Goal: Transaction & Acquisition: Purchase product/service

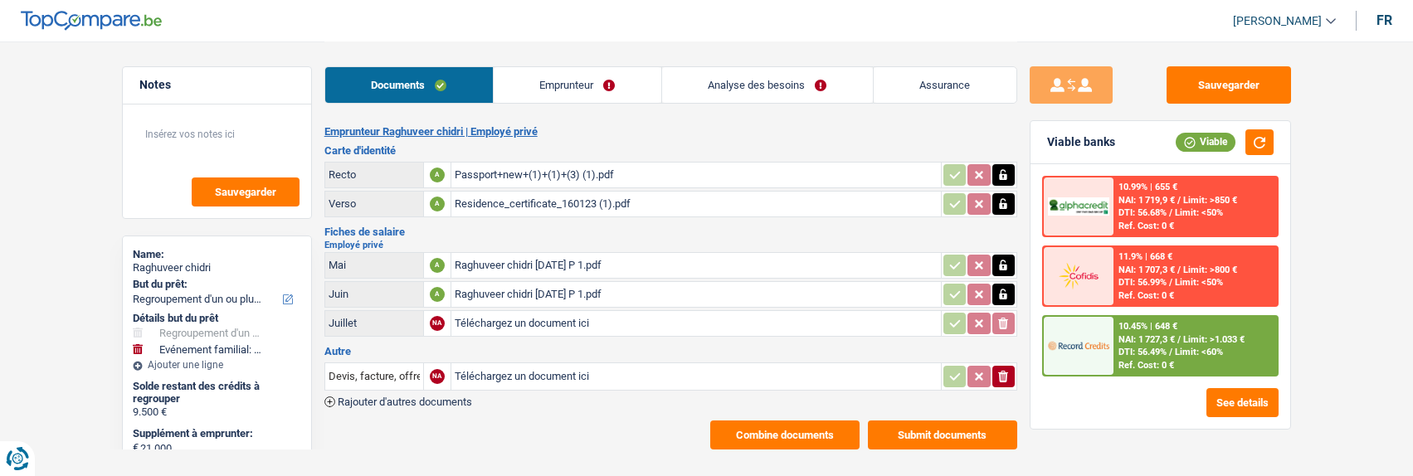
select select "refinancing"
select select "familyEvent"
select select "60"
select select "record credits"
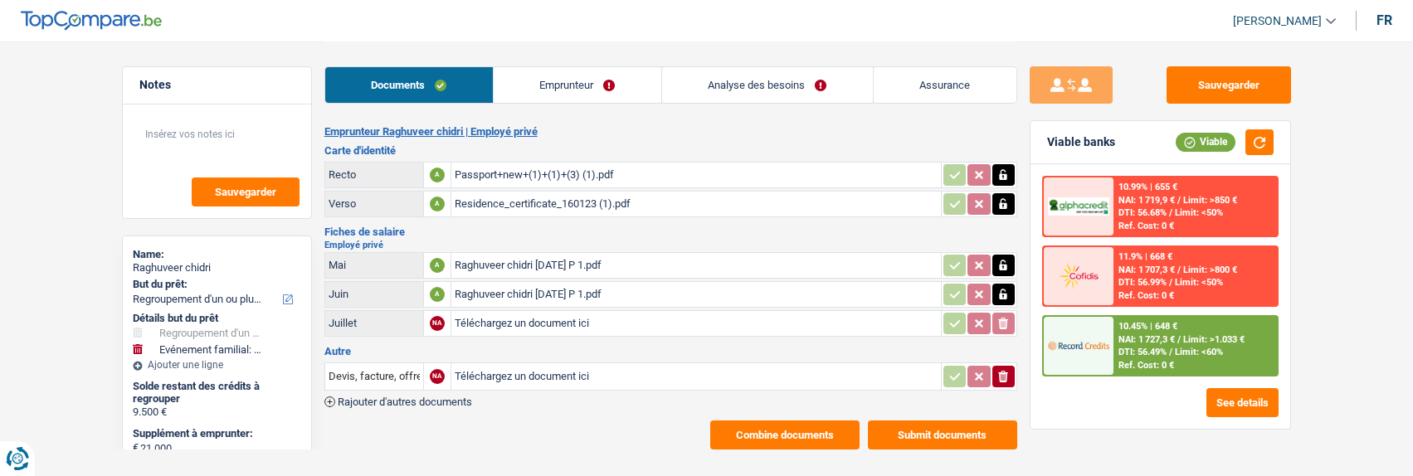
click at [759, 88] on link "Analyse des besoins" at bounding box center [767, 85] width 211 height 36
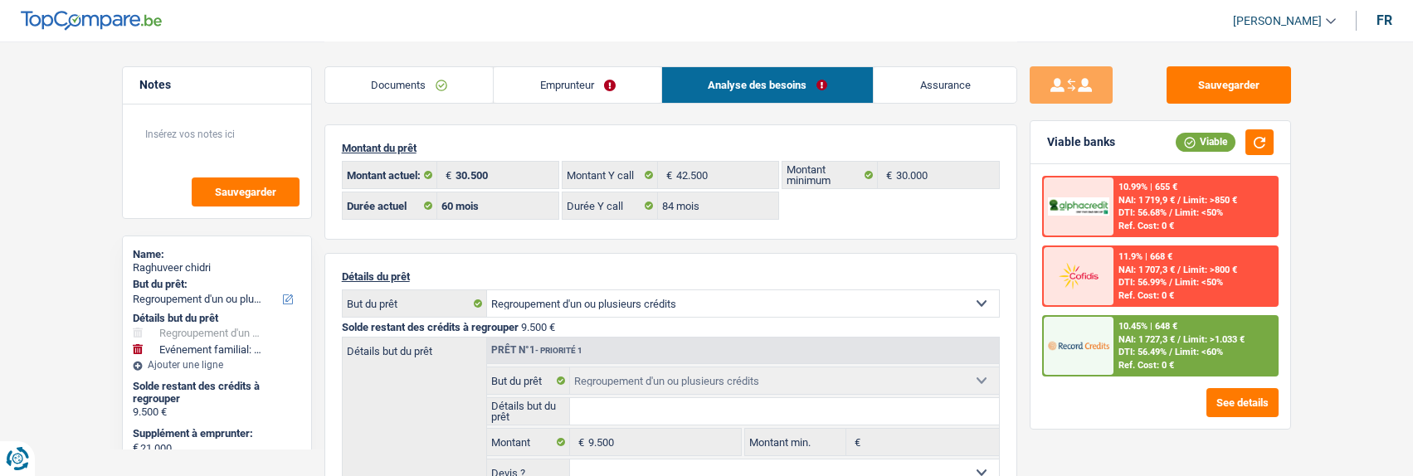
click at [593, 80] on link "Emprunteur" at bounding box center [578, 85] width 168 height 36
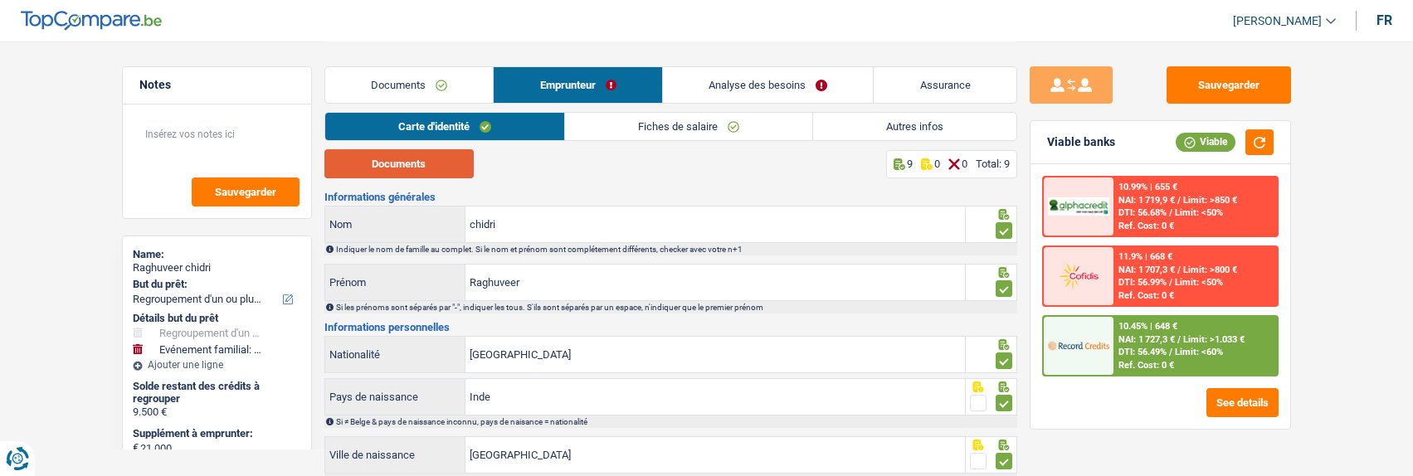
click at [412, 164] on button "Documents" at bounding box center [399, 163] width 149 height 29
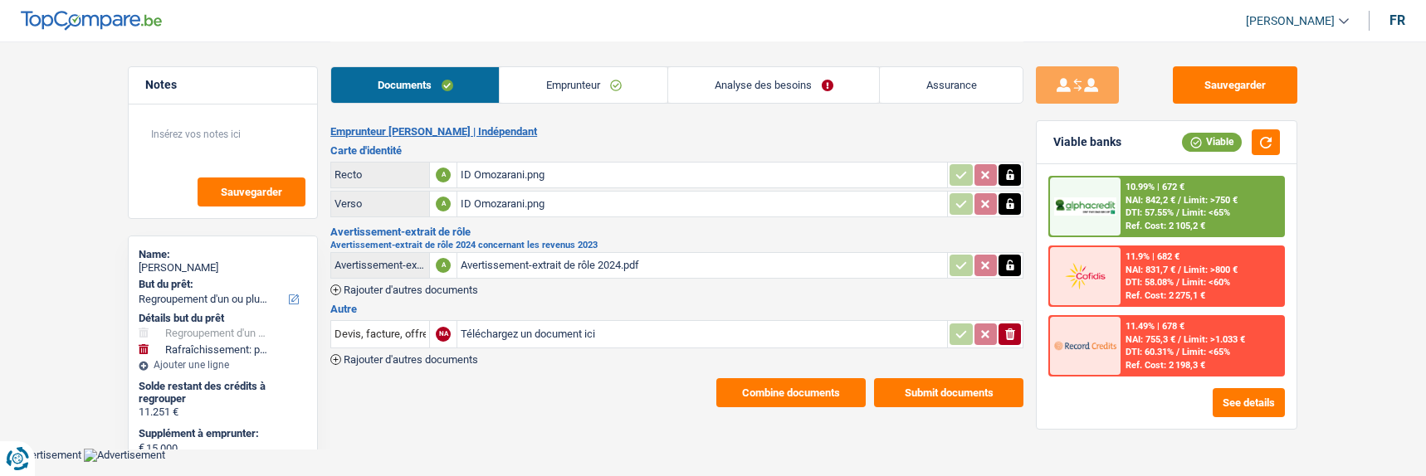
select select "refinancing"
select select "houseOrGarden"
select select "48"
select select "alphacredit"
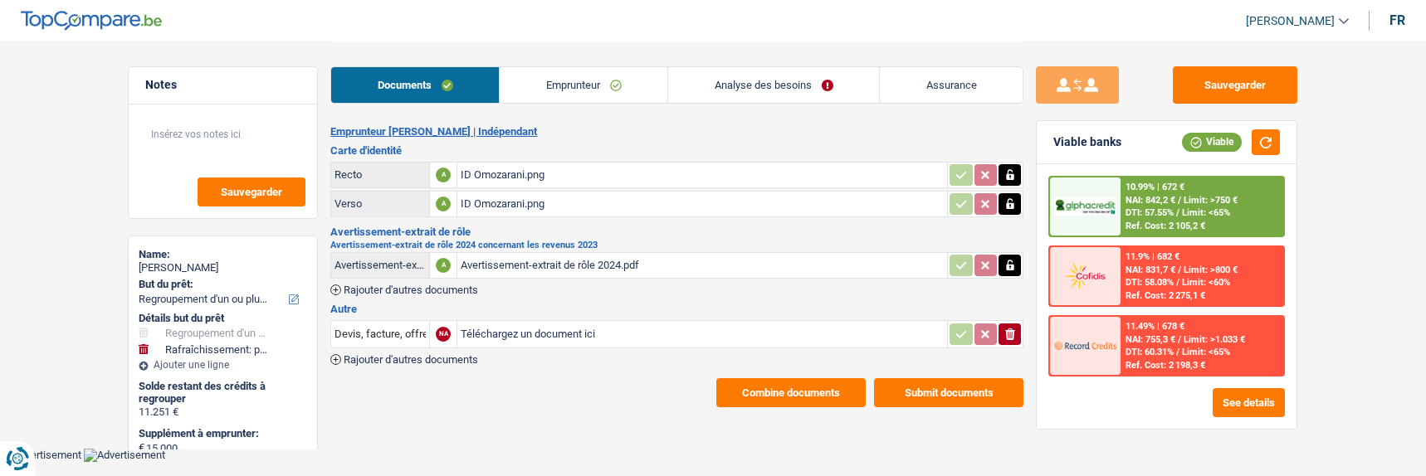
select select "48"
select select "refinancing"
select select "false"
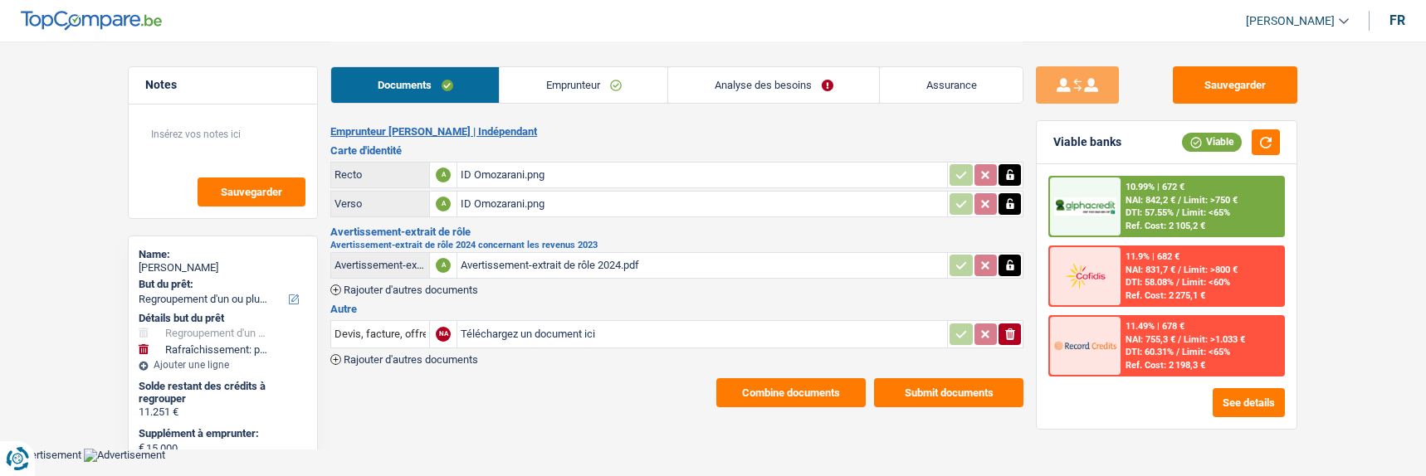
select select "houseOrGarden"
select select "false"
select select "48"
click at [791, 88] on link "Analyse des besoins" at bounding box center [773, 85] width 211 height 36
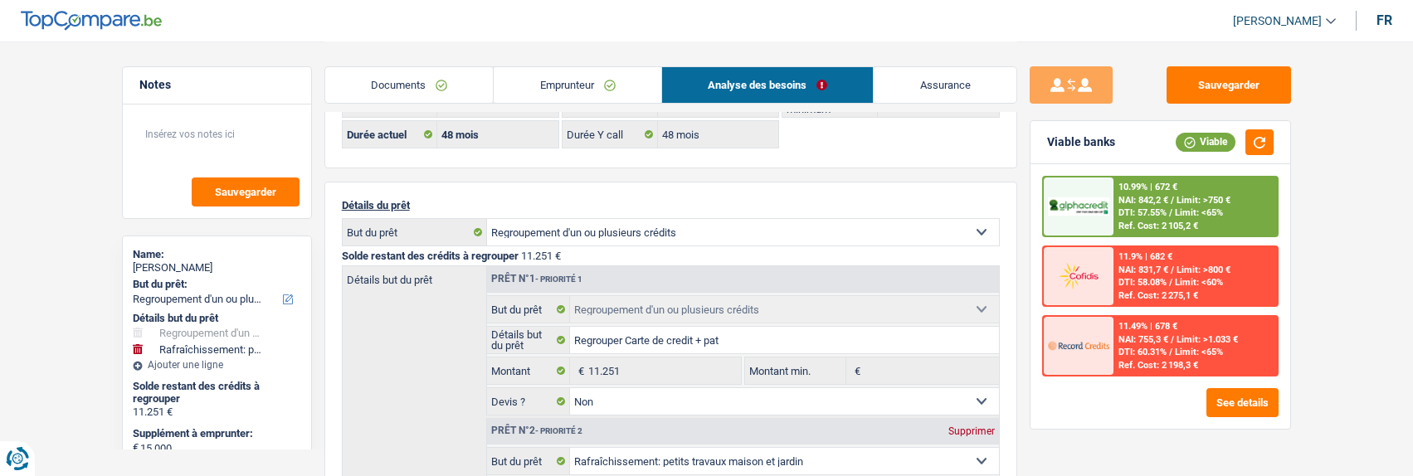
scroll to position [166, 0]
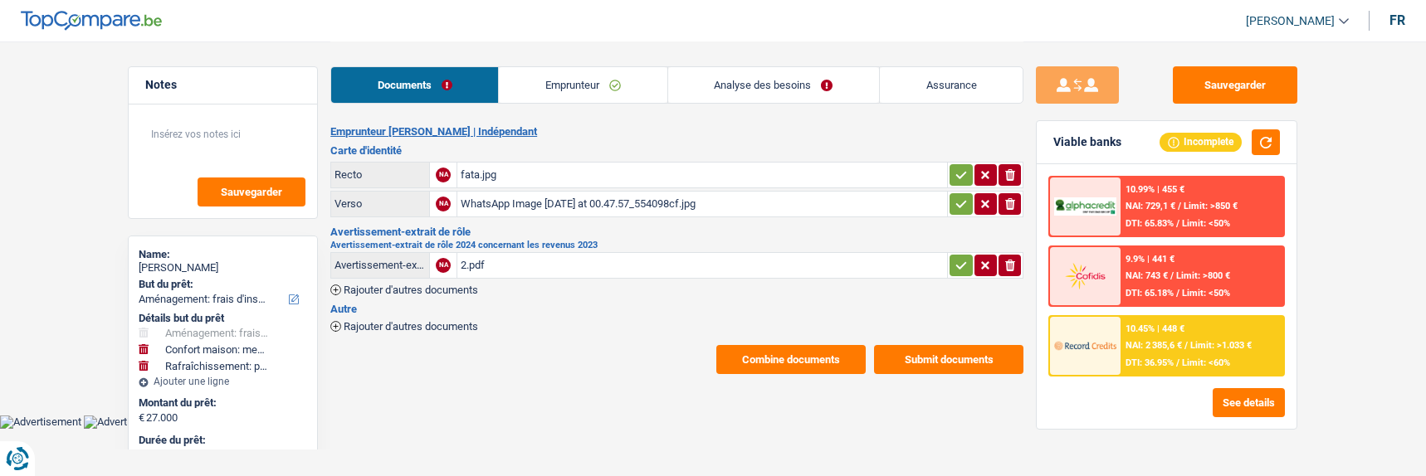
select select "movingOrInstallation"
select select "household"
select select "houseOrGarden"
select select "84"
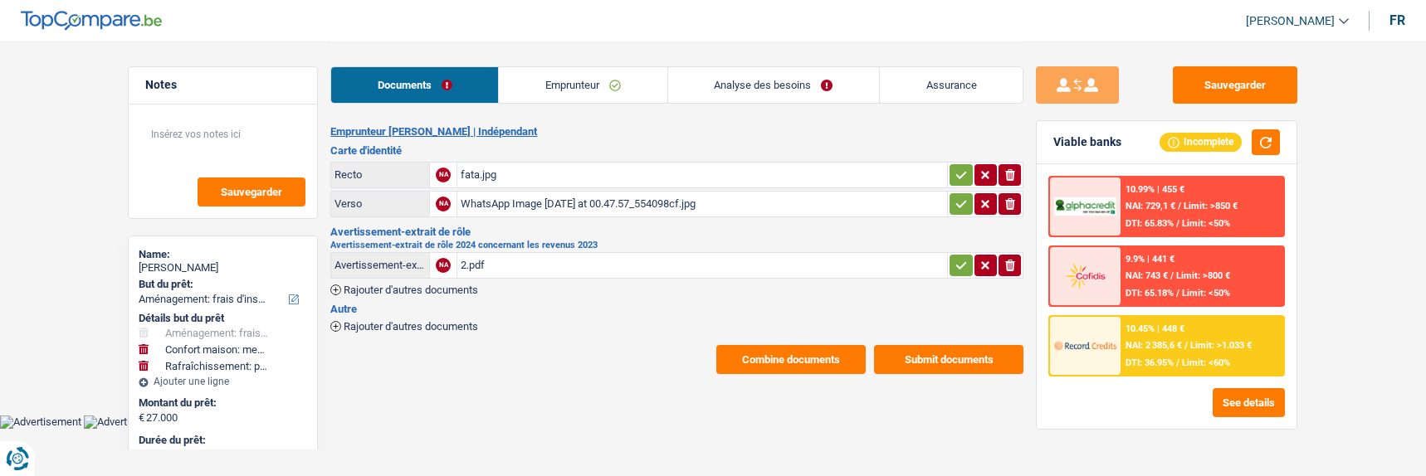
select select "record credits"
select select "84"
select select "120"
select select "movingOrInstallation"
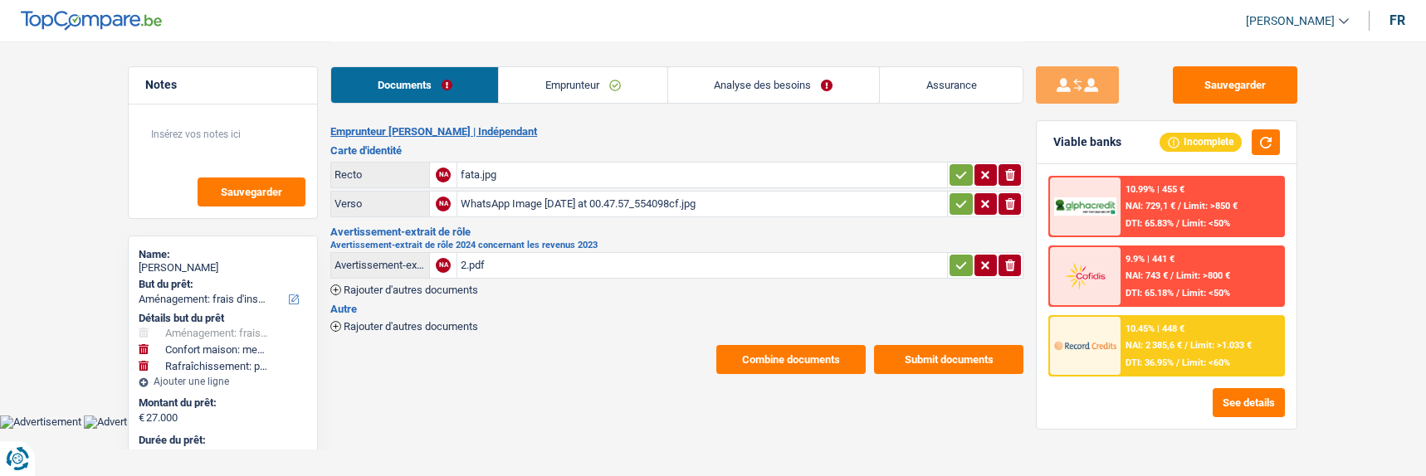
select select "not_answered"
select select "household"
select select "not_answered"
select select "houseOrGarden"
select select "not_answered"
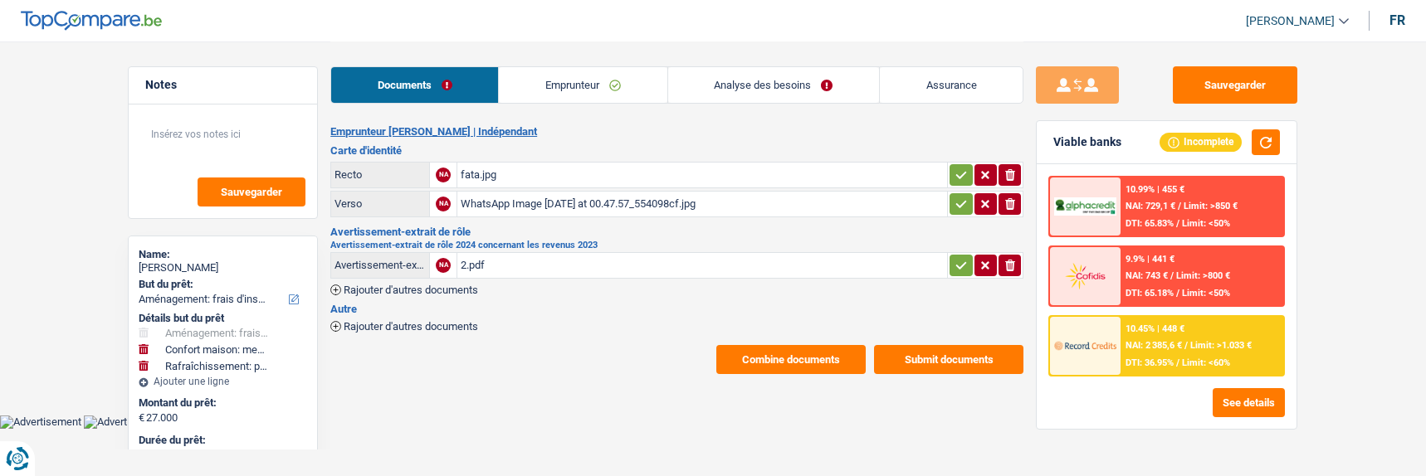
select select "84"
click at [585, 90] on link "Emprunteur" at bounding box center [583, 85] width 168 height 36
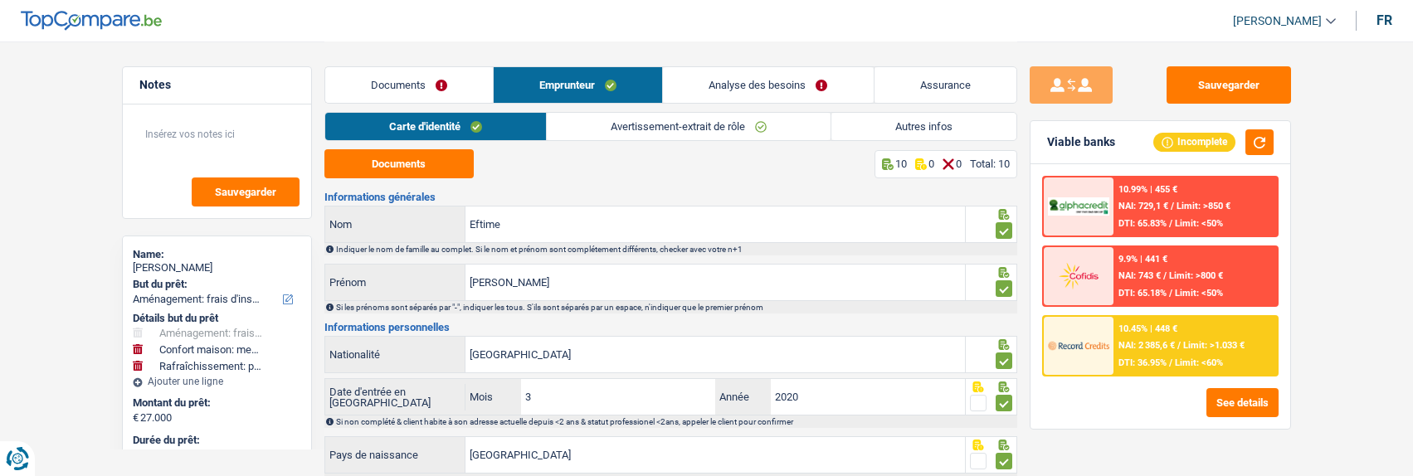
click at [837, 88] on link "Analyse des besoins" at bounding box center [768, 85] width 210 height 36
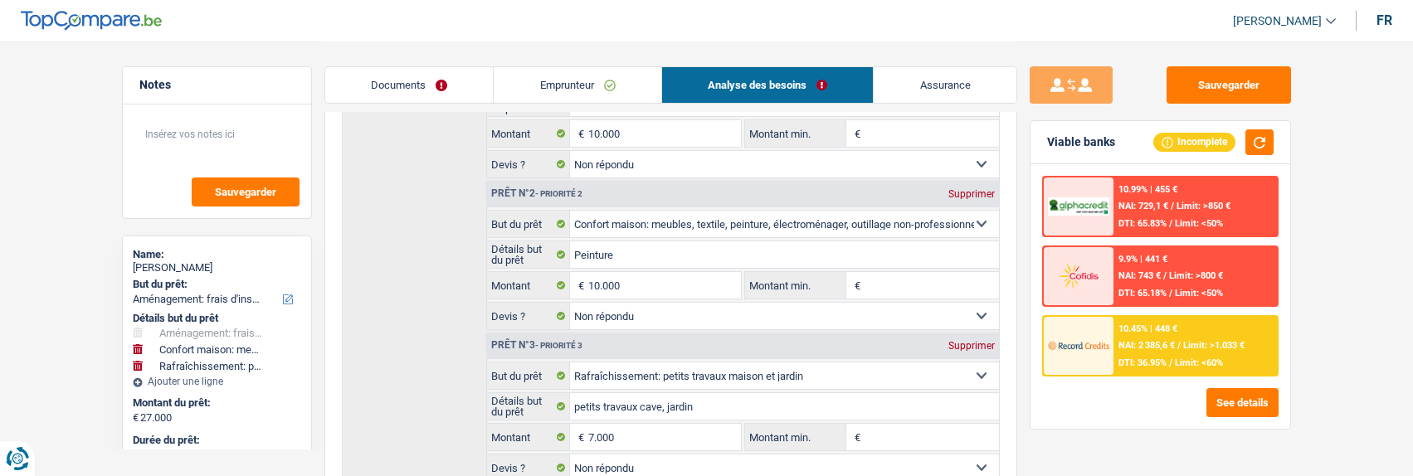
scroll to position [332, 0]
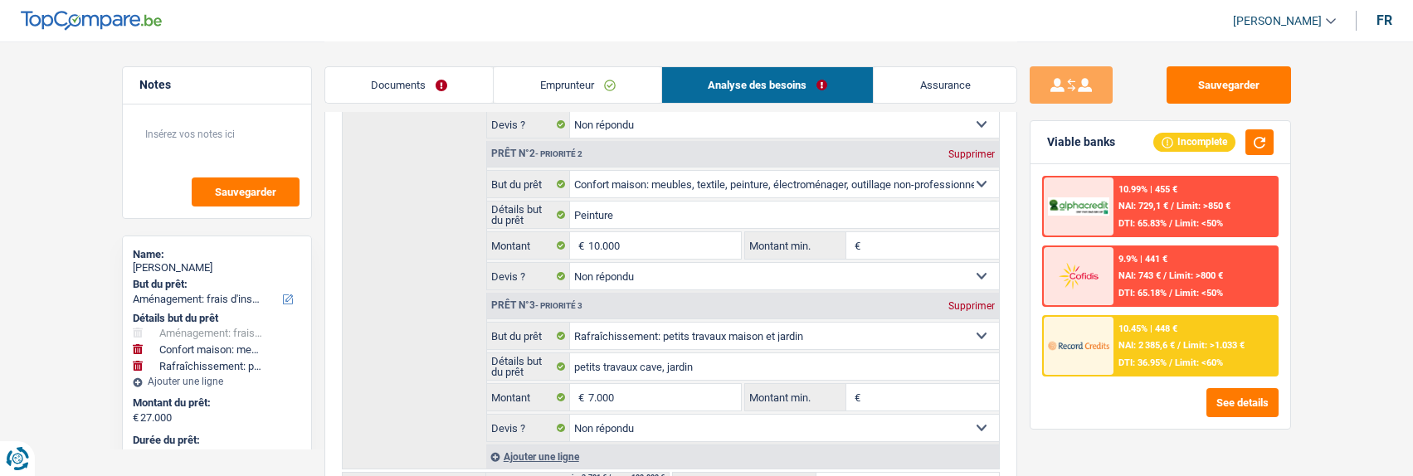
click at [564, 97] on link "Emprunteur" at bounding box center [578, 85] width 168 height 36
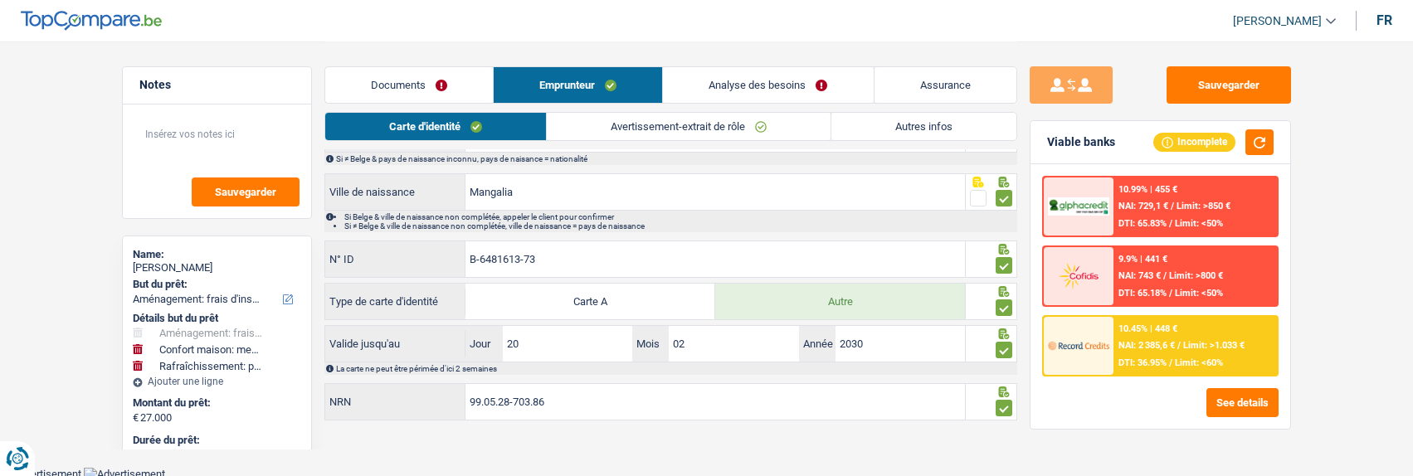
scroll to position [0, 0]
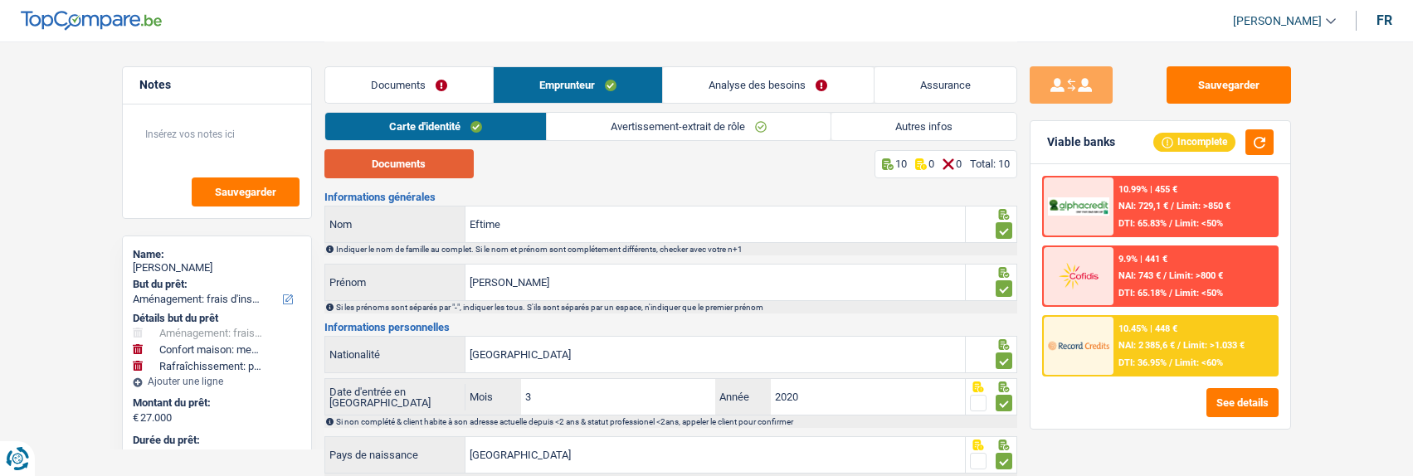
click at [437, 175] on button "Documents" at bounding box center [399, 163] width 149 height 29
click at [706, 120] on link "Avertissement-extrait de rôle" at bounding box center [689, 126] width 284 height 27
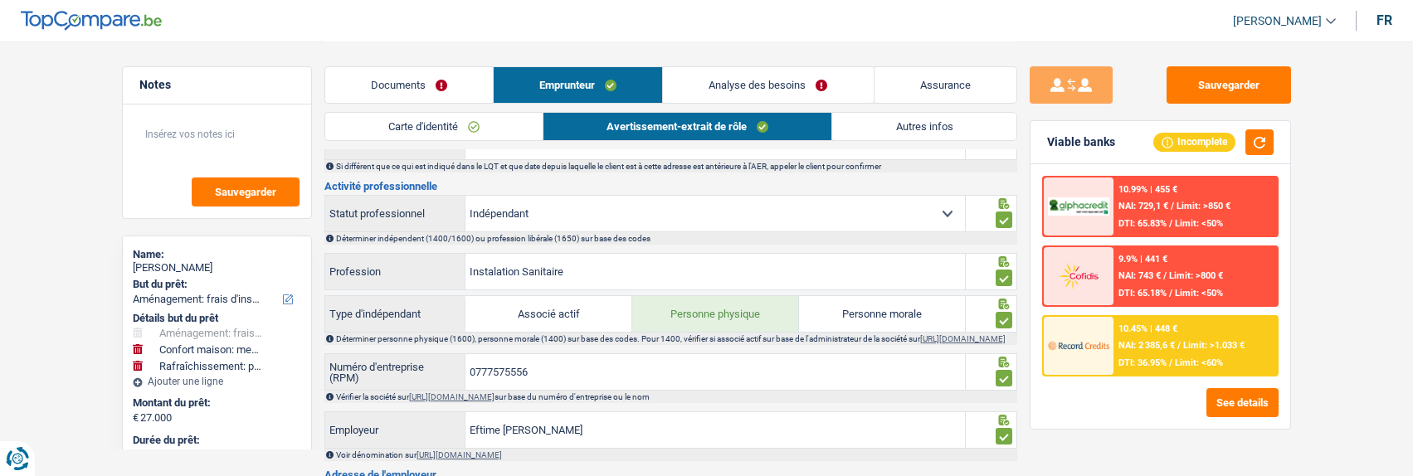
scroll to position [498, 0]
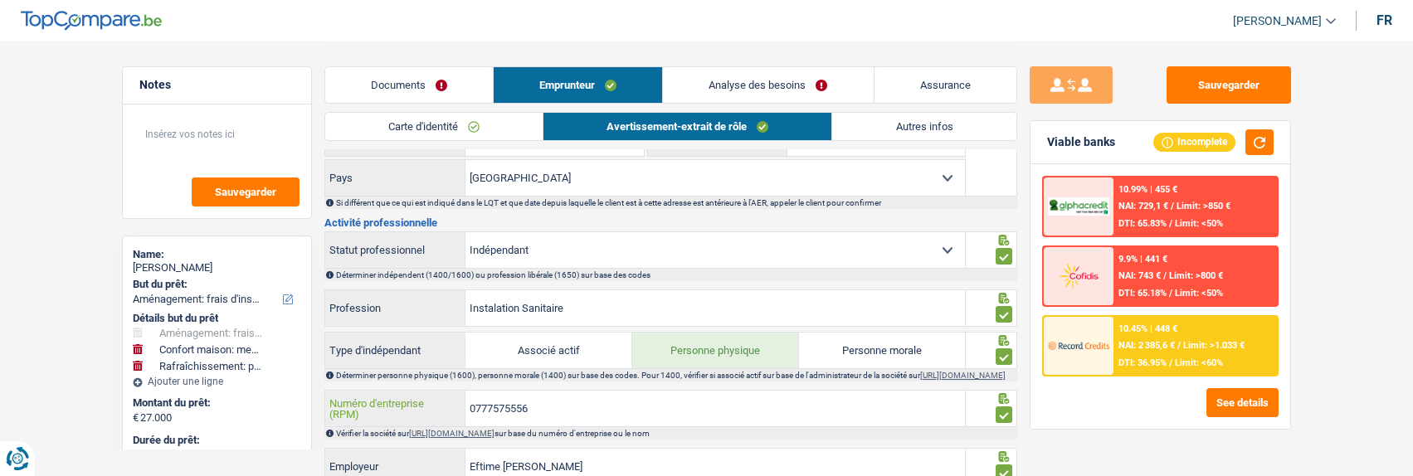
click at [530, 417] on input "0777575556" at bounding box center [716, 409] width 500 height 36
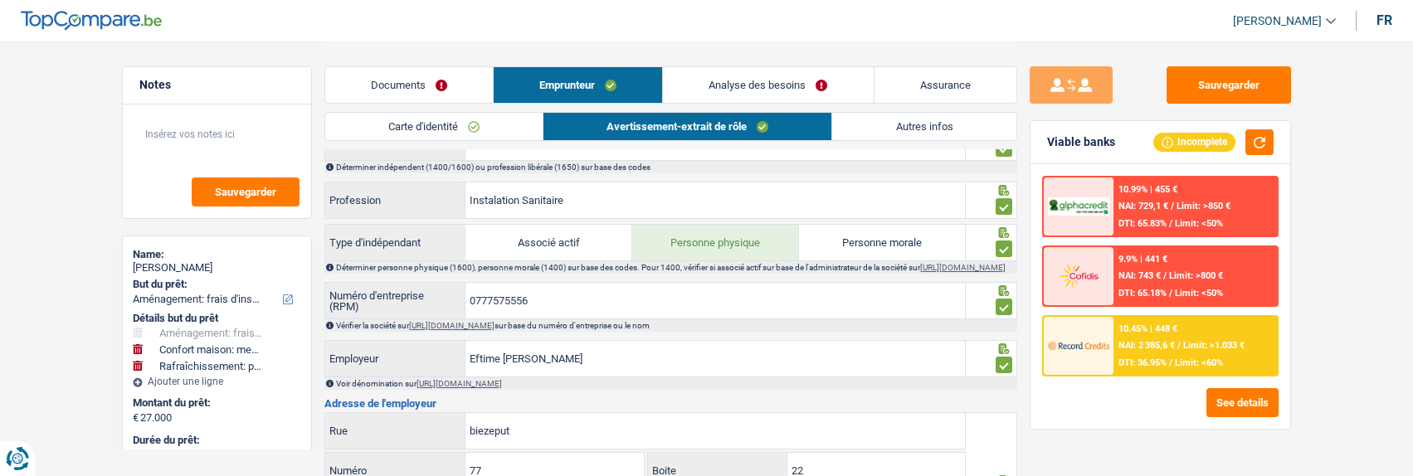
scroll to position [555, 0]
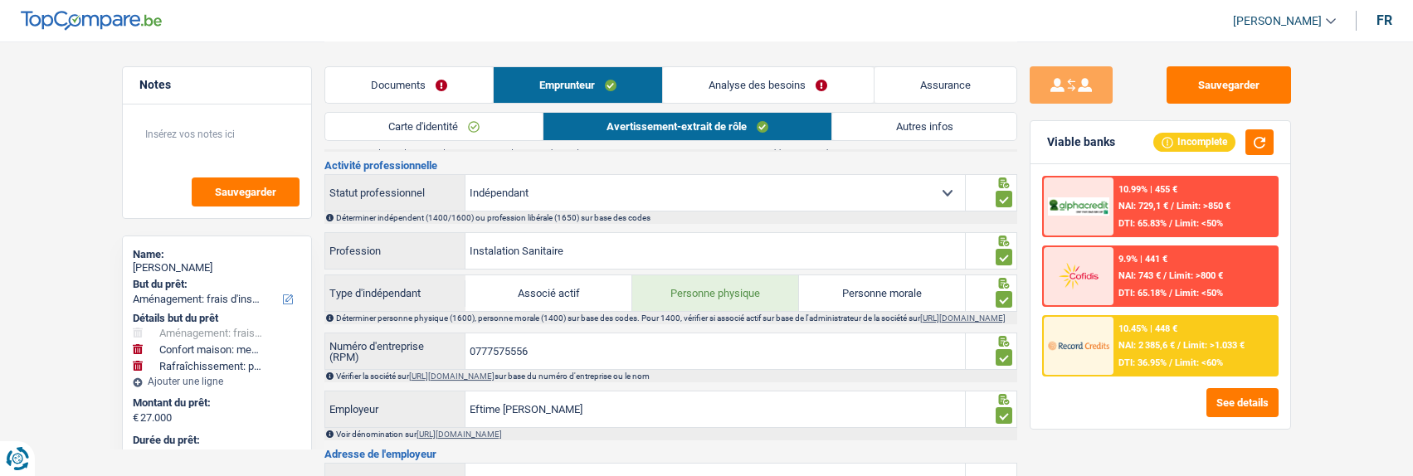
click at [818, 90] on link "Analyse des besoins" at bounding box center [768, 85] width 210 height 36
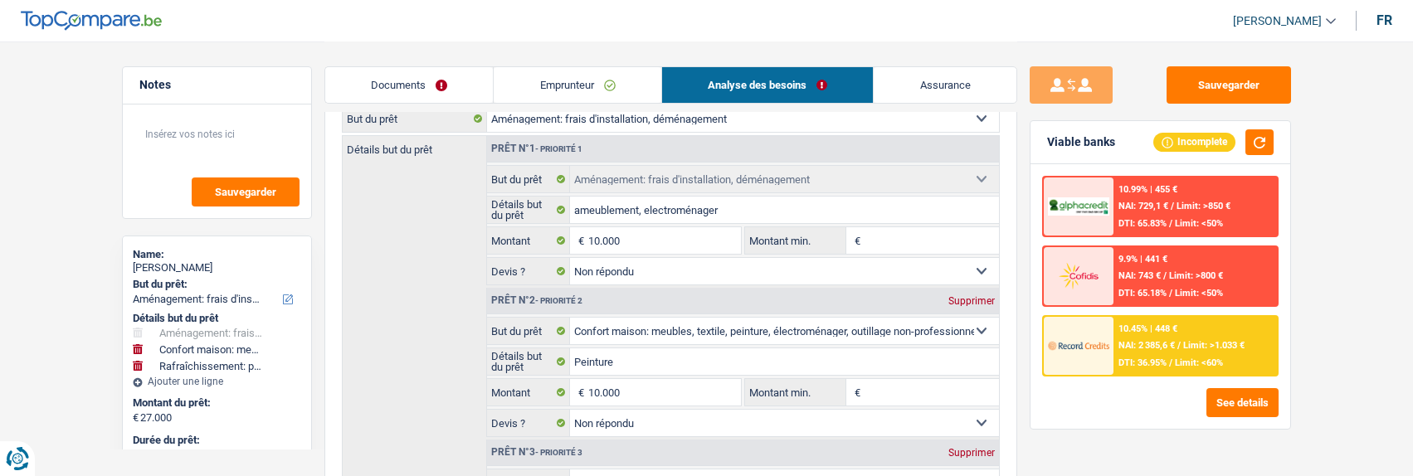
scroll to position [140, 0]
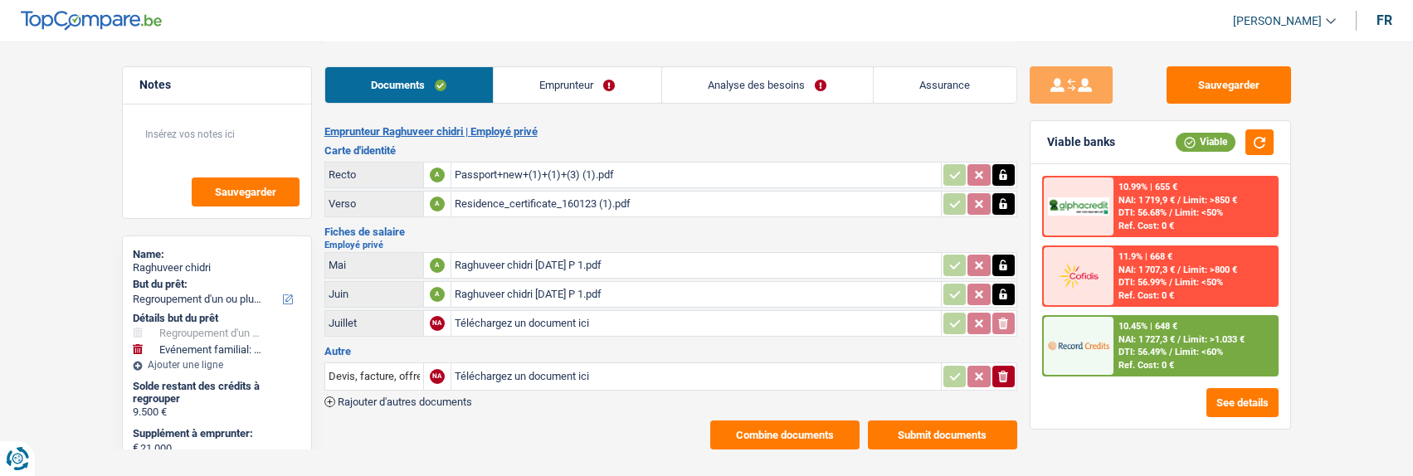
select select "refinancing"
select select "familyEvent"
select select "60"
select select "record credits"
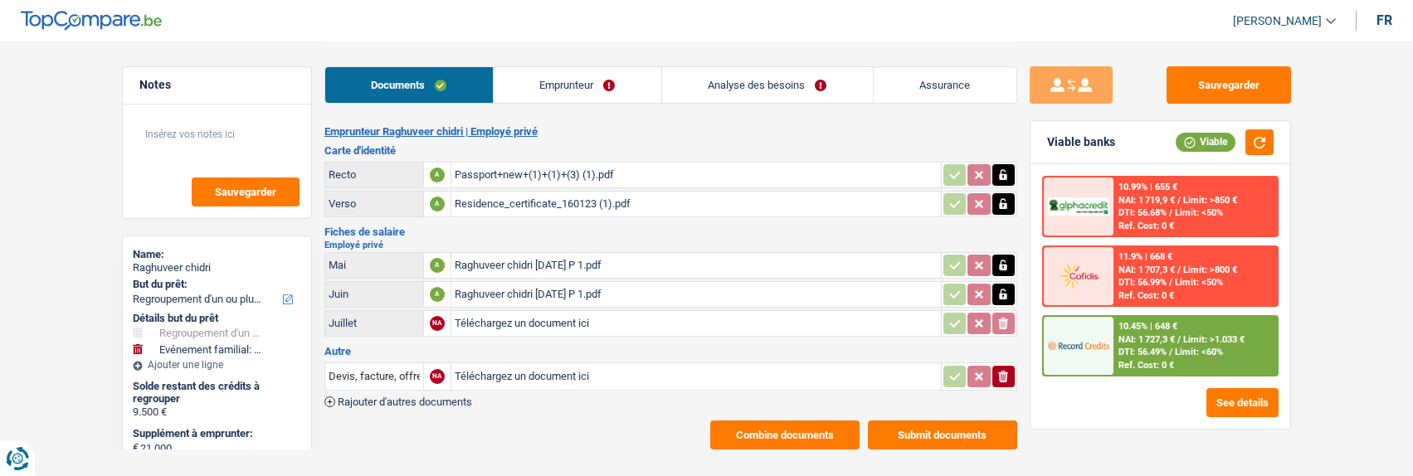
select select "60"
select select "84"
select select "refinancing"
select select "familyEvent"
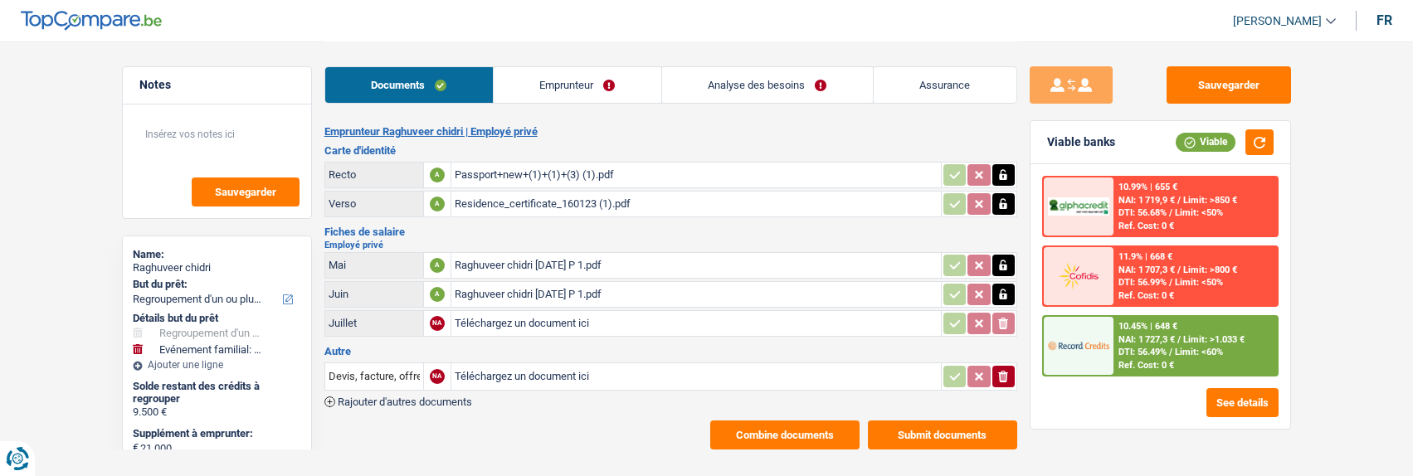
select select "60"
click at [793, 80] on link "Analyse des besoins" at bounding box center [767, 85] width 211 height 36
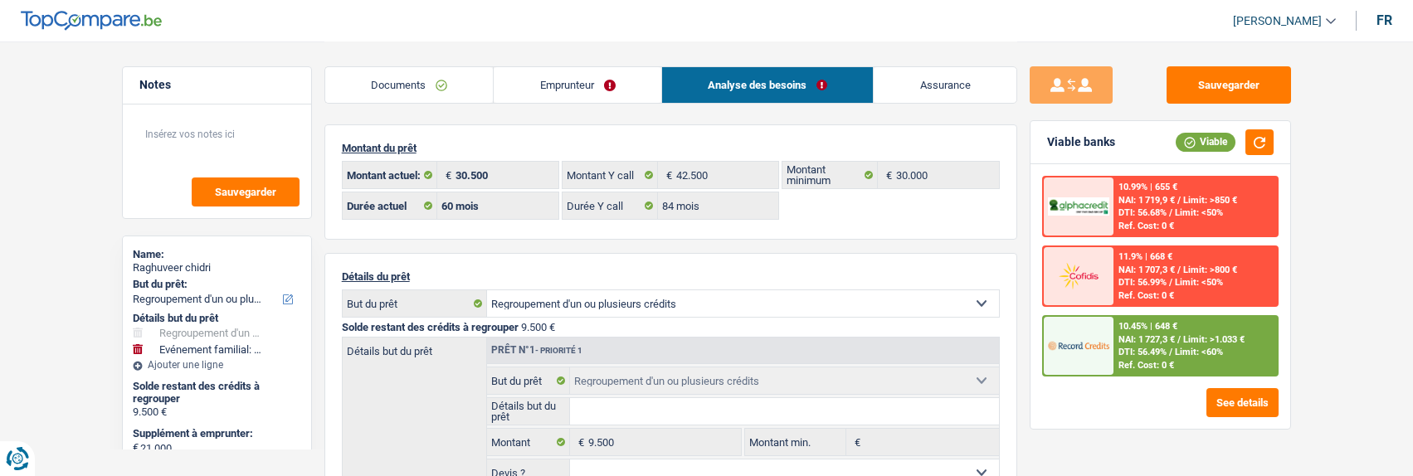
click at [566, 85] on link "Emprunteur" at bounding box center [578, 85] width 168 height 36
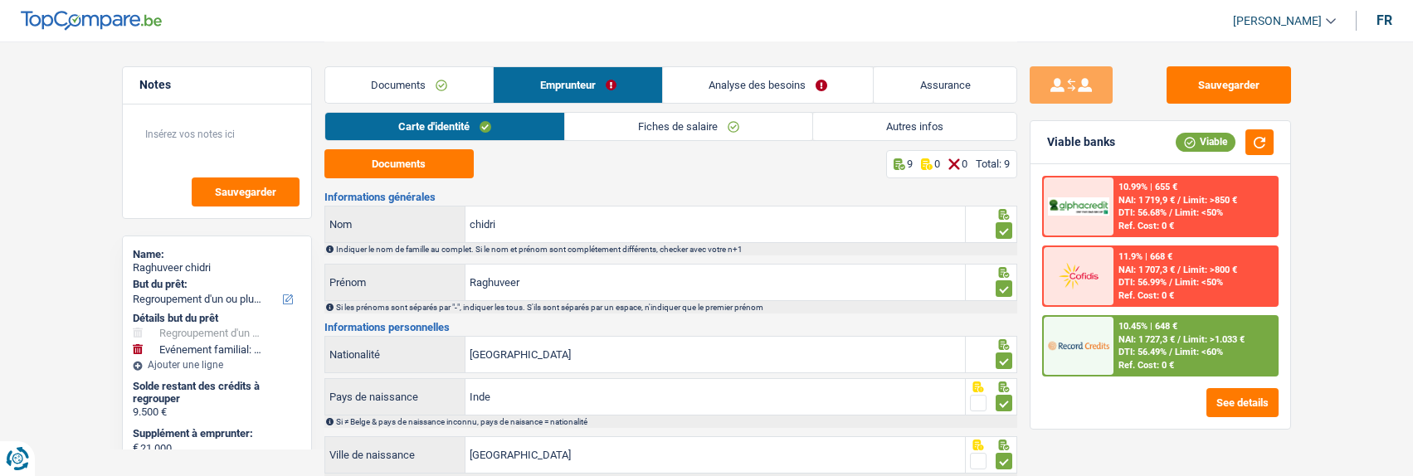
click at [911, 129] on link "Autres infos" at bounding box center [914, 126] width 203 height 27
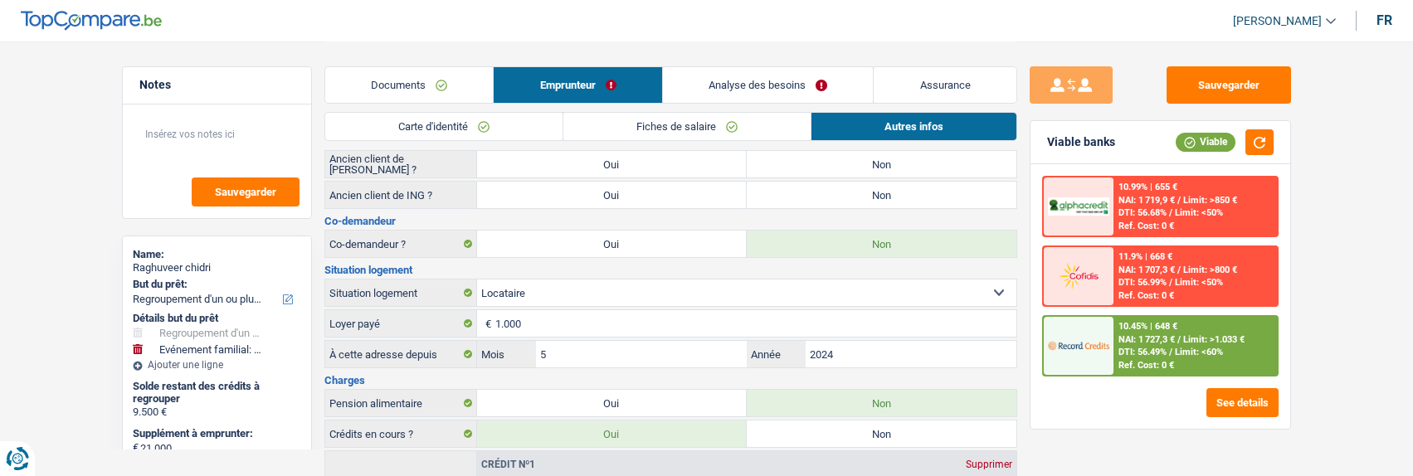
scroll to position [166, 0]
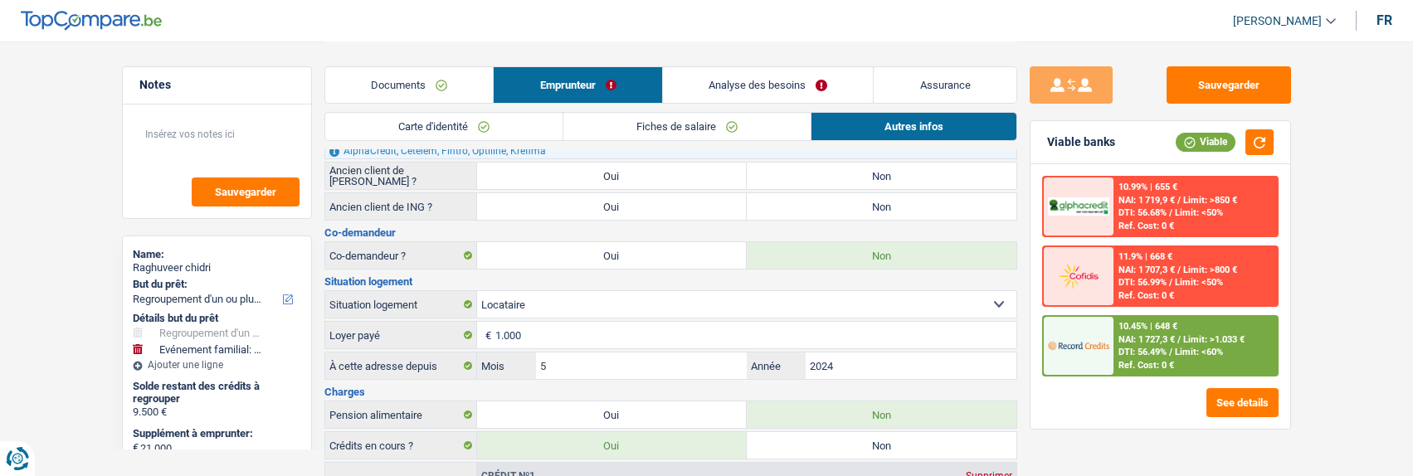
click at [778, 91] on link "Analyse des besoins" at bounding box center [768, 85] width 211 height 36
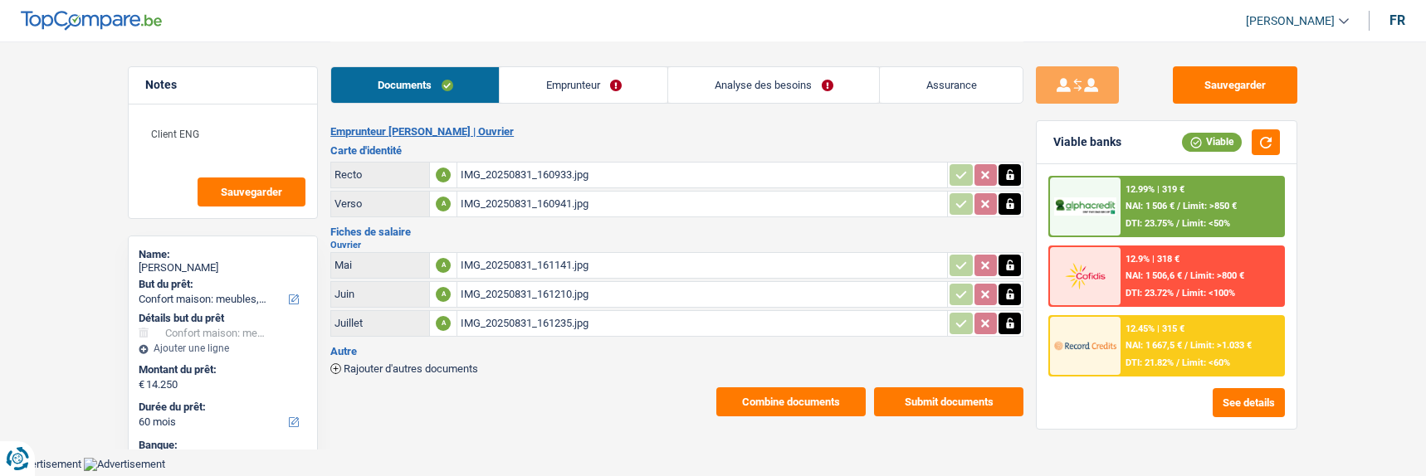
select select "household"
select select "60"
select select "record credits"
click at [797, 88] on link "Analyse des besoins" at bounding box center [773, 85] width 211 height 36
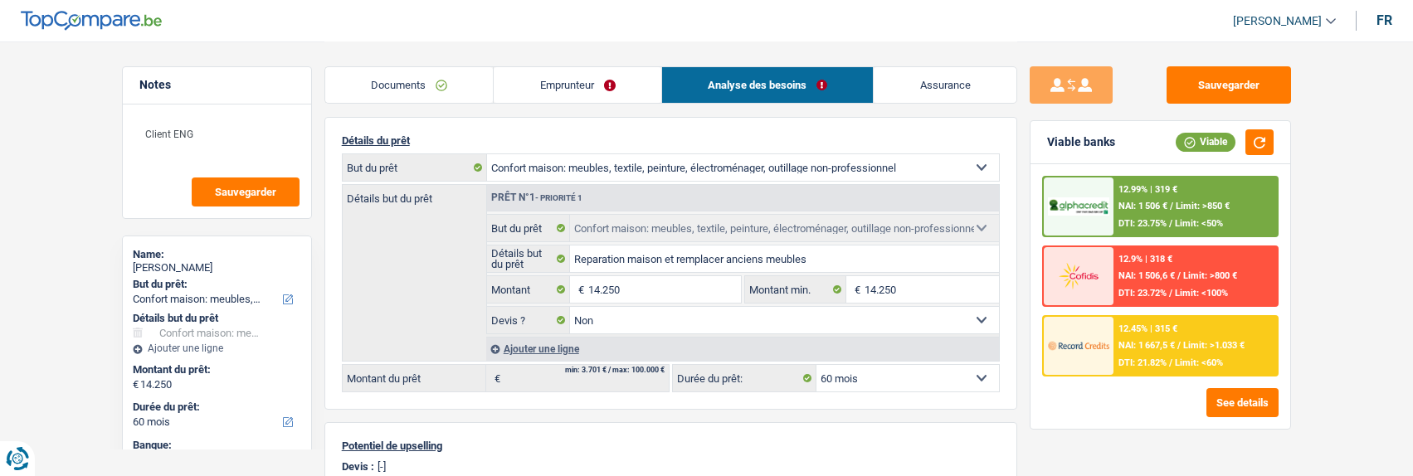
scroll to position [83, 0]
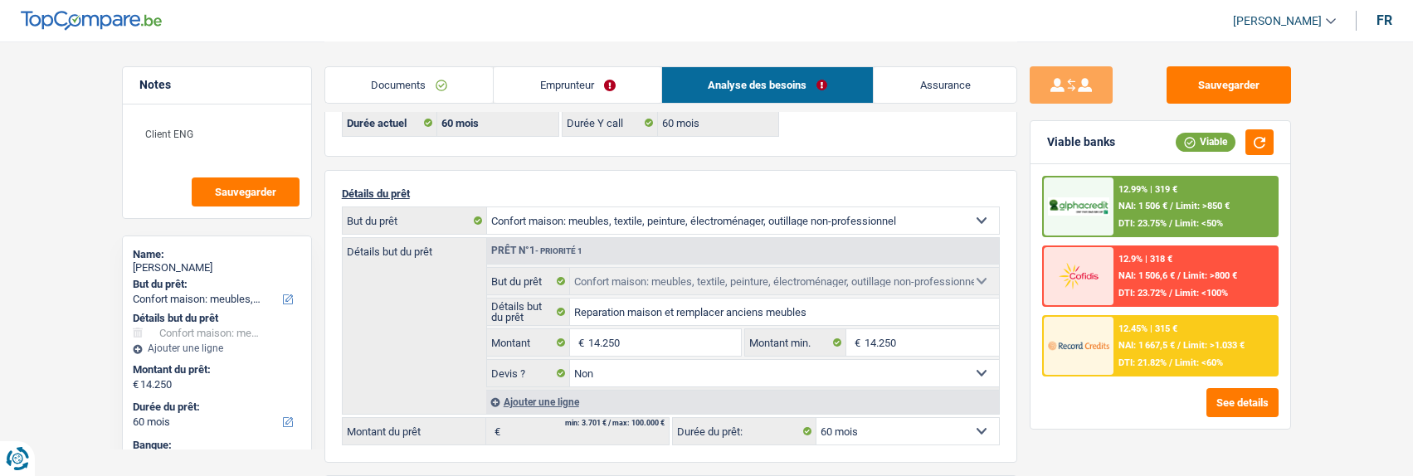
click at [575, 94] on link "Emprunteur" at bounding box center [578, 85] width 168 height 36
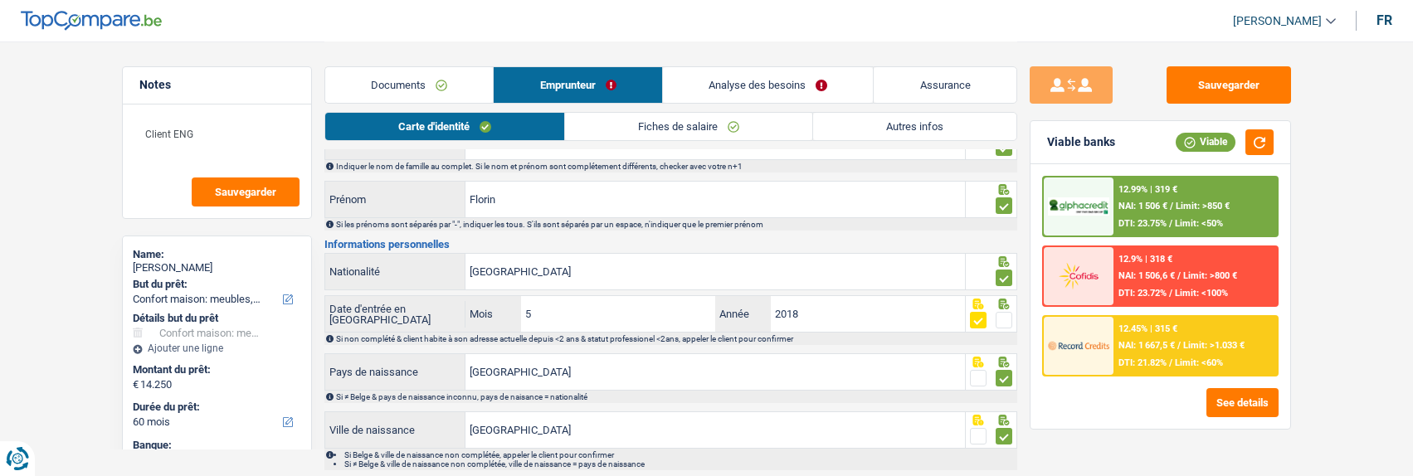
click at [876, 121] on link "Autres infos" at bounding box center [914, 126] width 203 height 27
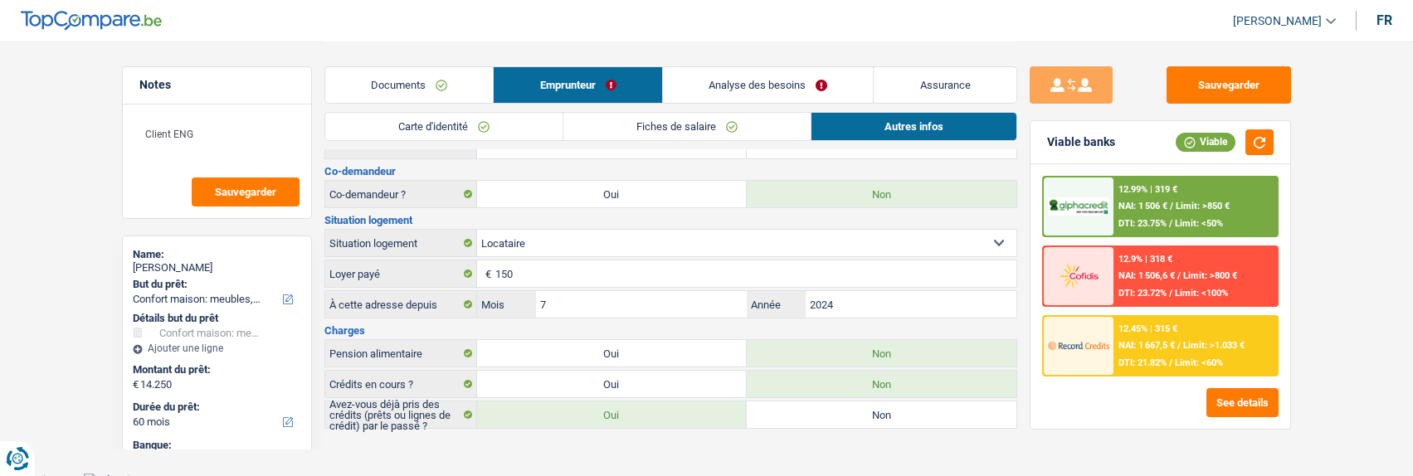
scroll to position [228, 0]
click at [524, 120] on link "Carte d'identité" at bounding box center [443, 126] width 237 height 27
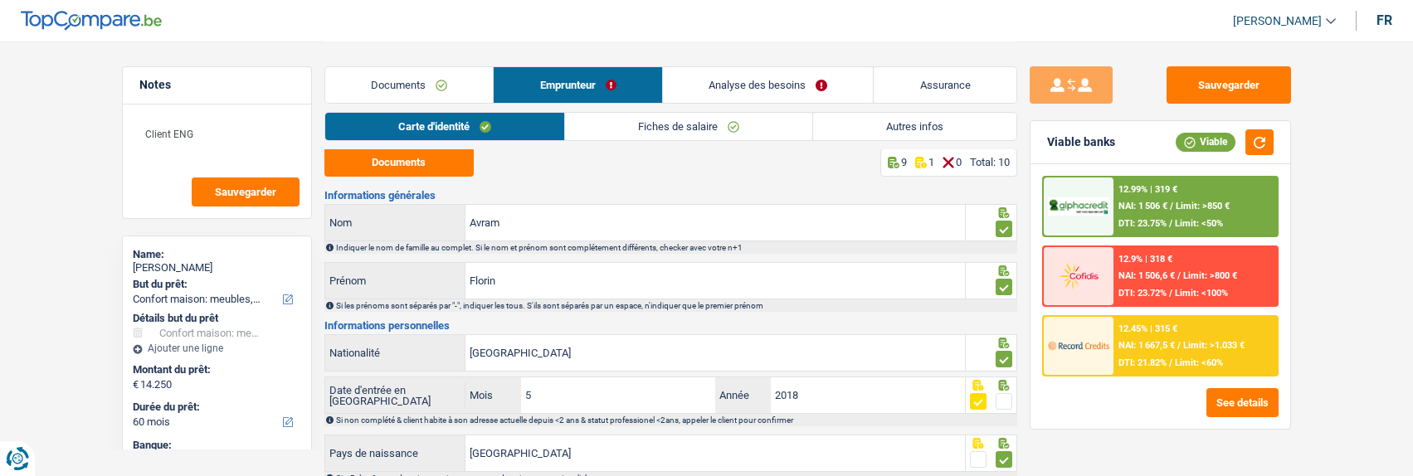
scroll to position [0, 0]
click at [437, 159] on button "Documents" at bounding box center [399, 163] width 149 height 29
click at [805, 77] on link "Analyse des besoins" at bounding box center [768, 85] width 211 height 36
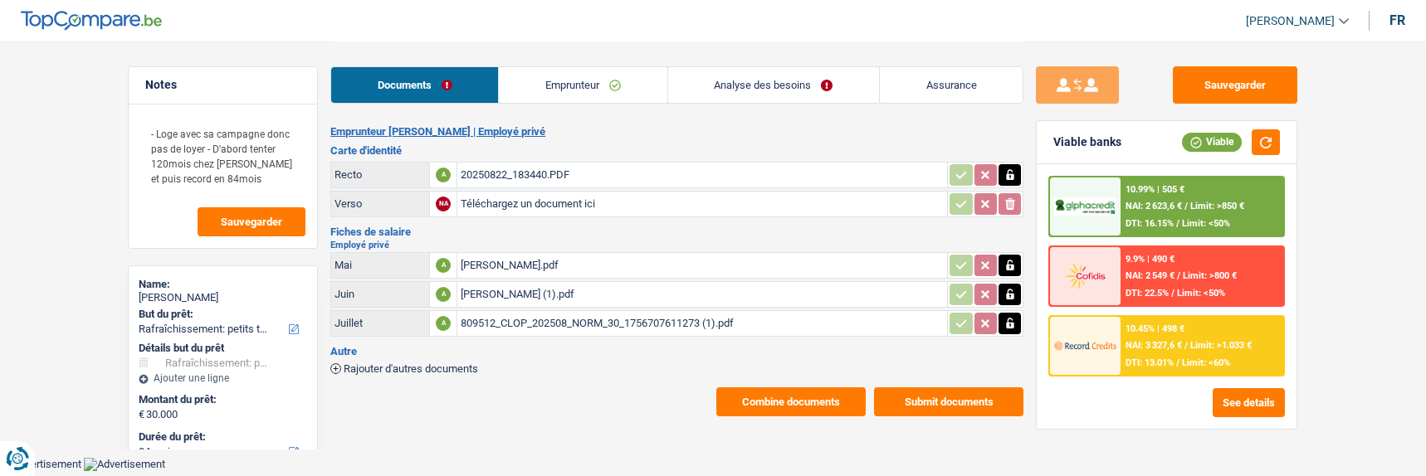
select select "houseOrGarden"
select select "84"
select select "alphacredit"
click at [539, 163] on div "20250822_183440.PDF" at bounding box center [702, 175] width 483 height 25
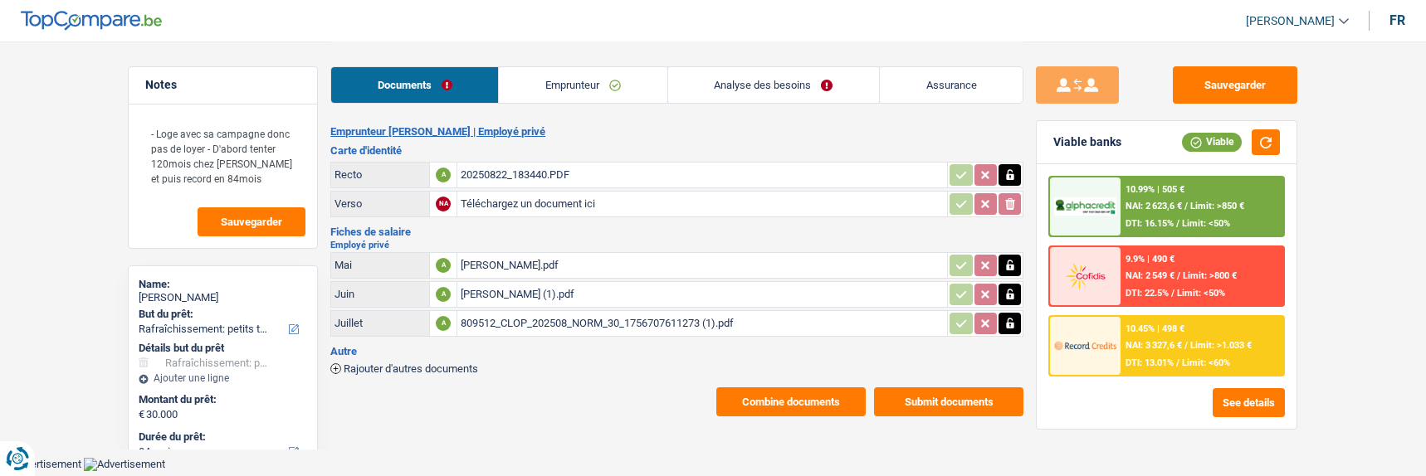
click at [832, 87] on link "Analyse des besoins" at bounding box center [773, 85] width 211 height 36
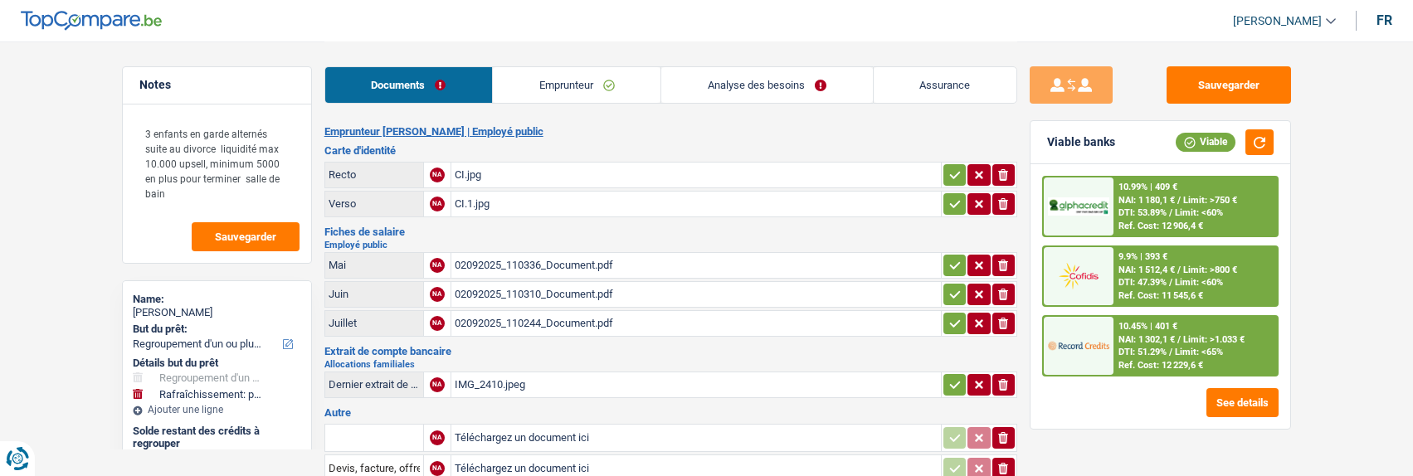
select select "refinancing"
select select "houseOrGarden"
select select "120"
select select "alphacredit"
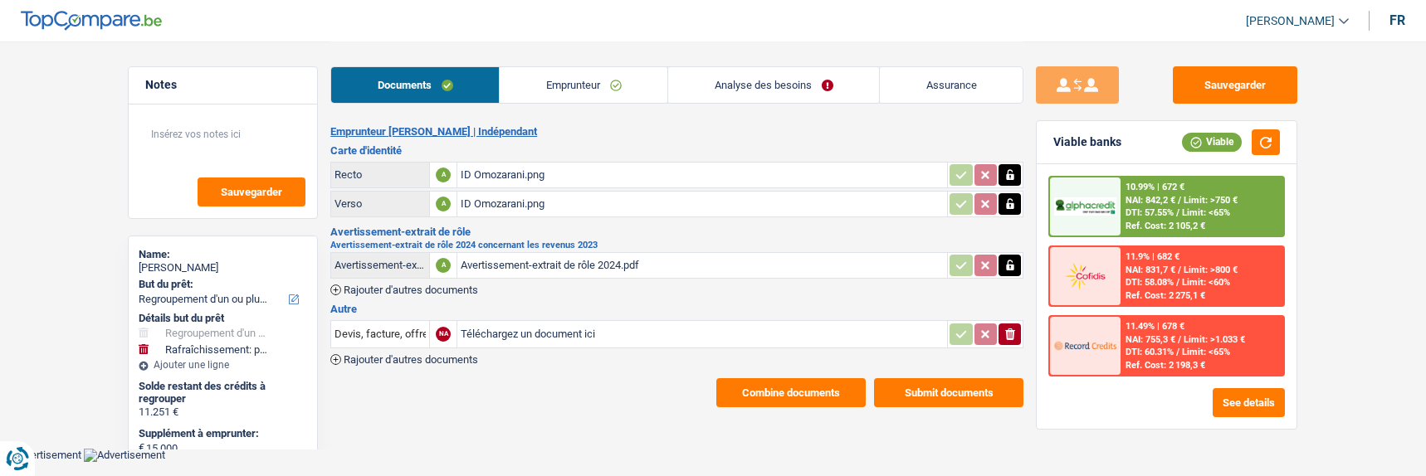
select select "refinancing"
select select "houseOrGarden"
select select "48"
select select "alphacredit"
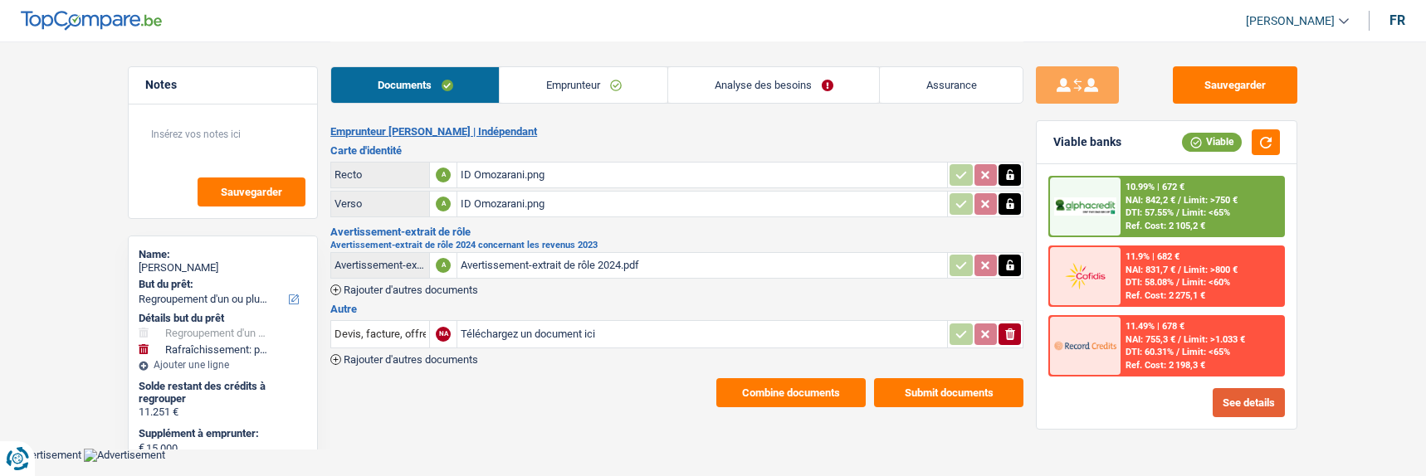
drag, startPoint x: 1228, startPoint y: 418, endPoint x: 1233, endPoint y: 411, distance: 8.5
click at [1231, 413] on div "10.99% | 672 € NAI: 842,2 € / Limit: >750 € DTI: 57.55% / Limit: <65% Ref. Cost…" at bounding box center [1167, 296] width 260 height 265
click at [1233, 408] on button "See details" at bounding box center [1249, 402] width 72 height 29
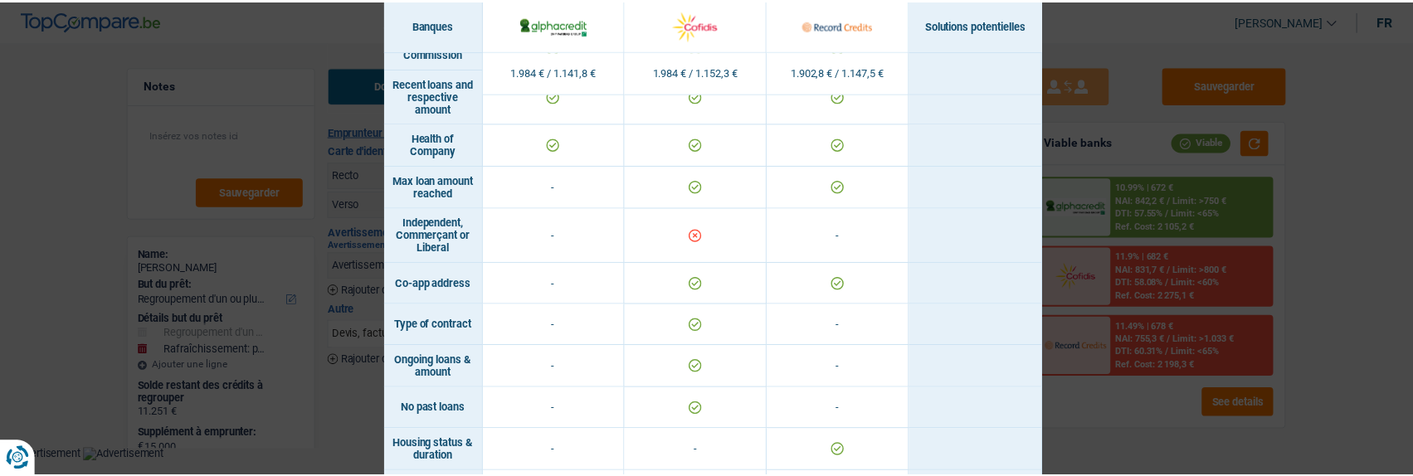
scroll to position [1152, 0]
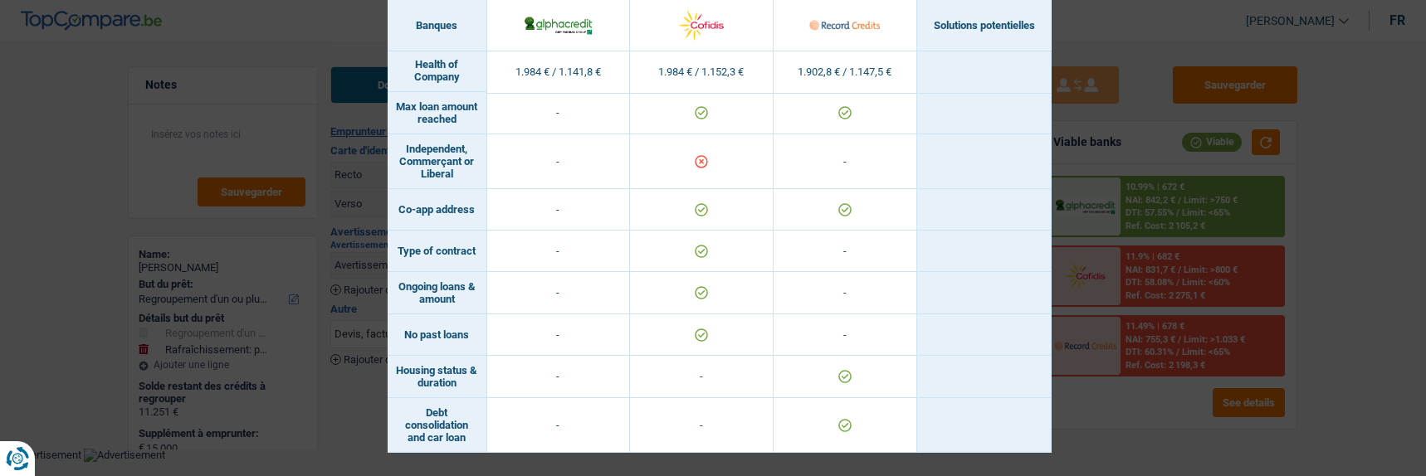
drag, startPoint x: 1060, startPoint y: 134, endPoint x: 1068, endPoint y: 135, distance: 8.5
click at [1065, 135] on div "Banks conditions × Banques Solutions potentielles Revenus / Charges 1.984 € / 1…" at bounding box center [713, 238] width 1426 height 476
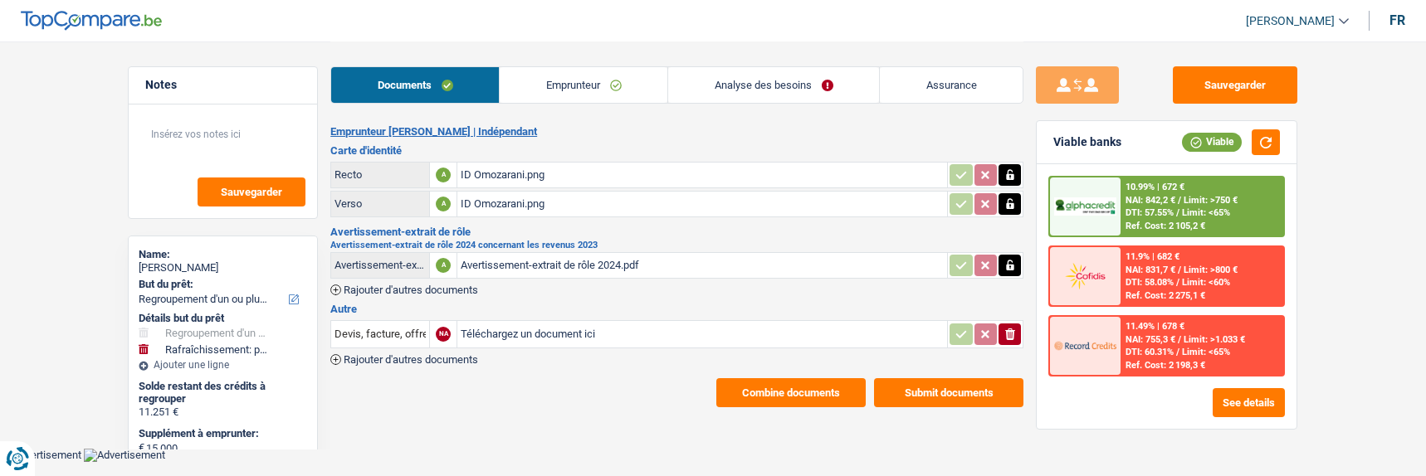
click at [829, 78] on link "Analyse des besoins" at bounding box center [773, 85] width 211 height 36
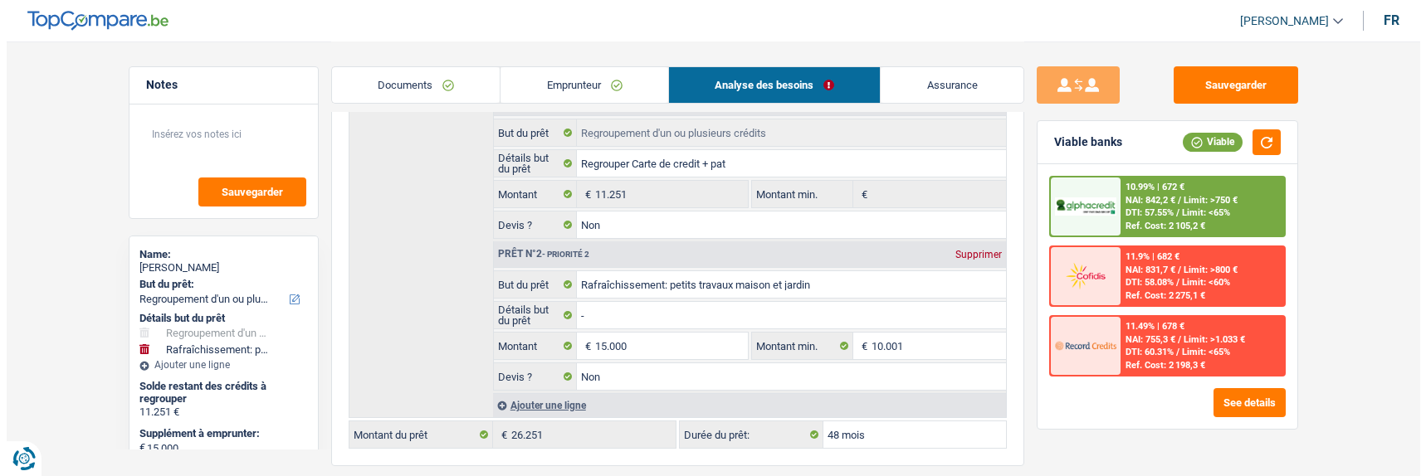
scroll to position [249, 0]
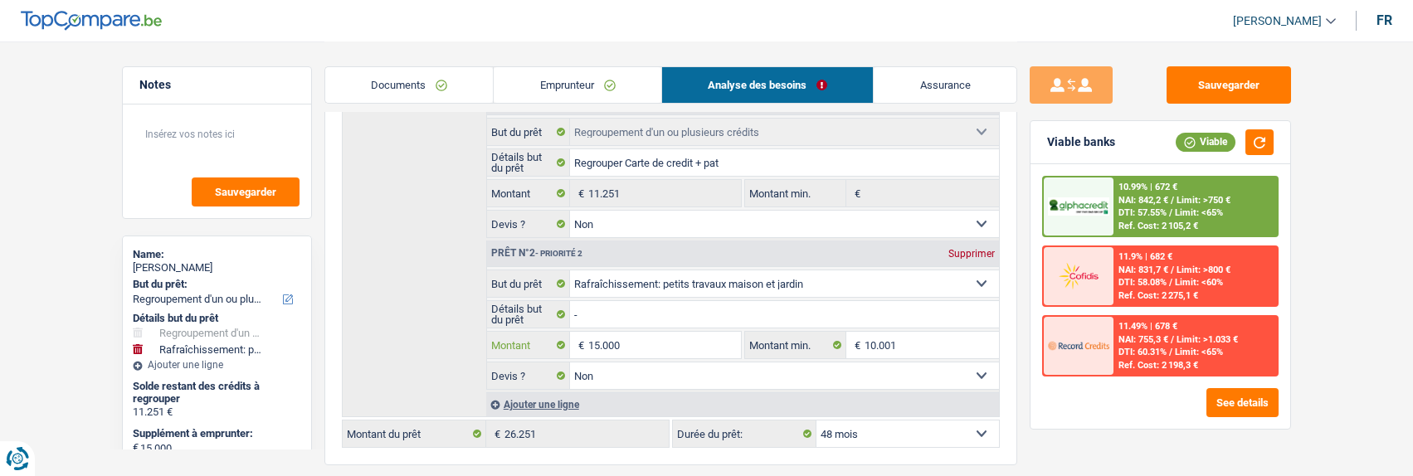
click at [657, 349] on input "15.000" at bounding box center [664, 345] width 152 height 27
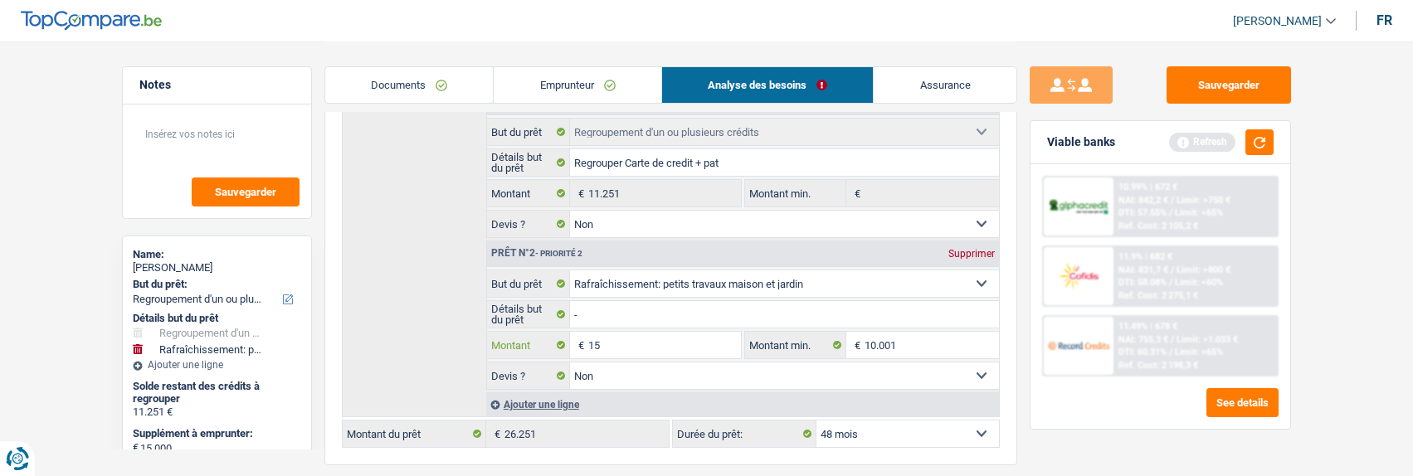
type input "1"
type input "5.000"
type input "16.251"
select select "84"
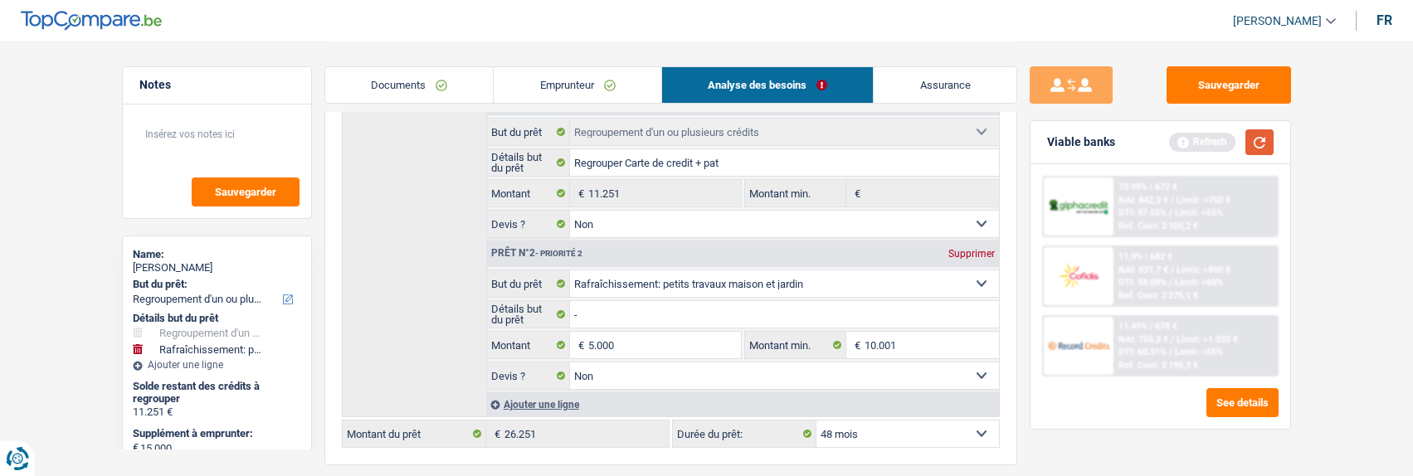
type input "16.251"
select select "84"
type input "16.251"
select select "84"
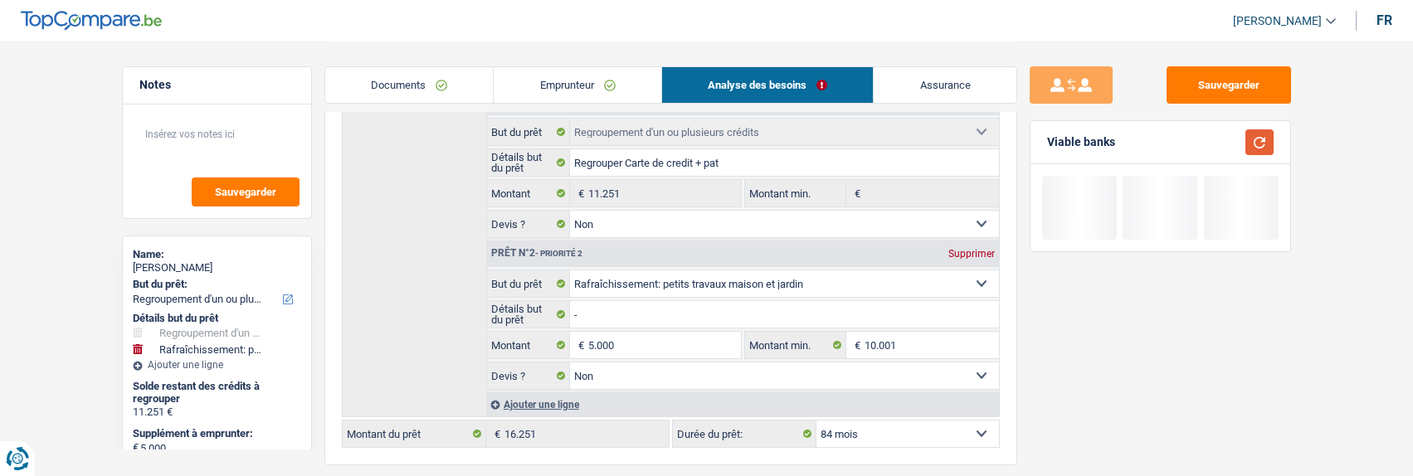
click at [1262, 146] on button "button" at bounding box center [1260, 142] width 28 height 26
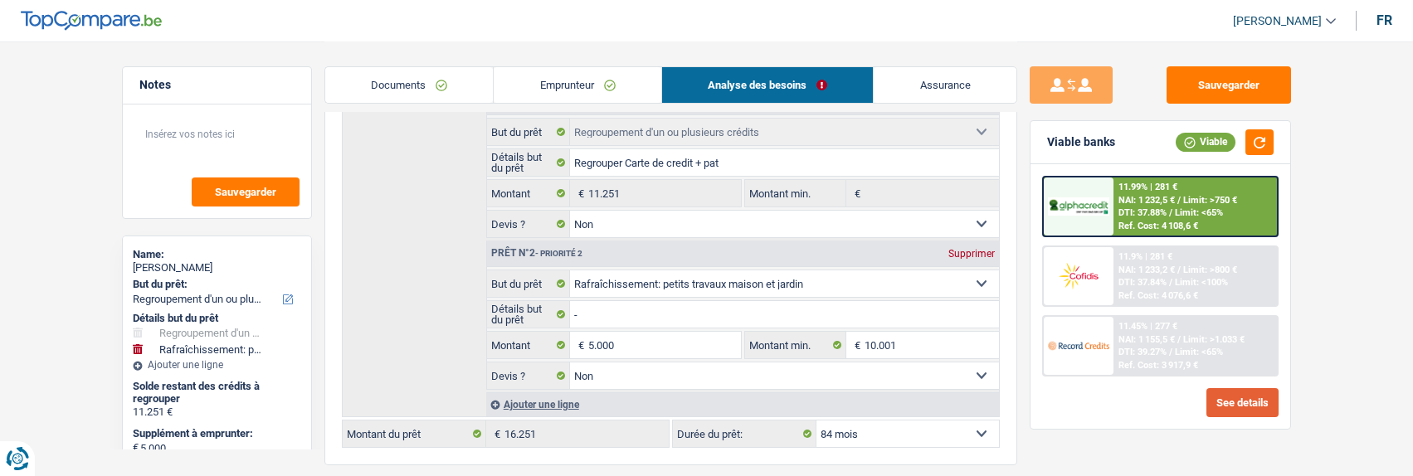
click at [1247, 403] on button "See details" at bounding box center [1243, 402] width 72 height 29
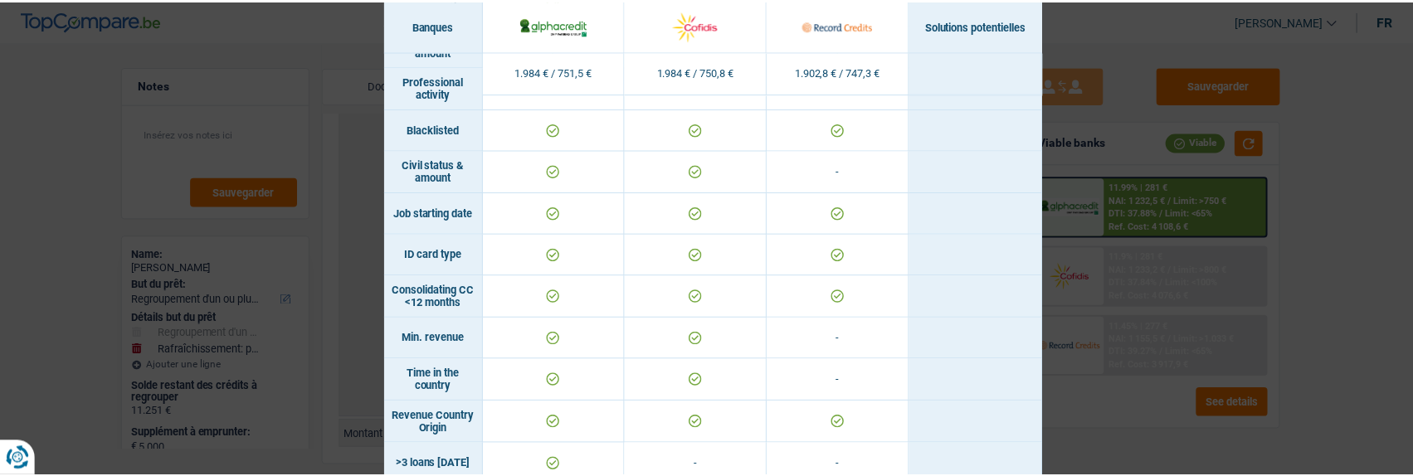
scroll to position [0, 0]
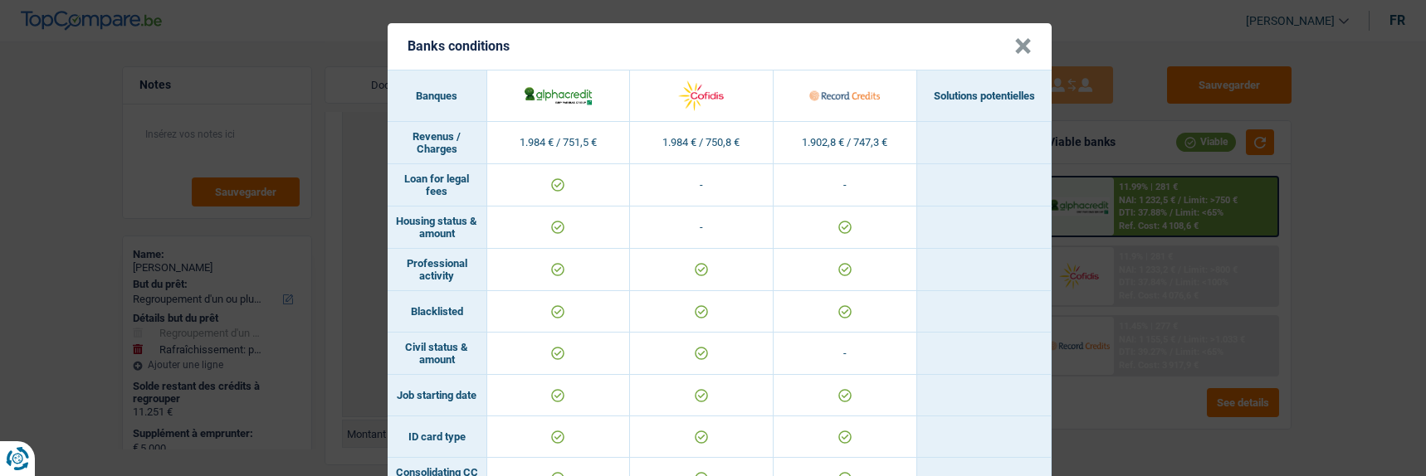
click at [1022, 38] on button "×" at bounding box center [1022, 46] width 17 height 17
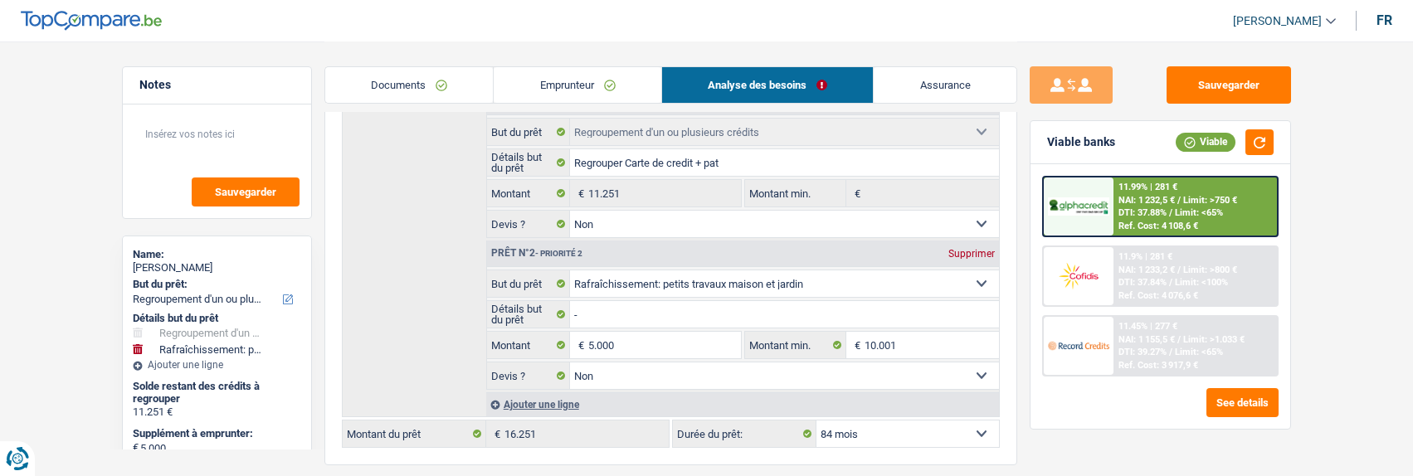
click at [1206, 330] on div "11.45% | 277 € NAI: 1 155,5 € / Limit: >1.033 € DTI: 39.27% / Limit: <65% Ref. …" at bounding box center [1196, 346] width 164 height 58
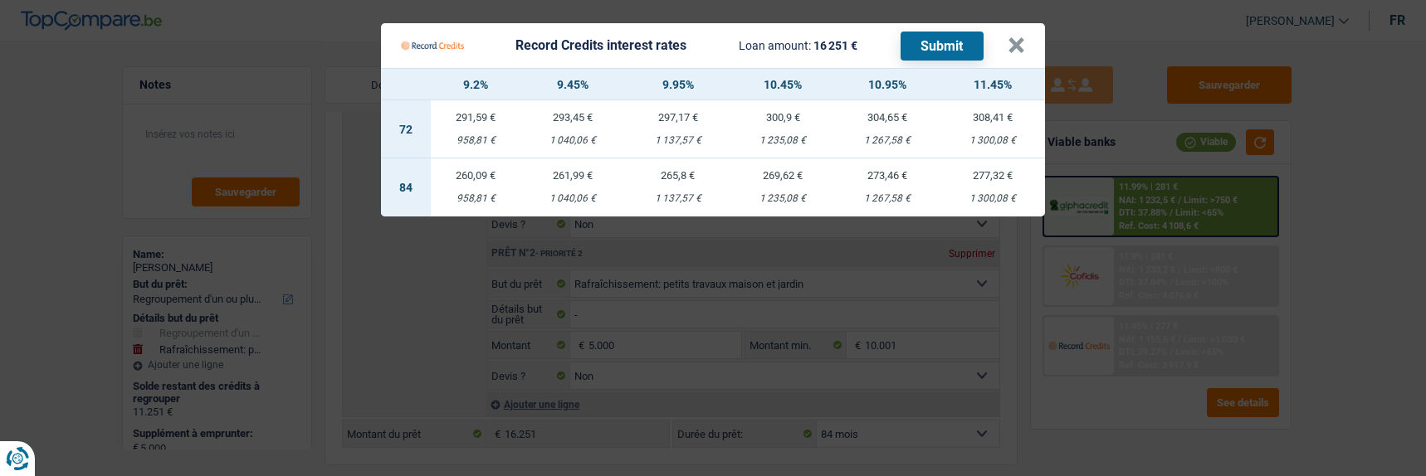
click at [588, 135] on div "1 040,06 €" at bounding box center [572, 140] width 105 height 11
select select "72"
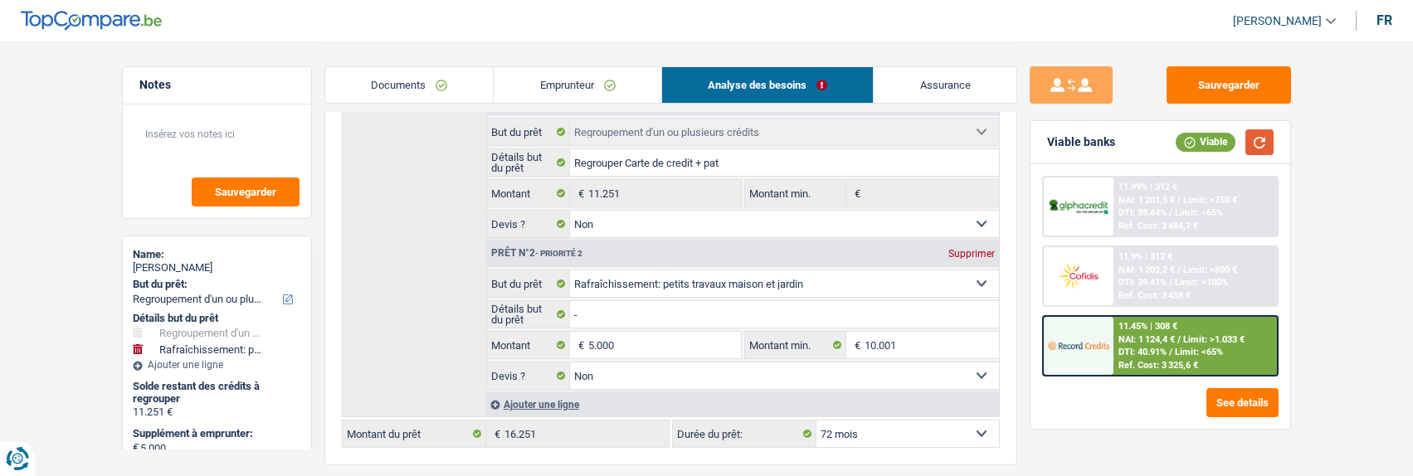
click at [1261, 139] on button "button" at bounding box center [1260, 142] width 28 height 26
click at [1154, 339] on span "NAI: 1 124,4 €" at bounding box center [1147, 339] width 56 height 11
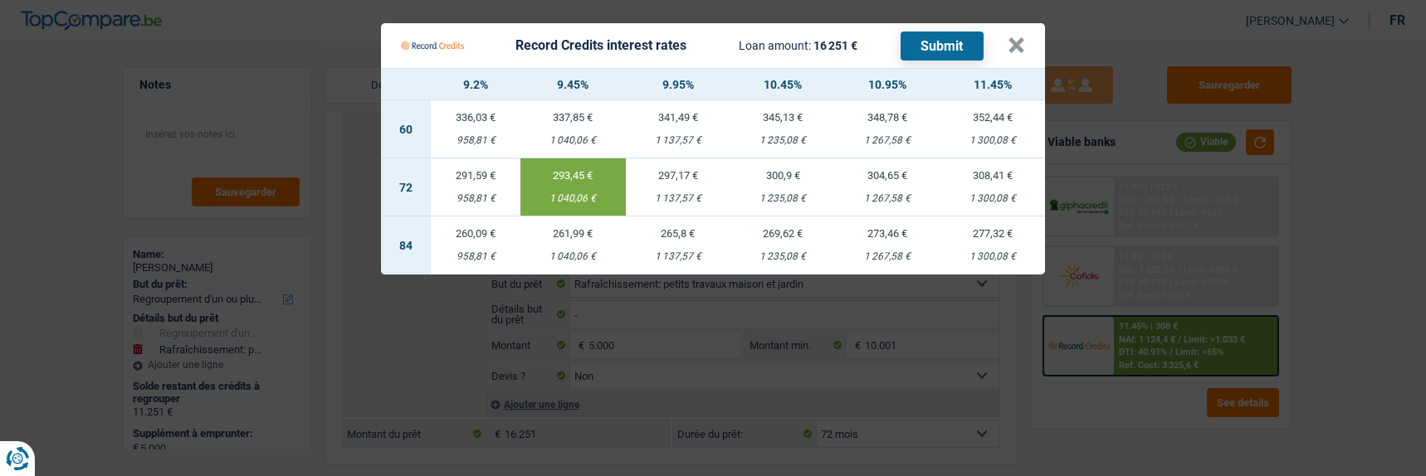
click at [941, 37] on button "Submit" at bounding box center [942, 46] width 83 height 29
click at [1025, 40] on button "×" at bounding box center [1016, 45] width 17 height 17
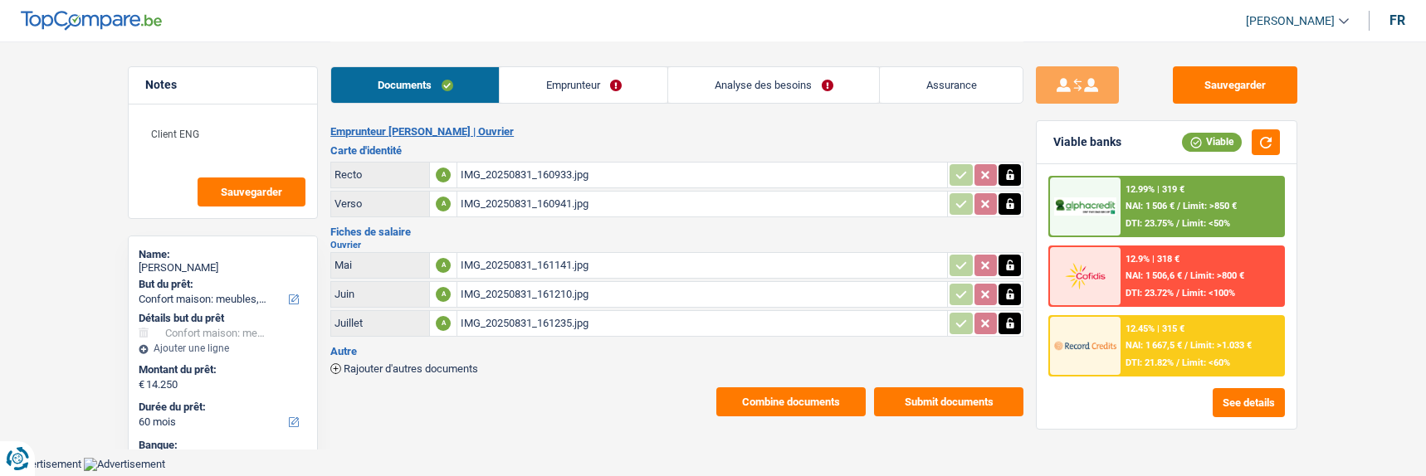
select select "household"
select select "60"
select select "record credits"
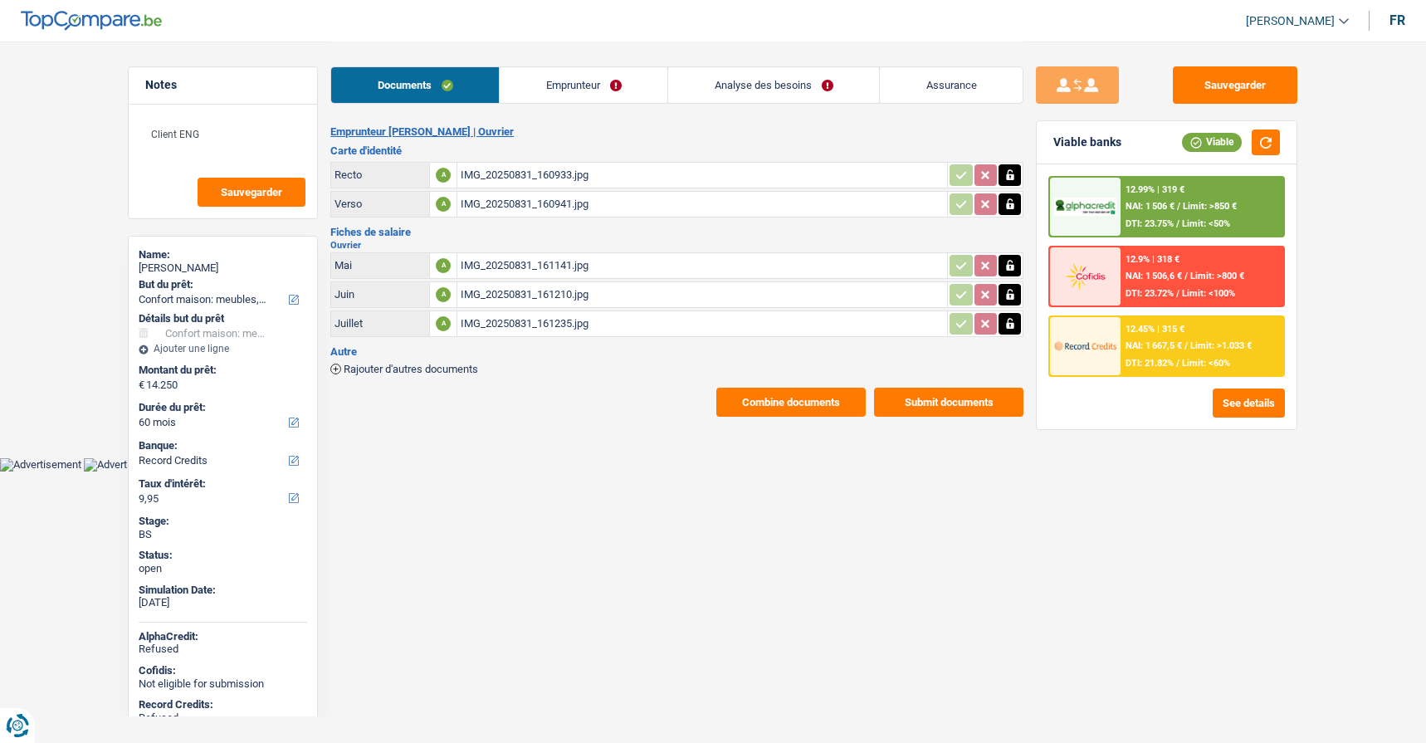
click at [720, 79] on link "Analyse des besoins" at bounding box center [773, 85] width 211 height 36
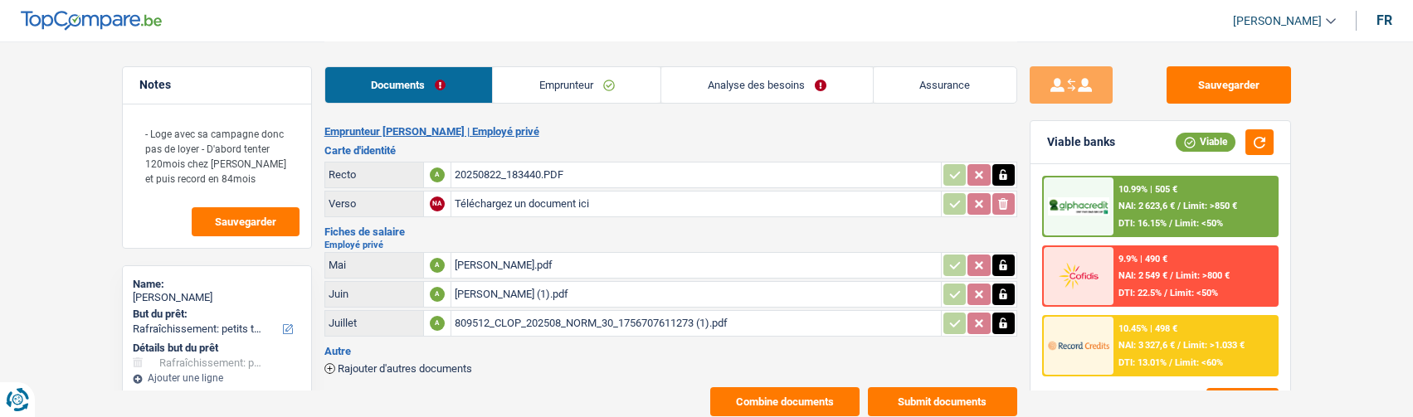
select select "houseOrGarden"
select select "84"
select select "alphacredit"
select select "84"
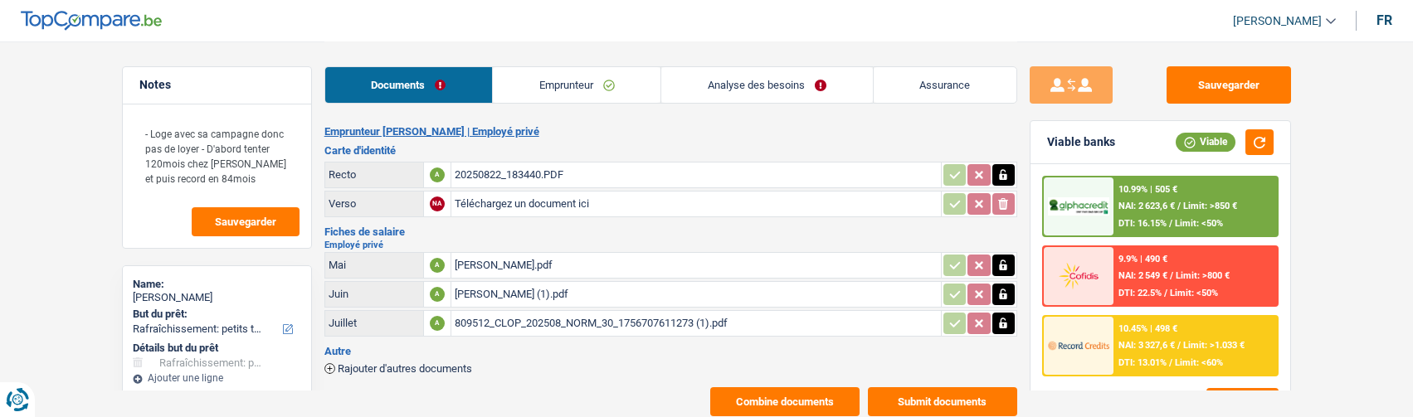
select select "120"
select select "houseOrGarden"
select select "yes"
select select "84"
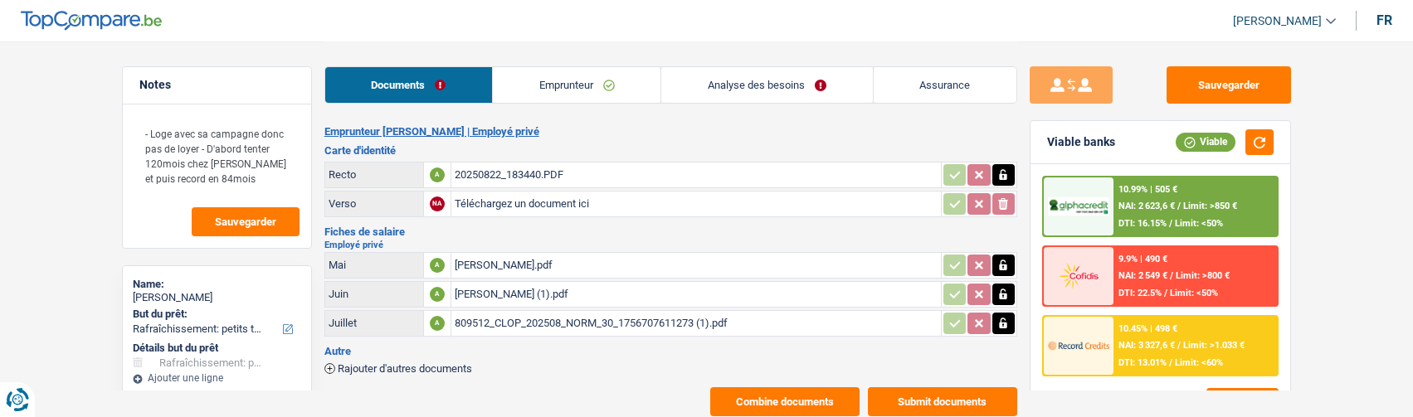
click at [813, 91] on link "Analyse des besoins" at bounding box center [767, 85] width 211 height 36
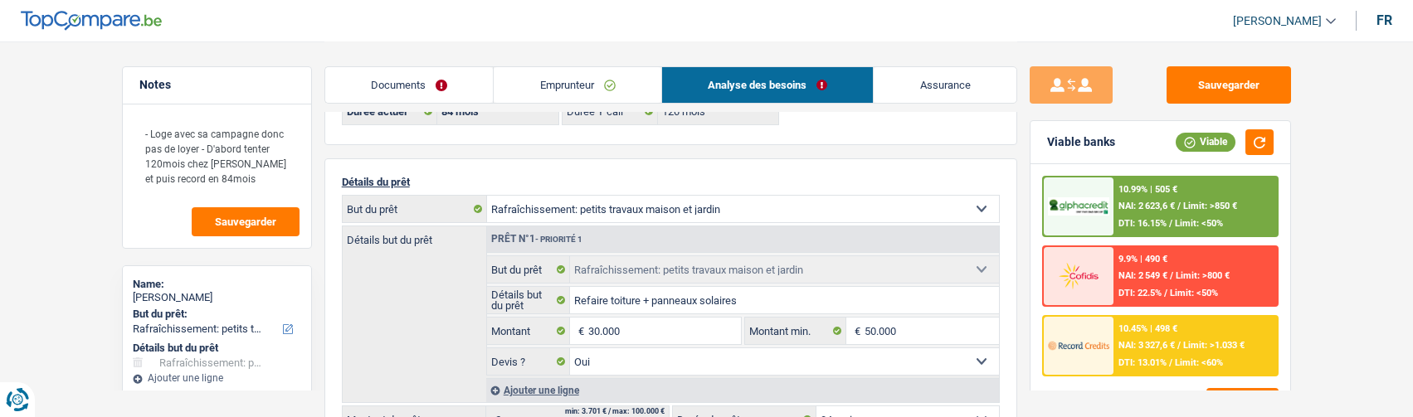
scroll to position [166, 0]
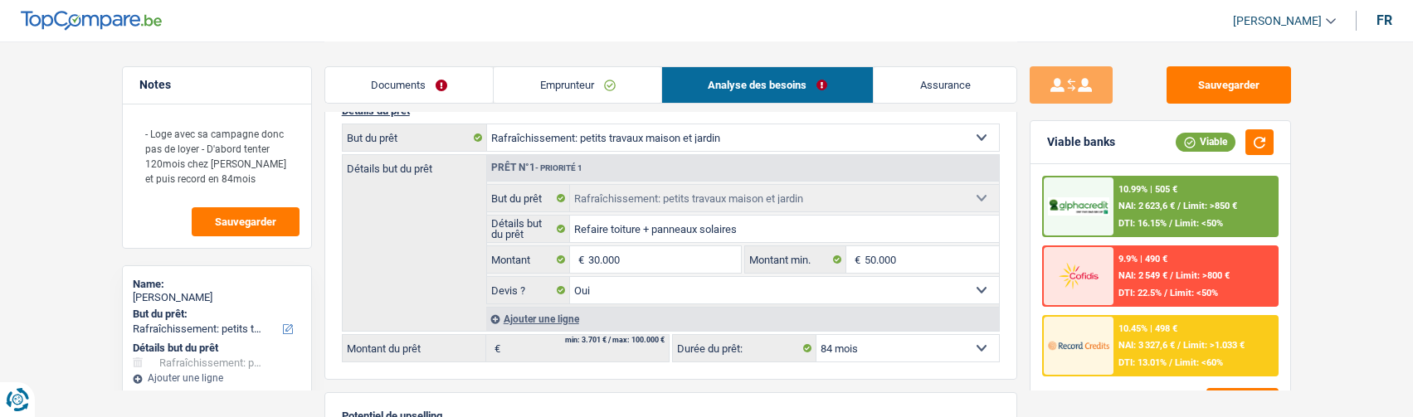
click at [1160, 337] on div "10.45% | 498 € NAI: 3 327,6 € / Limit: >1.033 € DTI: 13.01% / Limit: <60%" at bounding box center [1196, 346] width 164 height 58
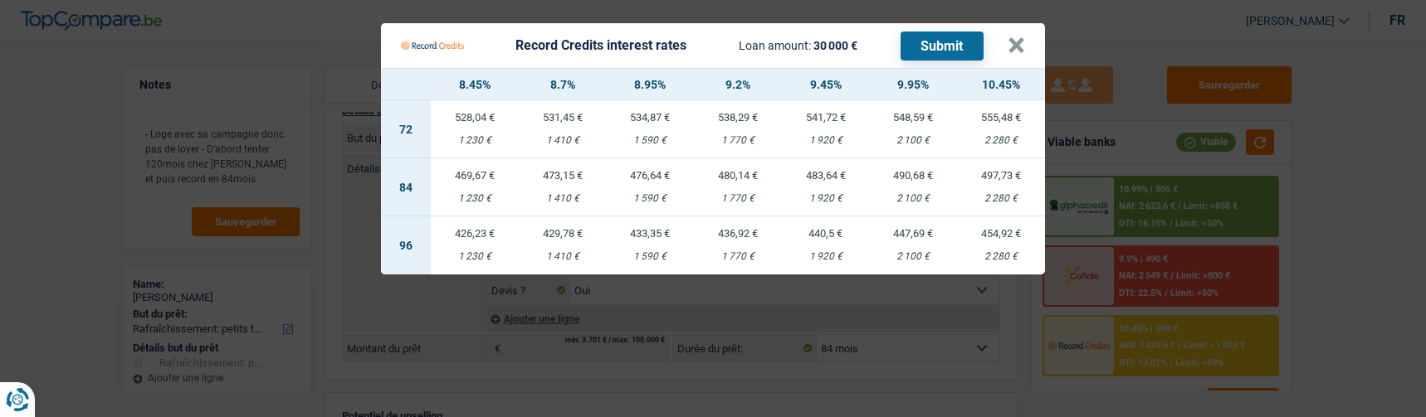
click at [1319, 178] on Credits "Record Credits interest rates Loan amount: 30 000 € Submit × 8.45% 8.7% 8.95% 9…" at bounding box center [713, 208] width 1426 height 417
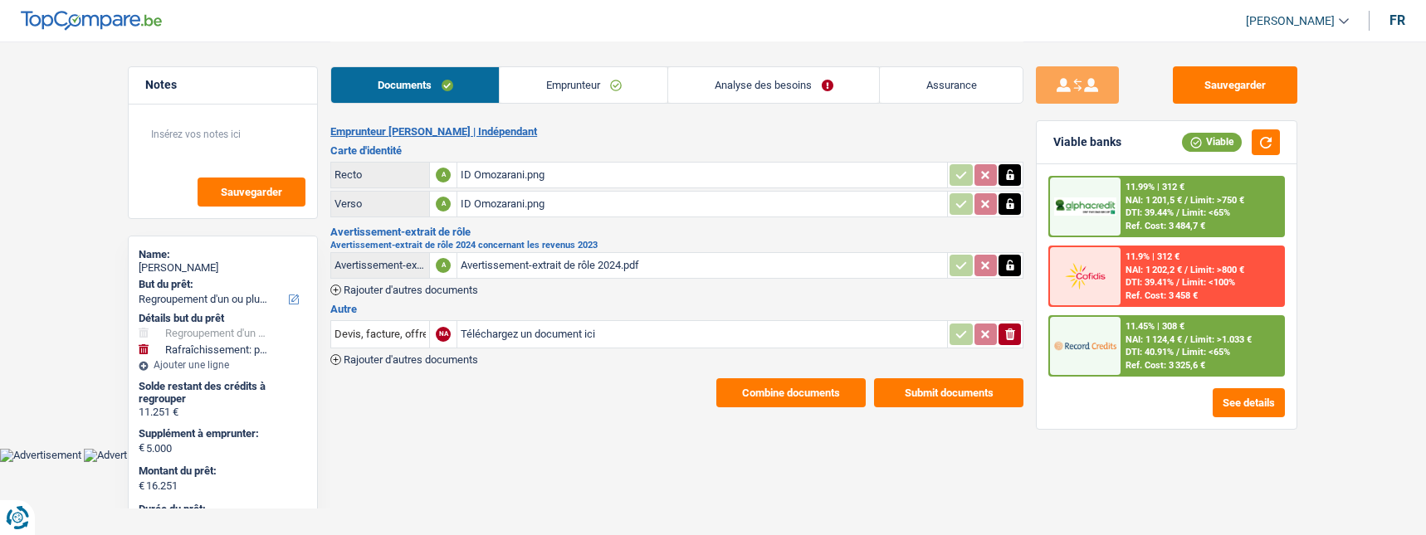
select select "refinancing"
select select "houseOrGarden"
select select "72"
select select "record credits"
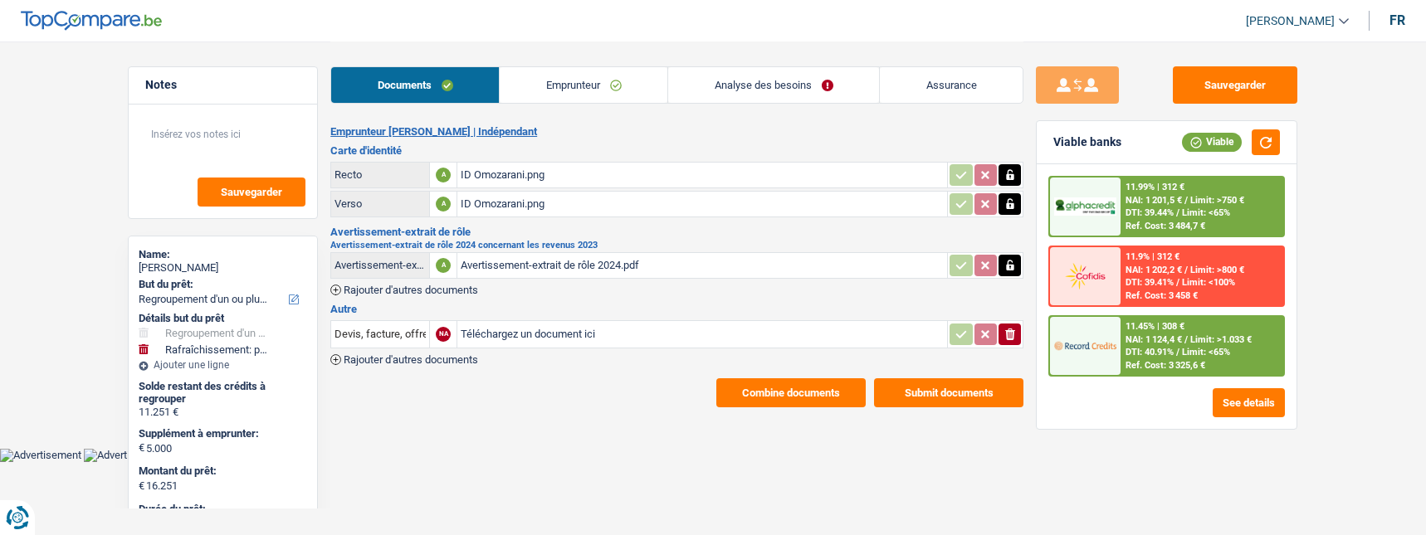
click at [614, 85] on link "Emprunteur" at bounding box center [584, 85] width 168 height 36
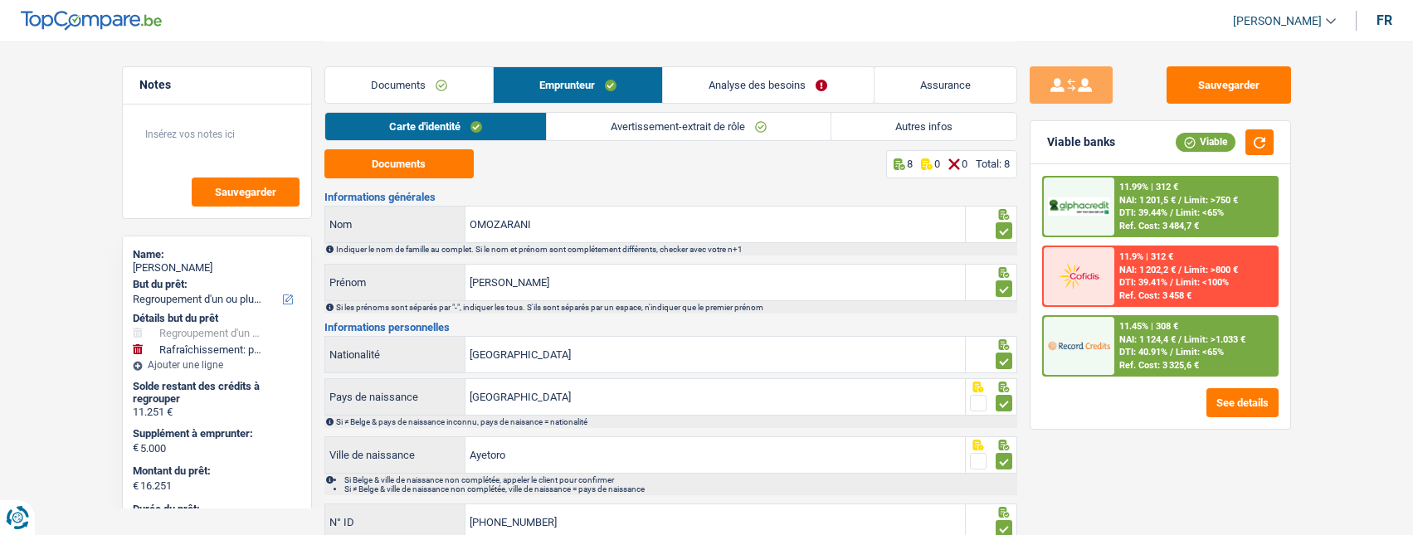
click at [691, 134] on link "Avertissement-extrait de rôle" at bounding box center [689, 126] width 284 height 27
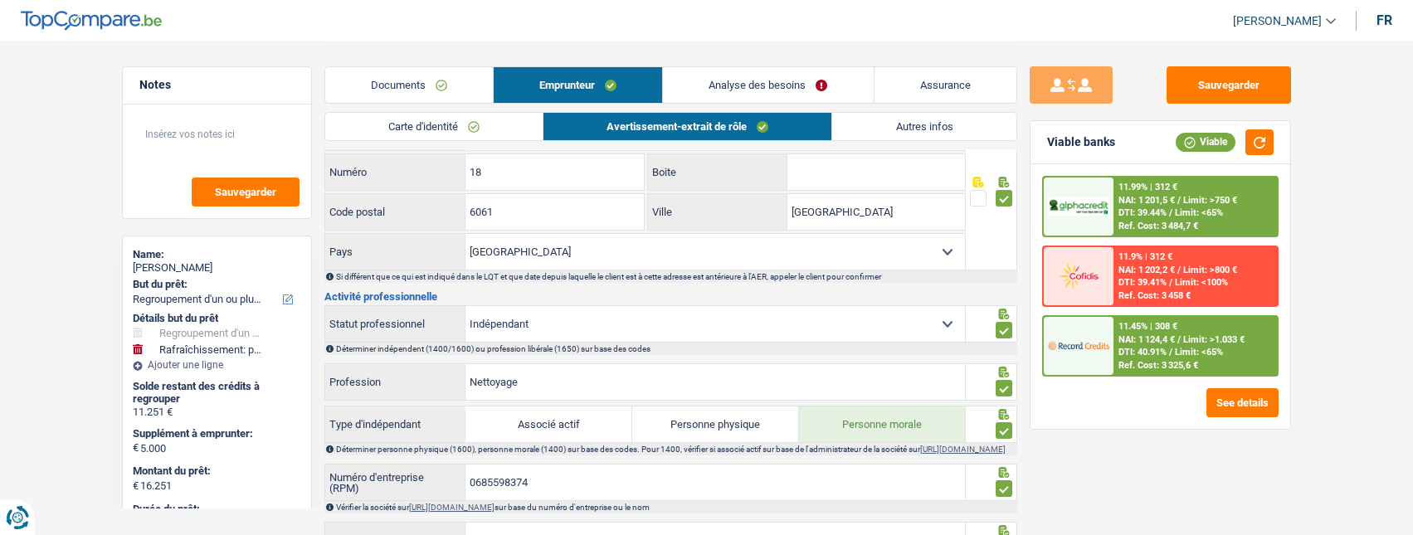
scroll to position [498, 0]
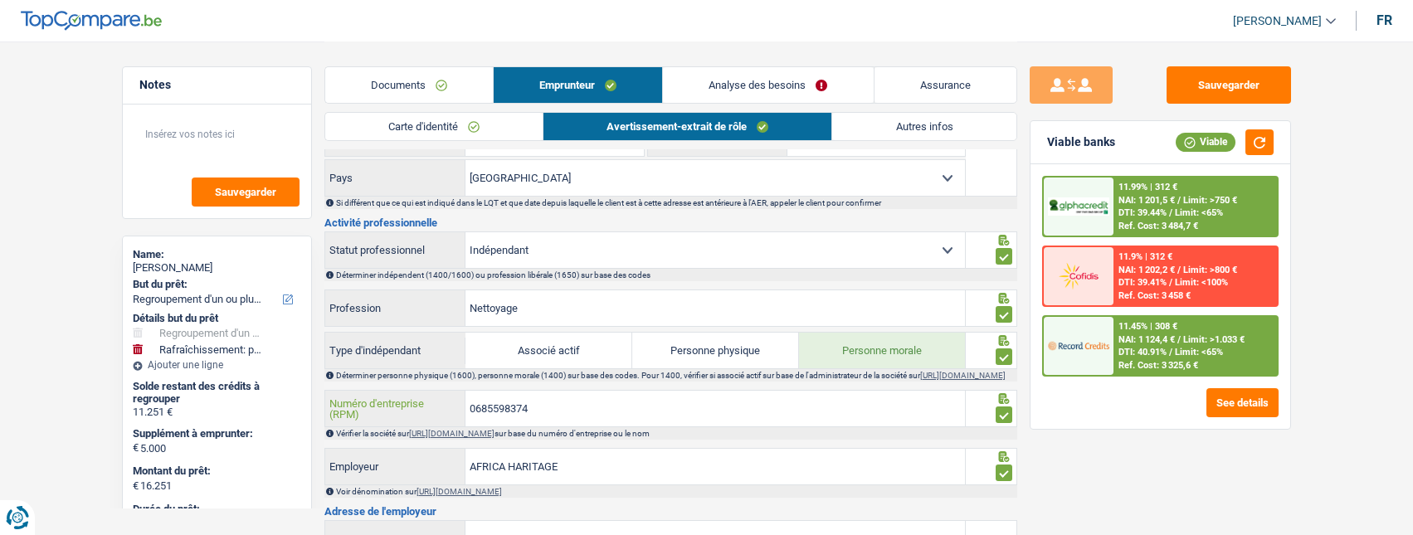
click at [569, 416] on input "0685598374" at bounding box center [716, 409] width 500 height 36
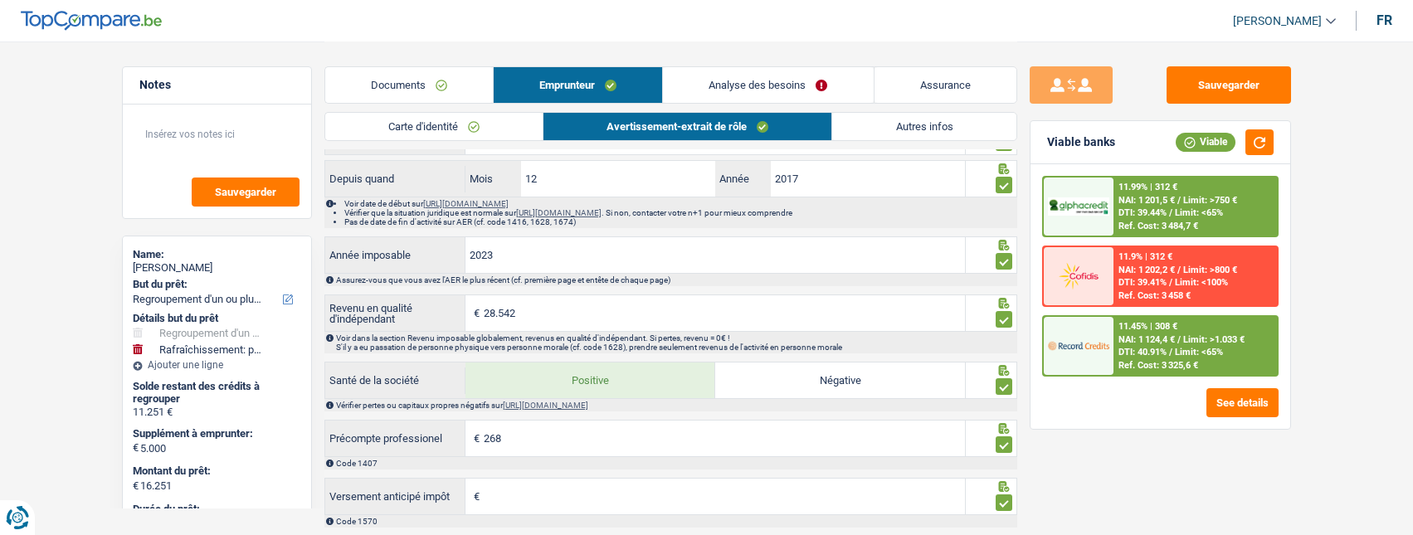
scroll to position [1079, 0]
click at [823, 81] on link "Analyse des besoins" at bounding box center [768, 85] width 210 height 36
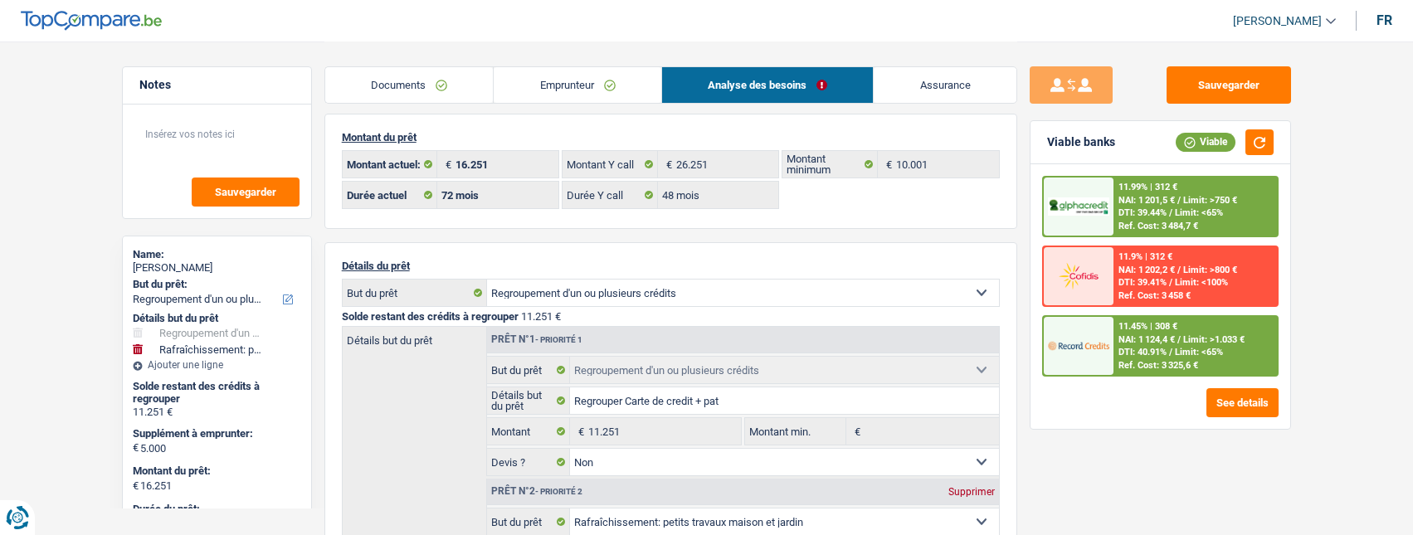
scroll to position [83, 0]
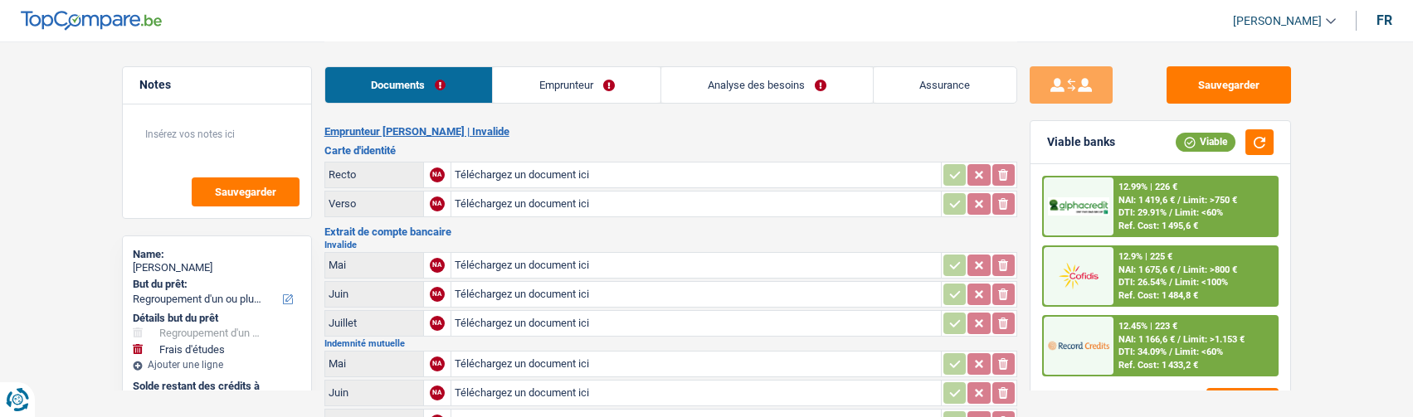
select select "refinancing"
select select "study"
select select "60"
click at [545, 171] on input "Téléchargez un document ici" at bounding box center [696, 175] width 483 height 25
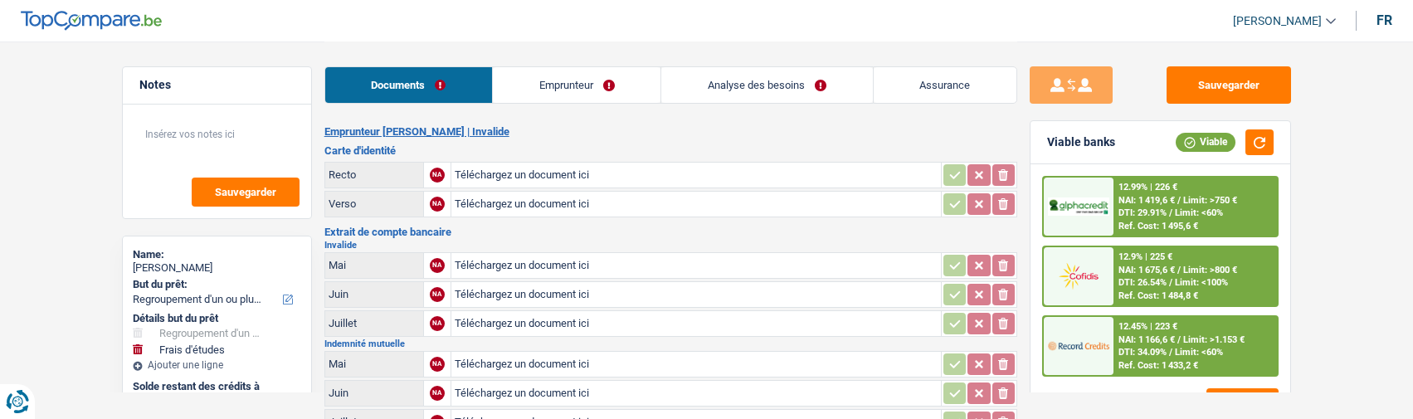
type input "C:\fakepath\ID ver patricia.jpg"
click at [1001, 169] on icon "button" at bounding box center [1003, 174] width 7 height 11
click at [1006, 175] on icon "button" at bounding box center [1003, 175] width 10 height 12
click at [498, 170] on input "Téléchargez un document ici" at bounding box center [696, 175] width 483 height 25
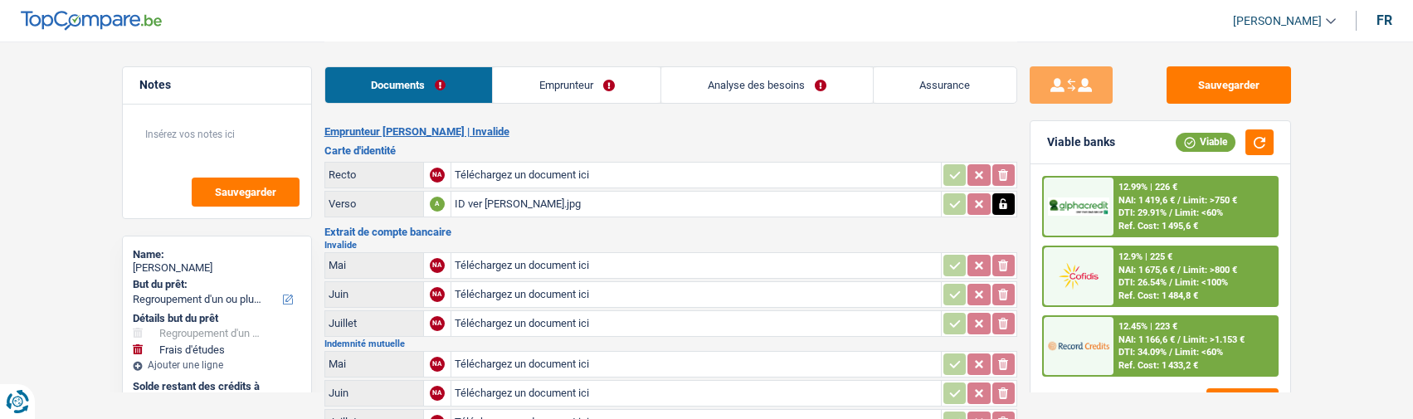
type input "C:\fakepath\ID rec patricia.jpg"
click at [1248, 90] on button "Sauvegarder" at bounding box center [1229, 84] width 125 height 37
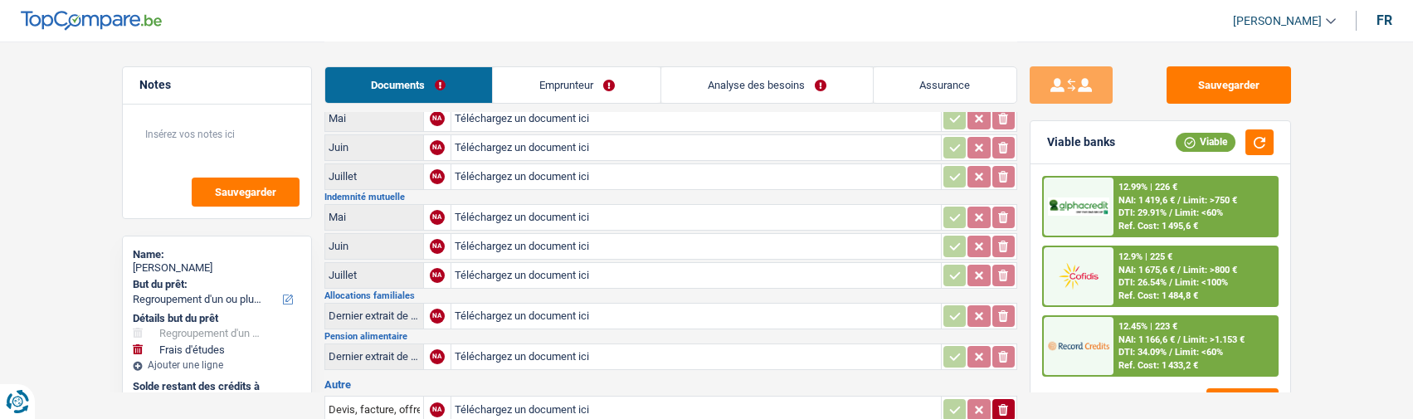
scroll to position [249, 0]
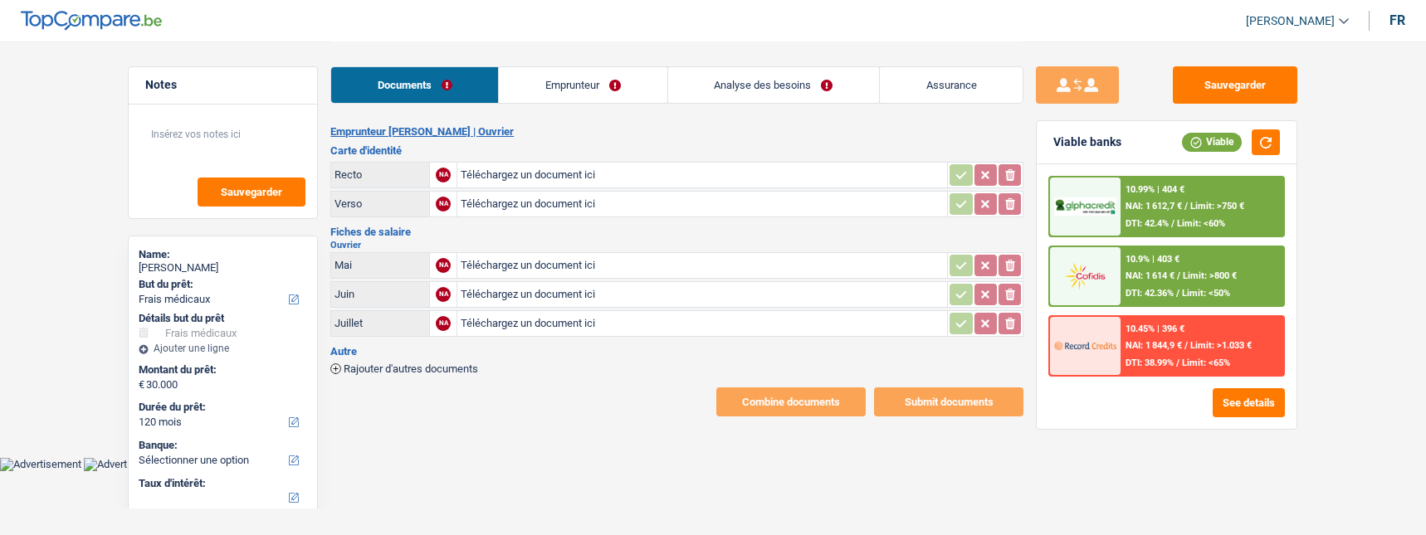
select select "medical"
select select "120"
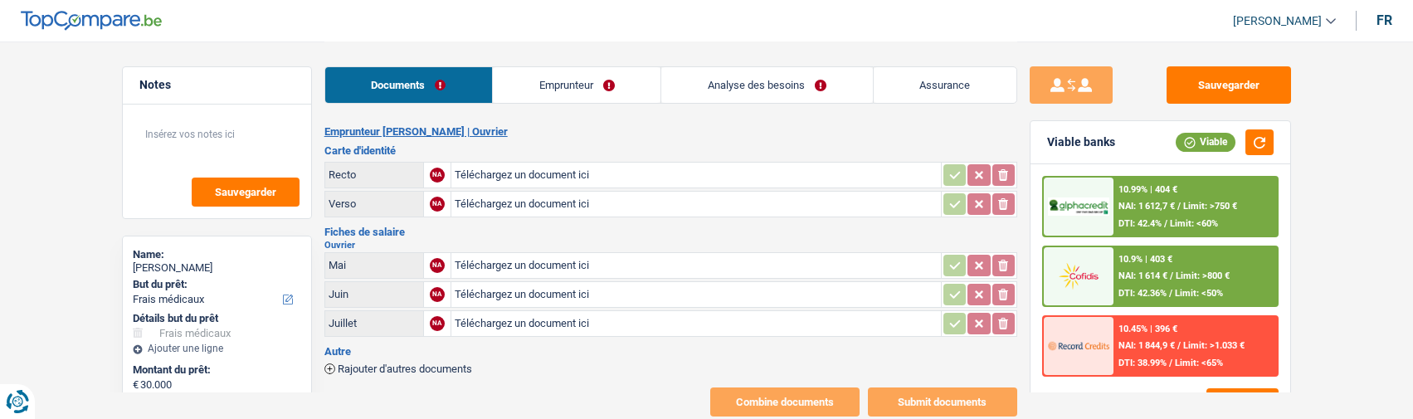
type input "C:\fakepath\Carte d'identité.pdf"
type input "C:\fakepath\fiche de paie [DATE].pdf"
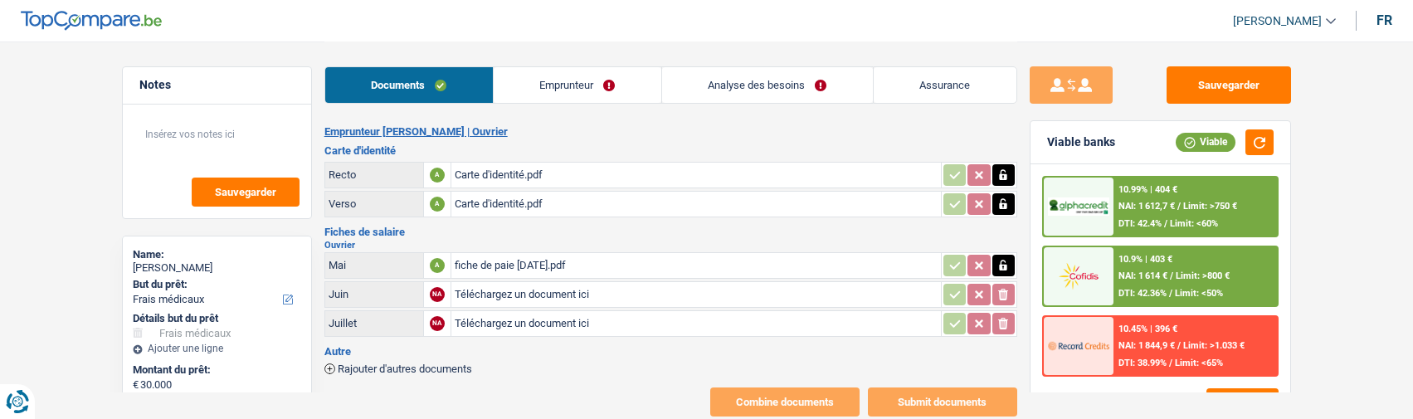
type input "C:\fakepath\fiche de paie [DATE].pdf"
click at [578, 86] on link "Emprunteur" at bounding box center [578, 85] width 168 height 36
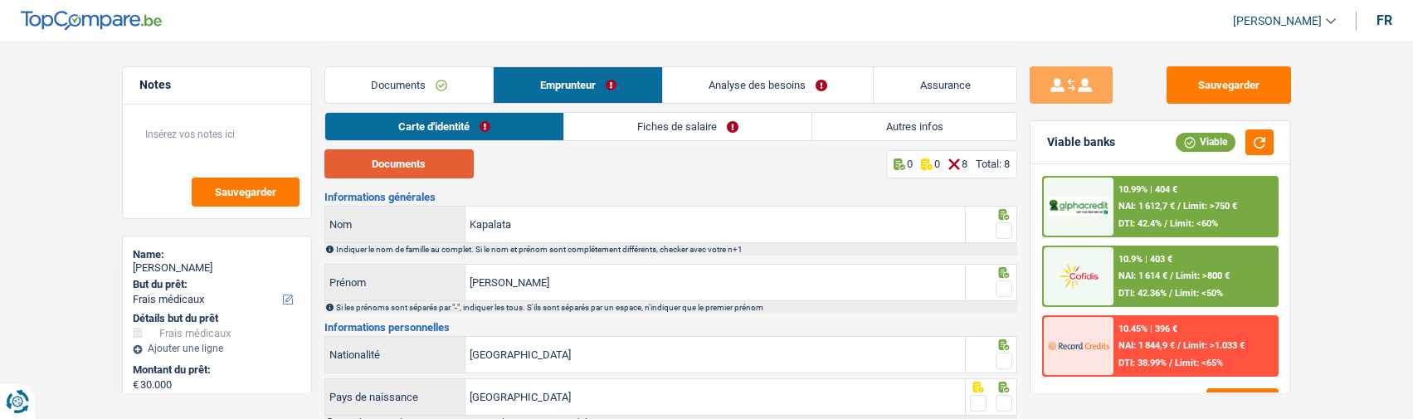
click at [375, 168] on button "Documents" at bounding box center [399, 163] width 149 height 29
click at [603, 229] on input "Kapalata" at bounding box center [716, 225] width 500 height 36
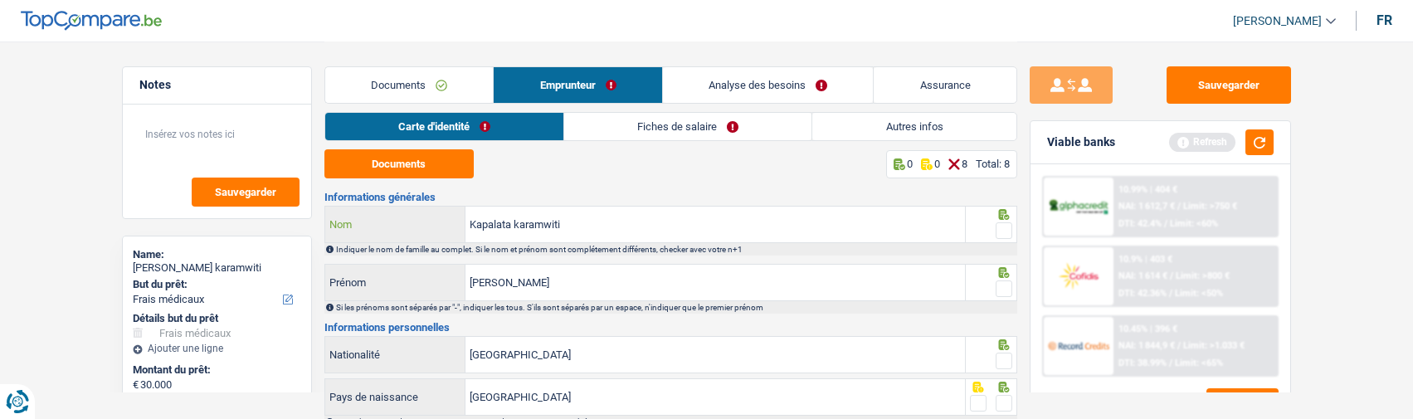
type input "Kapalata karamwiti"
drag, startPoint x: 994, startPoint y: 220, endPoint x: 999, endPoint y: 234, distance: 15.0
click at [995, 221] on fieldset at bounding box center [991, 231] width 42 height 21
click at [1003, 231] on span at bounding box center [1004, 230] width 17 height 17
click at [0, 0] on input "radio" at bounding box center [0, 0] width 0 height 0
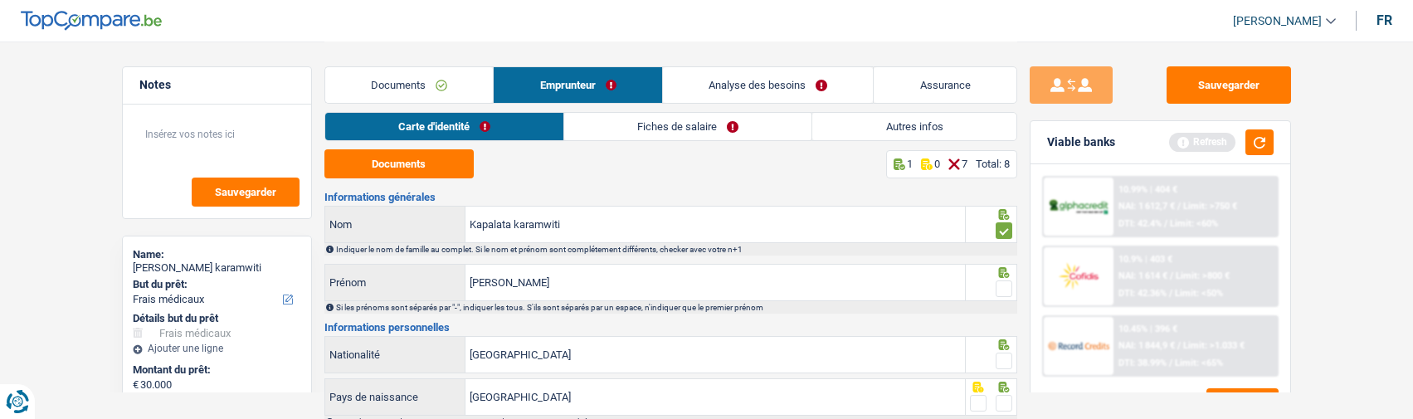
drag, startPoint x: 1002, startPoint y: 278, endPoint x: 995, endPoint y: 299, distance: 21.8
click at [1000, 281] on span at bounding box center [1004, 289] width 17 height 17
click at [0, 0] on input "radio" at bounding box center [0, 0] width 0 height 0
click at [1006, 354] on span at bounding box center [1004, 361] width 17 height 17
click at [0, 0] on input "radio" at bounding box center [0, 0] width 0 height 0
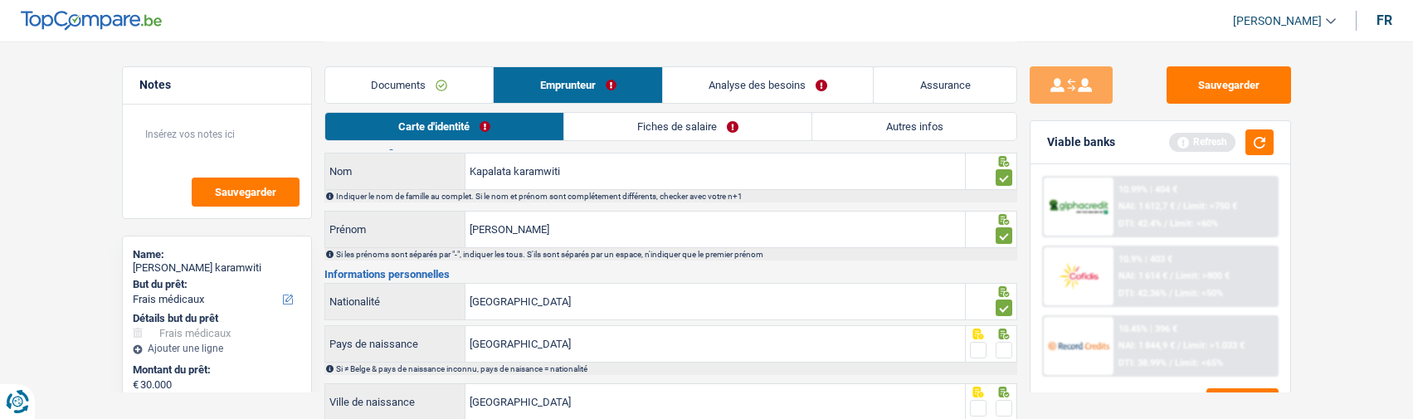
scroll to position [83, 0]
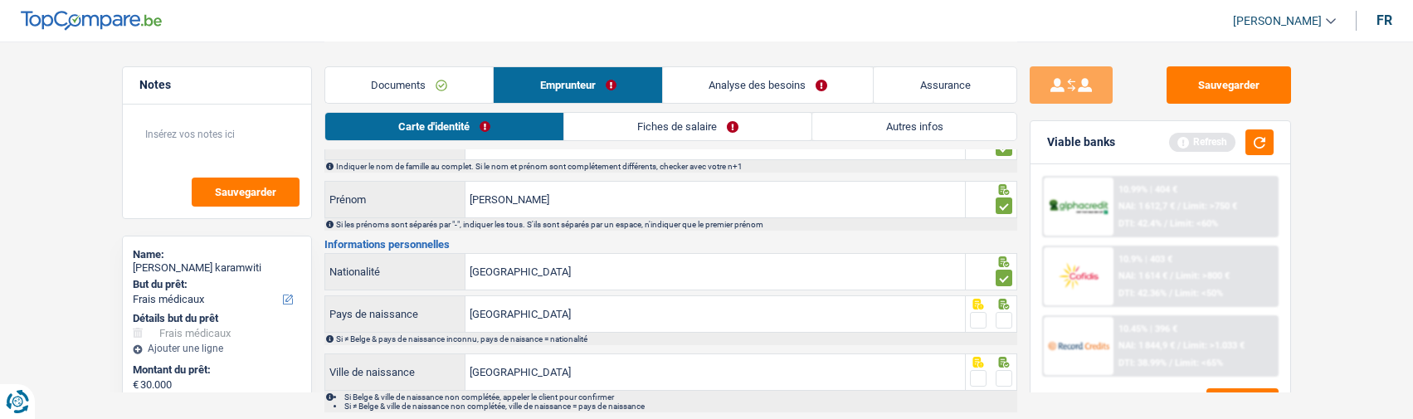
drag, startPoint x: 1001, startPoint y: 315, endPoint x: 1001, endPoint y: 346, distance: 31.5
click at [1001, 318] on span at bounding box center [1004, 320] width 17 height 17
click at [0, 0] on input "radio" at bounding box center [0, 0] width 0 height 0
click at [1003, 371] on span at bounding box center [1004, 378] width 17 height 17
click at [0, 0] on input "radio" at bounding box center [0, 0] width 0 height 0
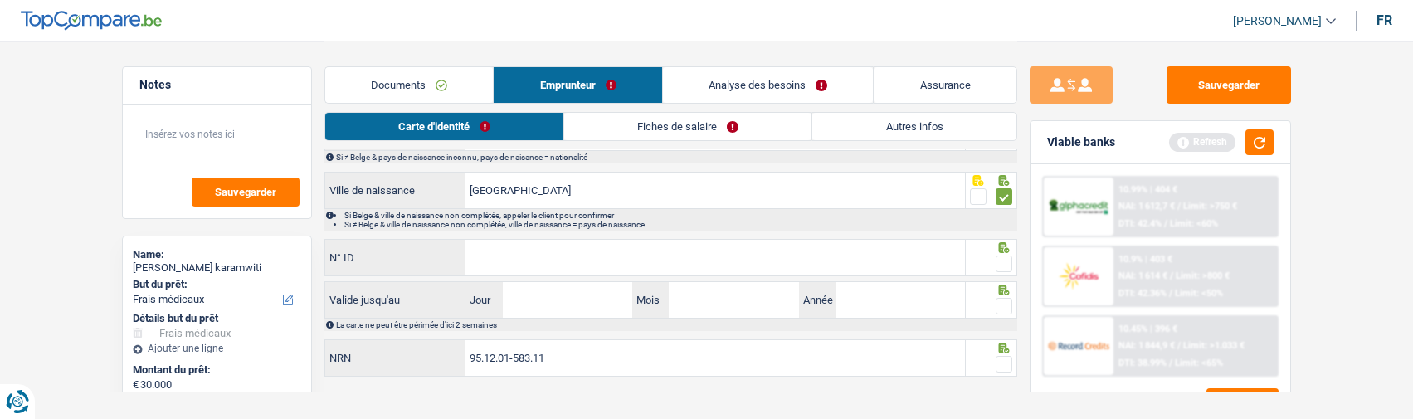
scroll to position [278, 0]
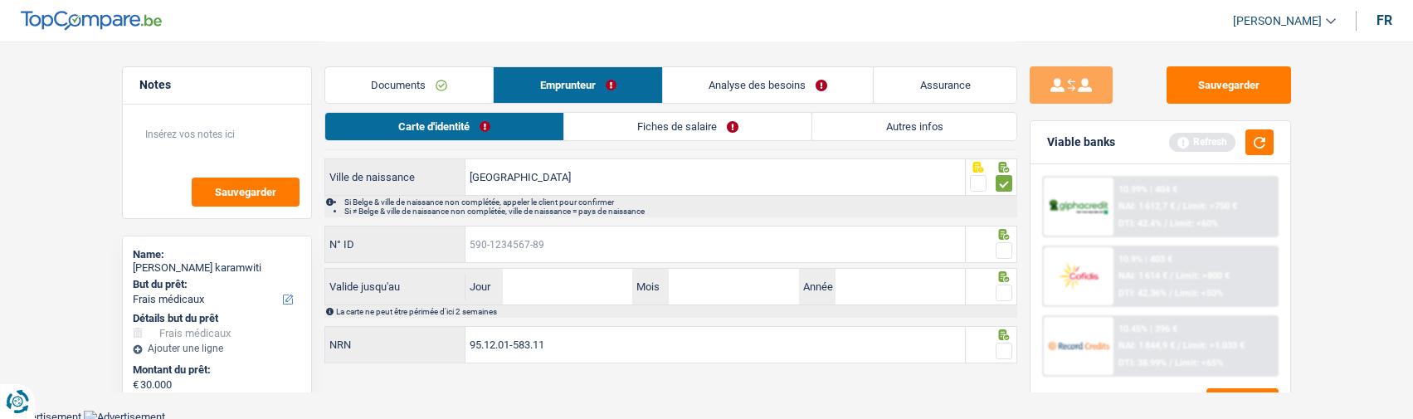
click at [811, 243] on input "N° ID" at bounding box center [716, 245] width 500 height 36
type input "595-2711771-57"
drag, startPoint x: 1007, startPoint y: 240, endPoint x: 999, endPoint y: 249, distance: 11.8
click at [1006, 243] on span at bounding box center [1004, 250] width 17 height 17
click at [0, 0] on input "radio" at bounding box center [0, 0] width 0 height 0
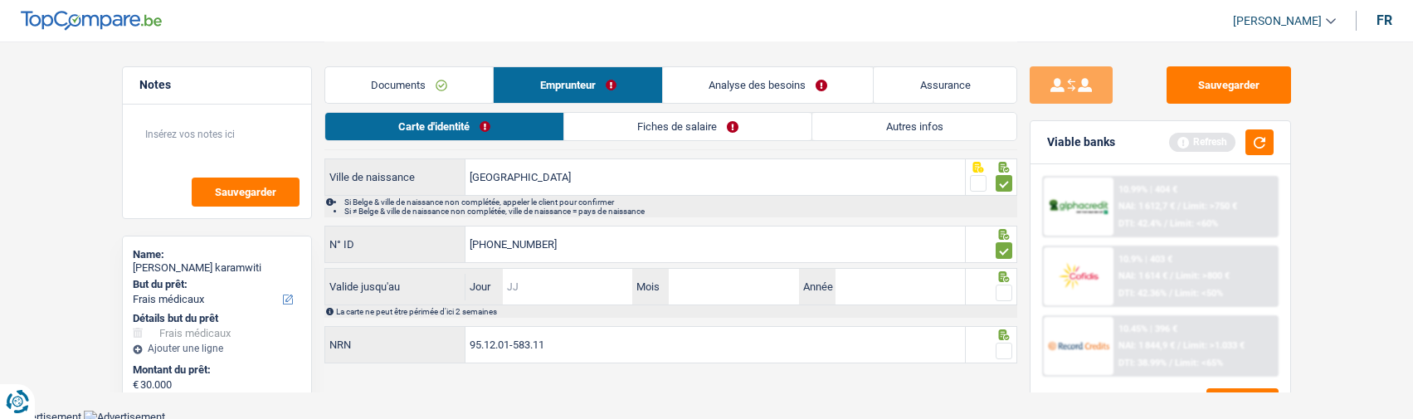
click at [598, 286] on input "Jour" at bounding box center [567, 287] width 129 height 36
type input "29"
type input "08"
type input "2034"
click at [1002, 286] on span at bounding box center [1004, 293] width 17 height 17
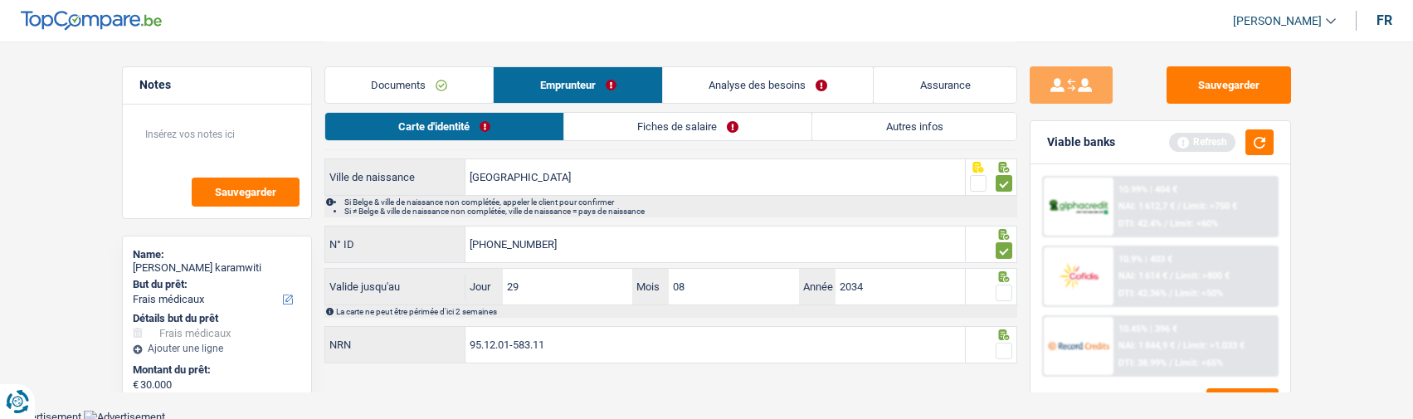
click at [0, 0] on input "radio" at bounding box center [0, 0] width 0 height 0
click at [1000, 348] on span at bounding box center [1004, 351] width 17 height 17
click at [0, 0] on input "radio" at bounding box center [0, 0] width 0 height 0
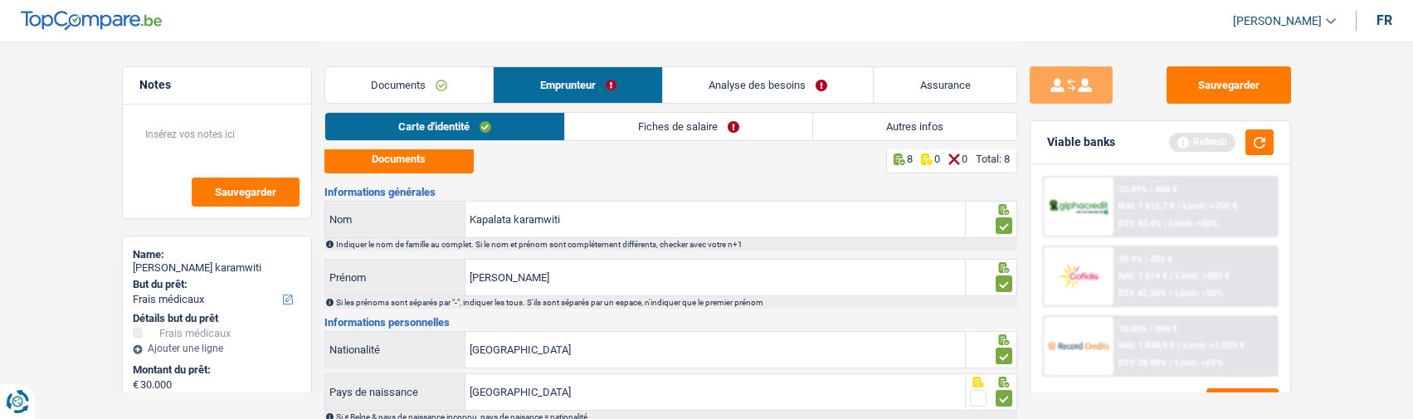
scroll to position [0, 0]
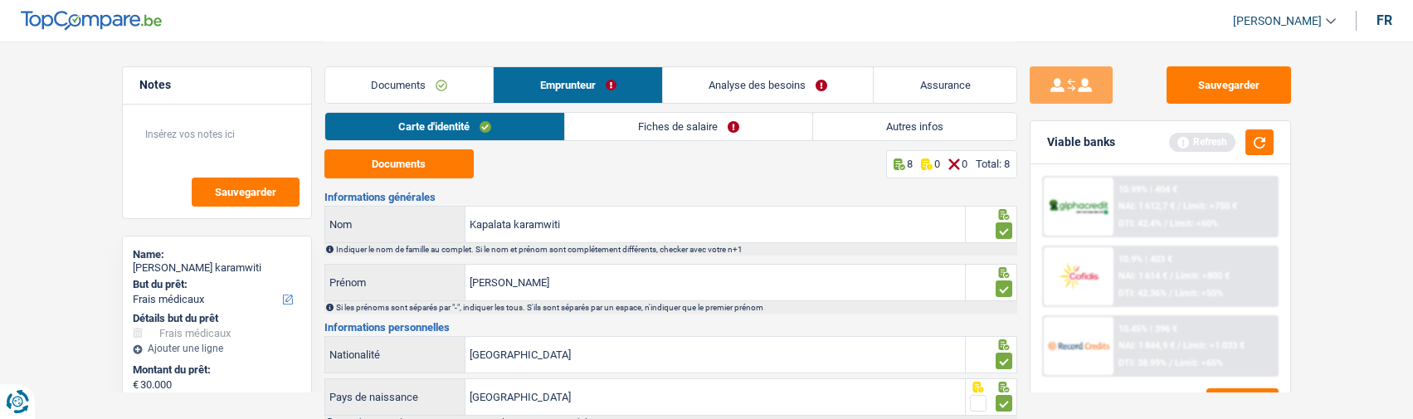
click at [681, 118] on link "Fiches de salaire" at bounding box center [688, 126] width 247 height 27
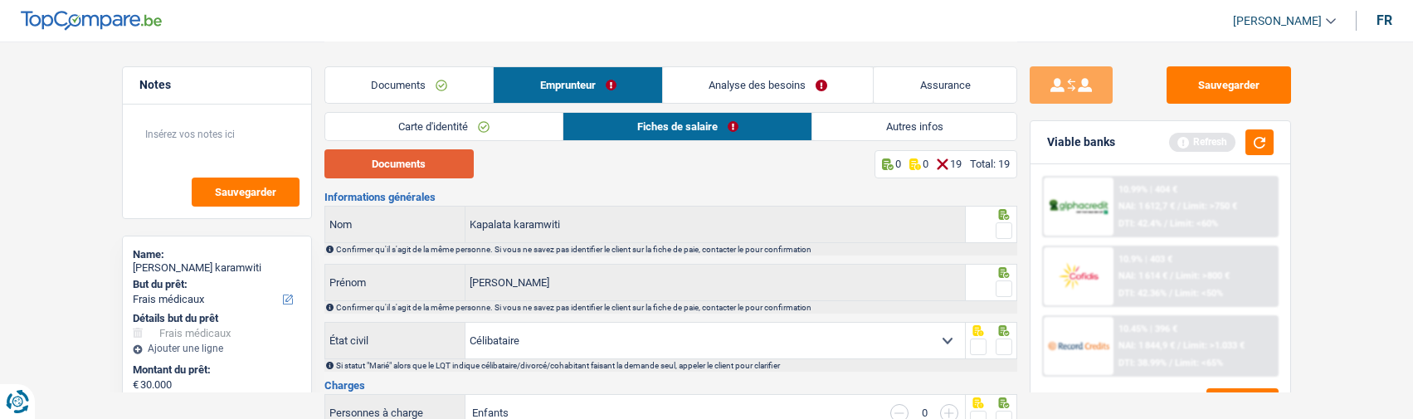
click at [422, 176] on button "Documents" at bounding box center [399, 163] width 149 height 29
drag, startPoint x: 1006, startPoint y: 225, endPoint x: 994, endPoint y: 254, distance: 31.3
click at [1000, 230] on span at bounding box center [1004, 230] width 17 height 17
click at [0, 0] on input "radio" at bounding box center [0, 0] width 0 height 0
click at [999, 272] on icon at bounding box center [1003, 272] width 11 height 11
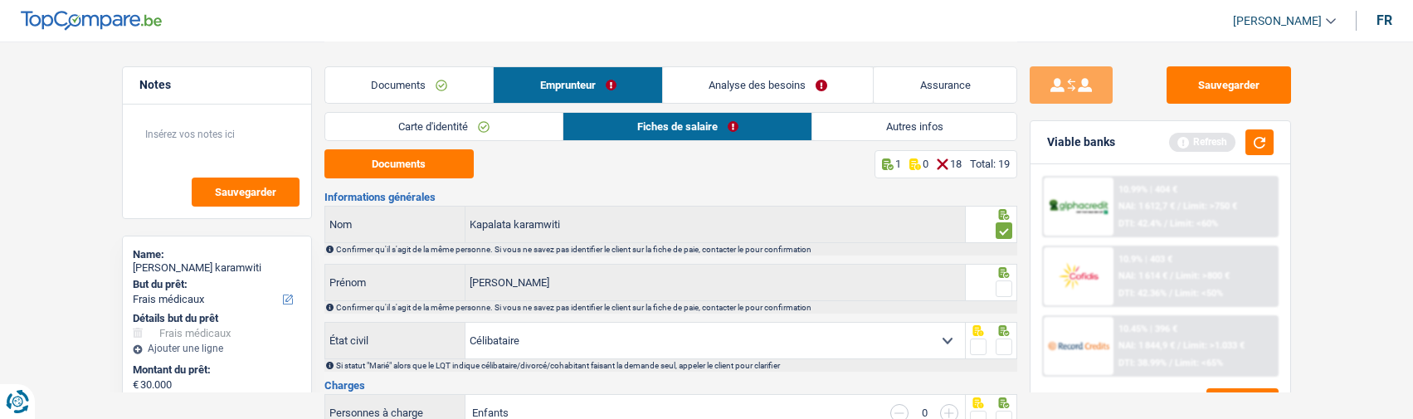
scroll to position [83, 0]
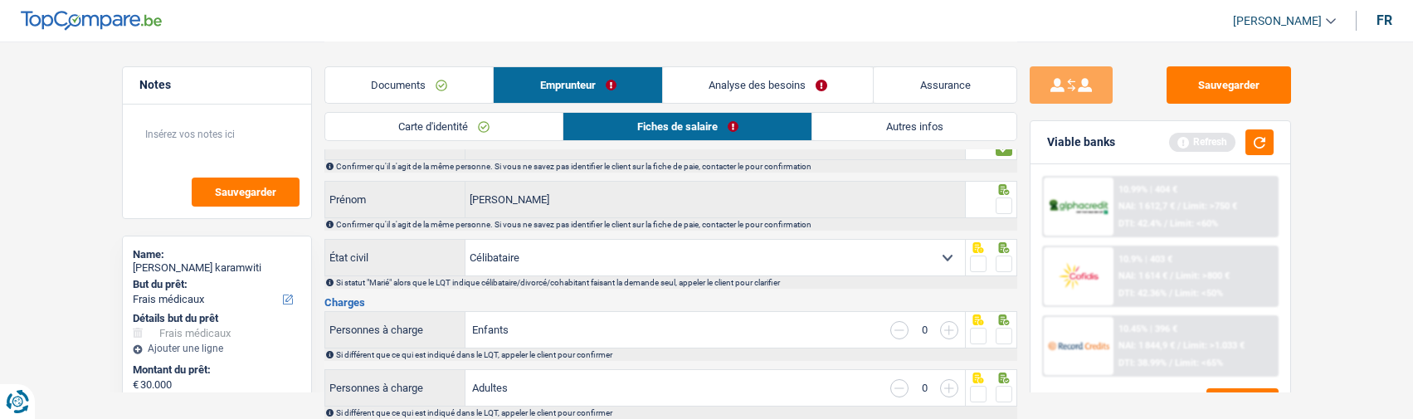
drag, startPoint x: 1001, startPoint y: 196, endPoint x: 998, endPoint y: 212, distance: 16.0
click at [1001, 198] on span at bounding box center [1004, 206] width 17 height 17
click at [0, 0] on input "radio" at bounding box center [0, 0] width 0 height 0
click at [1001, 257] on span at bounding box center [1004, 264] width 17 height 17
click at [0, 0] on input "radio" at bounding box center [0, 0] width 0 height 0
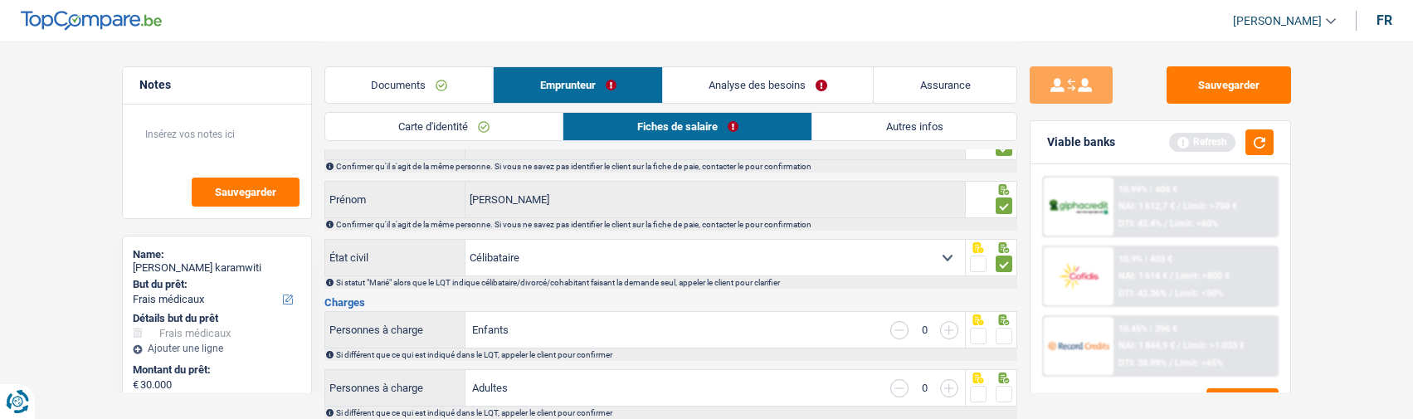
click at [1013, 326] on div at bounding box center [991, 329] width 51 height 37
click at [1009, 328] on span at bounding box center [1004, 336] width 17 height 17
click at [0, 0] on input "radio" at bounding box center [0, 0] width 0 height 0
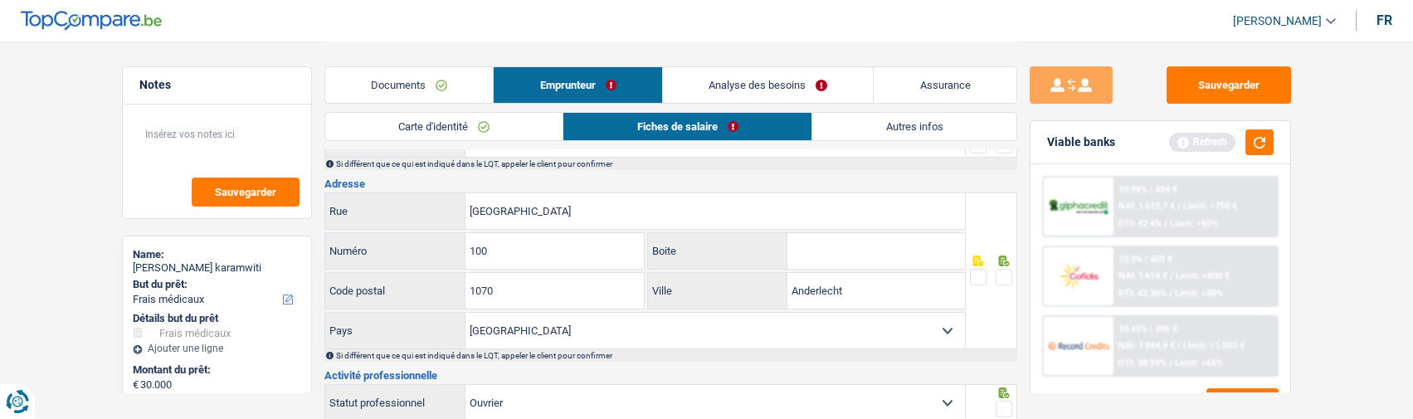
scroll to position [249, 0]
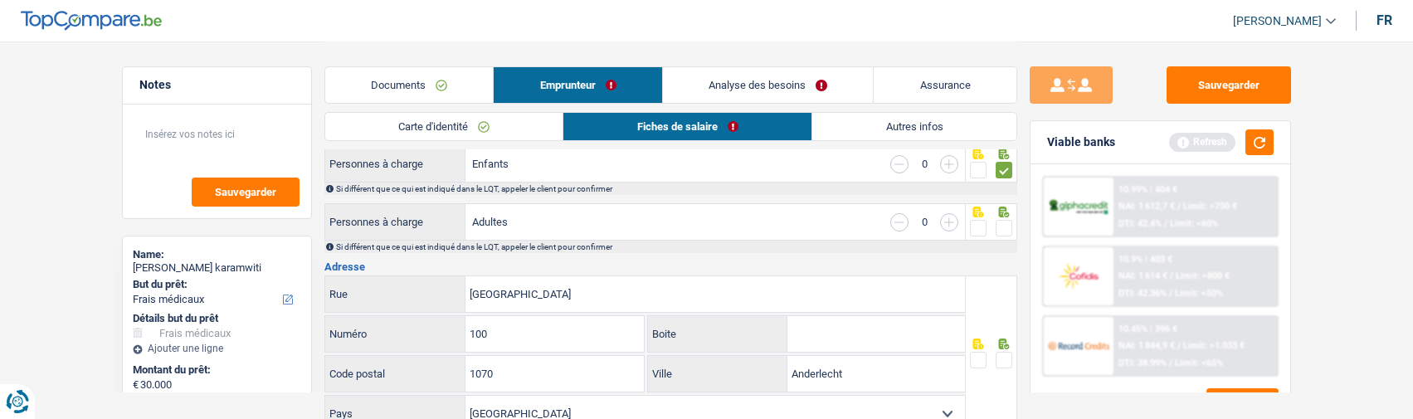
click at [1003, 225] on span at bounding box center [1004, 228] width 17 height 17
click at [0, 0] on input "radio" at bounding box center [0, 0] width 0 height 0
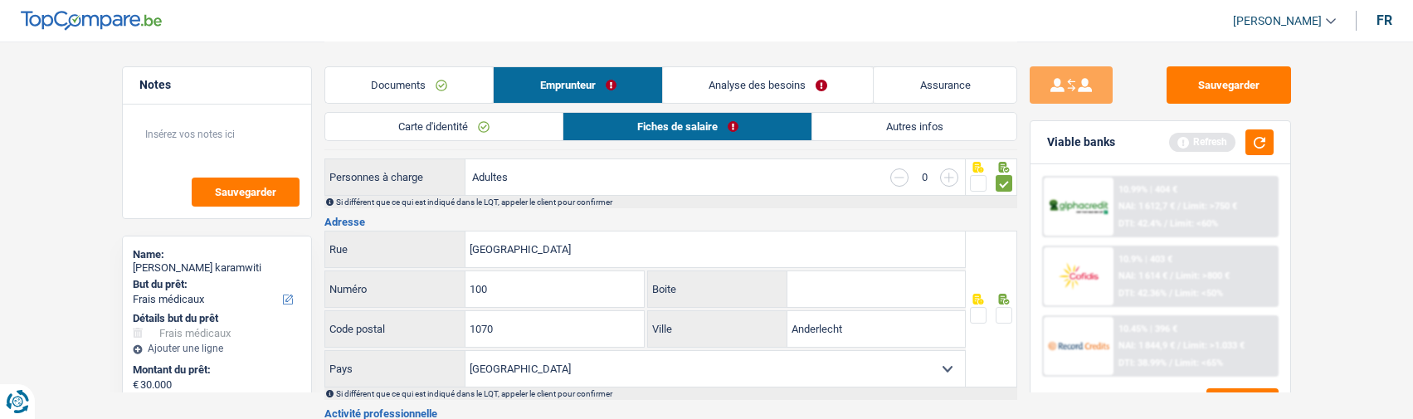
scroll to position [332, 0]
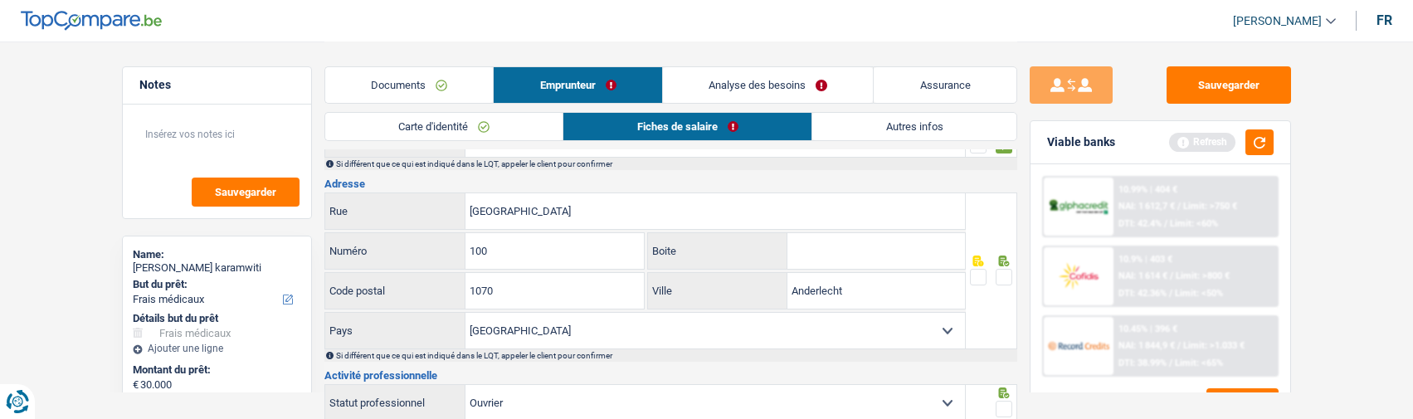
click at [1002, 270] on span at bounding box center [1004, 277] width 17 height 17
click at [0, 0] on input "radio" at bounding box center [0, 0] width 0 height 0
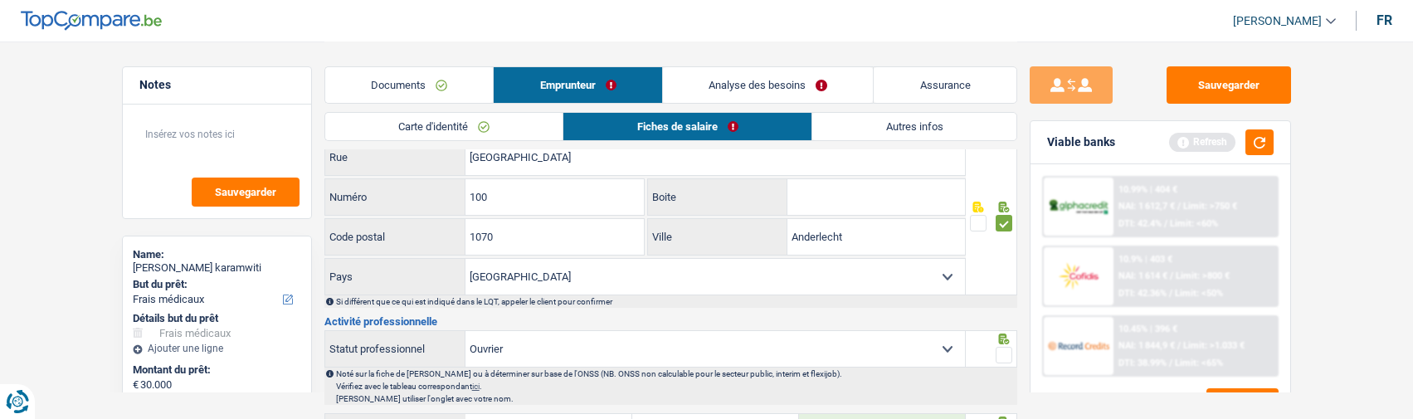
scroll to position [415, 0]
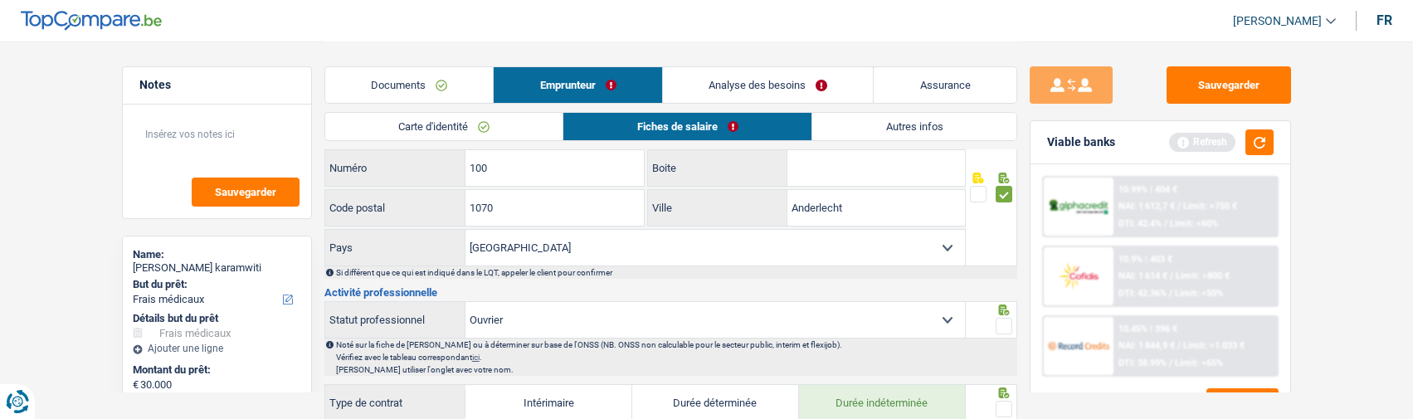
click at [1008, 319] on span at bounding box center [1004, 326] width 17 height 17
click at [0, 0] on input "radio" at bounding box center [0, 0] width 0 height 0
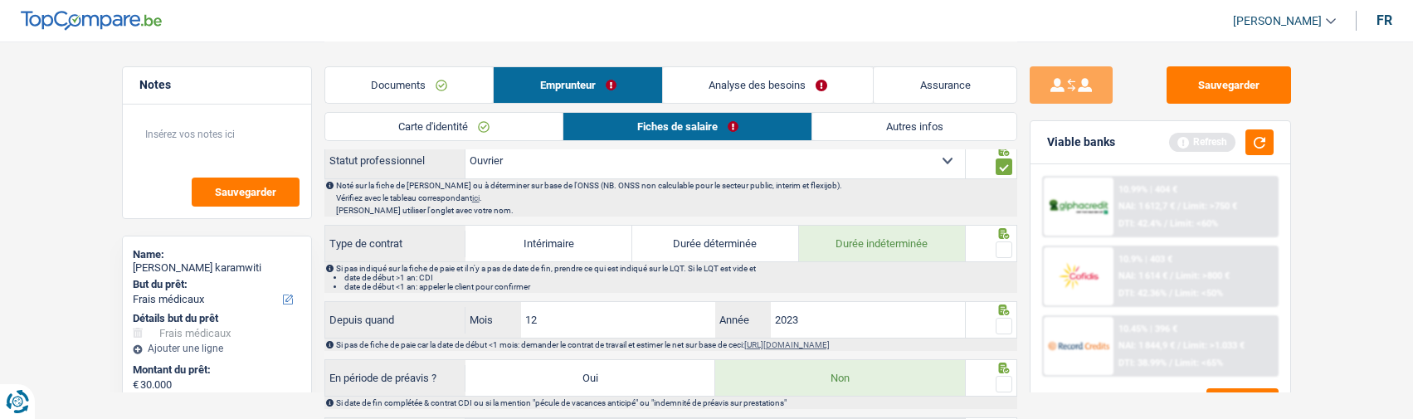
scroll to position [581, 0]
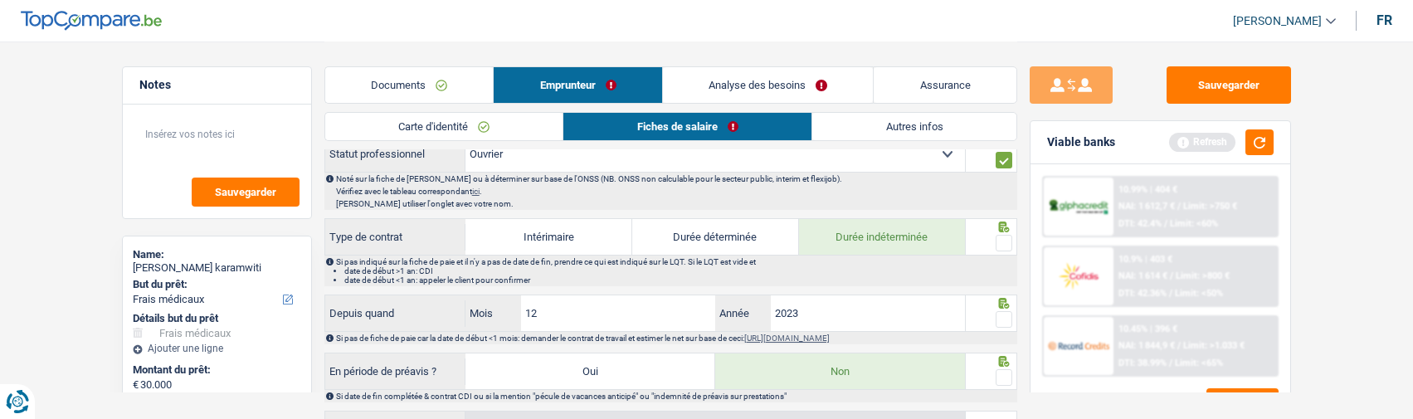
drag, startPoint x: 1004, startPoint y: 241, endPoint x: 1001, endPoint y: 261, distance: 20.2
click at [1003, 241] on span at bounding box center [1004, 243] width 17 height 17
click at [0, 0] on input "radio" at bounding box center [0, 0] width 0 height 0
click at [1003, 318] on span at bounding box center [1004, 319] width 17 height 17
click at [0, 0] on input "radio" at bounding box center [0, 0] width 0 height 0
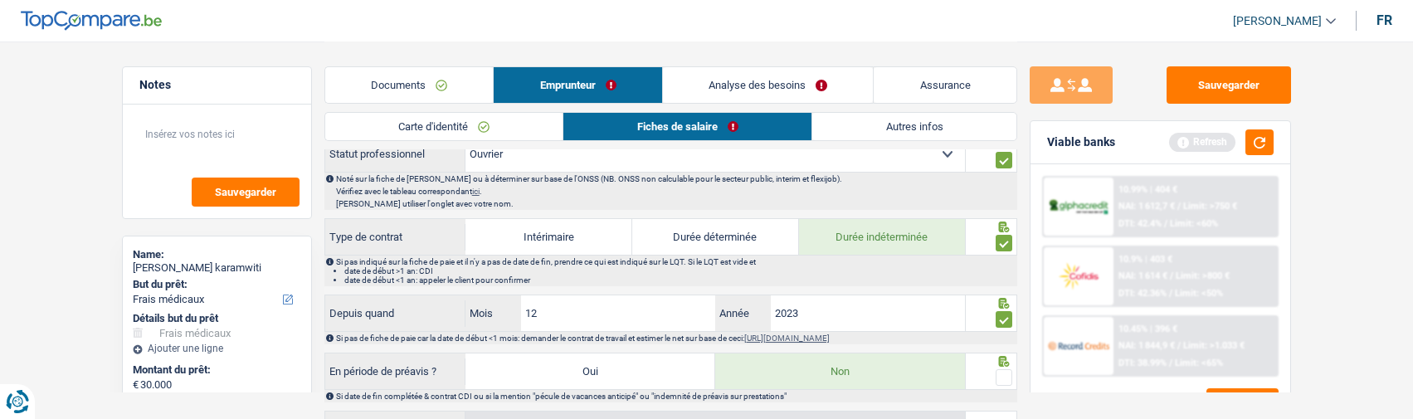
scroll to position [664, 0]
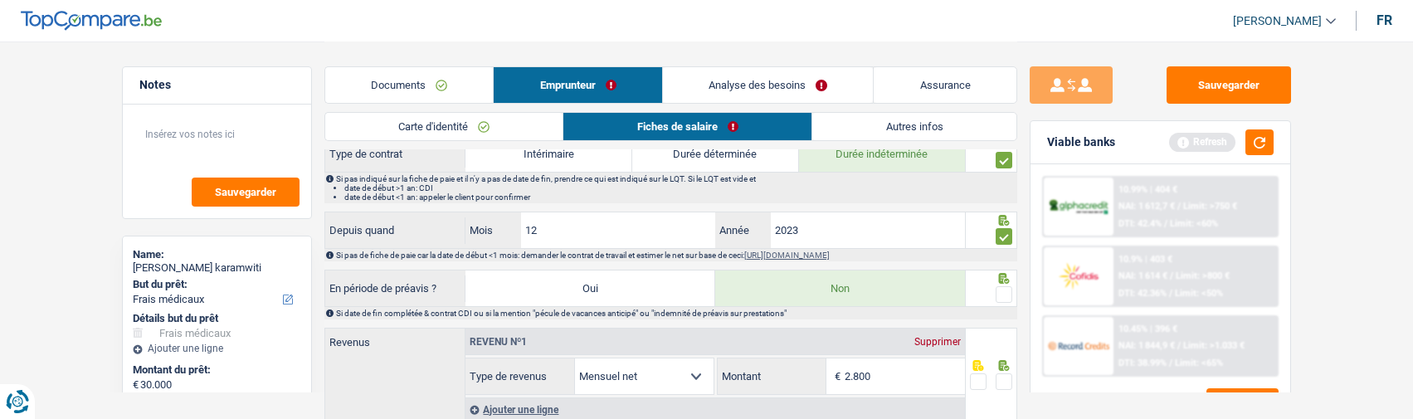
click at [1008, 291] on span at bounding box center [1004, 294] width 17 height 17
click at [0, 0] on input "radio" at bounding box center [0, 0] width 0 height 0
click at [905, 377] on input "2.800" at bounding box center [905, 377] width 120 height 36
type input "2.896"
click at [1008, 378] on span at bounding box center [1004, 382] width 17 height 17
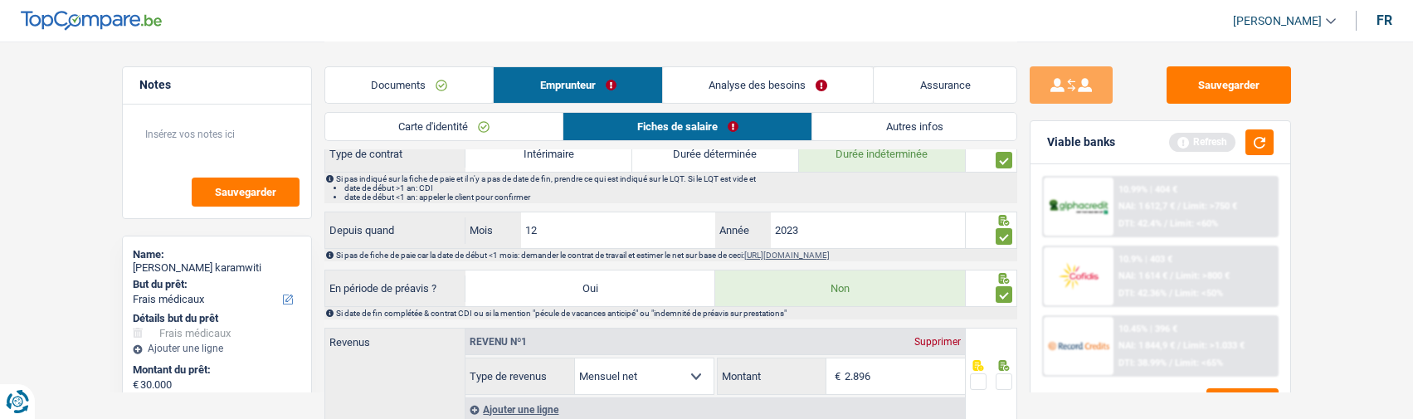
click at [0, 0] on input "radio" at bounding box center [0, 0] width 0 height 0
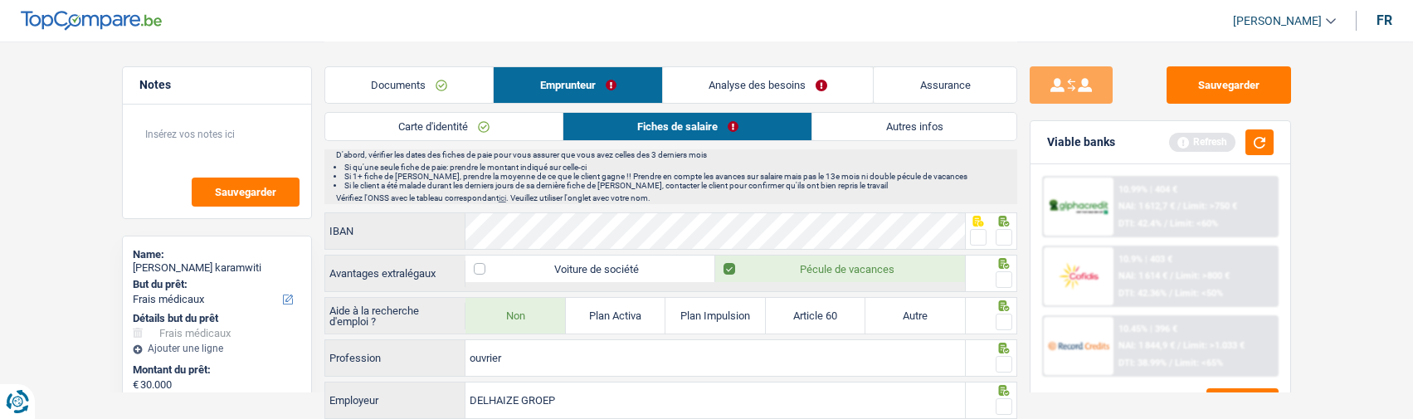
scroll to position [913, 0]
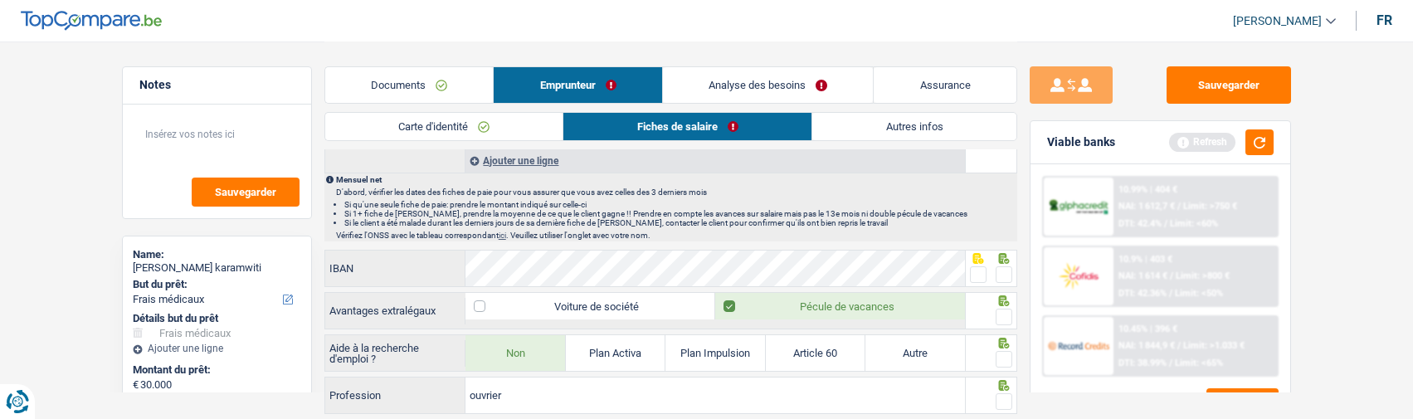
click at [1009, 274] on span at bounding box center [1004, 274] width 17 height 17
click at [0, 0] on input "radio" at bounding box center [0, 0] width 0 height 0
click at [1006, 315] on span at bounding box center [1004, 317] width 17 height 17
click at [0, 0] on input "radio" at bounding box center [0, 0] width 0 height 0
click at [1006, 359] on span at bounding box center [1004, 359] width 17 height 17
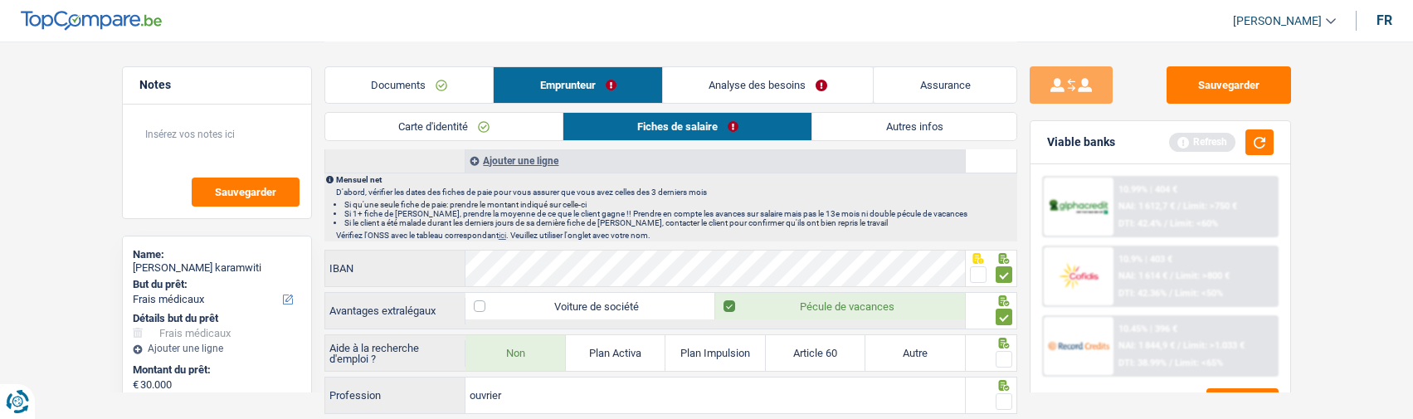
click at [0, 0] on input "radio" at bounding box center [0, 0] width 0 height 0
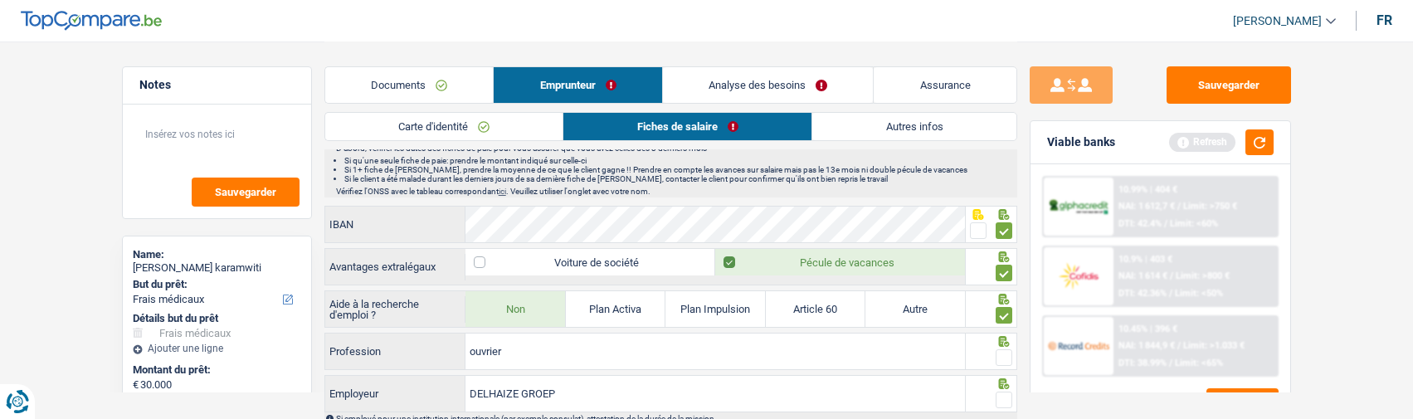
scroll to position [996, 0]
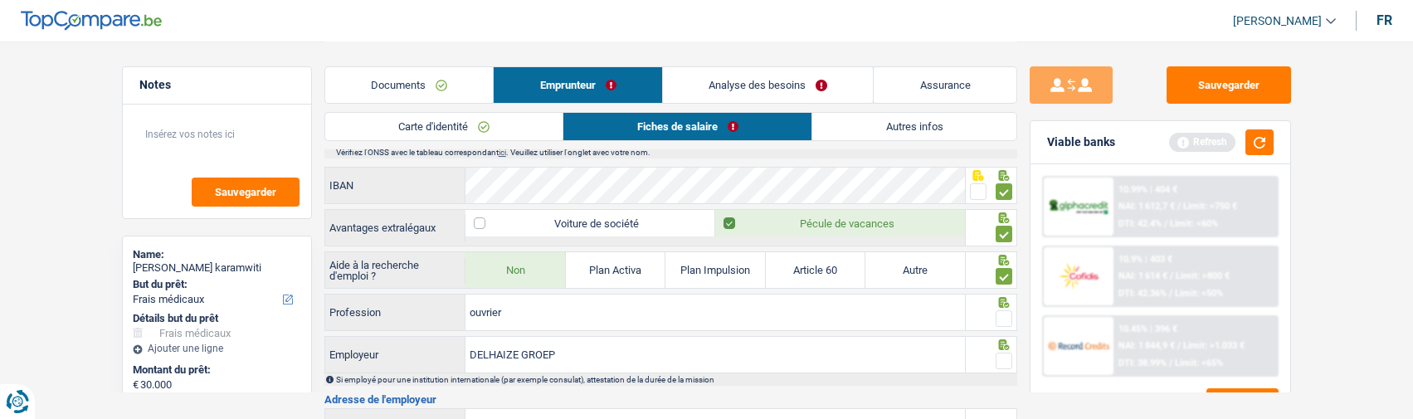
click at [1001, 318] on span at bounding box center [1004, 318] width 17 height 17
click at [0, 0] on input "radio" at bounding box center [0, 0] width 0 height 0
click at [1003, 353] on span at bounding box center [1004, 361] width 17 height 17
click at [0, 0] on input "radio" at bounding box center [0, 0] width 0 height 0
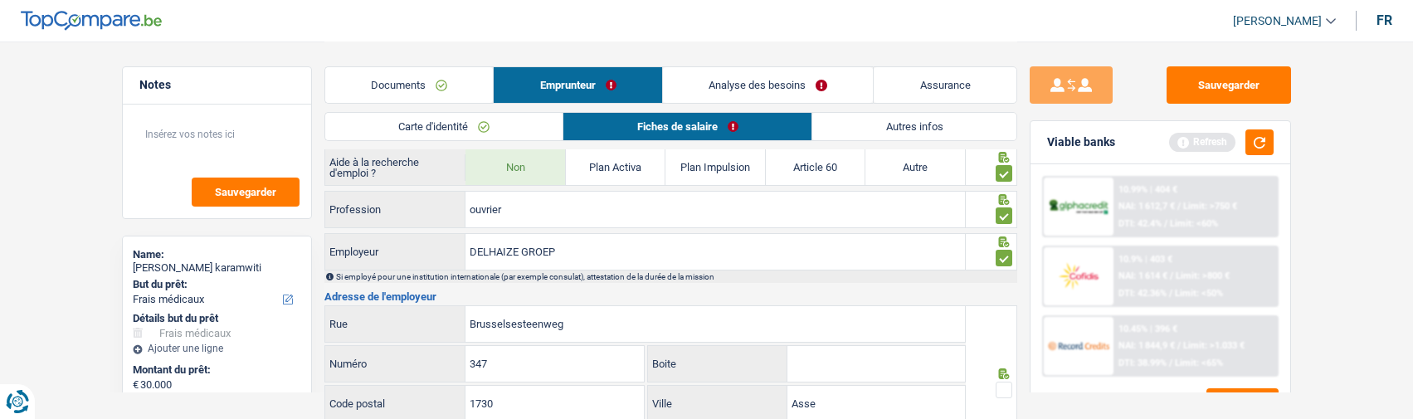
scroll to position [1162, 0]
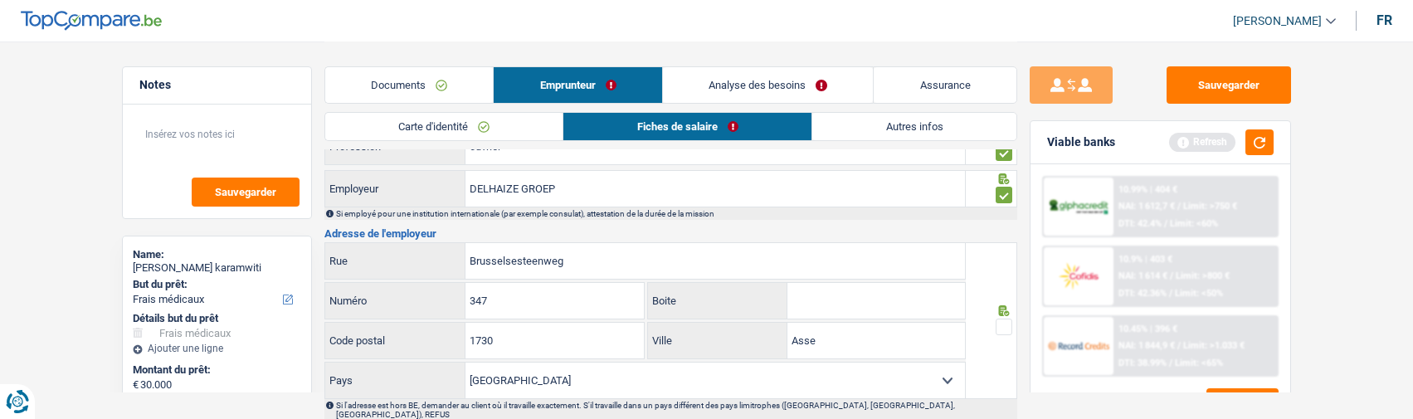
click at [1004, 327] on span at bounding box center [1004, 327] width 17 height 17
click at [0, 0] on input "radio" at bounding box center [0, 0] width 0 height 0
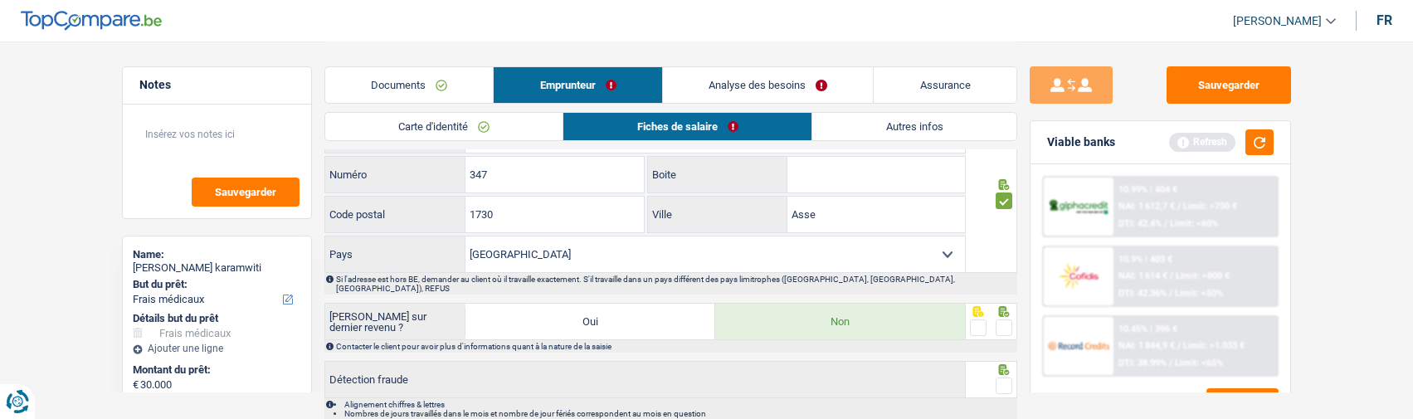
scroll to position [1328, 0]
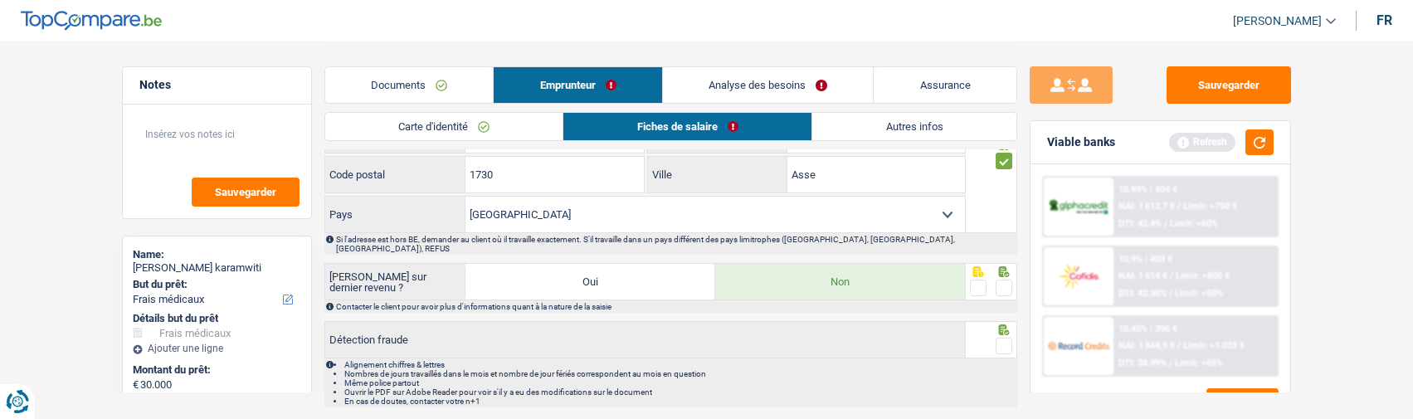
drag, startPoint x: 999, startPoint y: 278, endPoint x: 1003, endPoint y: 321, distance: 43.4
click at [998, 280] on span at bounding box center [1004, 288] width 17 height 17
click at [0, 0] on input "radio" at bounding box center [0, 0] width 0 height 0
click at [1004, 338] on span at bounding box center [1004, 346] width 17 height 17
click at [0, 0] on input "radio" at bounding box center [0, 0] width 0 height 0
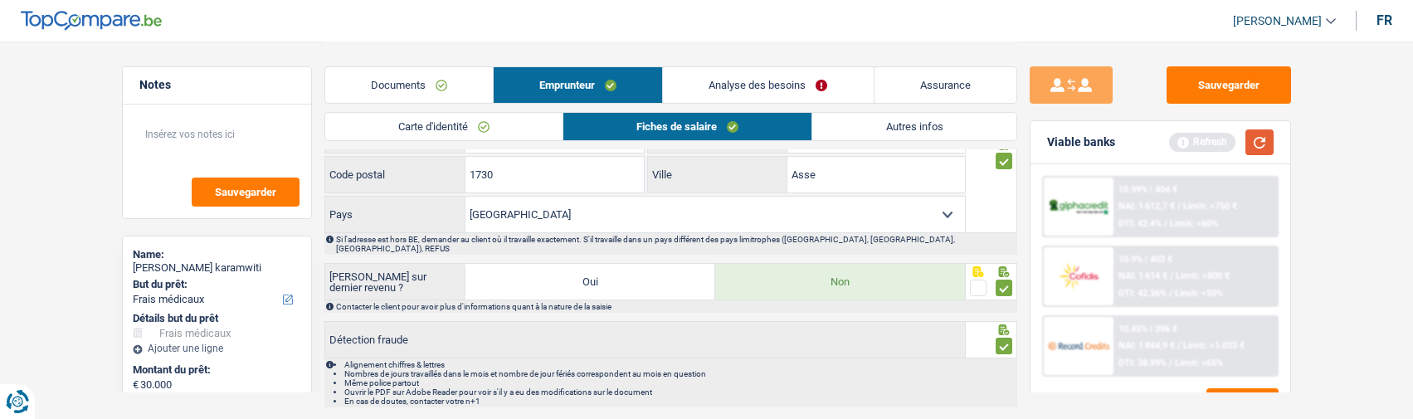
click at [1260, 140] on button "button" at bounding box center [1260, 142] width 28 height 26
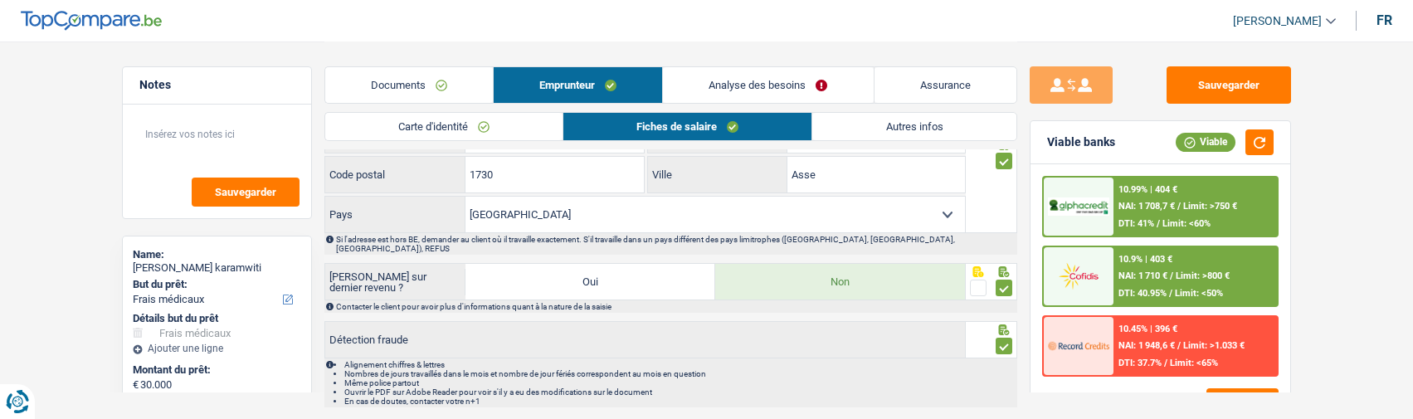
click at [920, 130] on link "Autres infos" at bounding box center [914, 126] width 203 height 27
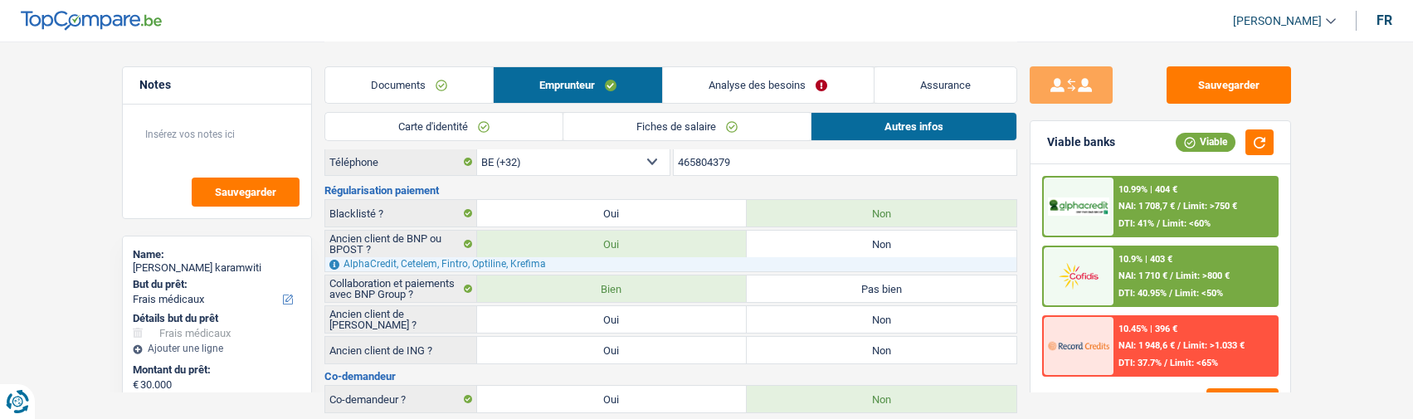
scroll to position [0, 0]
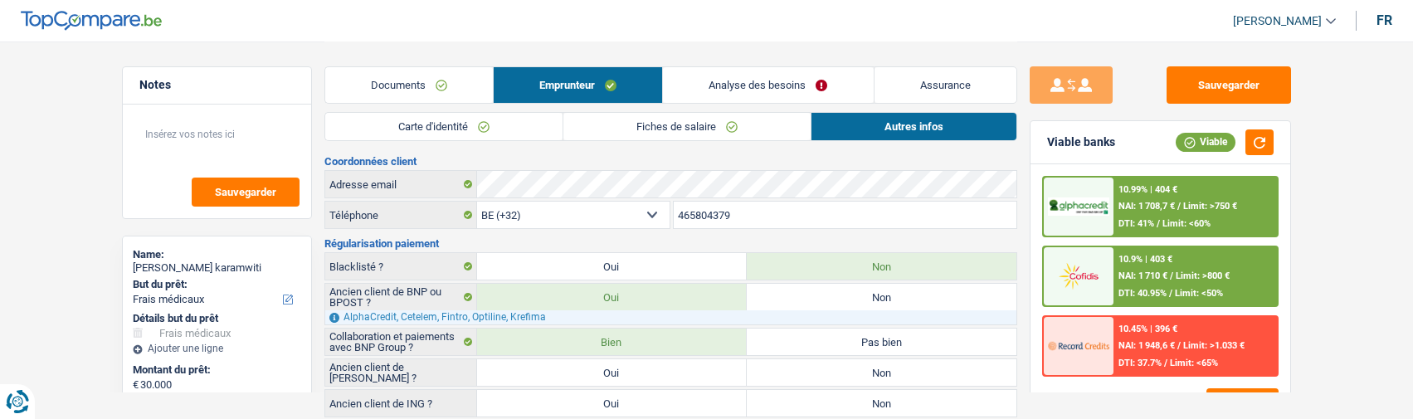
click at [783, 81] on link "Analyse des besoins" at bounding box center [768, 85] width 210 height 36
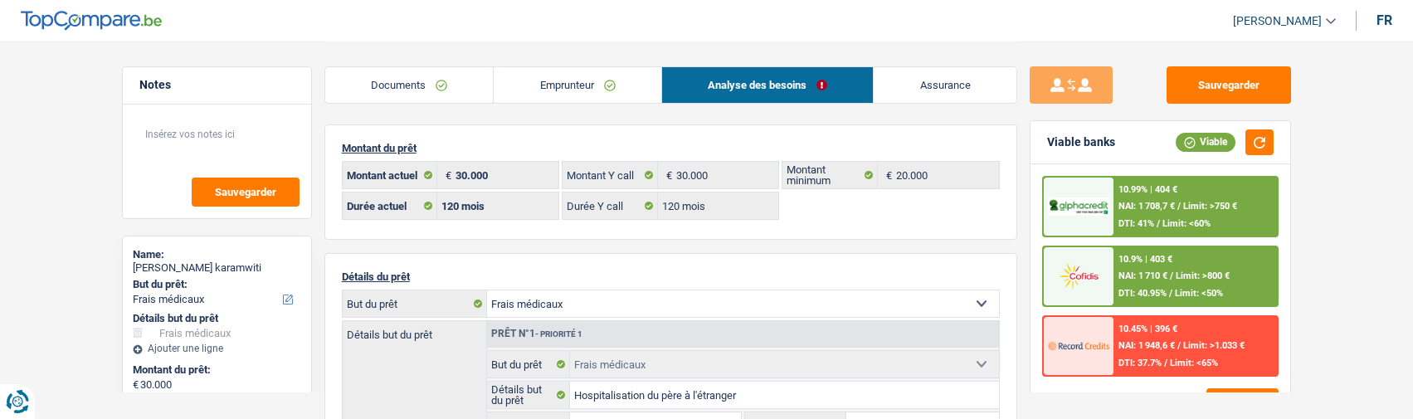
click at [605, 92] on link "Emprunteur" at bounding box center [578, 85] width 168 height 36
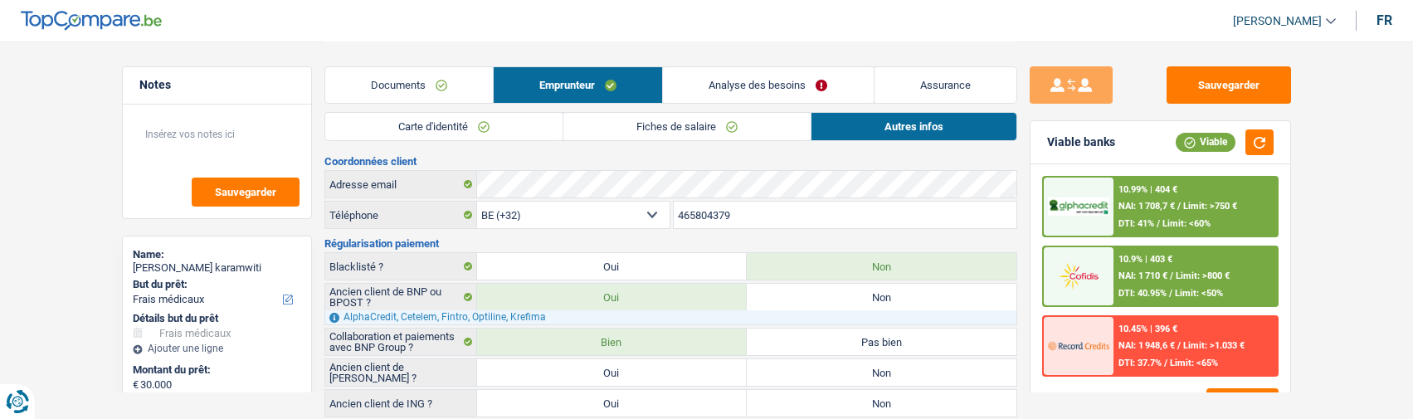
click at [715, 129] on link "Fiches de salaire" at bounding box center [687, 126] width 247 height 27
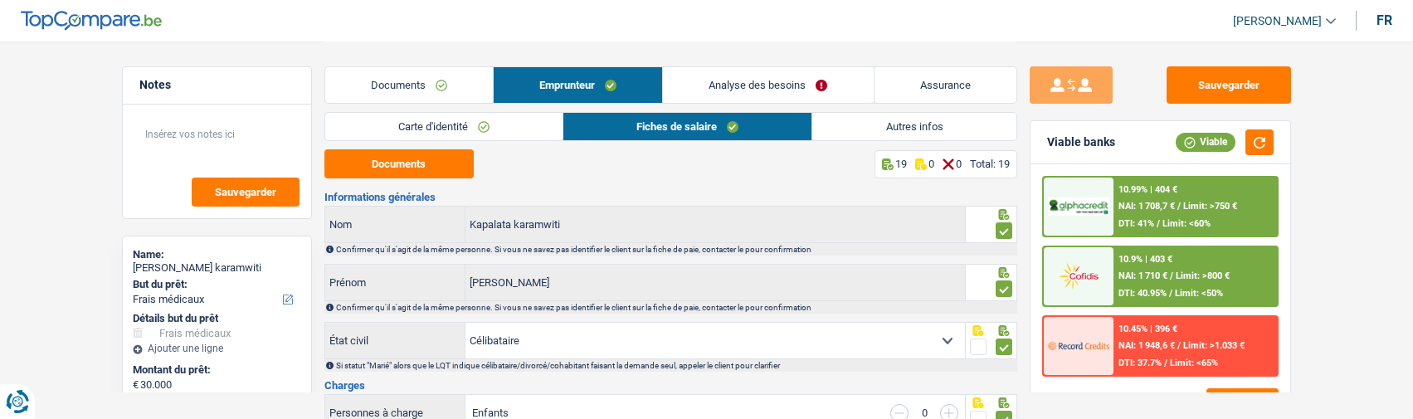
click at [822, 94] on link "Analyse des besoins" at bounding box center [768, 85] width 210 height 36
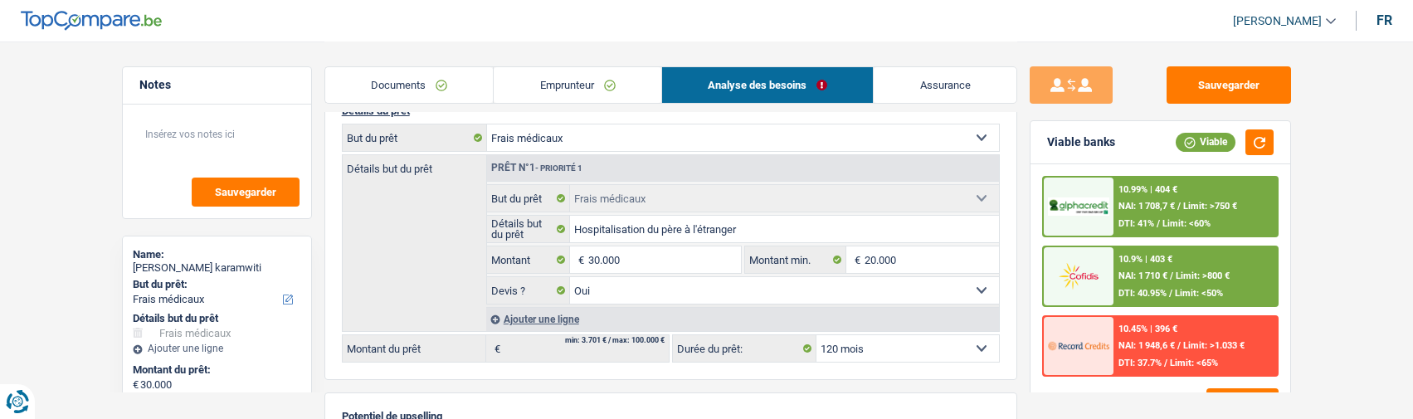
scroll to position [83, 0]
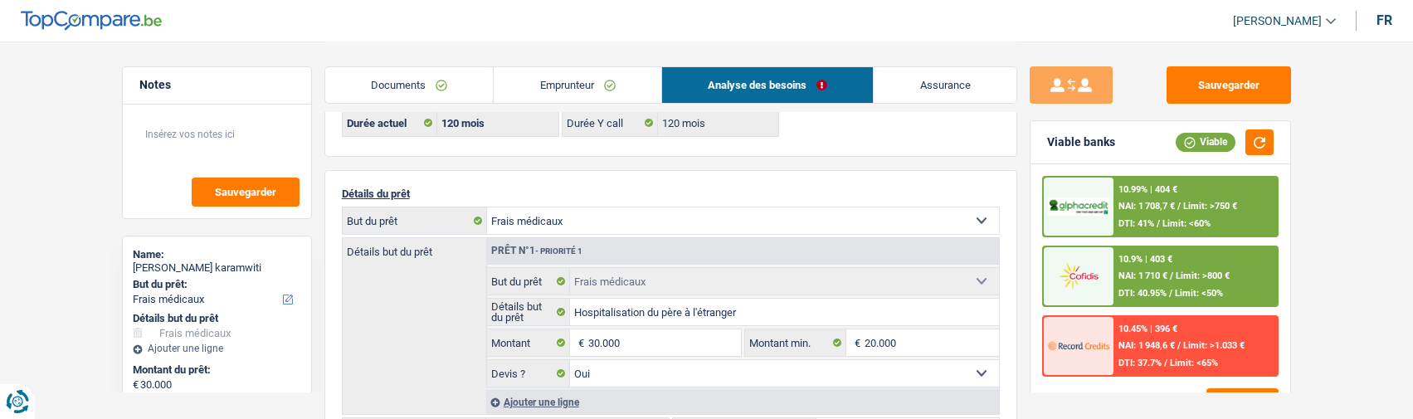
click at [1176, 272] on span "Limit: >800 €" at bounding box center [1203, 276] width 54 height 11
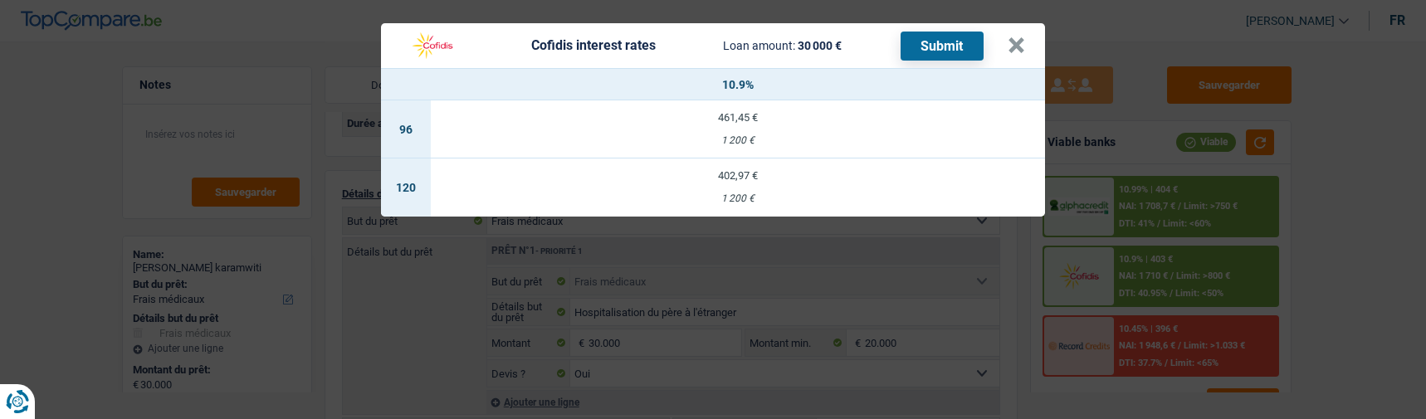
click at [778, 180] on td "402,97 € 1 200 €" at bounding box center [738, 188] width 614 height 58
select select "cofidis"
type input "10,90"
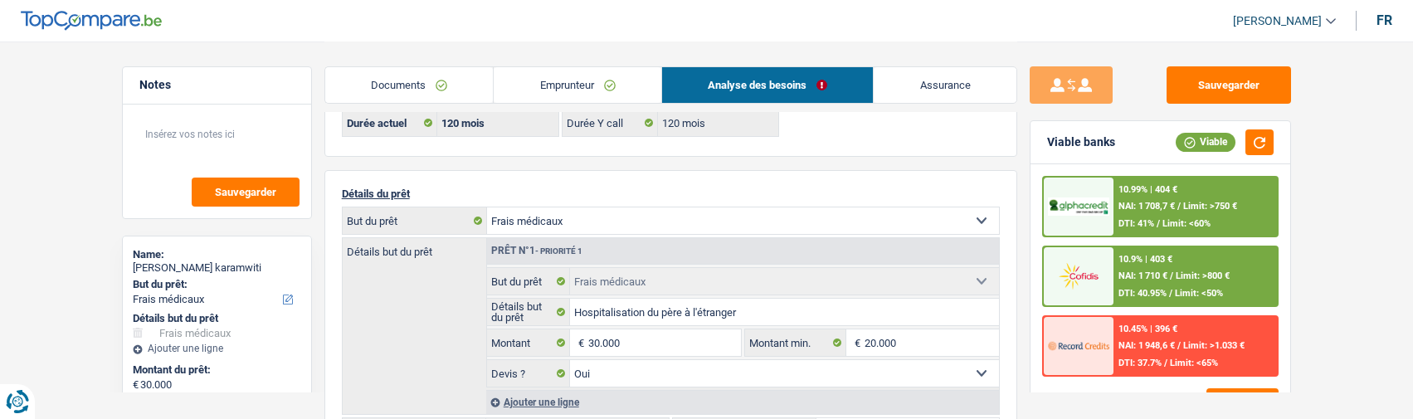
click at [1208, 286] on div "10.9% | 403 € NAI: 1 710 € / Limit: >800 € DTI: 40.95% / Limit: <50%" at bounding box center [1196, 276] width 164 height 58
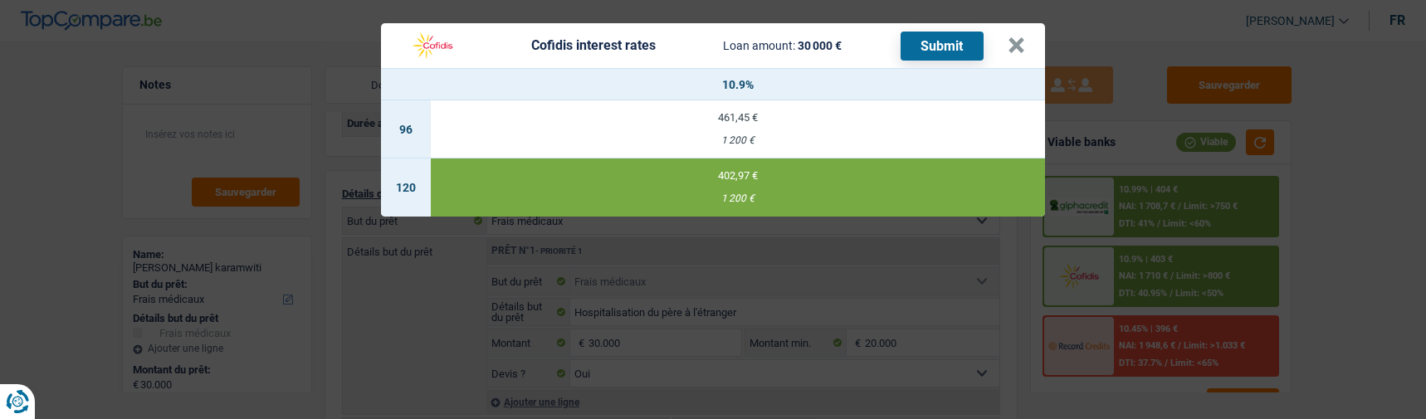
click at [947, 42] on button "Submit" at bounding box center [942, 46] width 83 height 29
click at [1015, 37] on button "×" at bounding box center [1016, 45] width 17 height 17
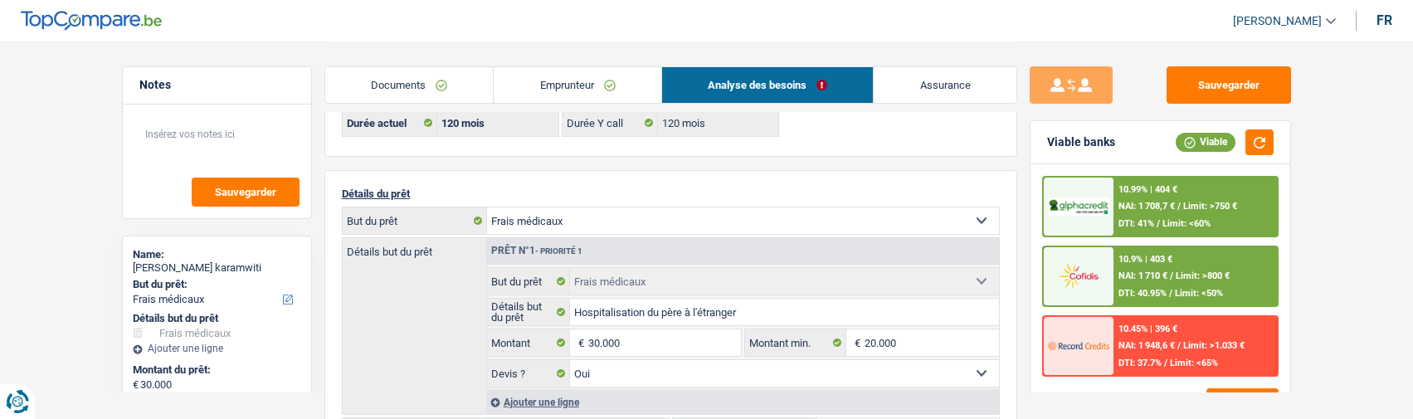
click at [1139, 217] on div "10.99% | 404 € NAI: 1 708,7 € / Limit: >750 € DTI: 41% / Limit: <60%" at bounding box center [1196, 207] width 164 height 58
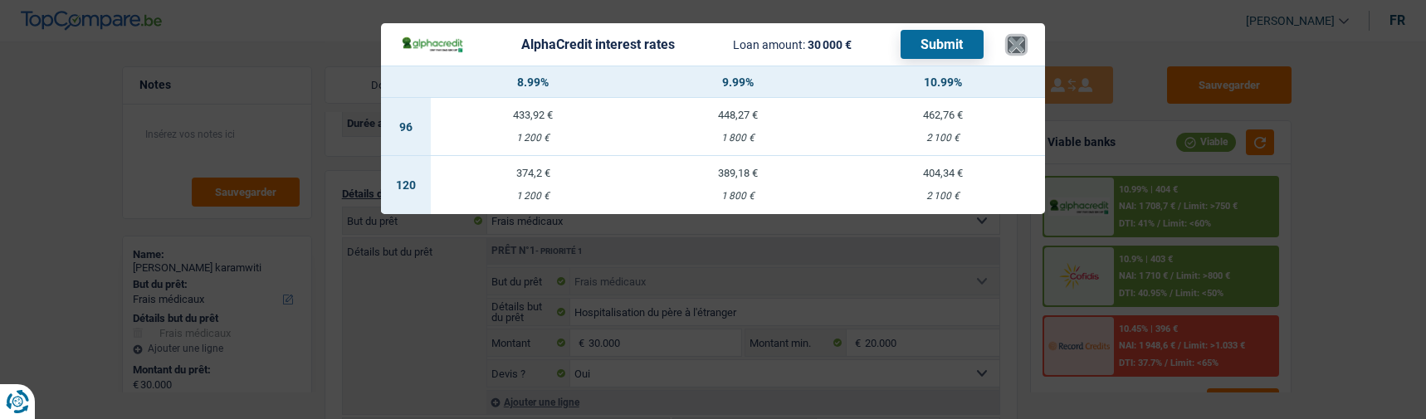
click at [1013, 37] on button "×" at bounding box center [1016, 45] width 17 height 17
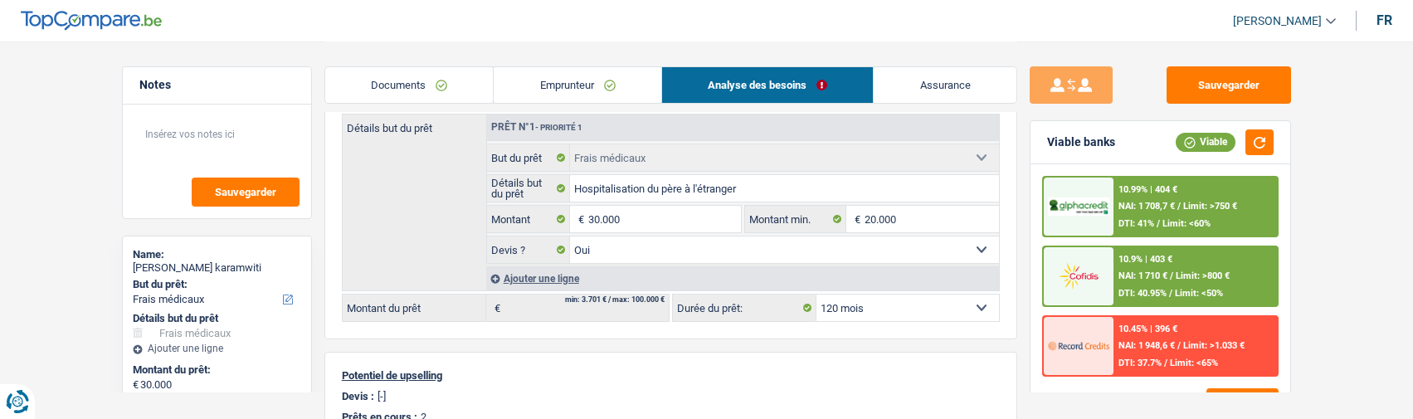
scroll to position [166, 0]
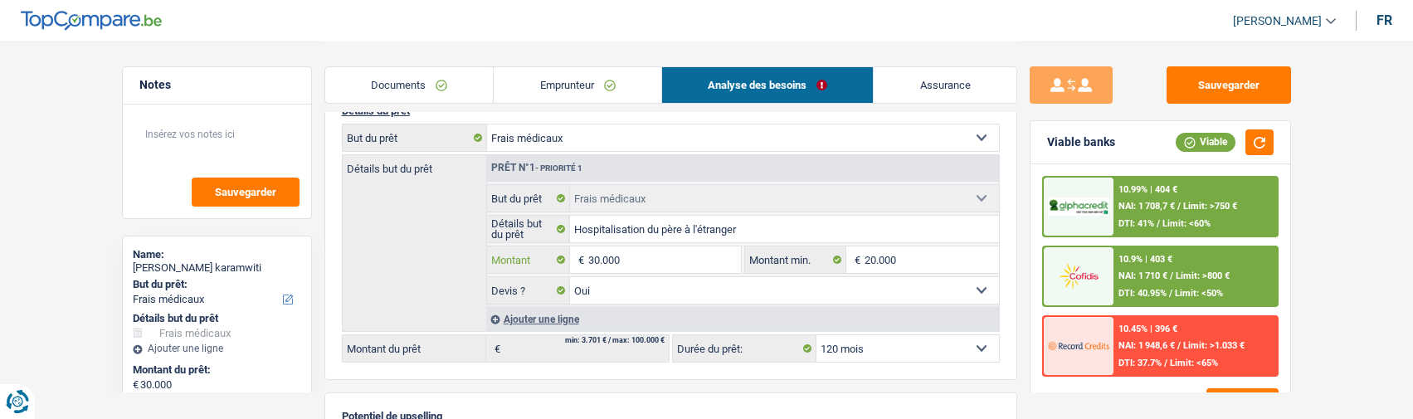
click at [627, 256] on input "30.000" at bounding box center [664, 260] width 152 height 27
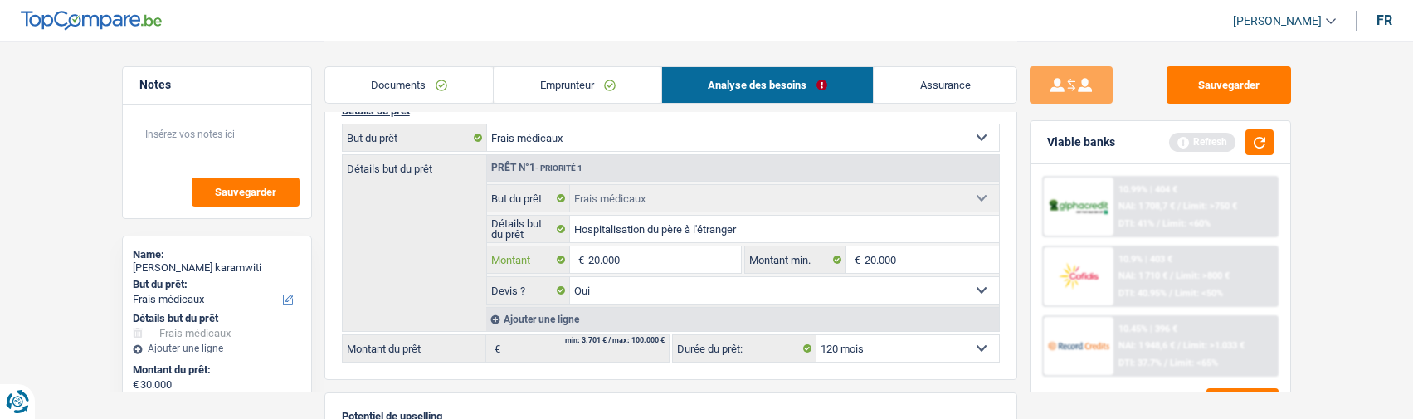
type input "20.000"
select select "84"
type input "20.000"
select select "84"
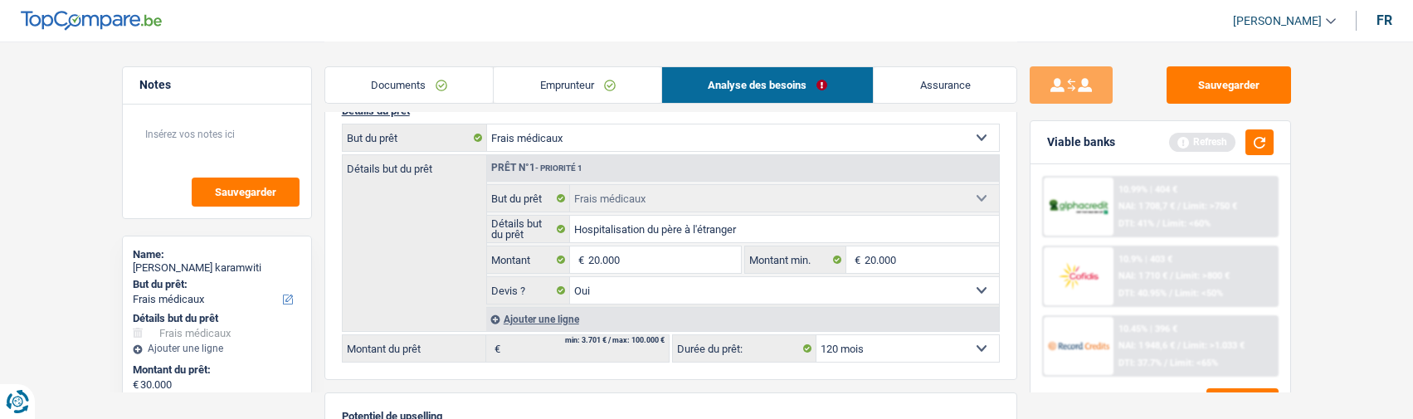
type input "20.000"
select select "84"
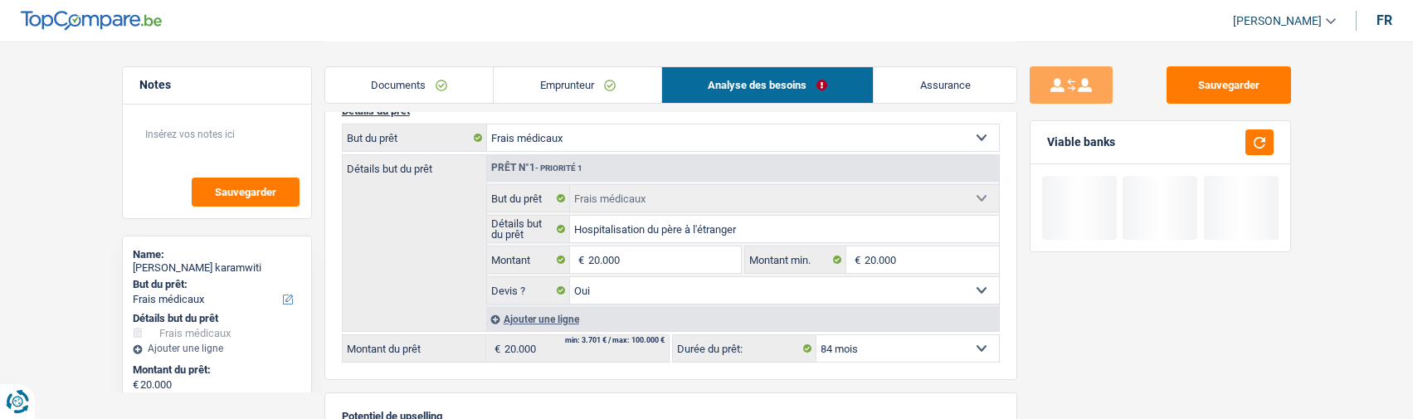
click at [919, 349] on select "12 mois 18 mois 24 mois 30 mois 36 mois 42 mois 48 mois 60 mois 72 mois 84 mois…" at bounding box center [908, 348] width 183 height 27
click at [817, 335] on select "12 mois 18 mois 24 mois 30 mois 36 mois 42 mois 48 mois 60 mois 72 mois 84 mois…" at bounding box center [908, 348] width 183 height 27
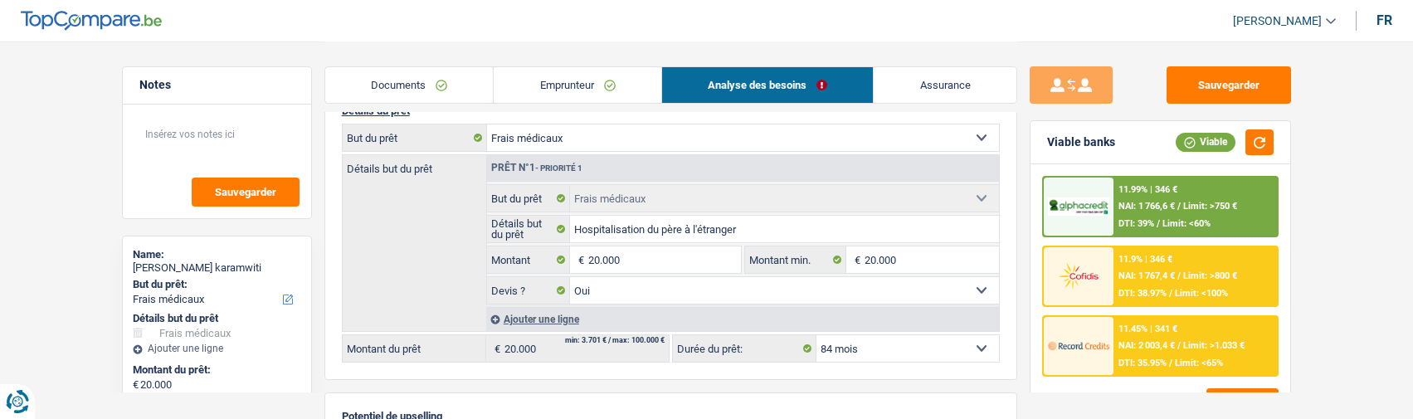
click at [1184, 208] on span "Limit: >750 €" at bounding box center [1211, 206] width 54 height 11
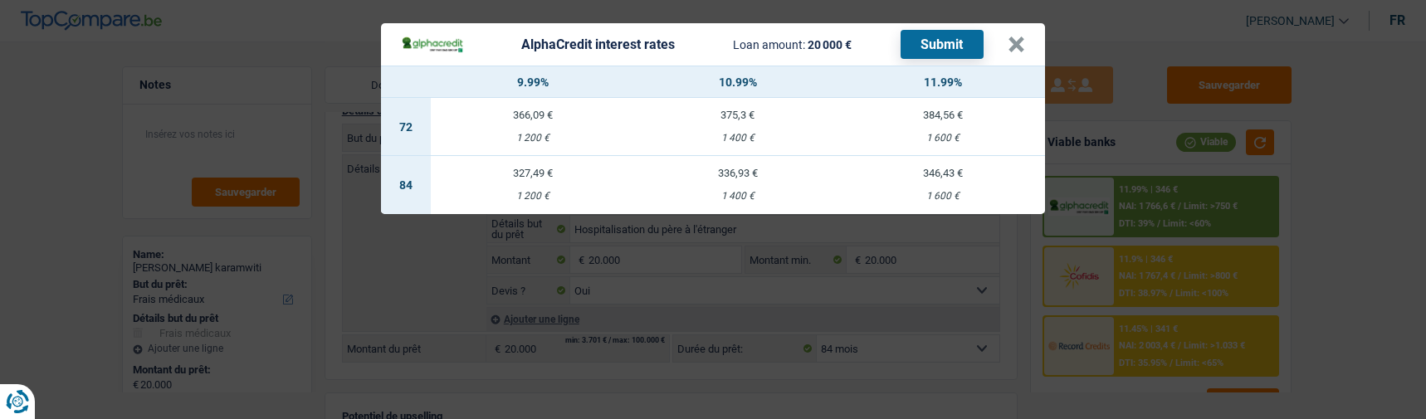
click at [538, 177] on td "327,49 € 1 200 €" at bounding box center [533, 185] width 205 height 58
select select "alphacredit"
type input "9,99"
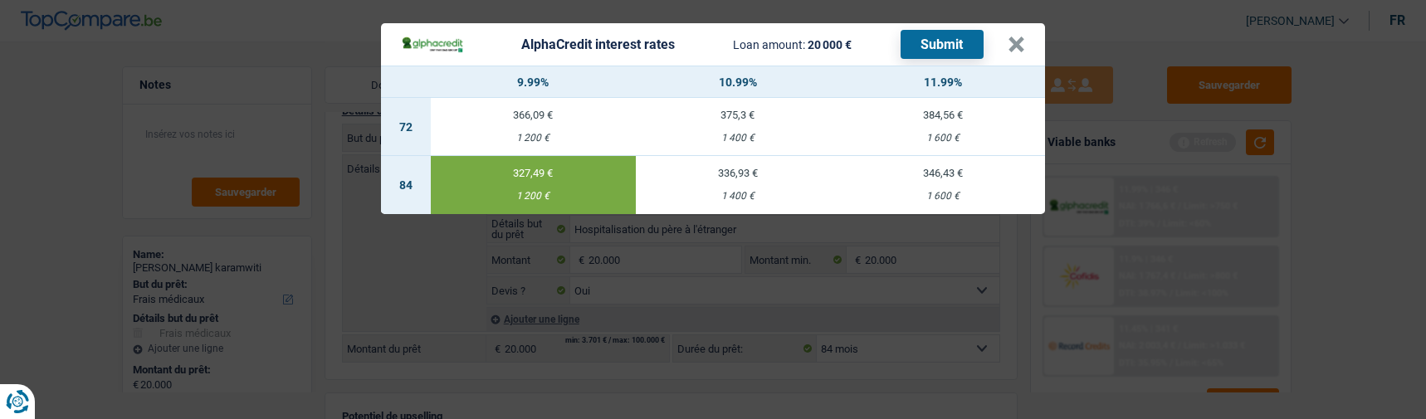
click at [945, 30] on button "Submit" at bounding box center [942, 44] width 83 height 29
click at [1019, 38] on button "×" at bounding box center [1016, 45] width 17 height 17
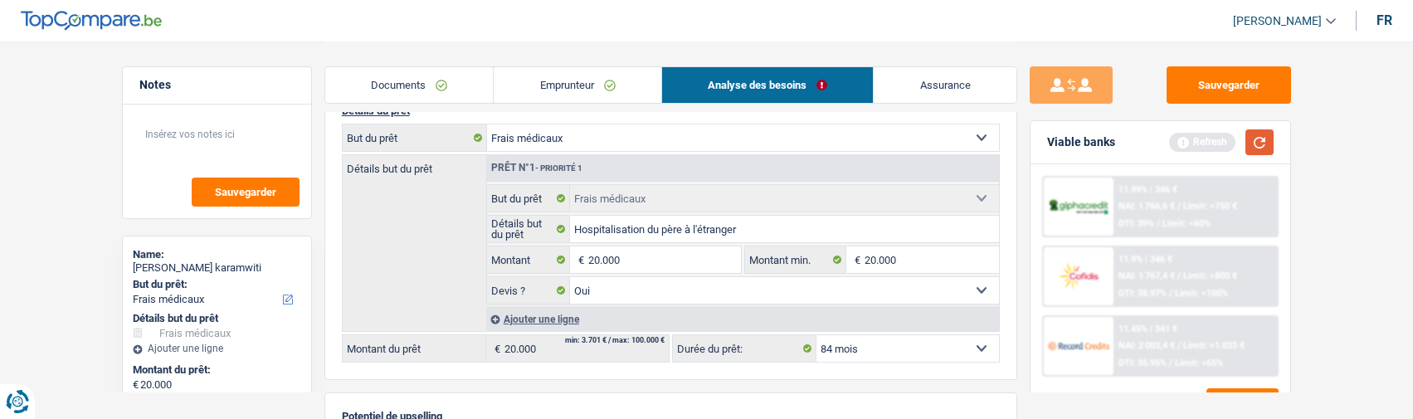
click at [1267, 148] on button "button" at bounding box center [1260, 142] width 28 height 26
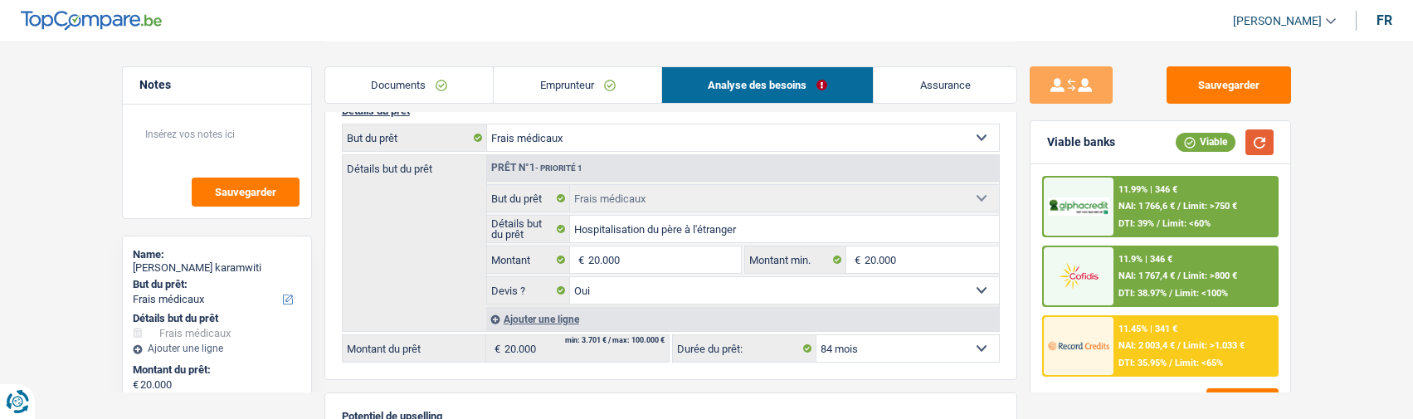
scroll to position [50, 0]
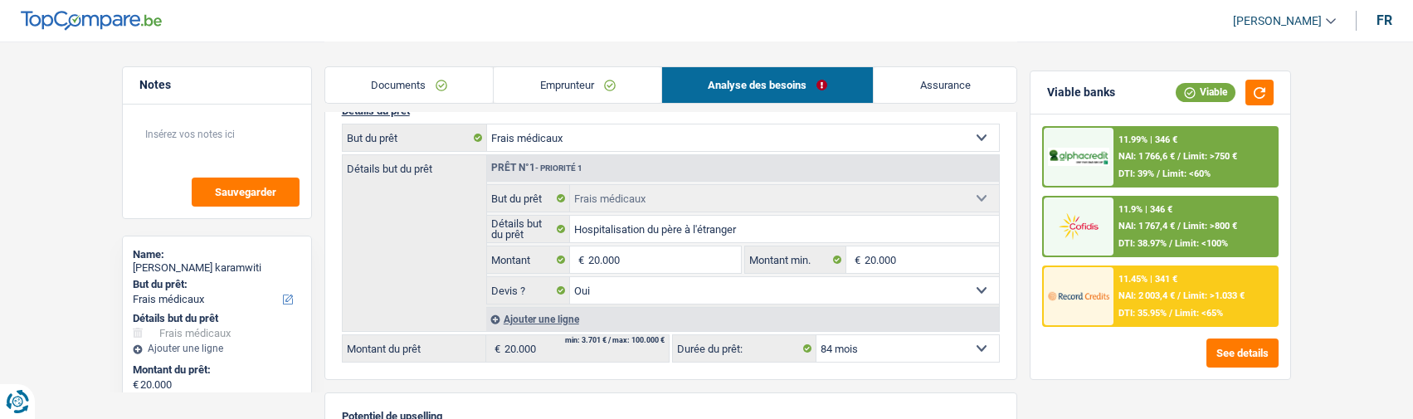
click at [1125, 285] on div "11.45% | 341 € NAI: 2 003,4 € / Limit: >1.033 € DTI: 35.95% / Limit: <65%" at bounding box center [1196, 296] width 164 height 58
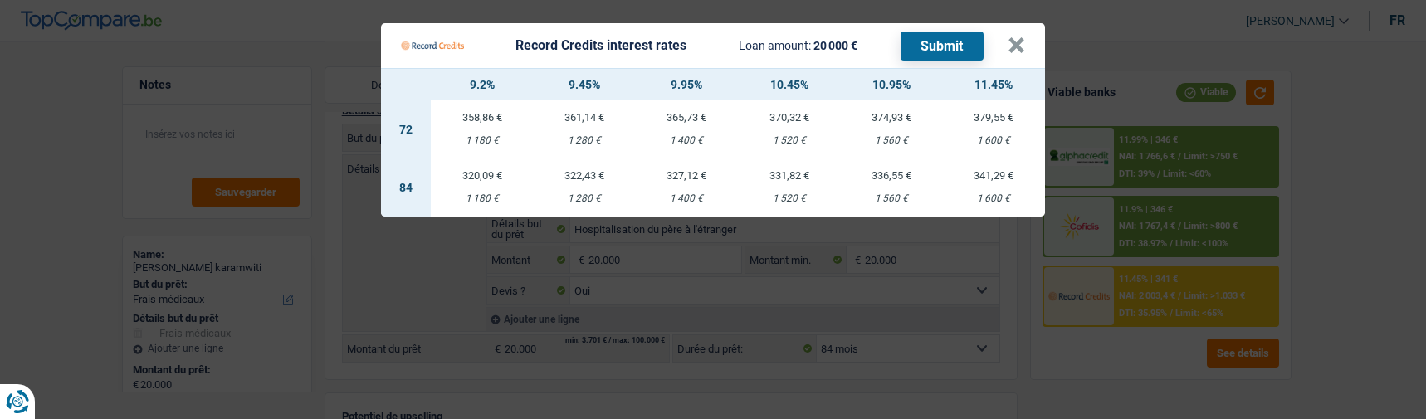
click at [584, 170] on div "322,43 €" at bounding box center [584, 175] width 102 height 11
select select "record credits"
type input "9,45"
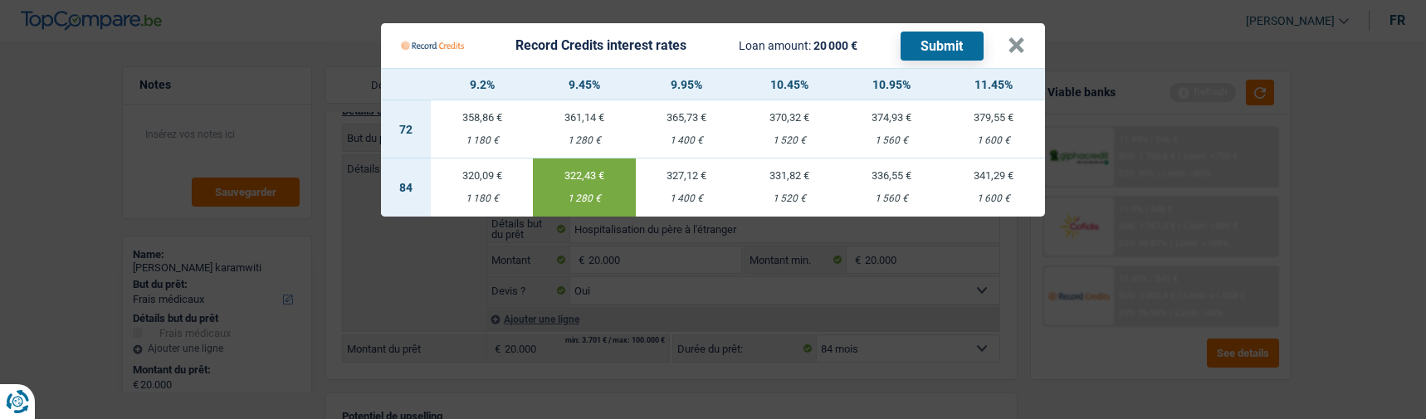
click at [940, 38] on button "Submit" at bounding box center [942, 46] width 83 height 29
click at [1033, 39] on Credits___BV_modal_header_ "Record Credits interest rates Loan amount: 20 000 € Submit ×" at bounding box center [713, 45] width 664 height 45
click at [1020, 38] on button "×" at bounding box center [1016, 45] width 17 height 17
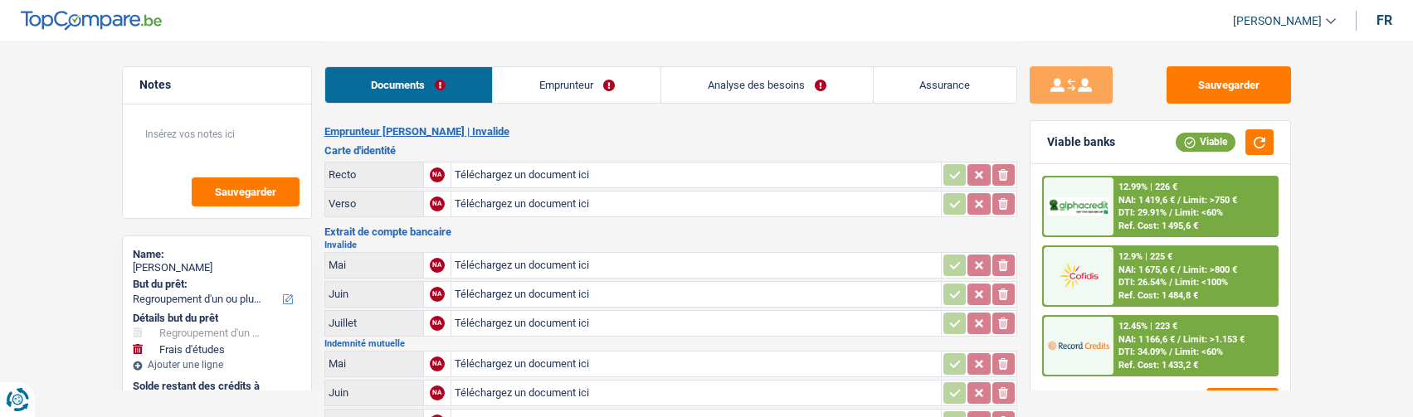
select select "refinancing"
select select "study"
select select "60"
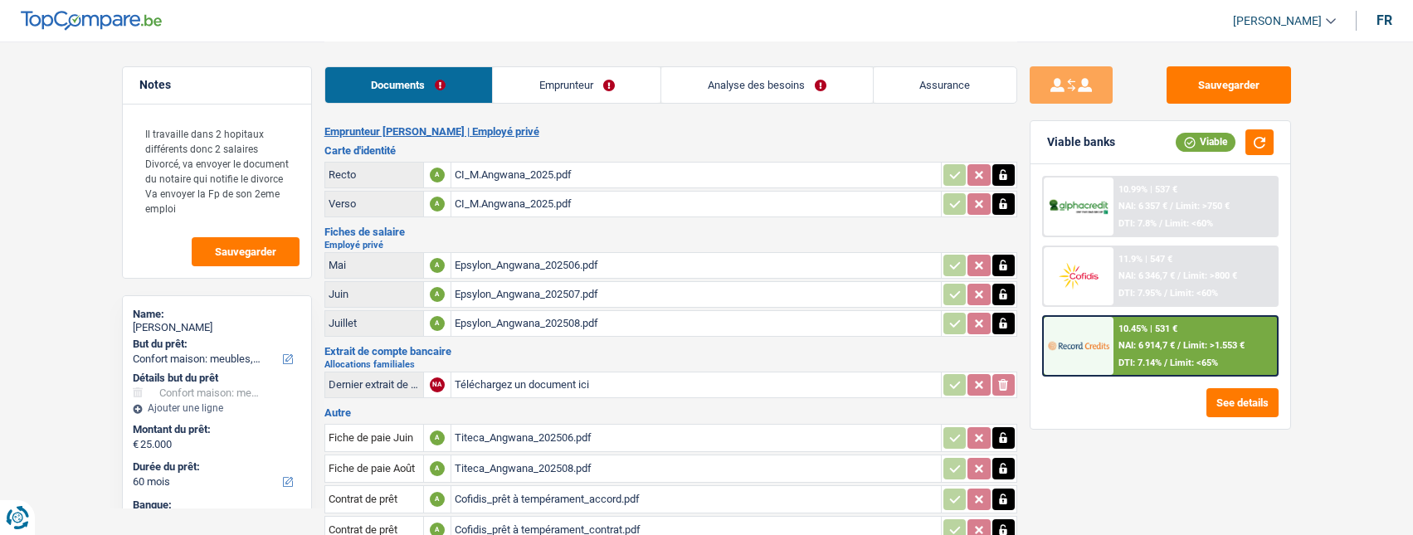
select select "household"
select select "60"
select select "48"
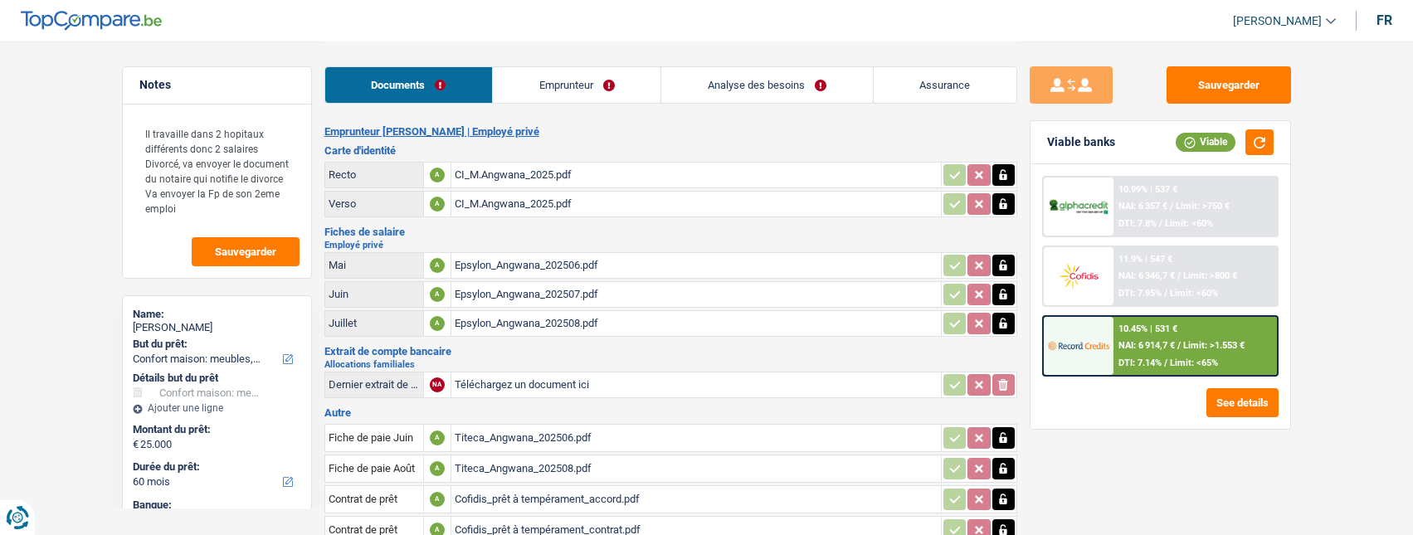
select select "household"
select select "false"
select select "60"
click at [779, 86] on link "Analyse des besoins" at bounding box center [767, 85] width 211 height 36
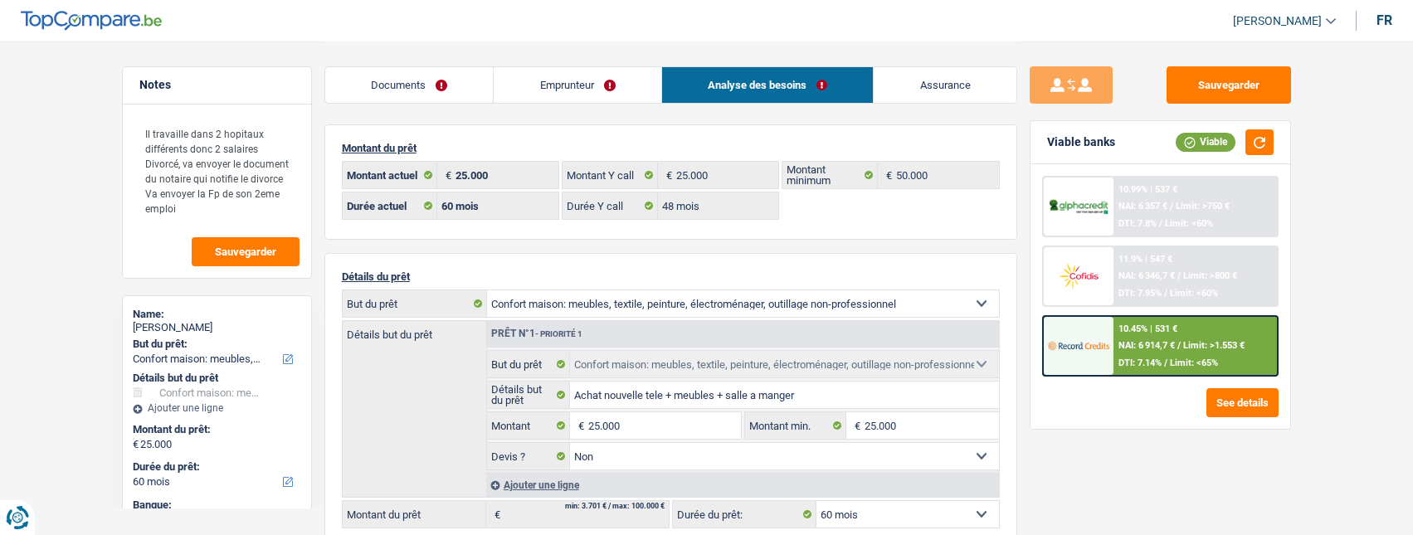
click at [589, 92] on link "Emprunteur" at bounding box center [578, 85] width 168 height 36
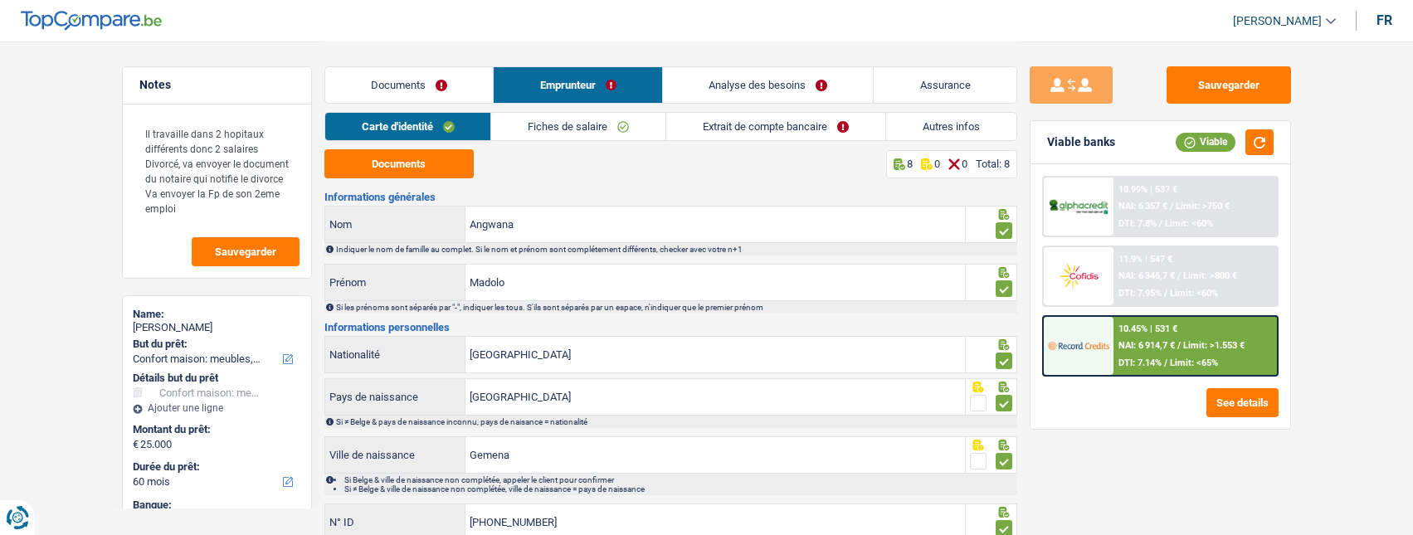
click at [810, 122] on link "Extrait de compte bancaire" at bounding box center [775, 126] width 219 height 27
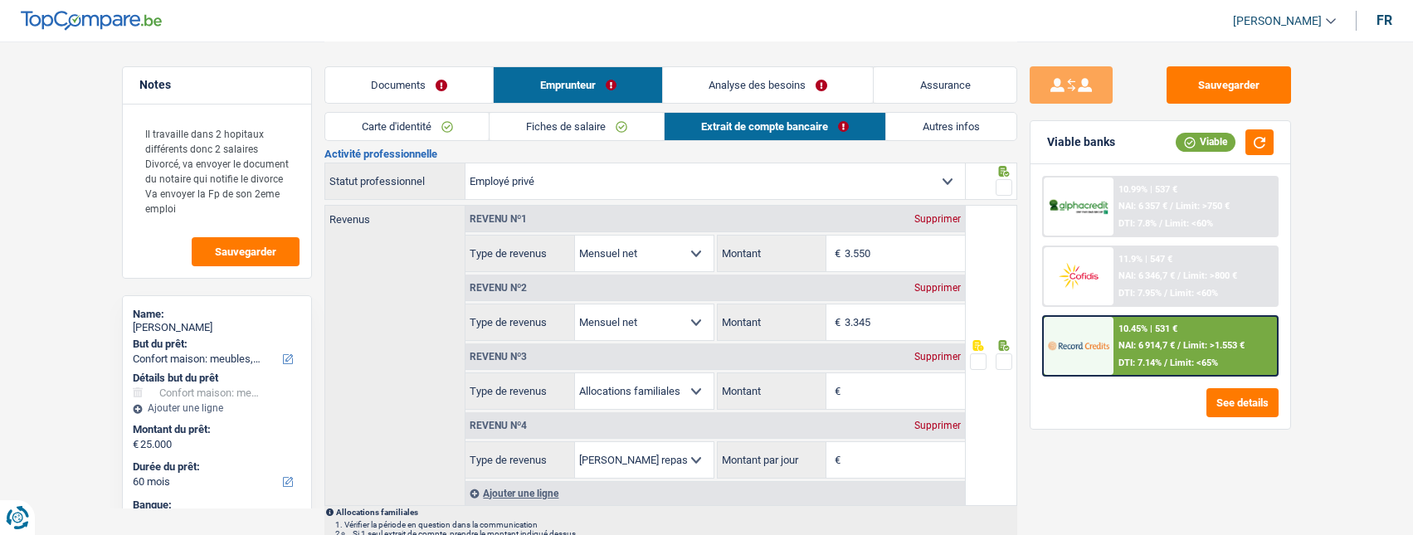
scroll to position [83, 0]
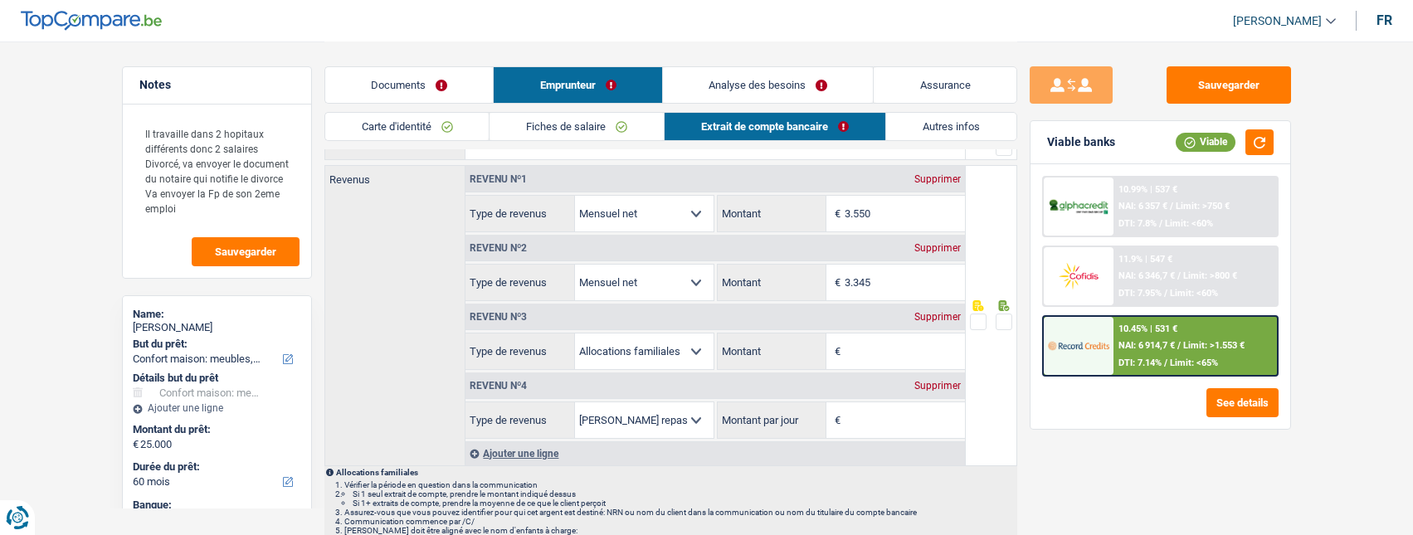
click at [779, 77] on link "Analyse des besoins" at bounding box center [768, 85] width 211 height 36
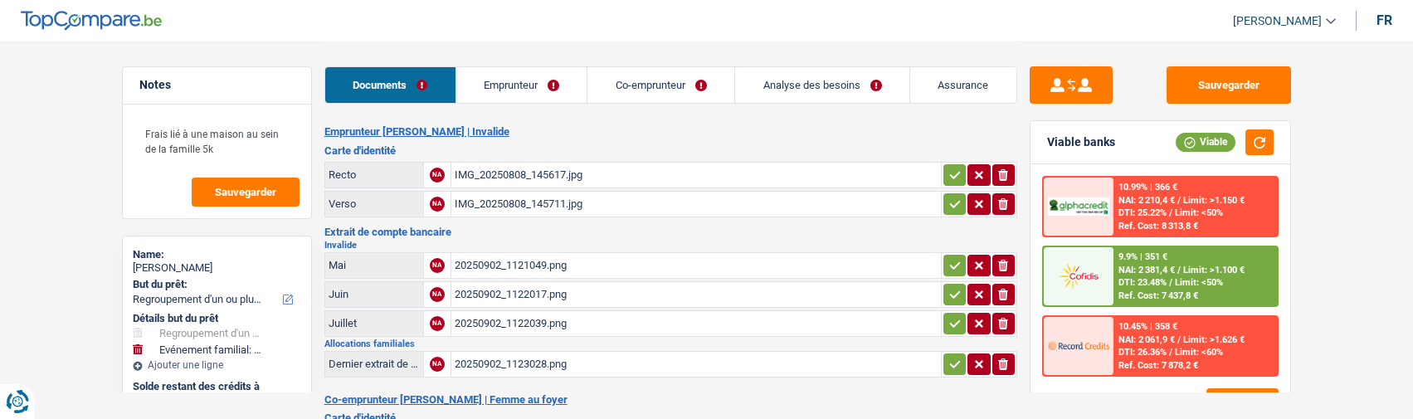
select select "refinancing"
select select "familyEvent"
select select "120"
select select "cofidis"
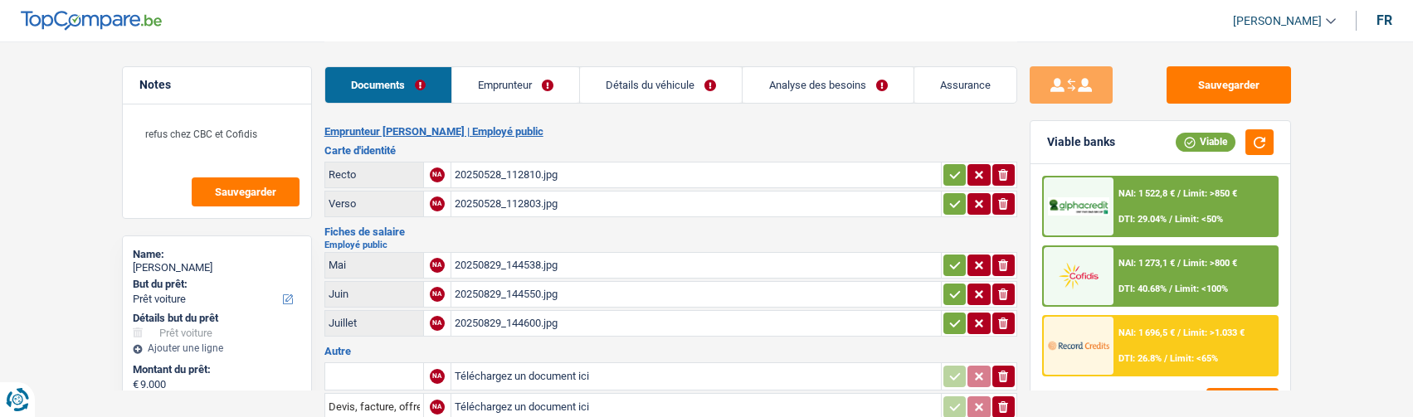
select select "car"
select select "48"
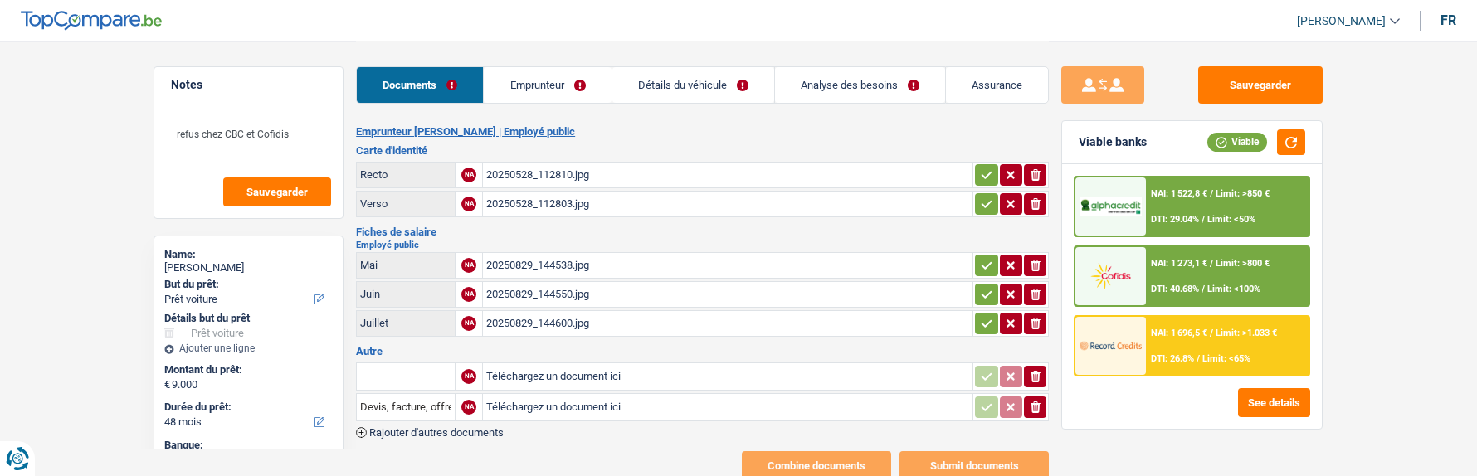
click at [558, 81] on link "Emprunteur" at bounding box center [547, 85] width 127 height 36
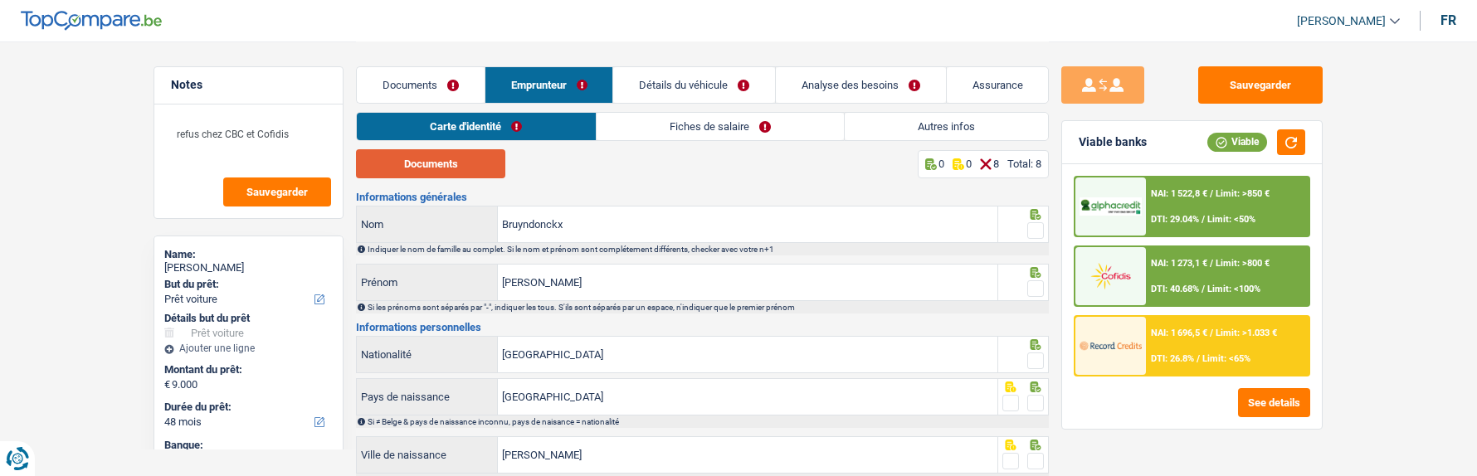
click at [451, 162] on button "Documents" at bounding box center [430, 163] width 149 height 29
drag, startPoint x: 1033, startPoint y: 232, endPoint x: 1031, endPoint y: 243, distance: 11.1
click at [1031, 238] on div at bounding box center [1023, 224] width 51 height 37
drag, startPoint x: 1035, startPoint y: 228, endPoint x: 1040, endPoint y: 251, distance: 23.8
click at [1035, 236] on div at bounding box center [1036, 231] width 17 height 21
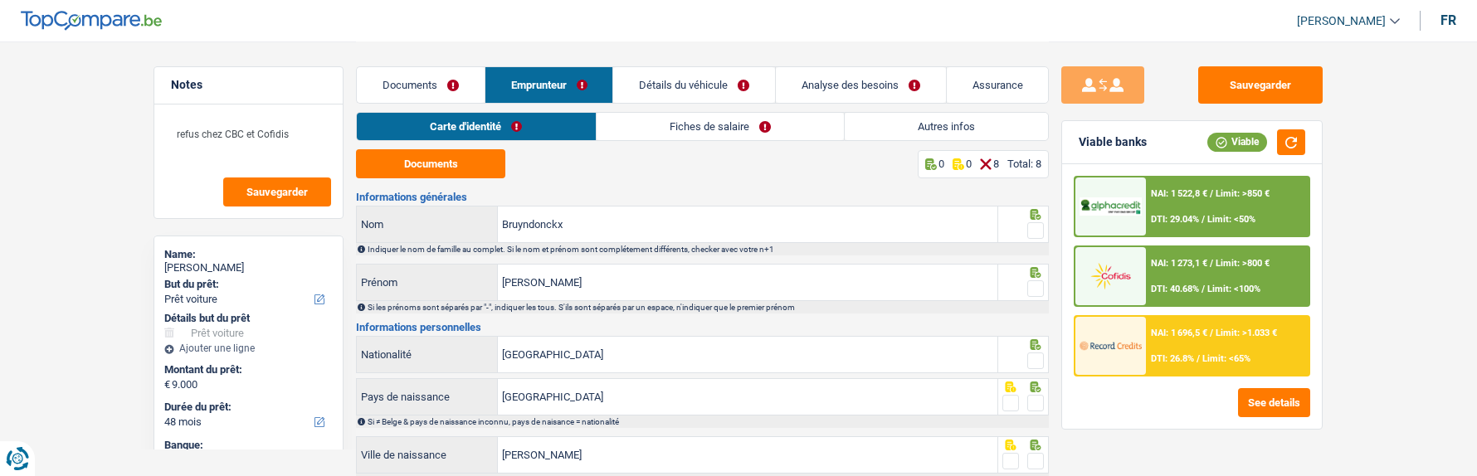
click at [1036, 286] on span at bounding box center [1036, 289] width 17 height 17
click at [0, 0] on input "radio" at bounding box center [0, 0] width 0 height 0
click at [1030, 227] on span at bounding box center [1036, 230] width 17 height 17
click at [0, 0] on input "radio" at bounding box center [0, 0] width 0 height 0
click at [1030, 357] on span at bounding box center [1036, 361] width 17 height 17
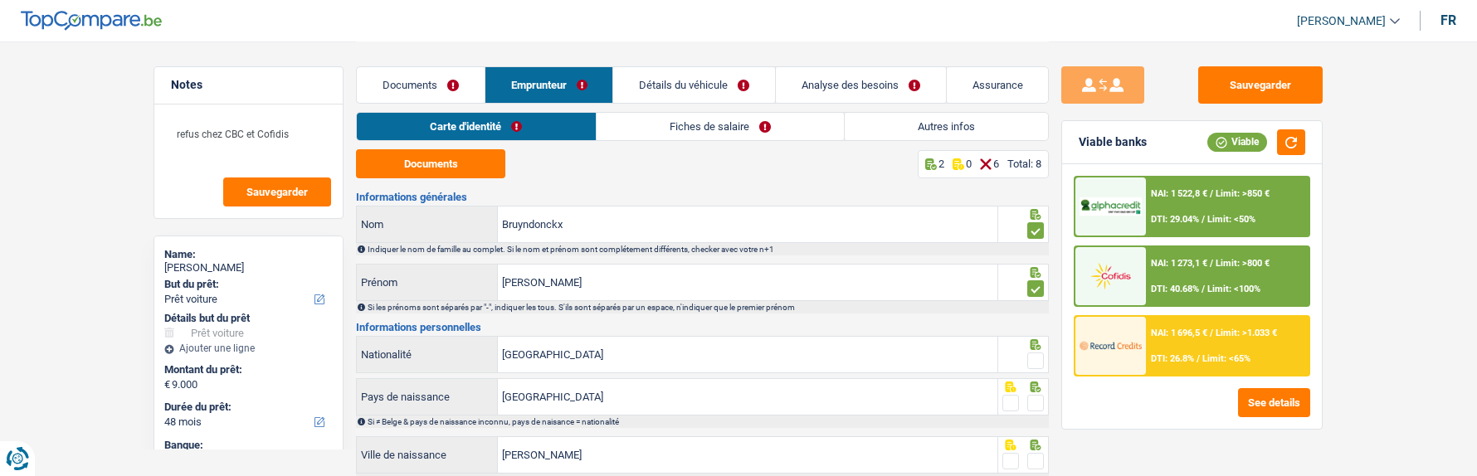
click at [0, 0] on input "radio" at bounding box center [0, 0] width 0 height 0
click at [1033, 400] on span at bounding box center [1036, 403] width 17 height 17
click at [0, 0] on input "radio" at bounding box center [0, 0] width 0 height 0
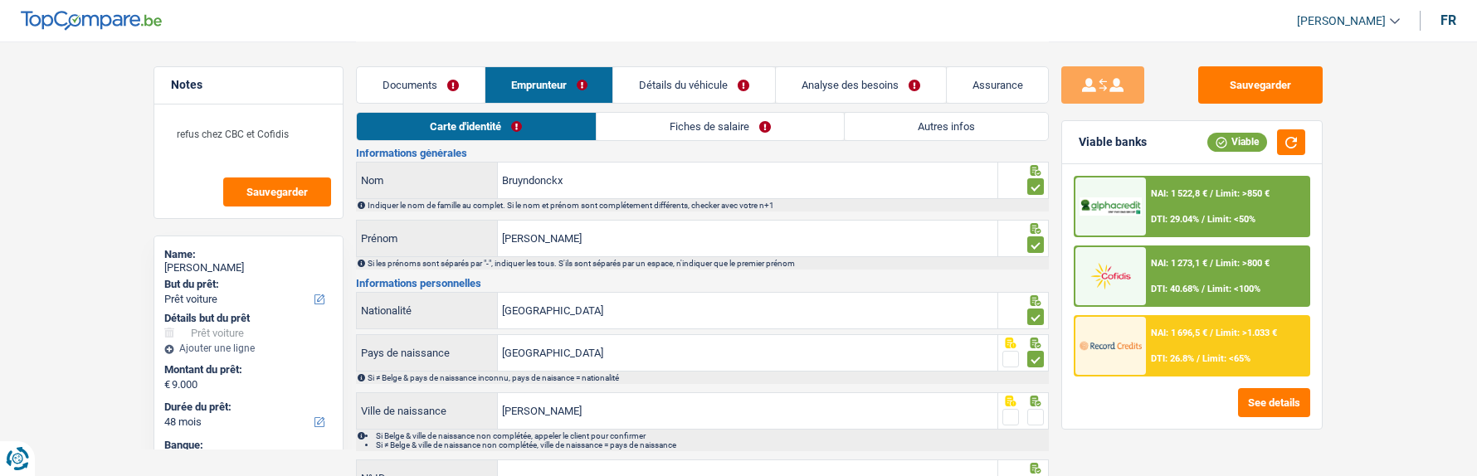
scroll to position [83, 0]
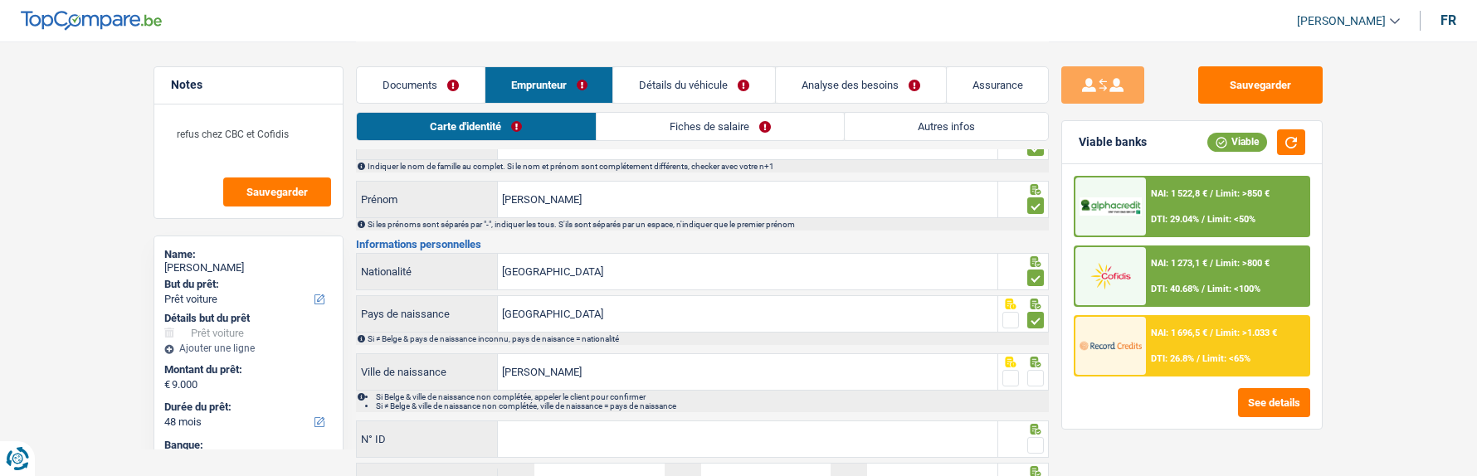
click at [1035, 374] on span at bounding box center [1036, 378] width 17 height 17
click at [0, 0] on input "radio" at bounding box center [0, 0] width 0 height 0
click at [861, 417] on input "N° ID" at bounding box center [748, 440] width 500 height 36
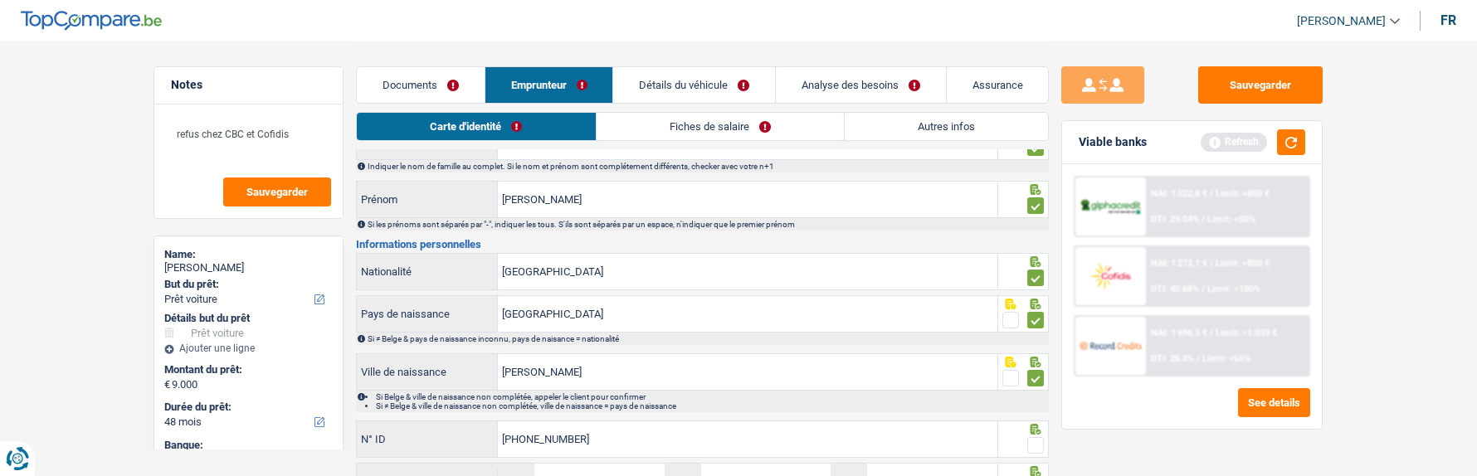
type input "595-3501136-36"
click at [1042, 417] on span at bounding box center [1036, 445] width 17 height 17
click at [0, 0] on input "radio" at bounding box center [0, 0] width 0 height 0
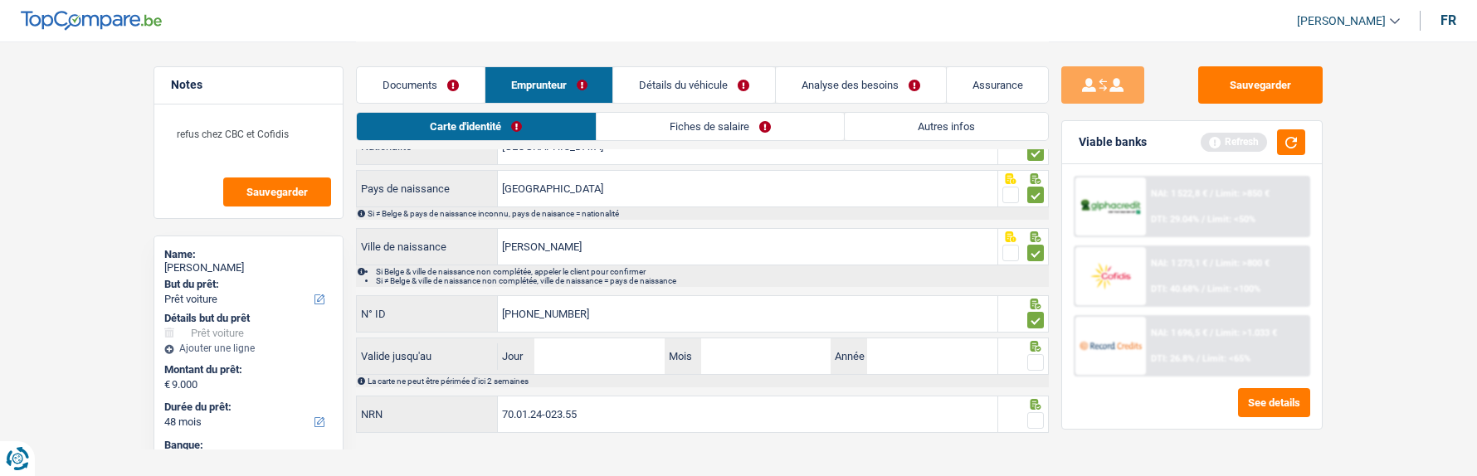
scroll to position [221, 0]
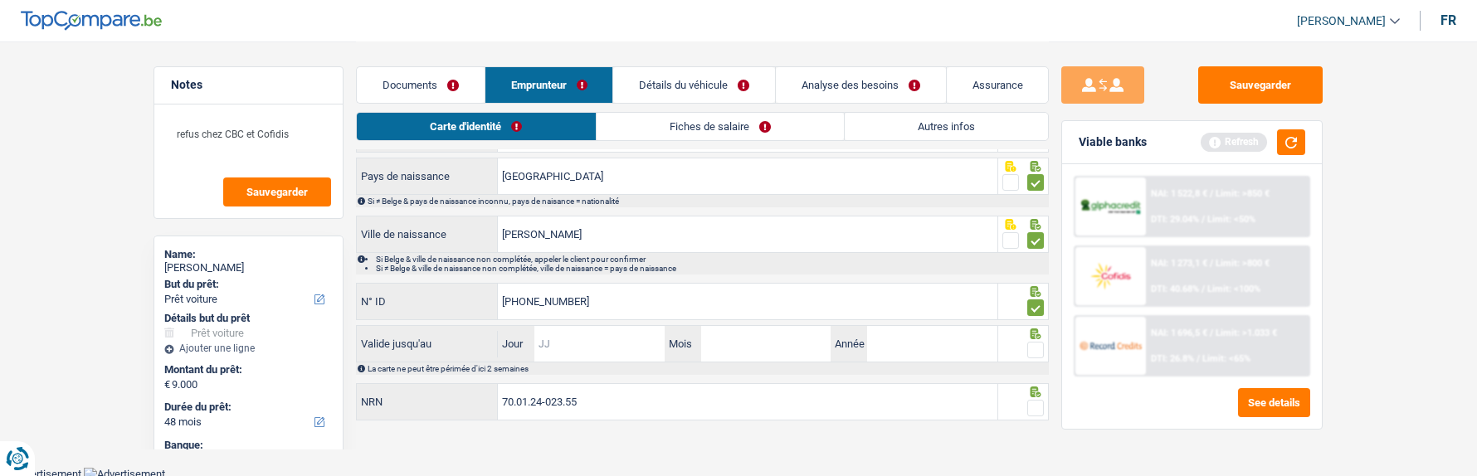
click at [589, 345] on input "Jour" at bounding box center [599, 344] width 129 height 36
type input "13"
type input "02"
type input "2035"
click at [1033, 354] on span at bounding box center [1036, 350] width 17 height 17
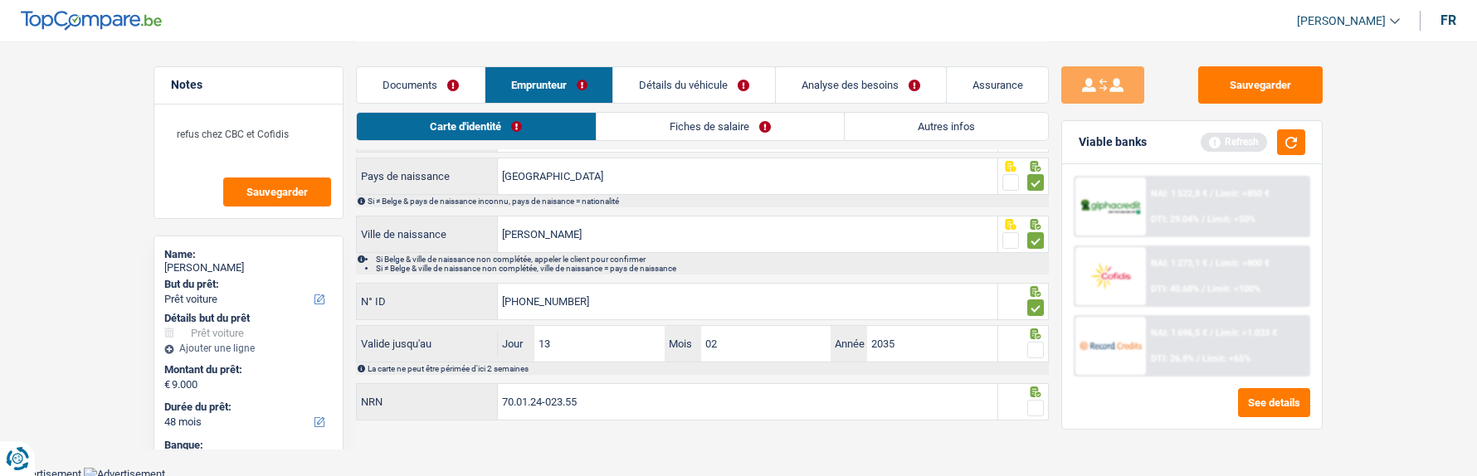
click at [0, 0] on input "radio" at bounding box center [0, 0] width 0 height 0
click at [1032, 400] on span at bounding box center [1036, 408] width 17 height 17
click at [0, 0] on input "radio" at bounding box center [0, 0] width 0 height 0
click at [738, 129] on link "Fiches de salaire" at bounding box center [720, 126] width 247 height 27
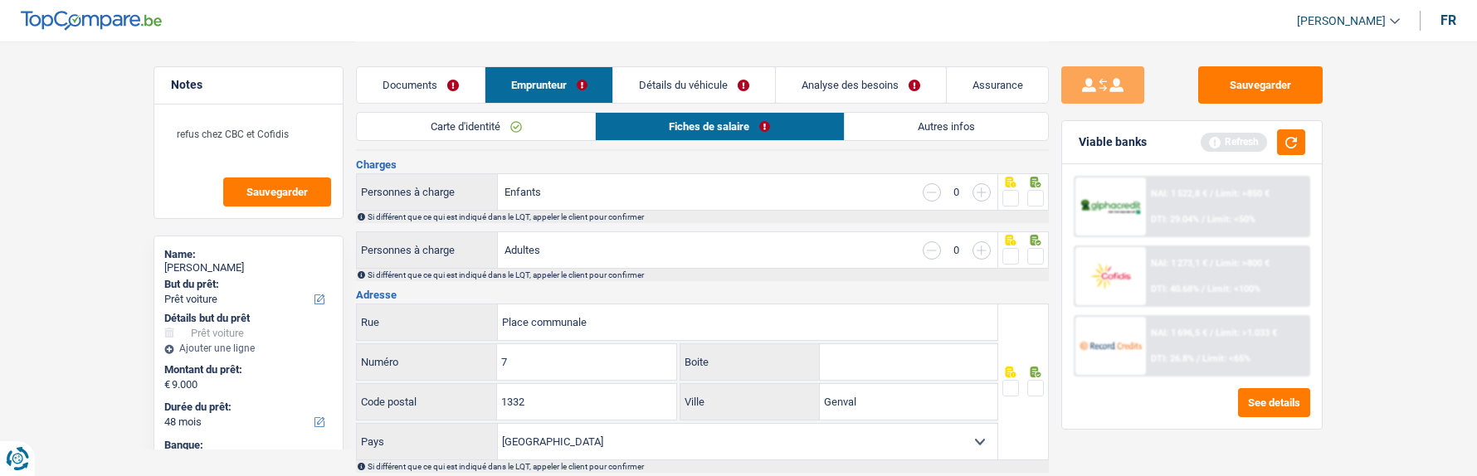
scroll to position [0, 0]
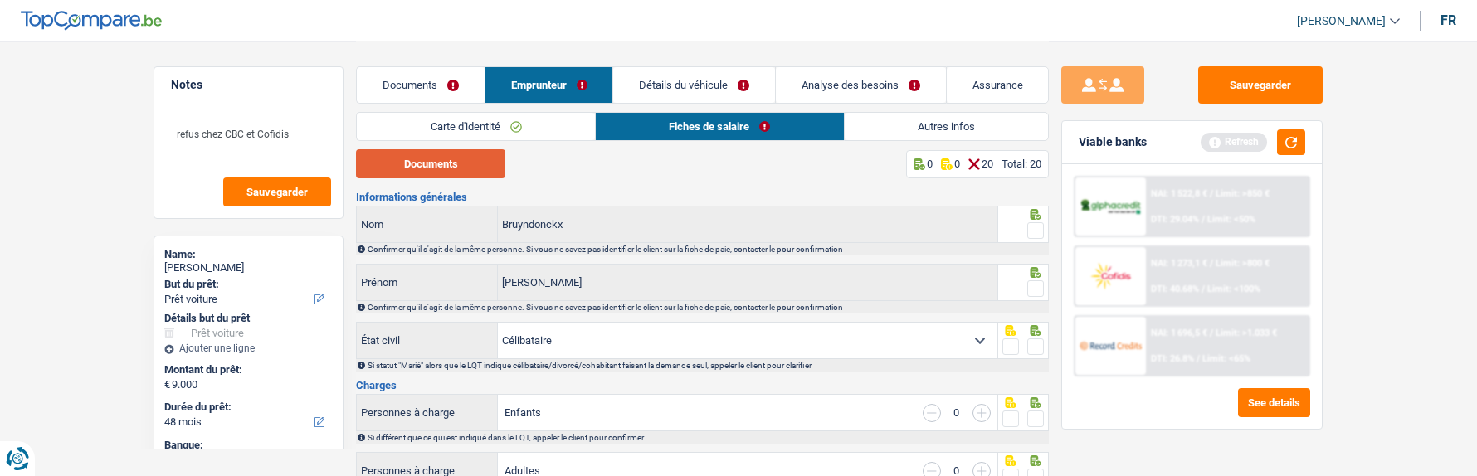
click at [466, 165] on button "Documents" at bounding box center [430, 163] width 149 height 29
click at [1033, 226] on span at bounding box center [1036, 230] width 17 height 17
click at [0, 0] on input "radio" at bounding box center [0, 0] width 0 height 0
click at [1033, 281] on span at bounding box center [1036, 289] width 17 height 17
click at [0, 0] on input "radio" at bounding box center [0, 0] width 0 height 0
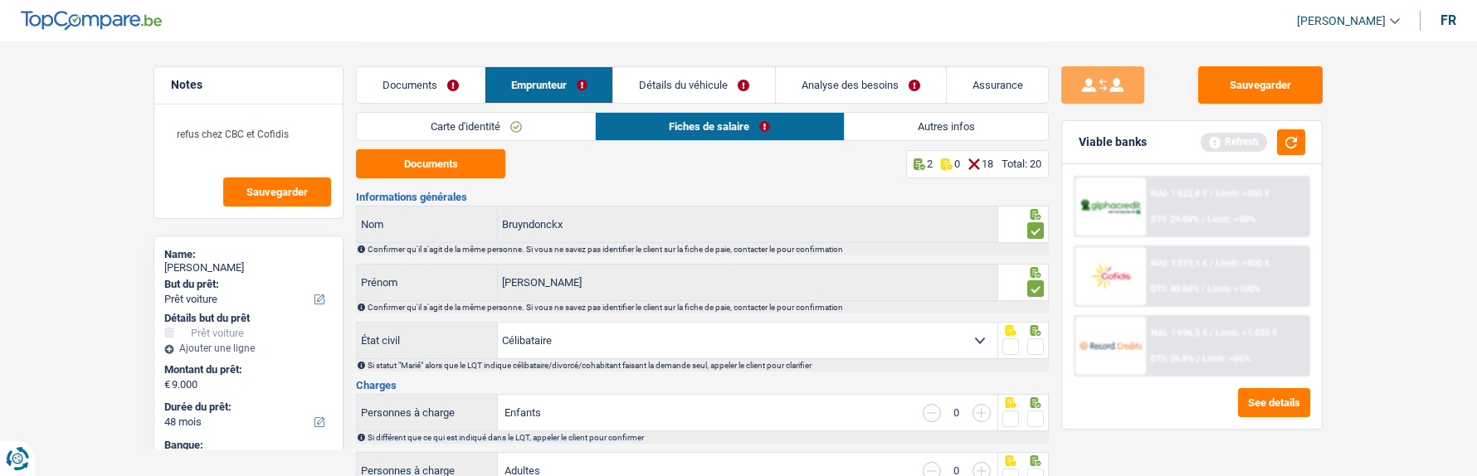
click at [1035, 343] on span at bounding box center [1036, 347] width 17 height 17
click at [0, 0] on input "radio" at bounding box center [0, 0] width 0 height 0
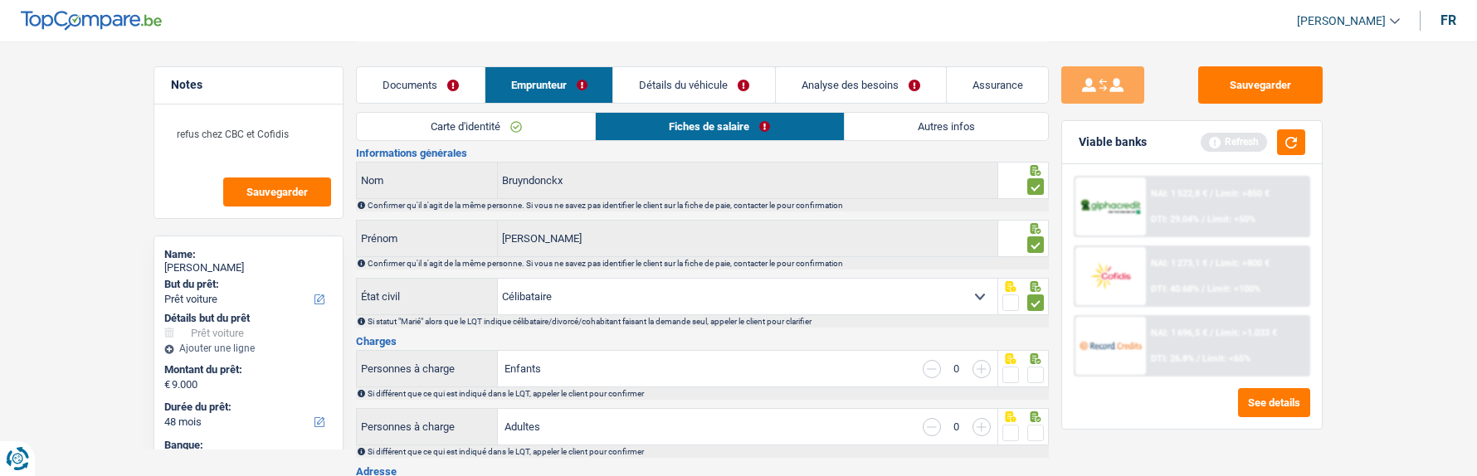
scroll to position [83, 0]
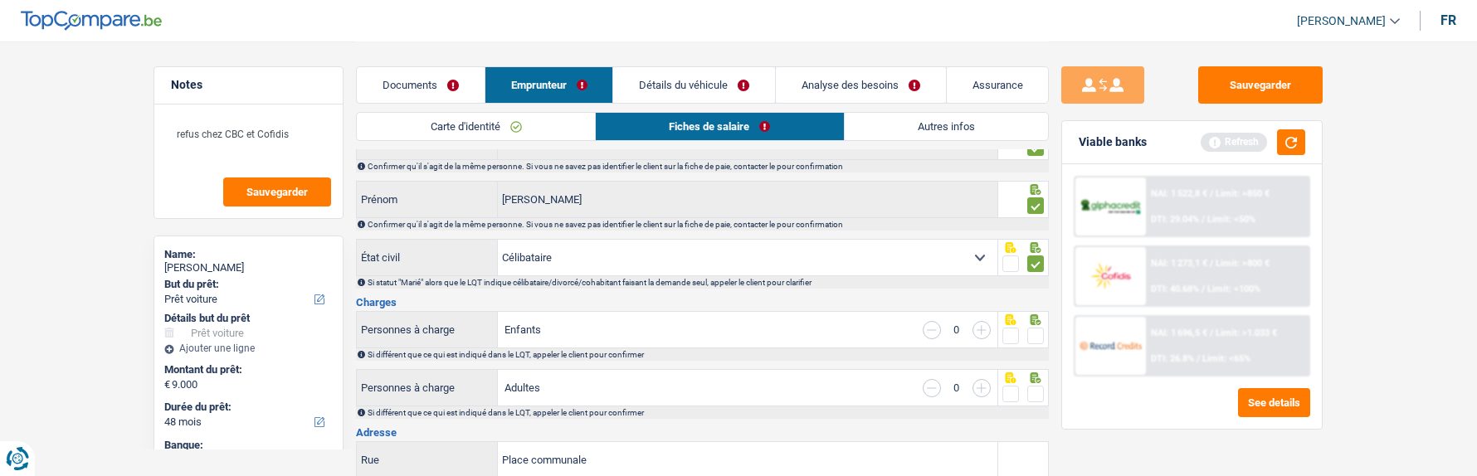
drag, startPoint x: 1031, startPoint y: 333, endPoint x: 1036, endPoint y: 359, distance: 27.0
click at [1031, 335] on span at bounding box center [1036, 336] width 17 height 17
click at [0, 0] on input "radio" at bounding box center [0, 0] width 0 height 0
click at [1033, 386] on span at bounding box center [1036, 394] width 17 height 17
click at [0, 0] on input "radio" at bounding box center [0, 0] width 0 height 0
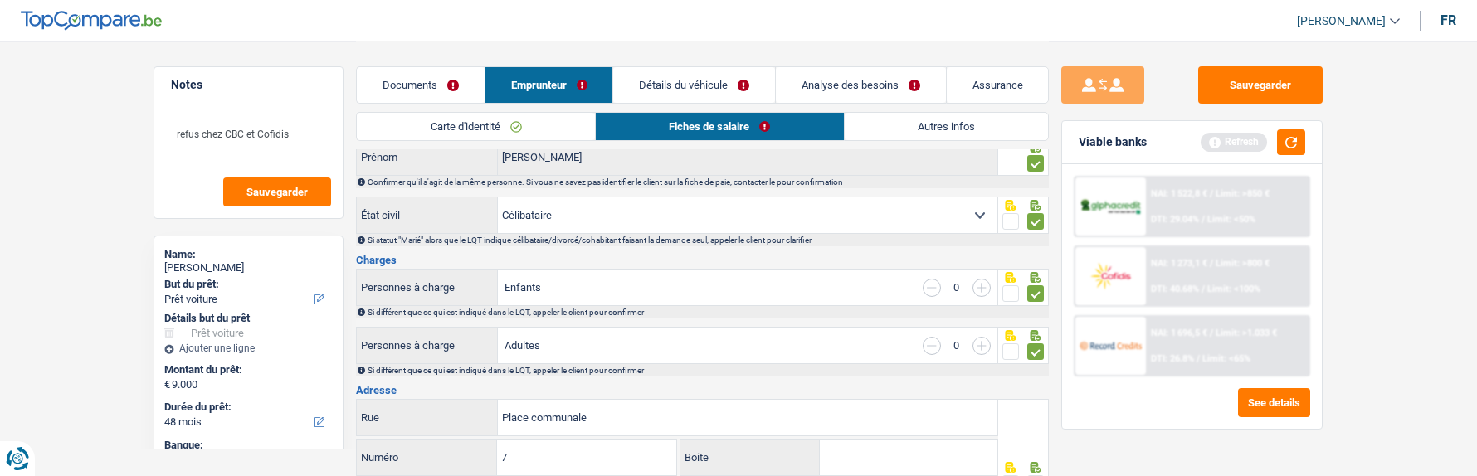
scroll to position [166, 0]
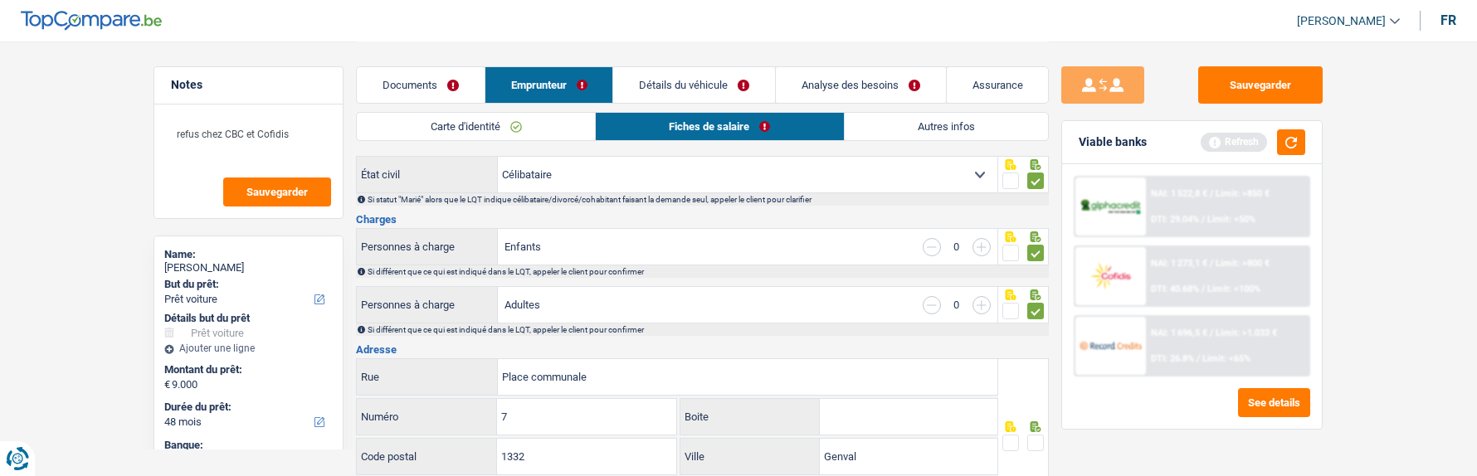
click at [889, 411] on input "Boite" at bounding box center [909, 417] width 178 height 36
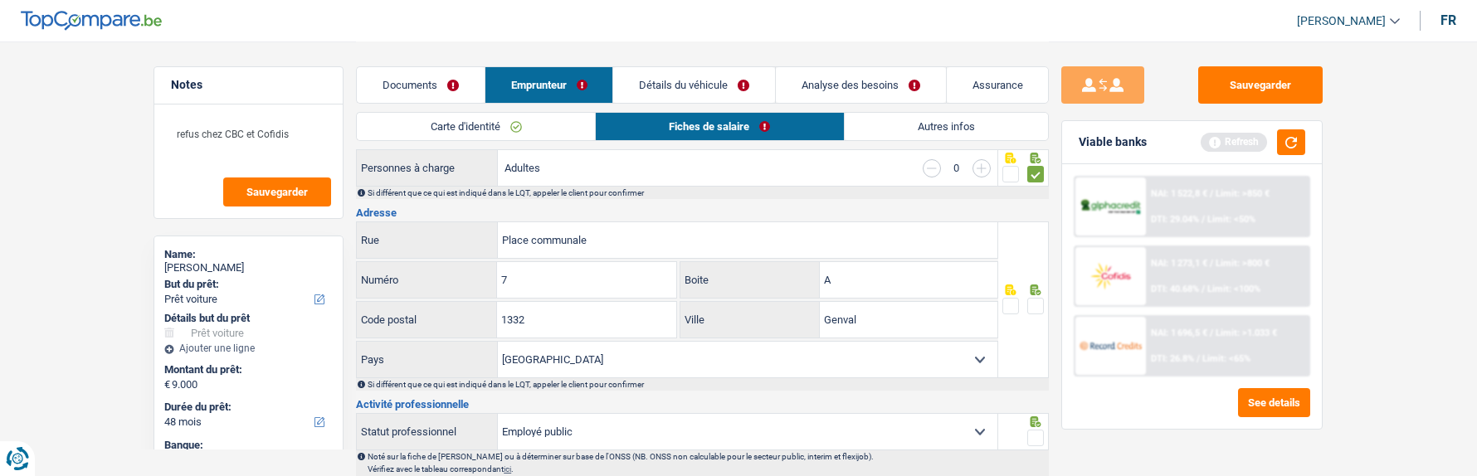
scroll to position [332, 0]
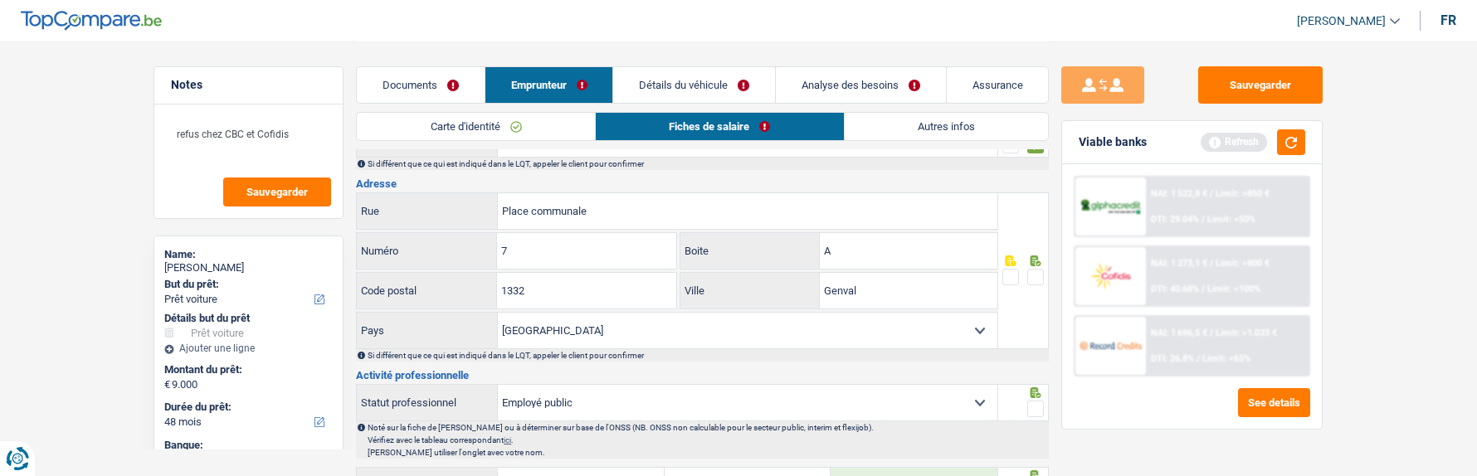
type input "A"
click at [1041, 269] on span at bounding box center [1036, 277] width 17 height 17
click at [0, 0] on input "radio" at bounding box center [0, 0] width 0 height 0
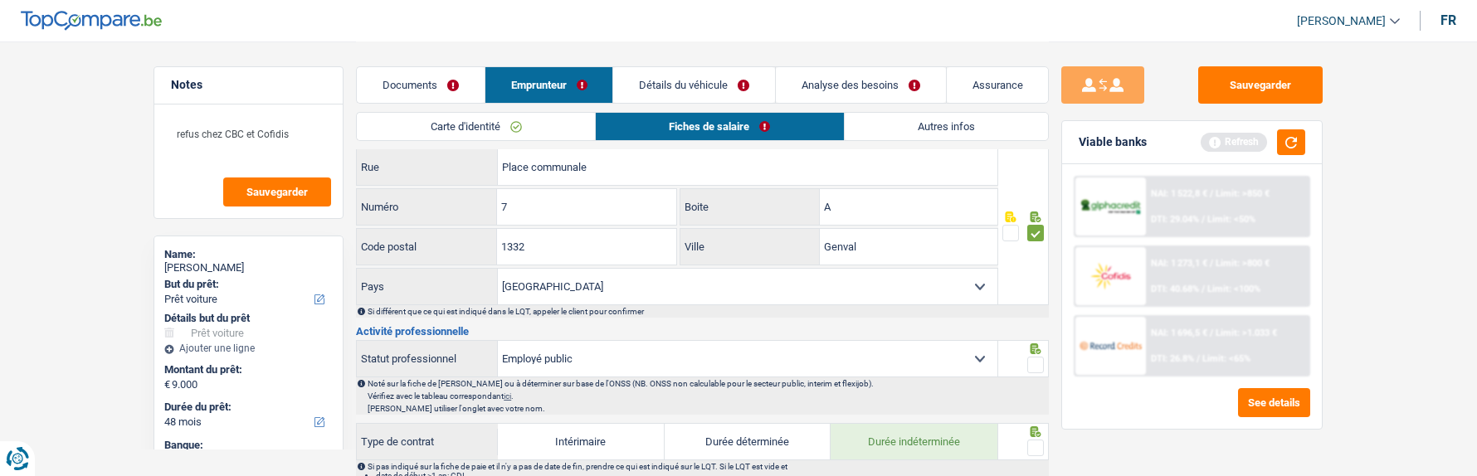
scroll to position [415, 0]
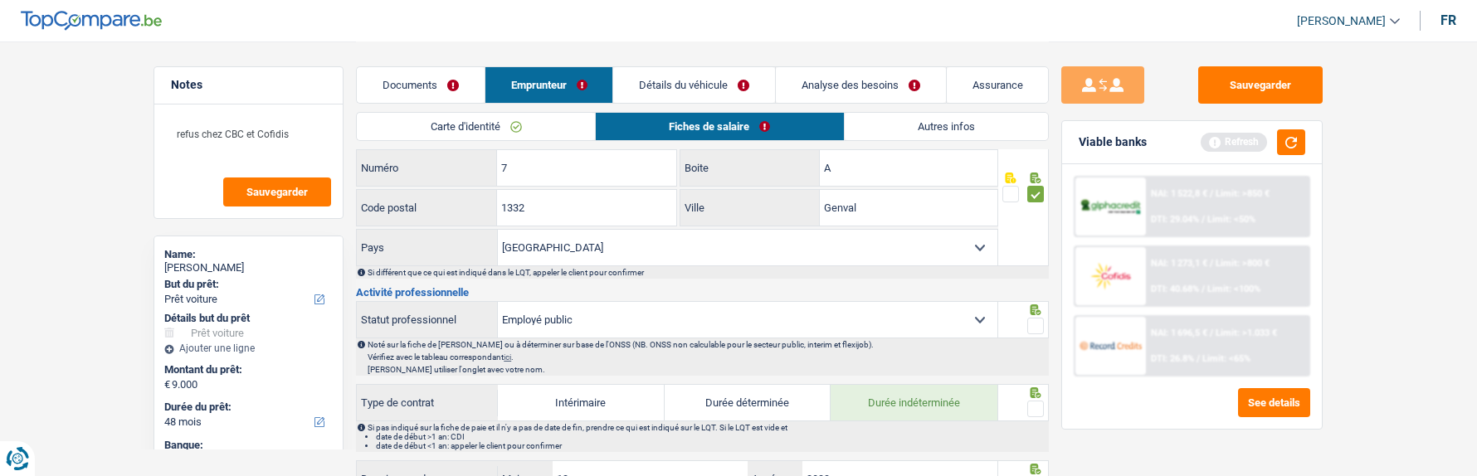
click at [1034, 329] on span at bounding box center [1036, 326] width 17 height 17
click at [0, 0] on input "radio" at bounding box center [0, 0] width 0 height 0
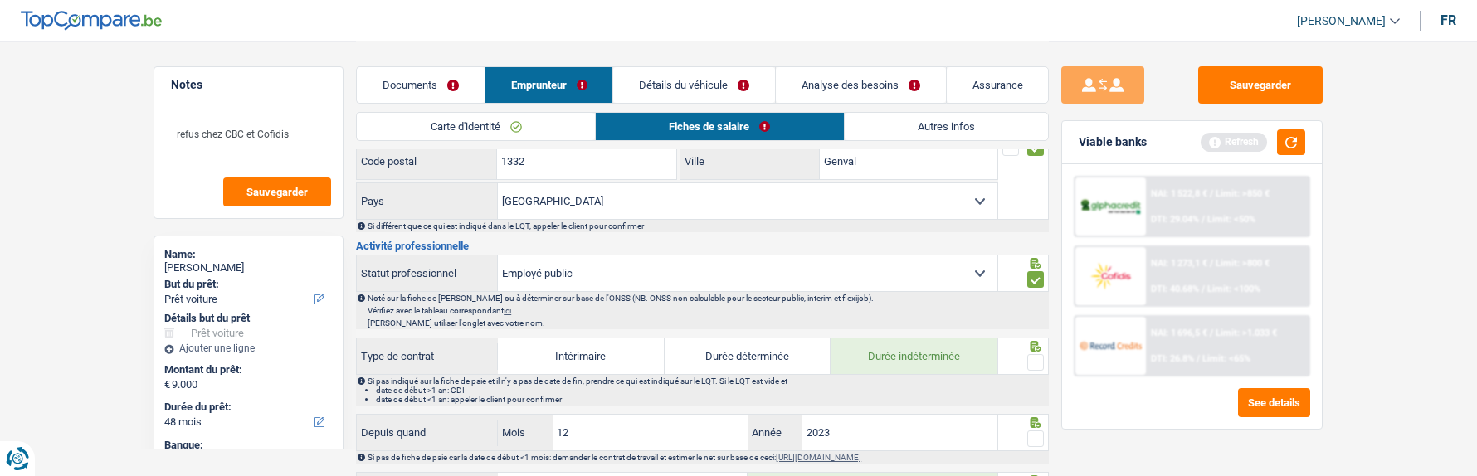
scroll to position [498, 0]
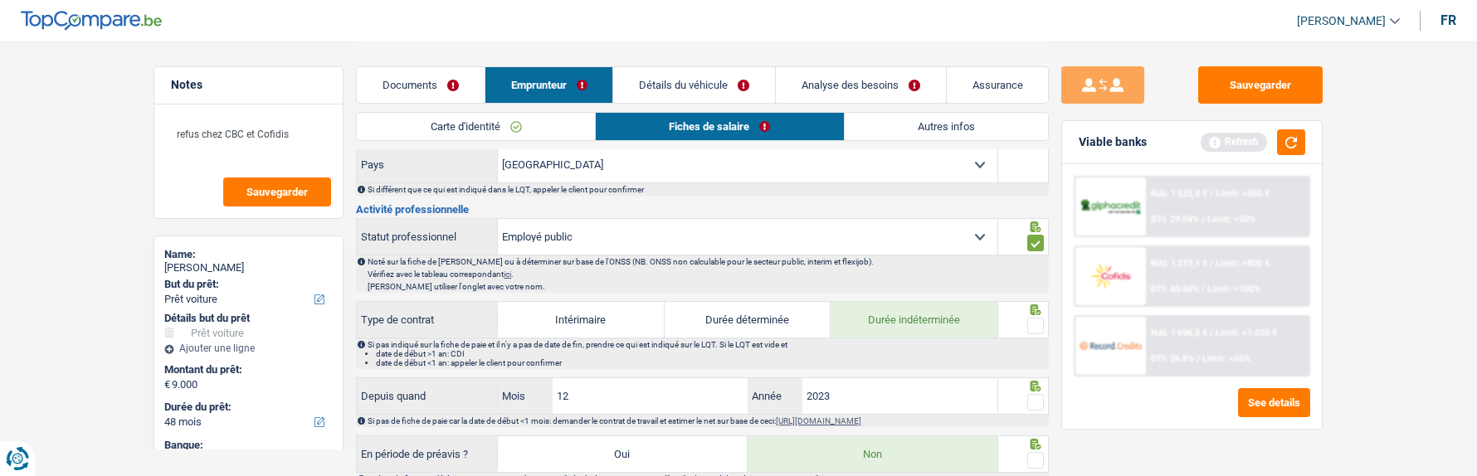
click at [1026, 321] on fieldset at bounding box center [1024, 326] width 42 height 21
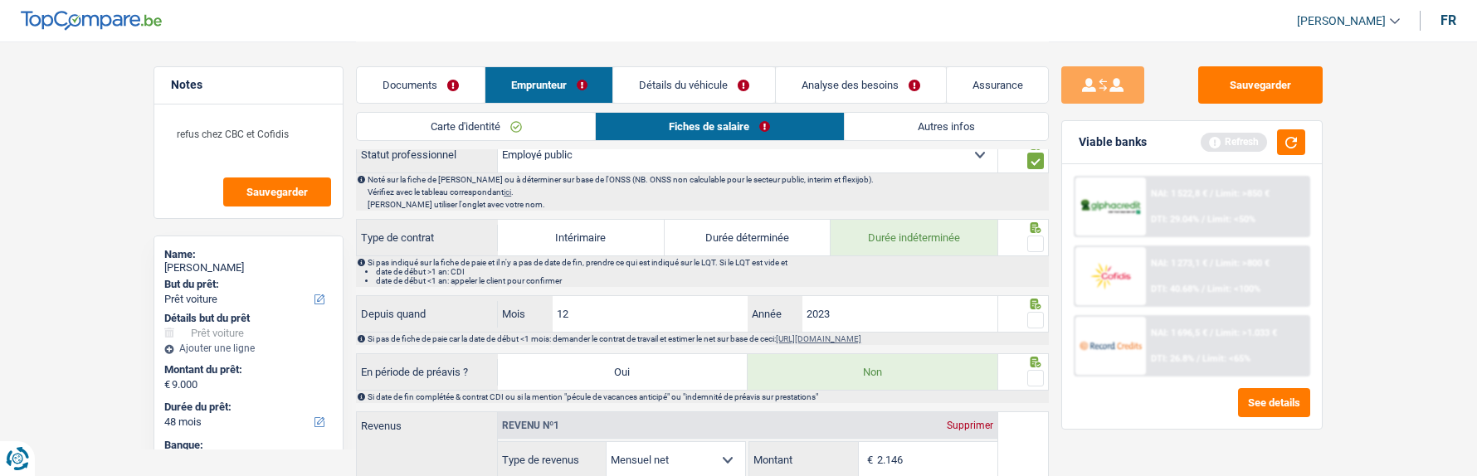
scroll to position [581, 0]
click at [675, 322] on input "12" at bounding box center [650, 313] width 195 height 36
type input "1"
type input "08"
click at [1043, 320] on span at bounding box center [1036, 319] width 17 height 17
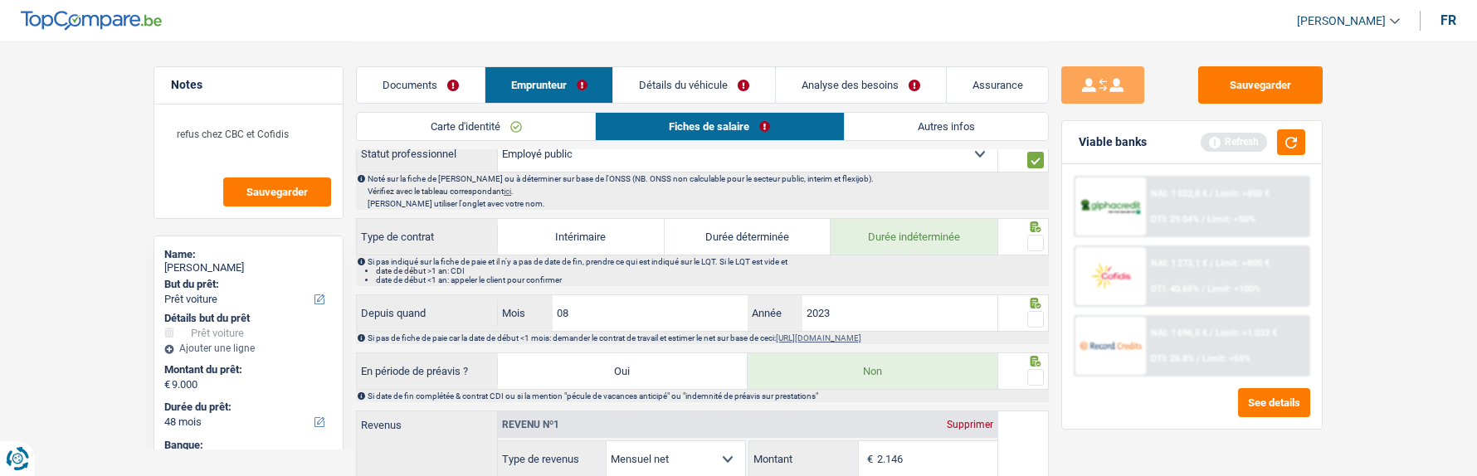
click at [0, 0] on input "radio" at bounding box center [0, 0] width 0 height 0
click at [1036, 238] on span at bounding box center [1036, 243] width 17 height 17
click at [0, 0] on input "radio" at bounding box center [0, 0] width 0 height 0
click at [1038, 375] on span at bounding box center [1036, 377] width 17 height 17
click at [0, 0] on input "radio" at bounding box center [0, 0] width 0 height 0
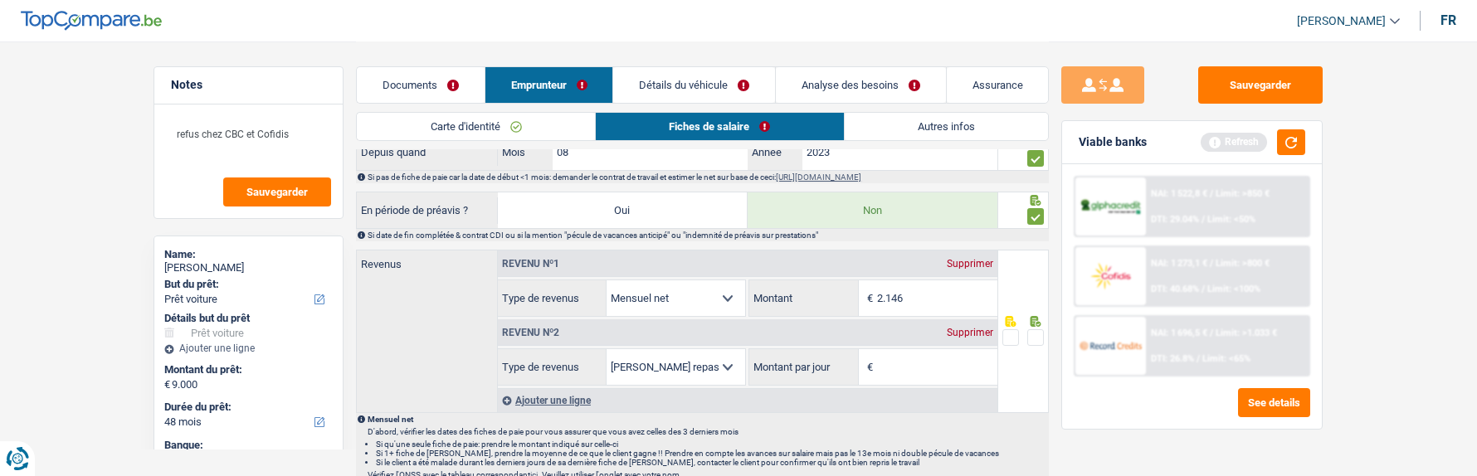
scroll to position [747, 0]
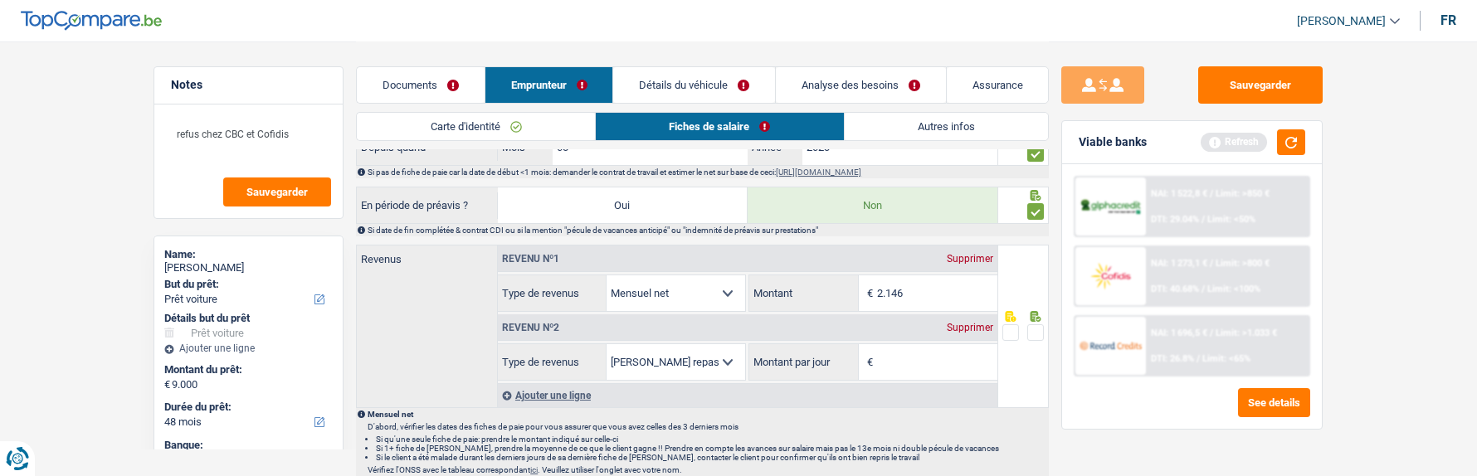
click at [932, 294] on input "2.146" at bounding box center [937, 294] width 120 height 36
type input "2.143"
click at [977, 326] on div "Supprimer" at bounding box center [970, 328] width 55 height 10
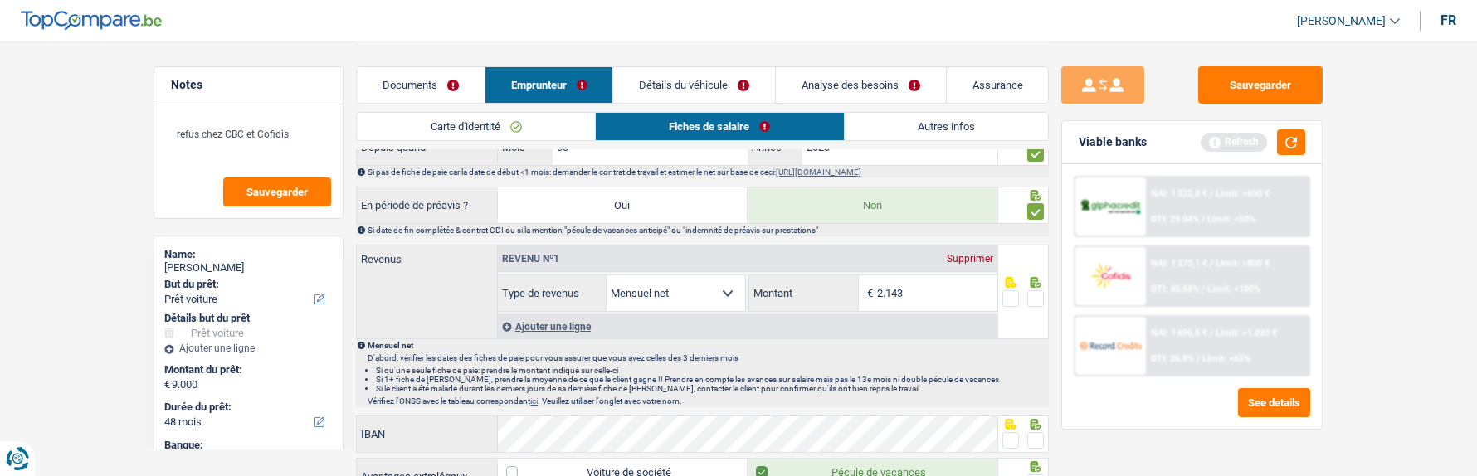
drag, startPoint x: 1033, startPoint y: 291, endPoint x: 929, endPoint y: 347, distance: 118.4
click at [1028, 299] on span at bounding box center [1036, 299] width 17 height 17
click at [0, 0] on input "radio" at bounding box center [0, 0] width 0 height 0
click at [1030, 417] on span at bounding box center [1036, 440] width 17 height 17
click at [0, 0] on input "radio" at bounding box center [0, 0] width 0 height 0
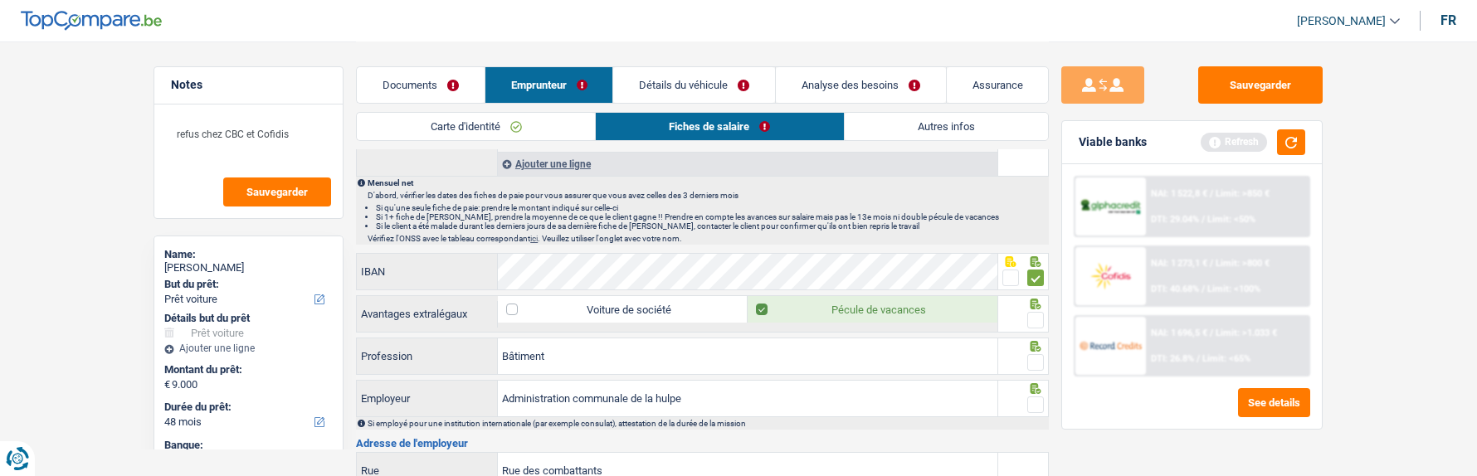
scroll to position [913, 0]
click at [1043, 314] on span at bounding box center [1036, 317] width 17 height 17
click at [0, 0] on input "radio" at bounding box center [0, 0] width 0 height 0
click at [1039, 353] on span at bounding box center [1036, 359] width 17 height 17
click at [0, 0] on input "radio" at bounding box center [0, 0] width 0 height 0
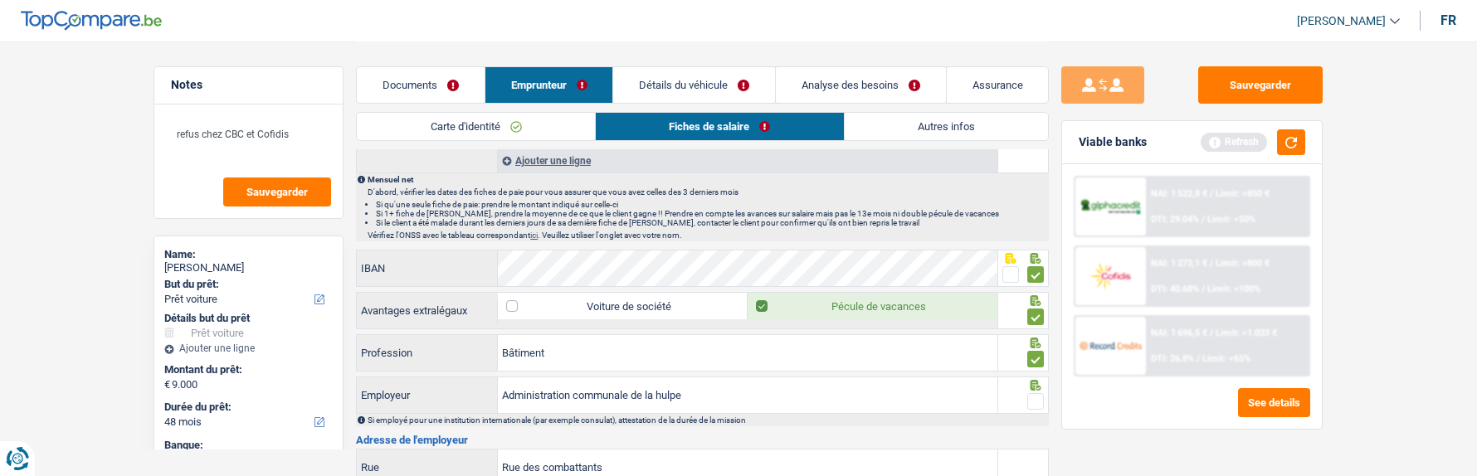
click at [1030, 396] on span at bounding box center [1036, 401] width 17 height 17
click at [0, 0] on input "radio" at bounding box center [0, 0] width 0 height 0
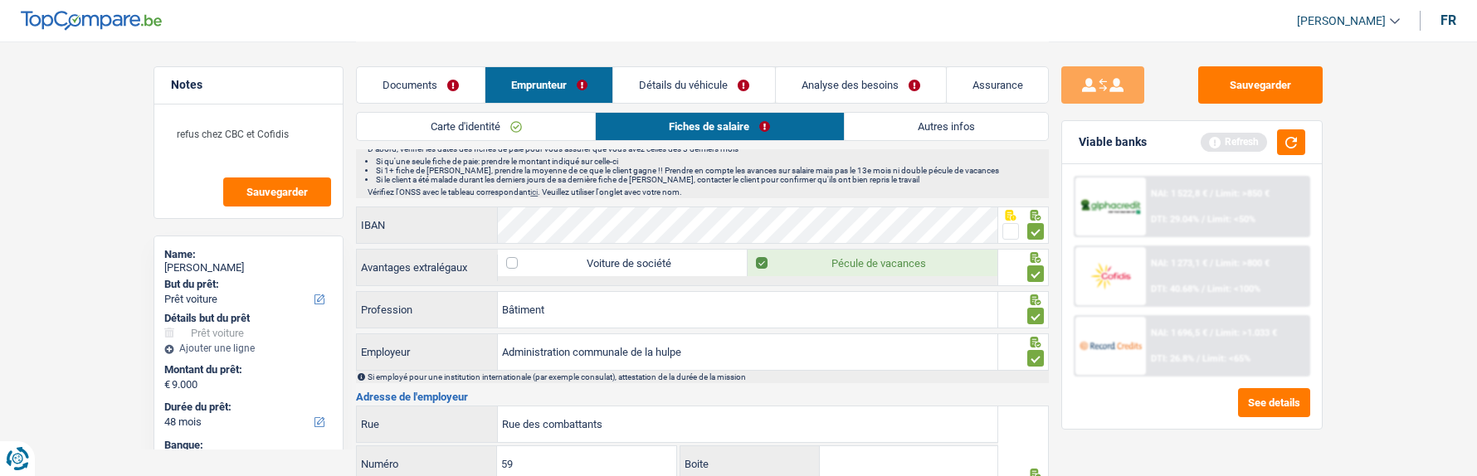
scroll to position [996, 0]
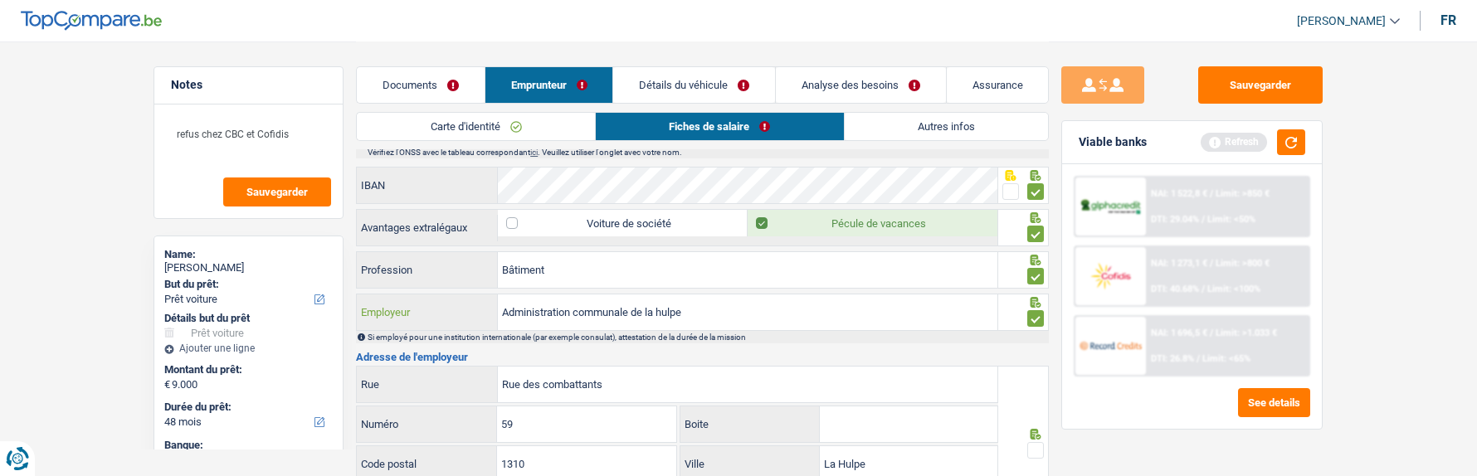
drag, startPoint x: 579, startPoint y: 309, endPoint x: 466, endPoint y: 324, distance: 113.9
click at [466, 324] on div "Administration communale de la hulpe Employeur" at bounding box center [677, 313] width 641 height 36
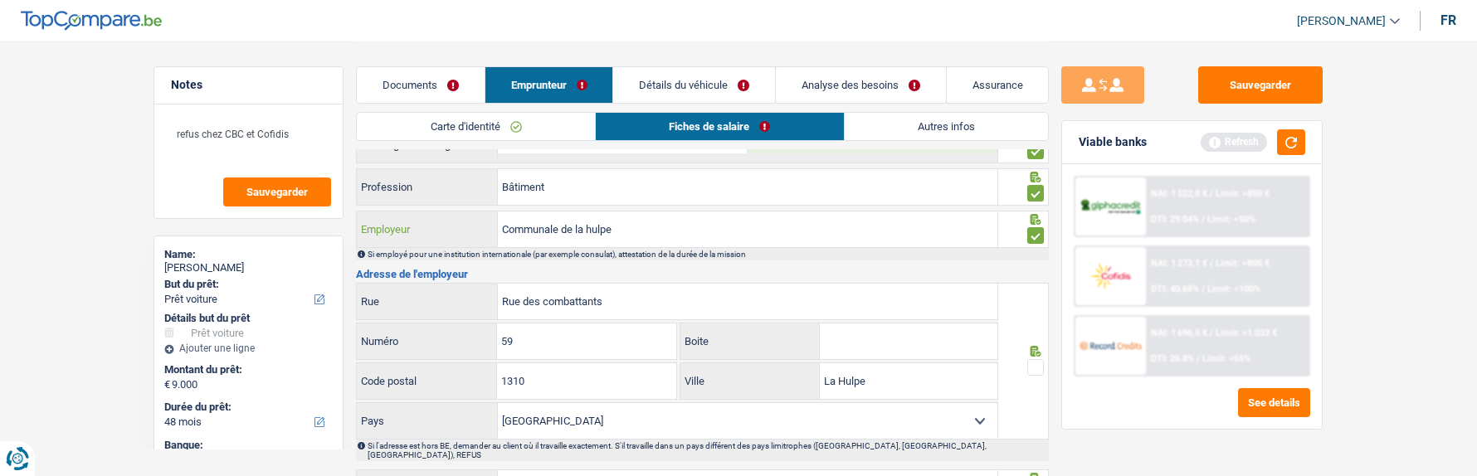
type input "Communale de la hulpe"
click at [1038, 366] on span at bounding box center [1036, 367] width 17 height 17
click at [0, 0] on input "radio" at bounding box center [0, 0] width 0 height 0
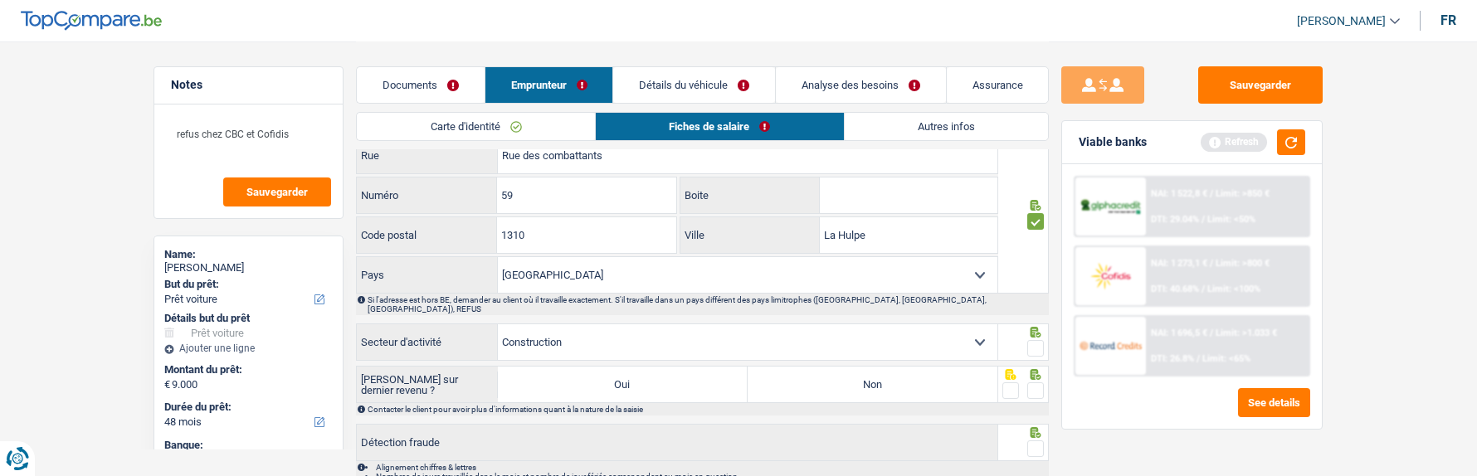
scroll to position [1245, 0]
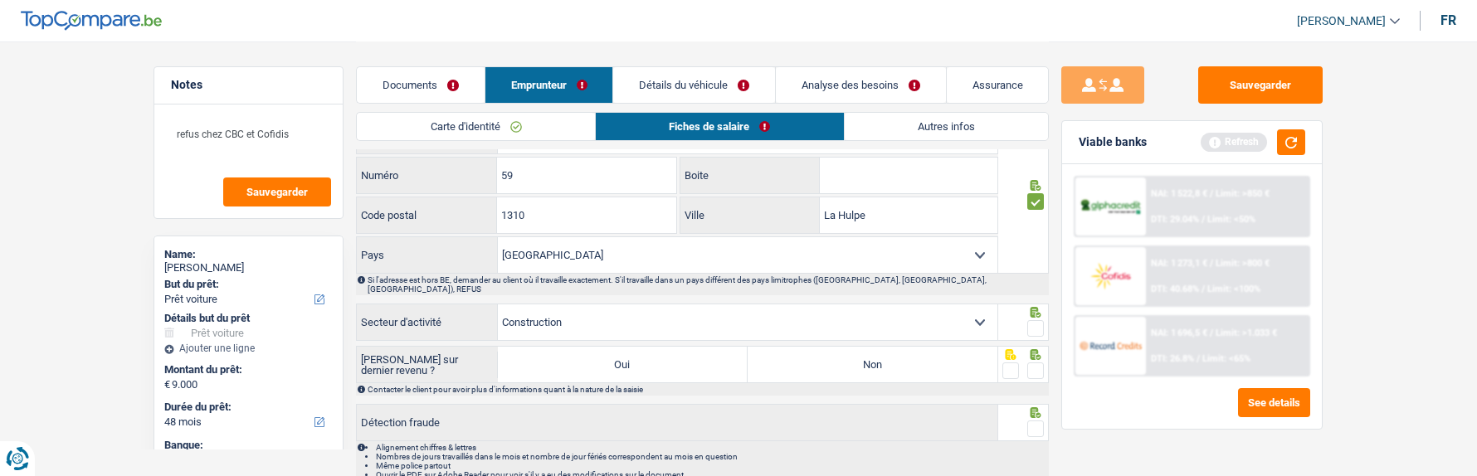
click at [1041, 320] on span at bounding box center [1036, 328] width 17 height 17
click at [0, 0] on input "radio" at bounding box center [0, 0] width 0 height 0
click at [1029, 363] on span at bounding box center [1036, 371] width 17 height 17
click at [0, 0] on input "radio" at bounding box center [0, 0] width 0 height 0
drag, startPoint x: 911, startPoint y: 349, endPoint x: 960, endPoint y: 387, distance: 62.8
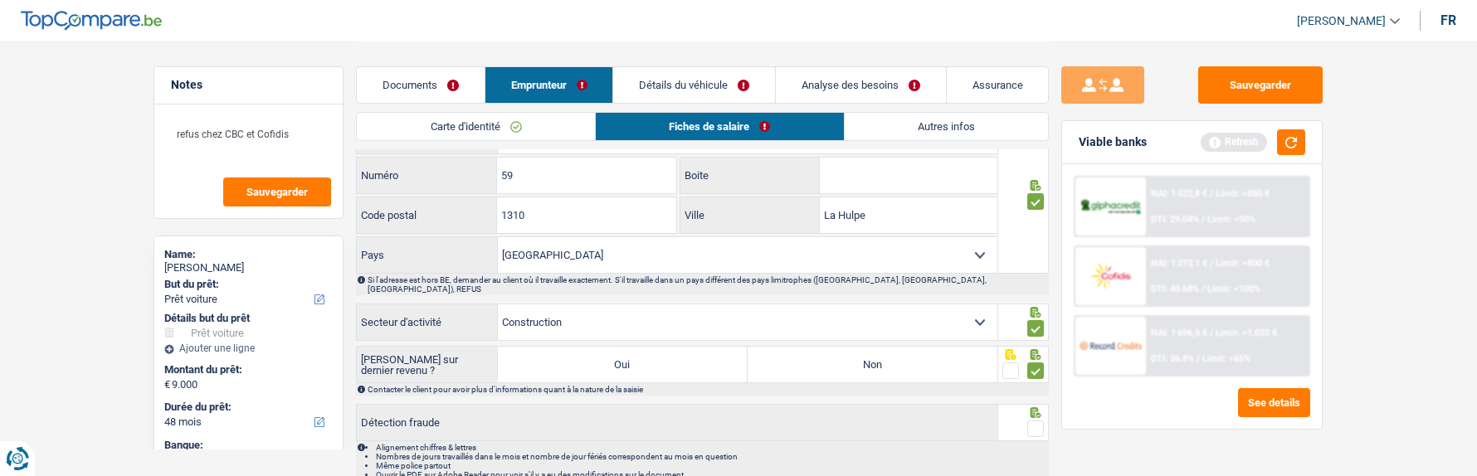
click at [911, 351] on label "Non" at bounding box center [873, 365] width 250 height 36
click at [911, 351] on input "Non" at bounding box center [873, 365] width 250 height 36
radio input "true"
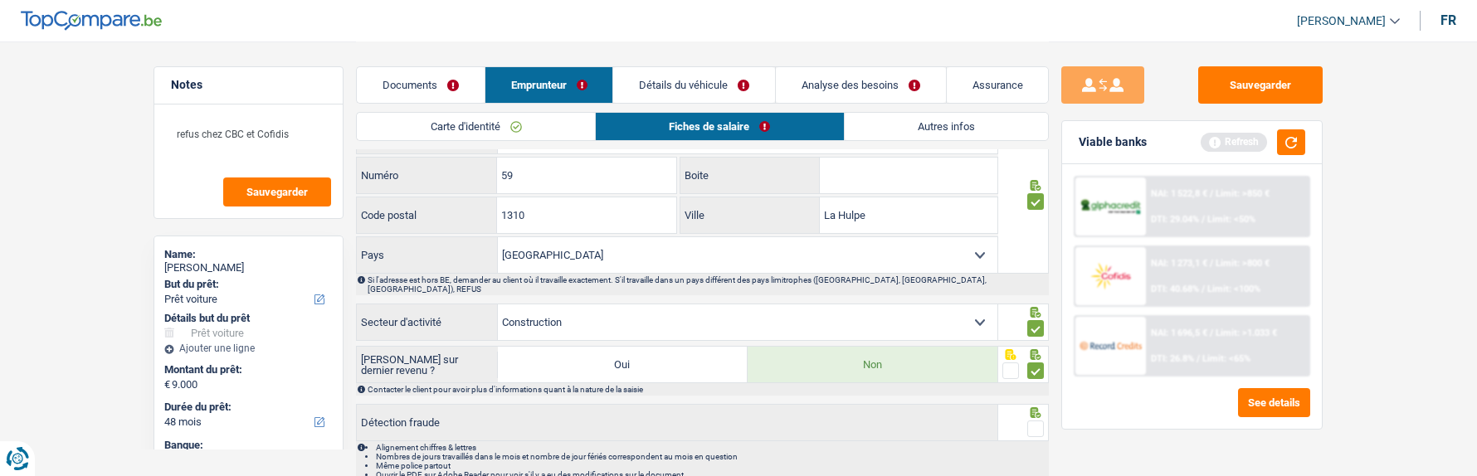
click at [1032, 417] on span at bounding box center [1036, 429] width 17 height 17
click at [0, 0] on input "radio" at bounding box center [0, 0] width 0 height 0
click at [722, 90] on link "Détails du véhicule" at bounding box center [694, 85] width 161 height 36
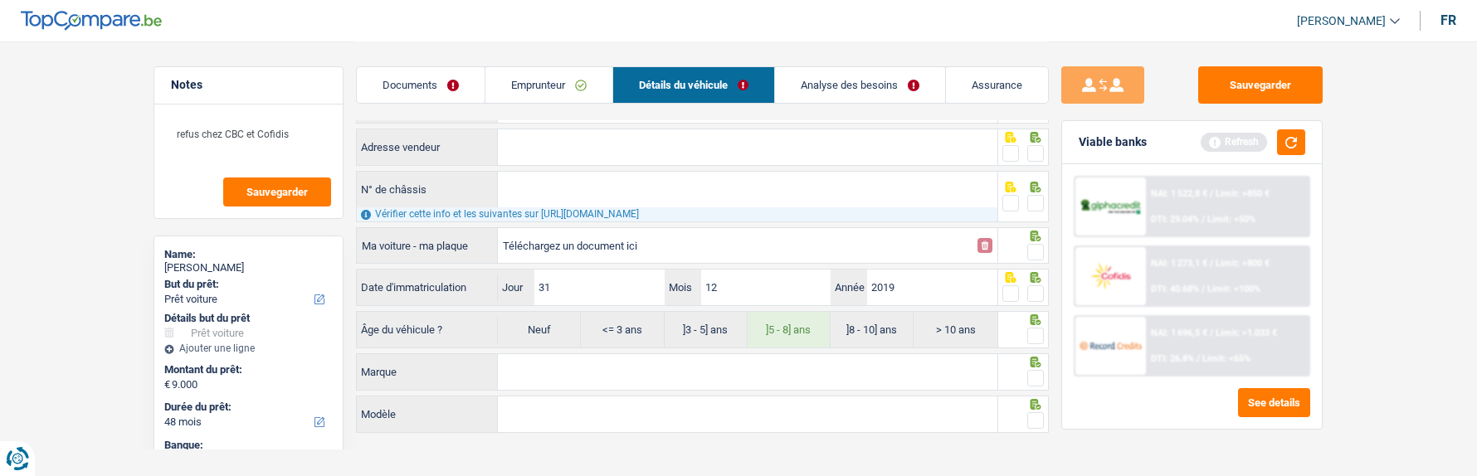
scroll to position [0, 0]
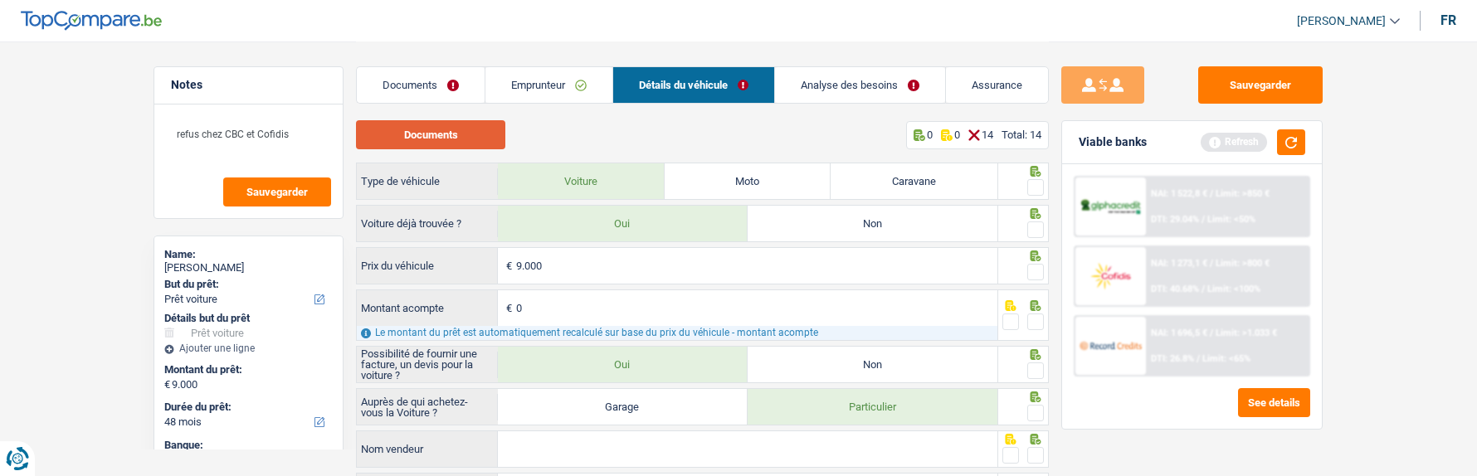
click at [452, 135] on button "Documents" at bounding box center [430, 134] width 149 height 29
click at [407, 77] on link "Documents" at bounding box center [421, 85] width 128 height 36
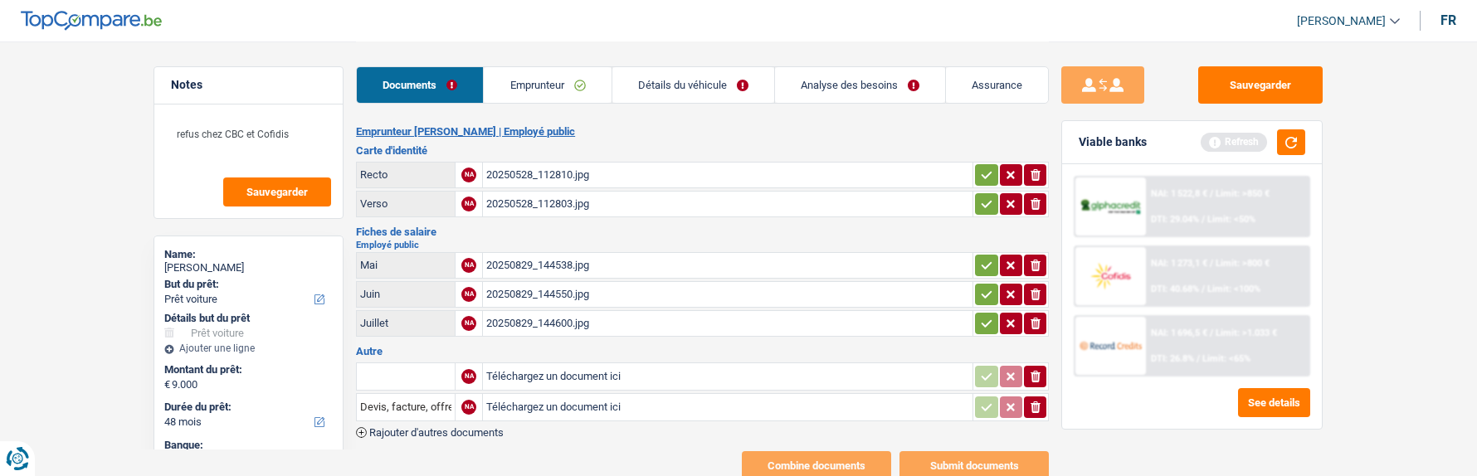
click at [700, 91] on link "Détails du véhicule" at bounding box center [694, 85] width 162 height 36
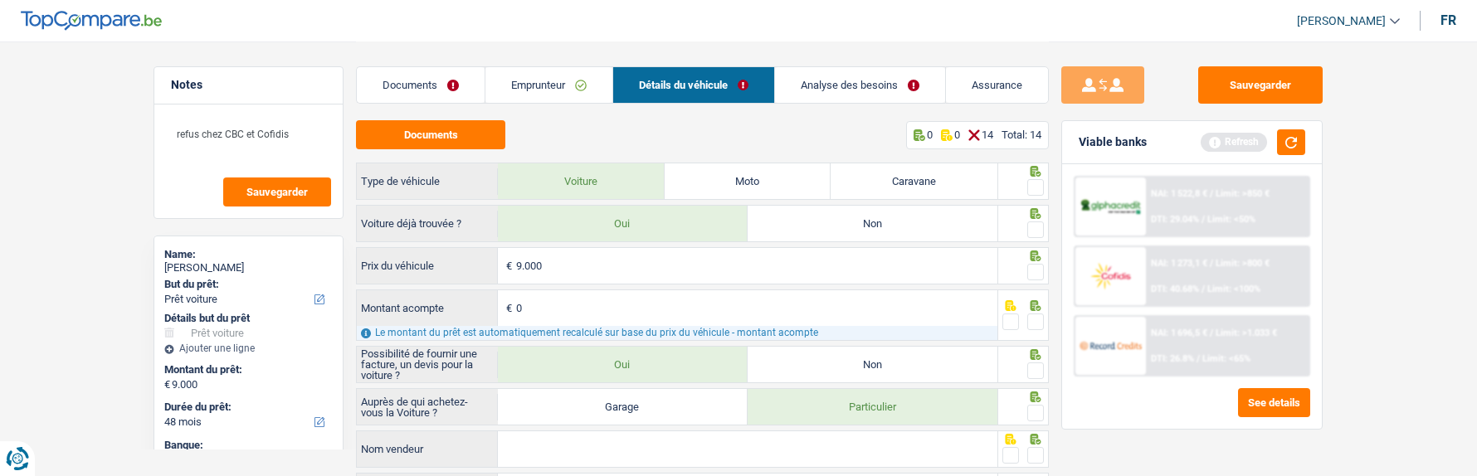
click at [872, 82] on link "Analyse des besoins" at bounding box center [860, 85] width 170 height 36
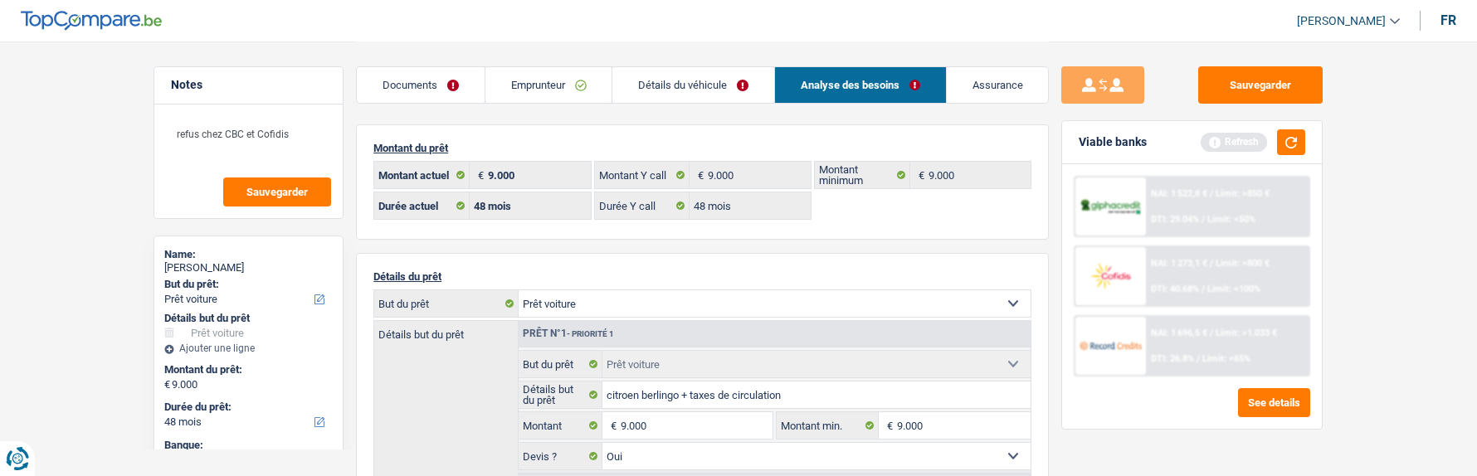
click at [804, 302] on select "Confort maison: meubles, textile, peinture, électroménager, outillage non-profe…" at bounding box center [775, 304] width 512 height 27
select select "household"
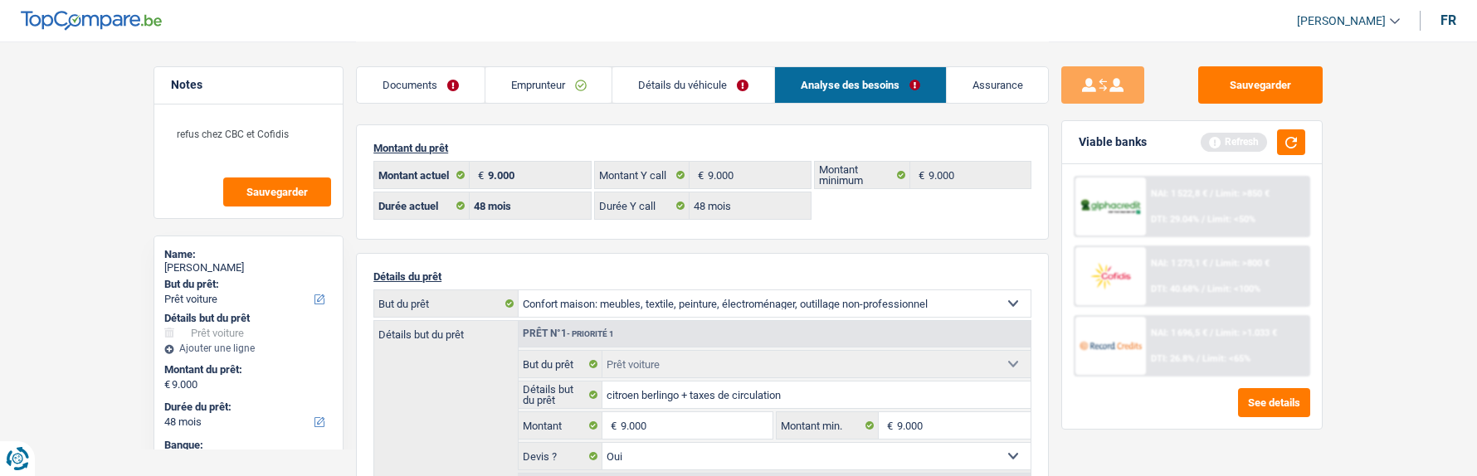
click at [519, 291] on select "Confort maison: meubles, textile, peinture, électroménager, outillage non-profe…" at bounding box center [775, 304] width 512 height 27
select select "household"
select select
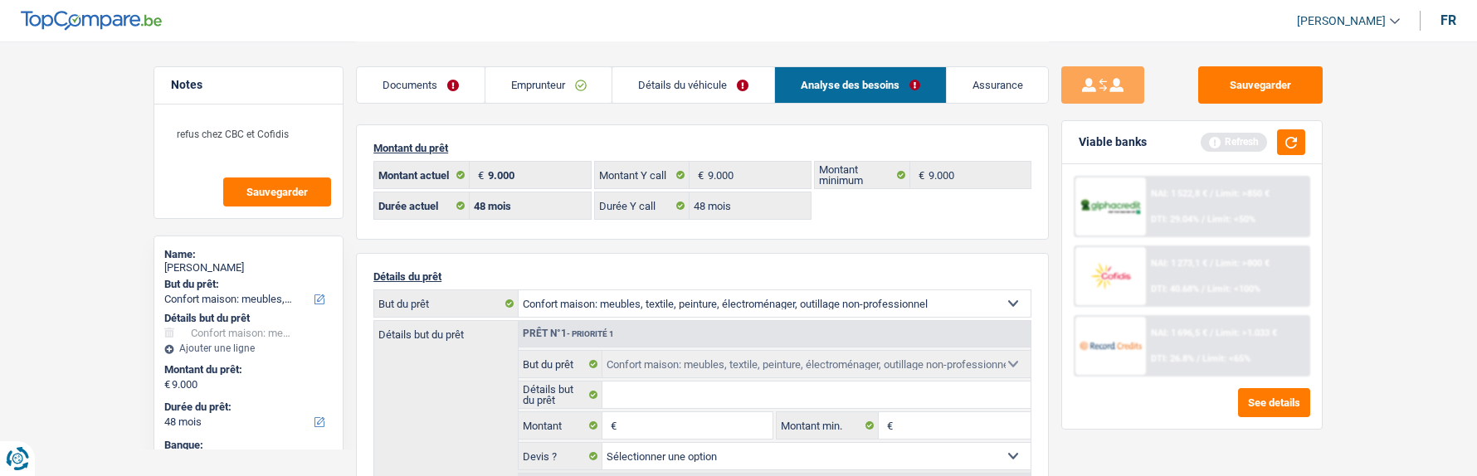
select select "car"
select select "yes"
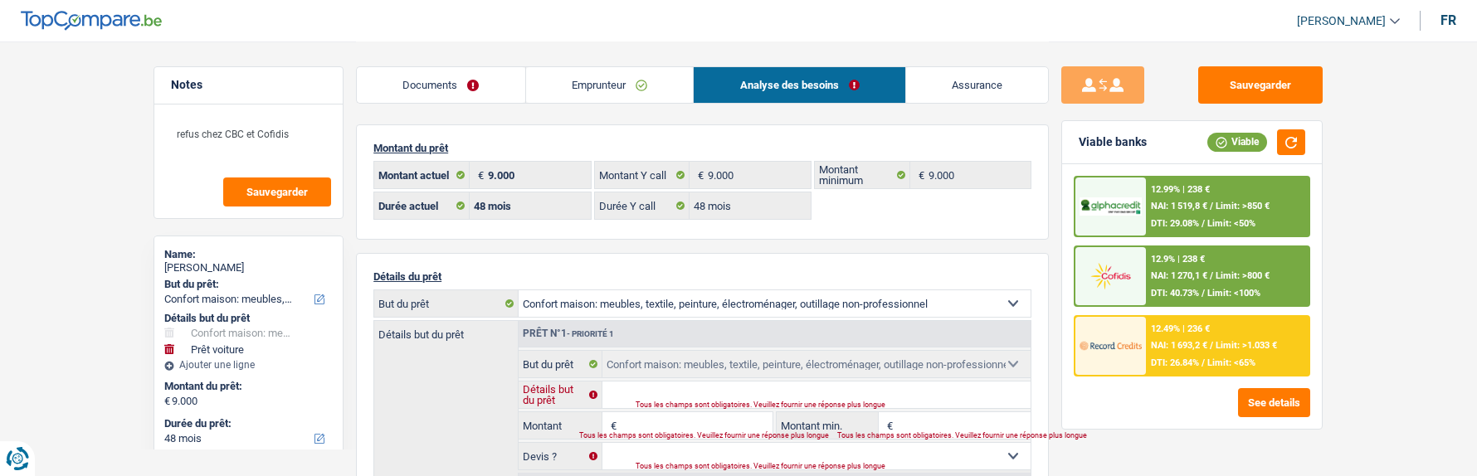
click at [665, 394] on input "Détails but du prêt" at bounding box center [817, 395] width 429 height 27
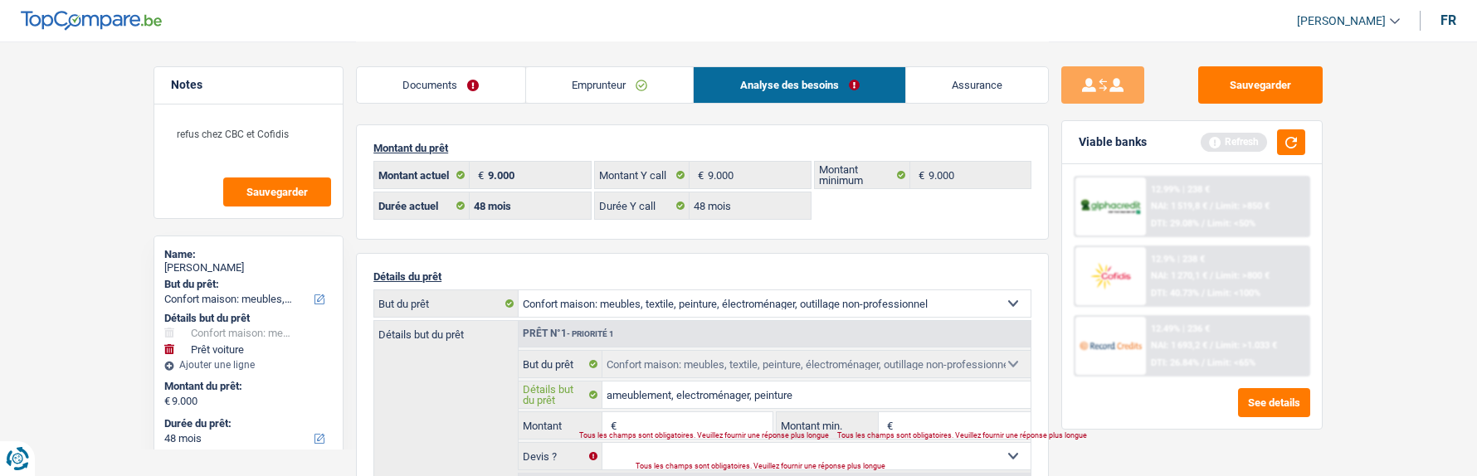
type input "ameublement, electroménager, peinture"
click at [681, 417] on input "Montant" at bounding box center [697, 426] width 152 height 27
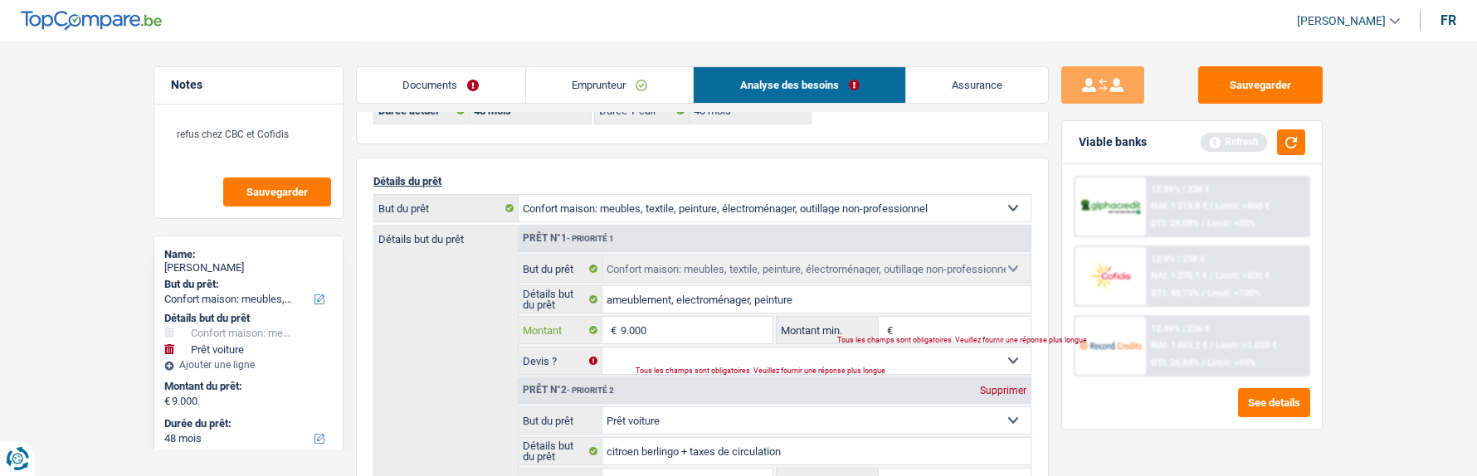
scroll to position [249, 0]
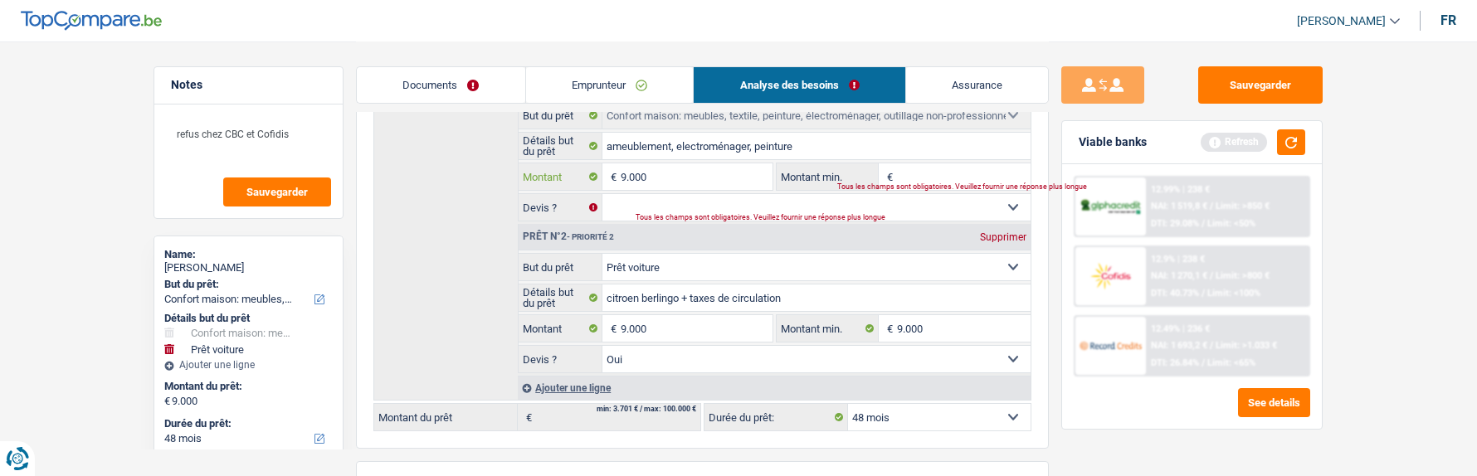
type input "9.000"
type input "18.000"
select select "84"
type input "18.000"
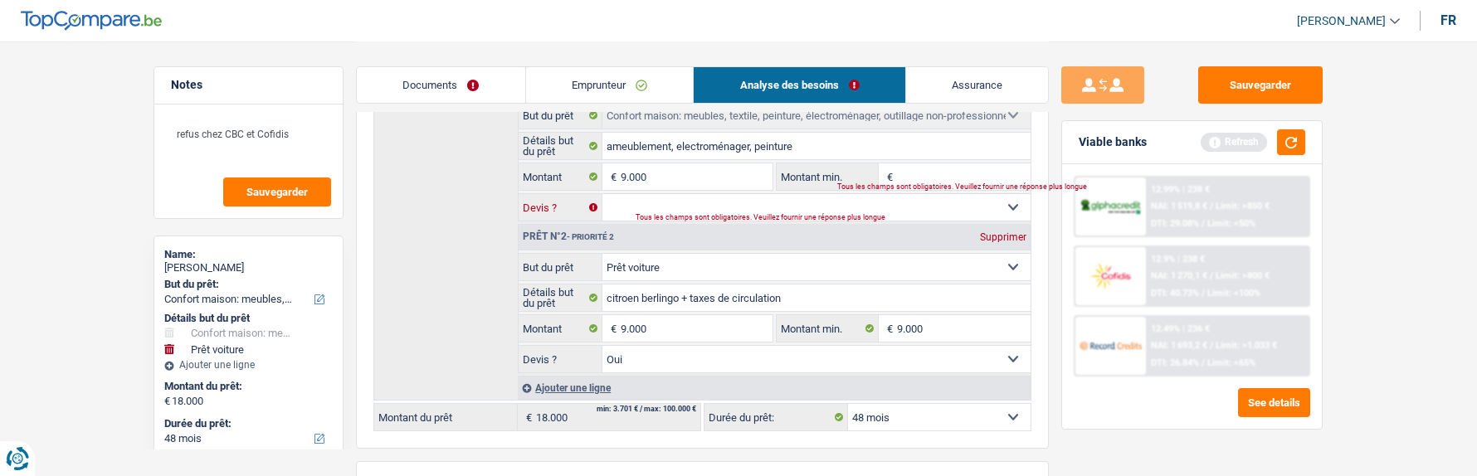
select select "84"
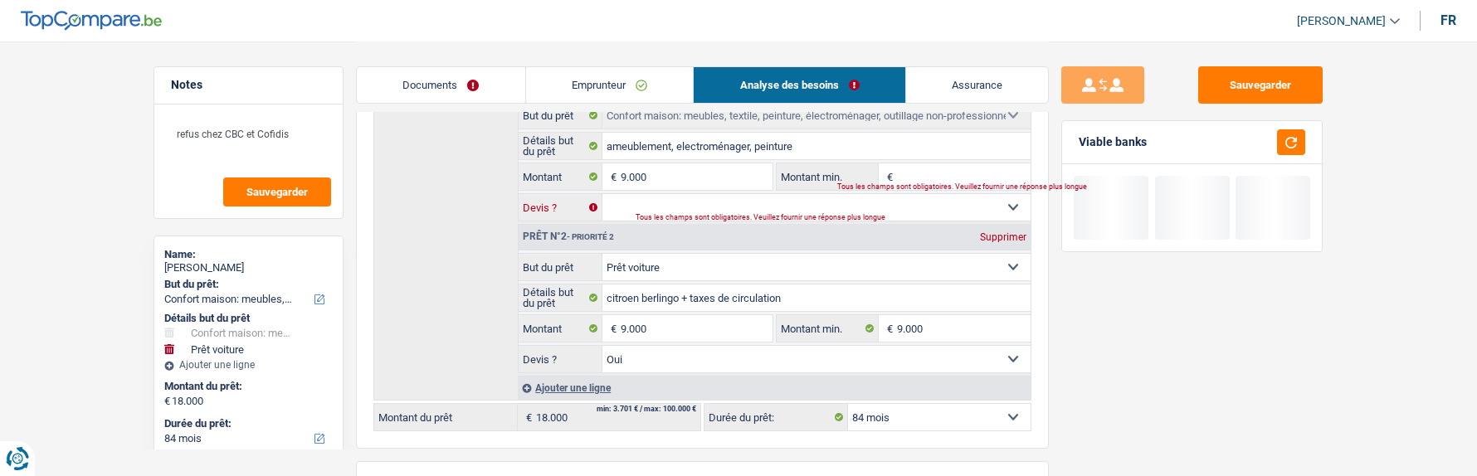
click at [749, 202] on select "Oui Non Non répondu Sélectionner une option" at bounding box center [817, 207] width 429 height 27
select select "not_answered"
click at [603, 194] on select "Oui Non Non répondu Sélectionner une option" at bounding box center [817, 207] width 429 height 27
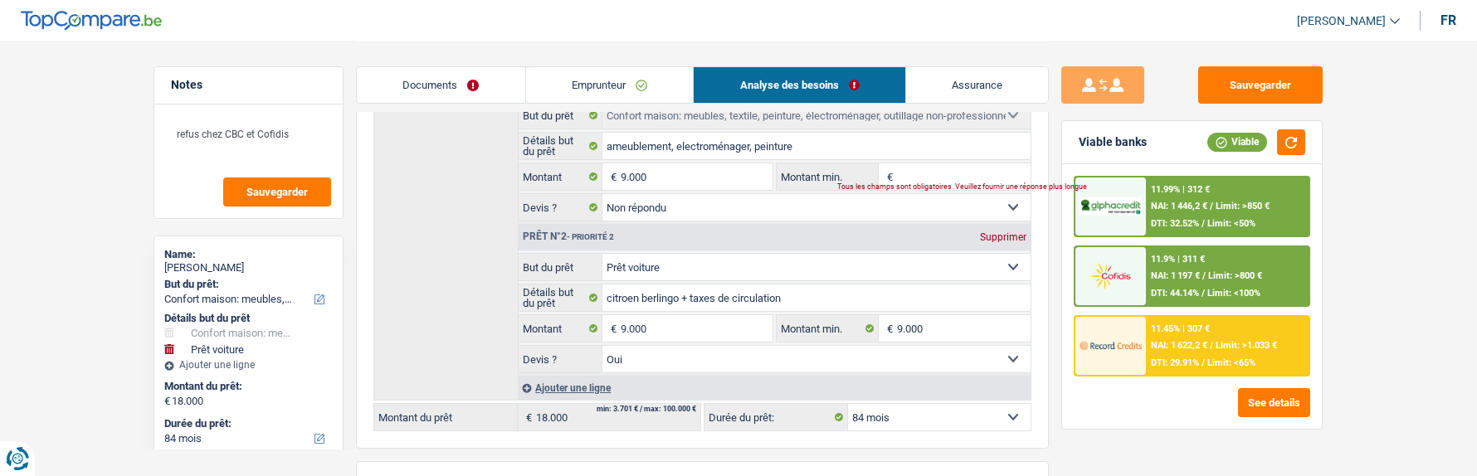
click at [988, 232] on div "Supprimer" at bounding box center [1003, 237] width 55 height 10
type input "9.000"
select select "48"
type input "9.000"
select select "48"
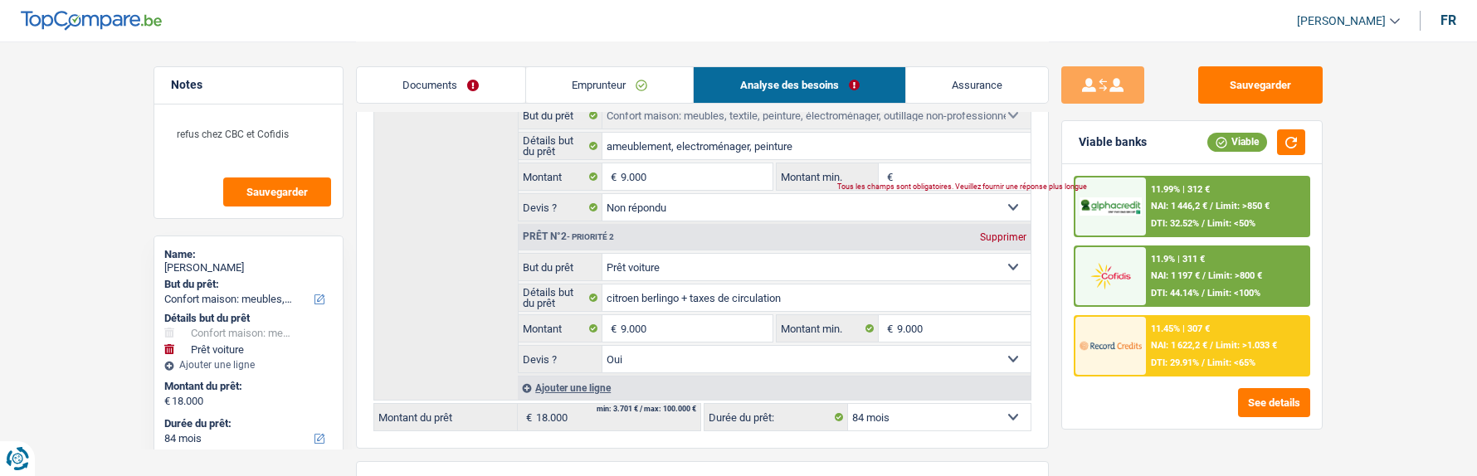
type input "9.000"
select select "48"
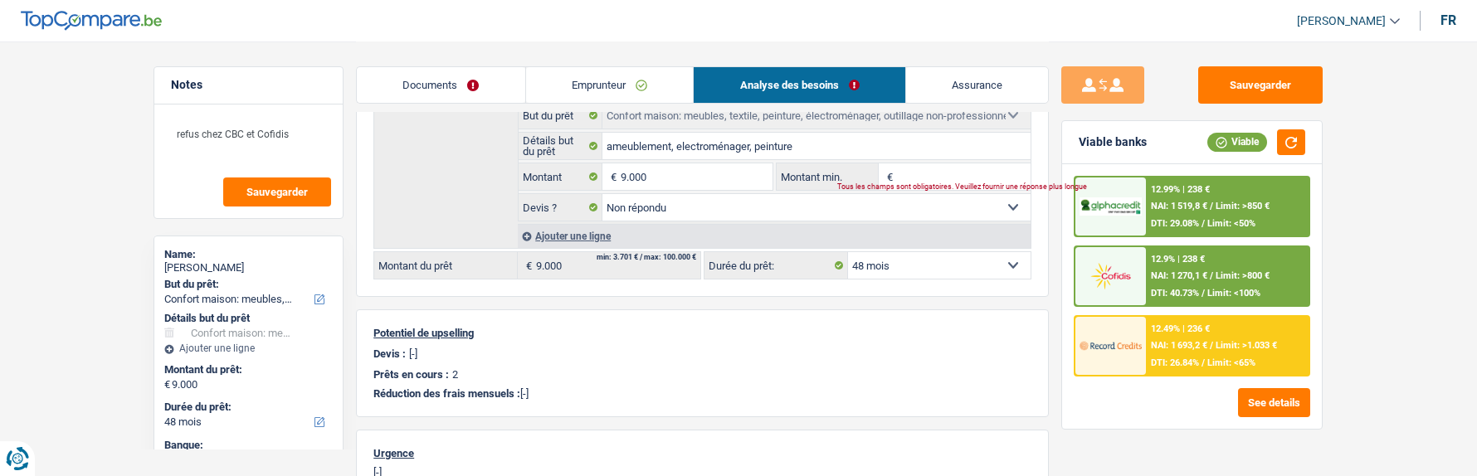
click at [1186, 354] on div "12.49% | 236 € NAI: 1 693,2 € / Limit: >1.033 € DTI: 26.84% / Limit: <65%" at bounding box center [1228, 346] width 164 height 58
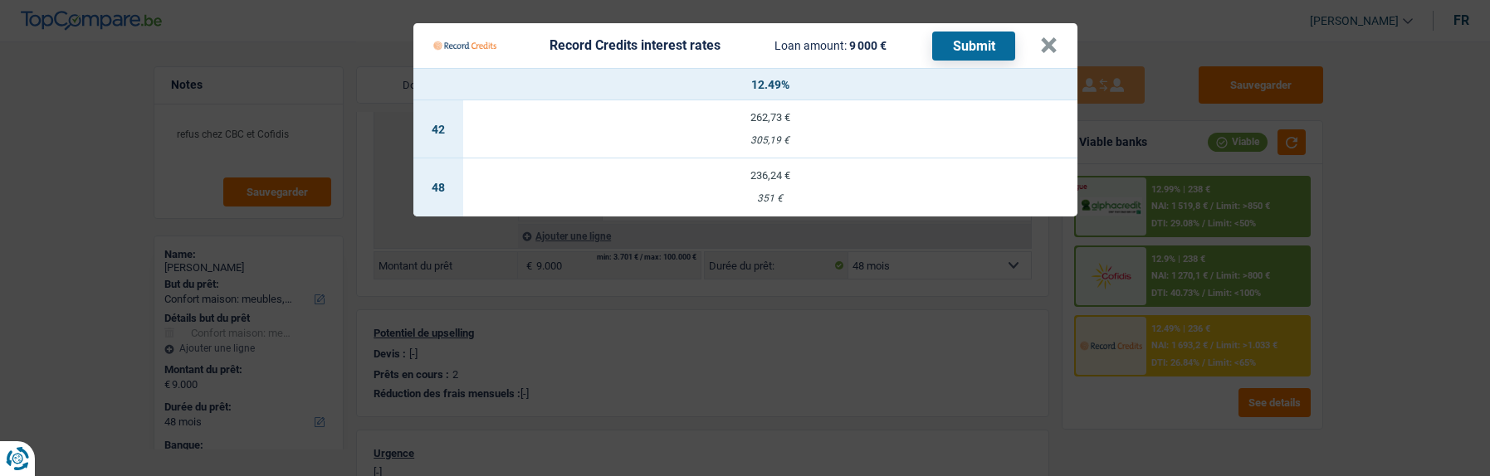
click at [788, 174] on td "236,24 € 351 €" at bounding box center [770, 188] width 614 height 58
select select "record credits"
type input "12,49"
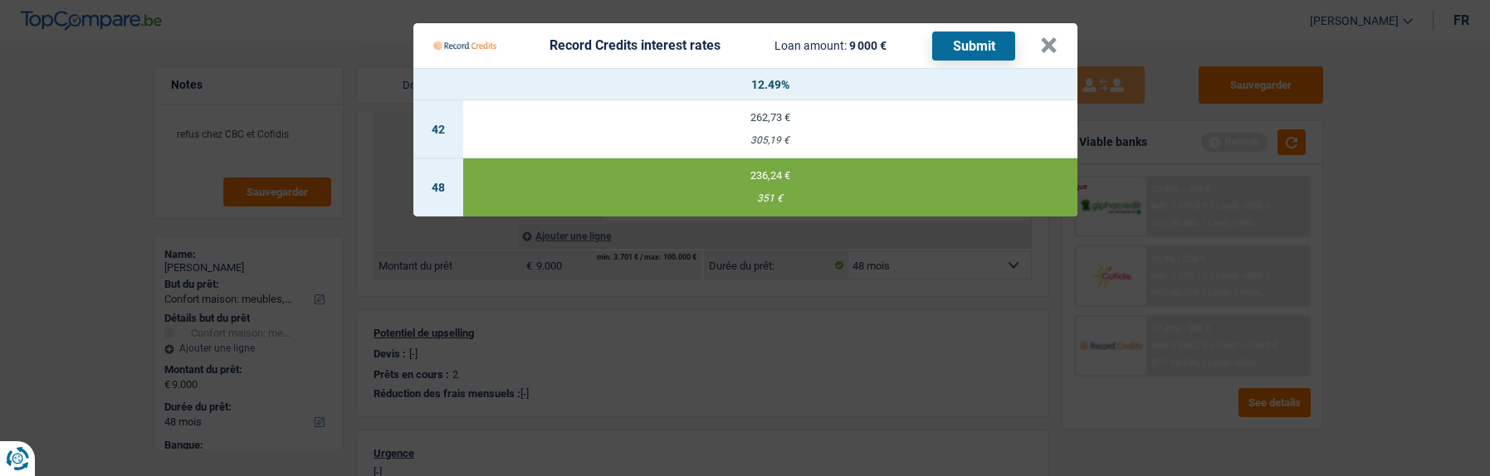
click at [946, 35] on button "Submit" at bounding box center [973, 46] width 83 height 29
click at [1049, 39] on button "×" at bounding box center [1048, 45] width 17 height 17
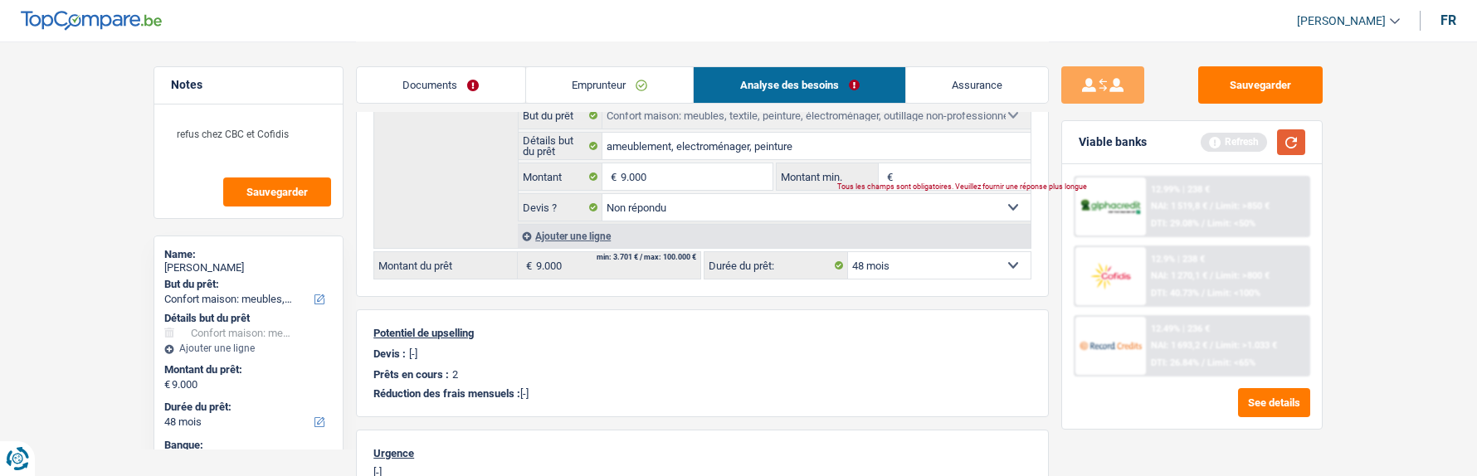
click at [1305, 143] on button "button" at bounding box center [1291, 142] width 28 height 26
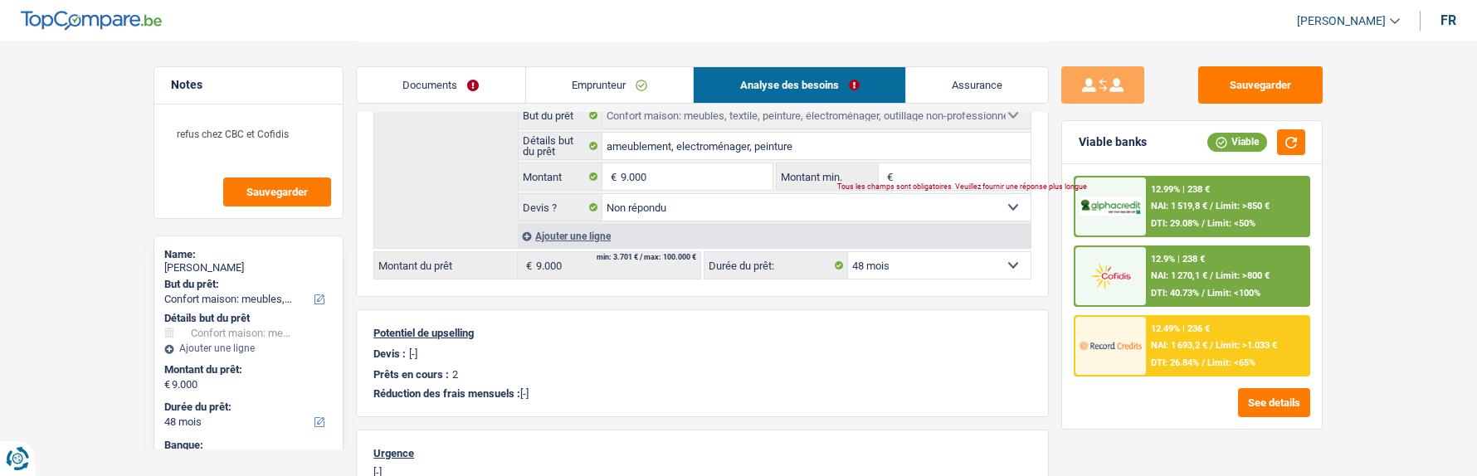
click at [1180, 270] on div "12.9% | 238 € NAI: 1 270,1 € / Limit: >800 € DTI: 40.73% / Limit: <100%" at bounding box center [1228, 276] width 164 height 58
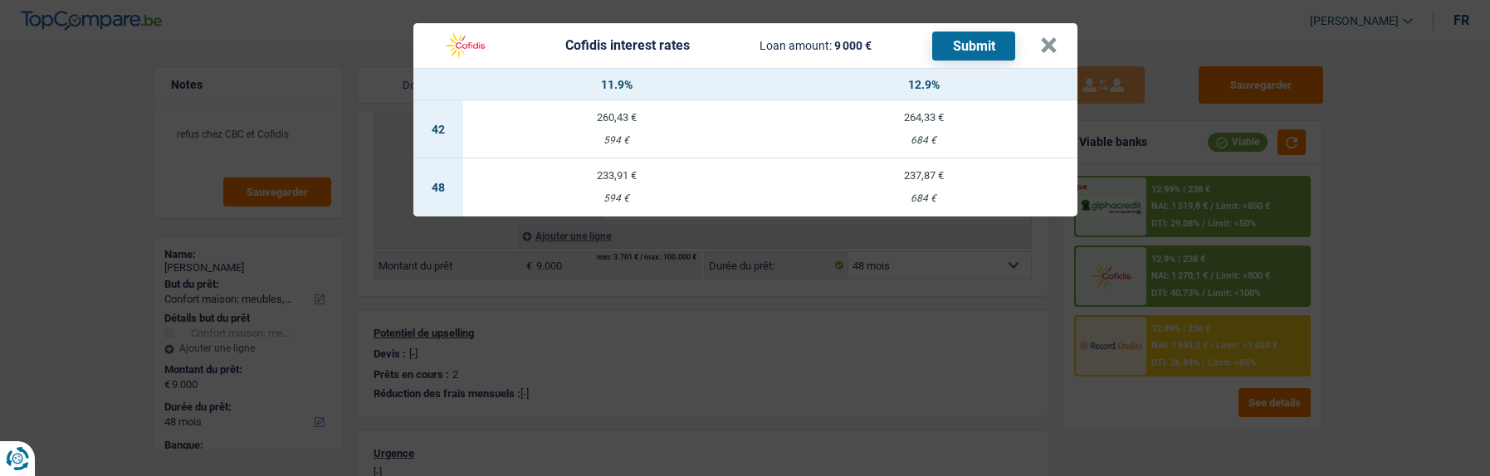
click at [605, 176] on td "233,91 € 594 €" at bounding box center [616, 188] width 307 height 58
select select "cofidis"
type input "11,90"
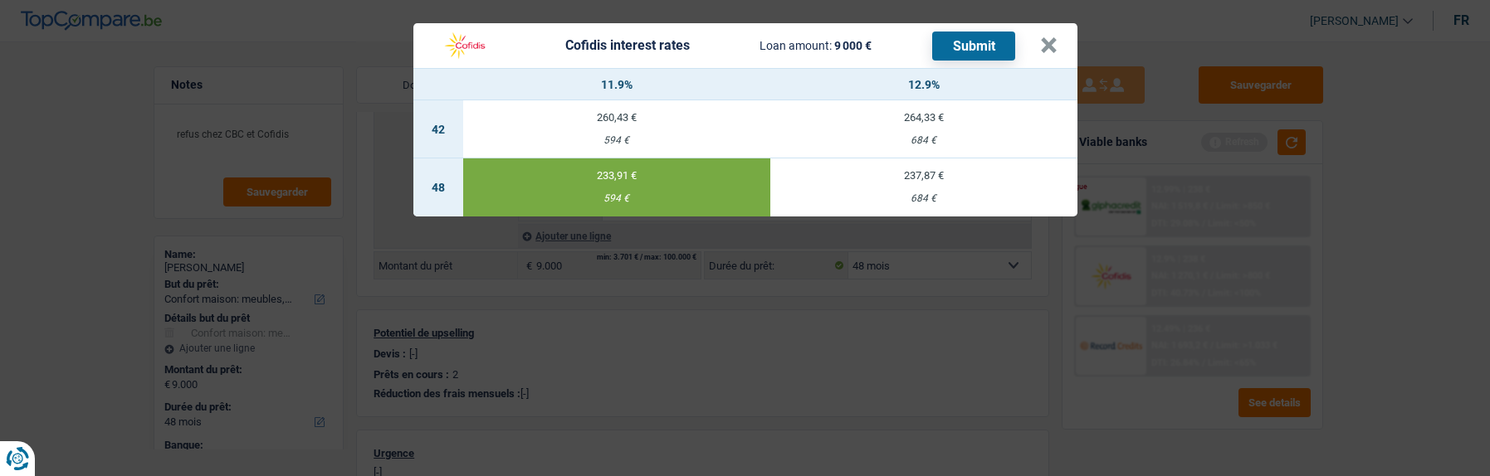
click at [959, 42] on button "Submit" at bounding box center [973, 46] width 83 height 29
click at [1052, 37] on button "×" at bounding box center [1048, 45] width 17 height 17
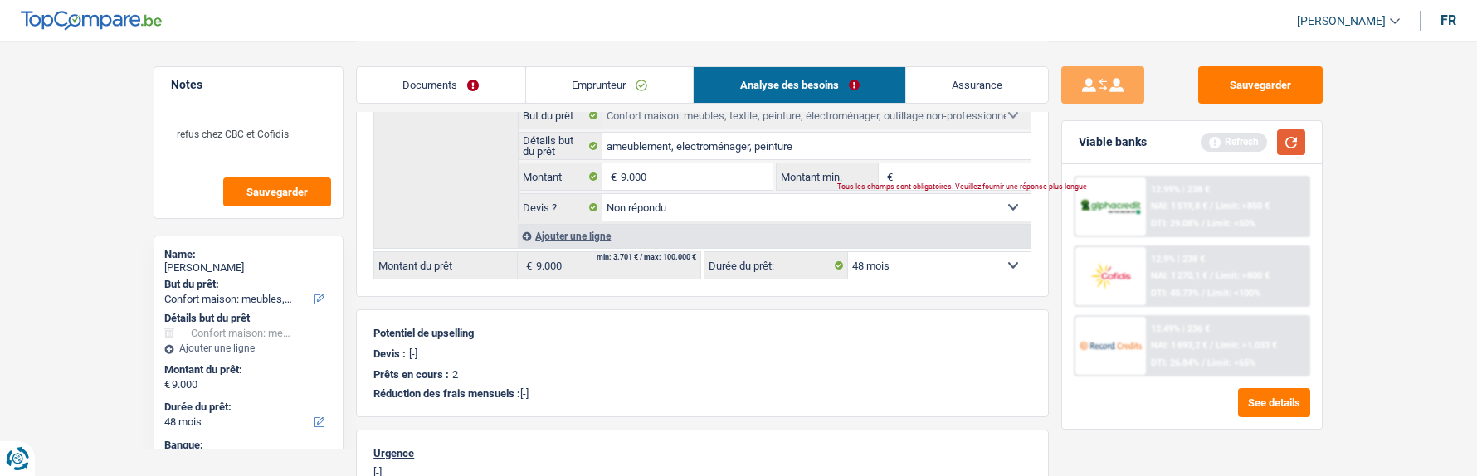
click at [1285, 139] on button "button" at bounding box center [1291, 142] width 28 height 26
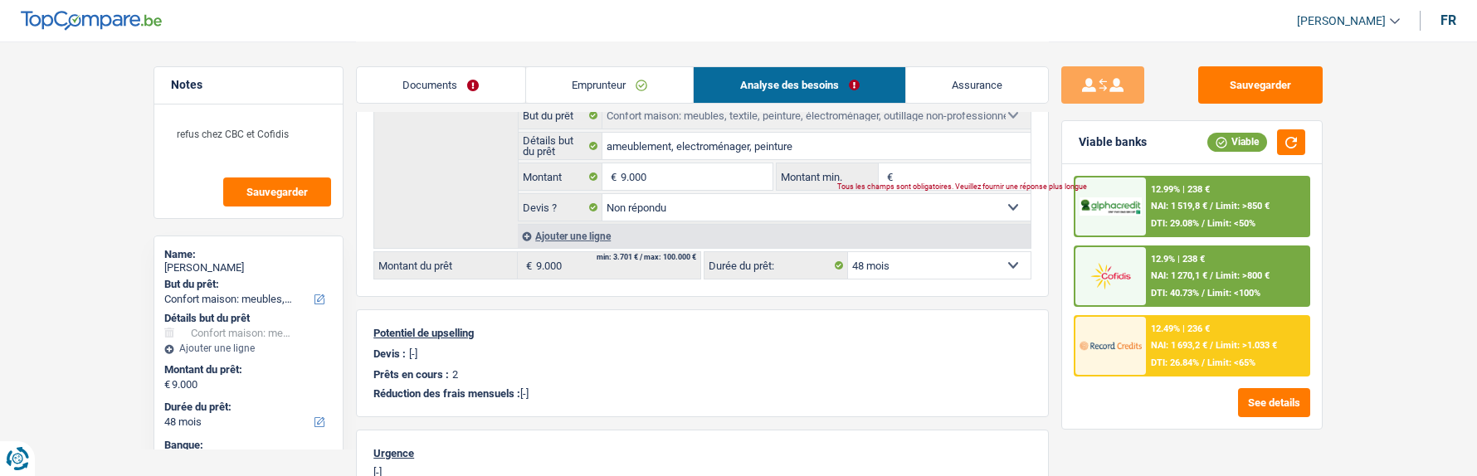
click at [1220, 198] on div "12.99% | 238 € NAI: 1 519,8 € / Limit: >850 € DTI: 29.08% / Limit: <50%" at bounding box center [1228, 207] width 164 height 58
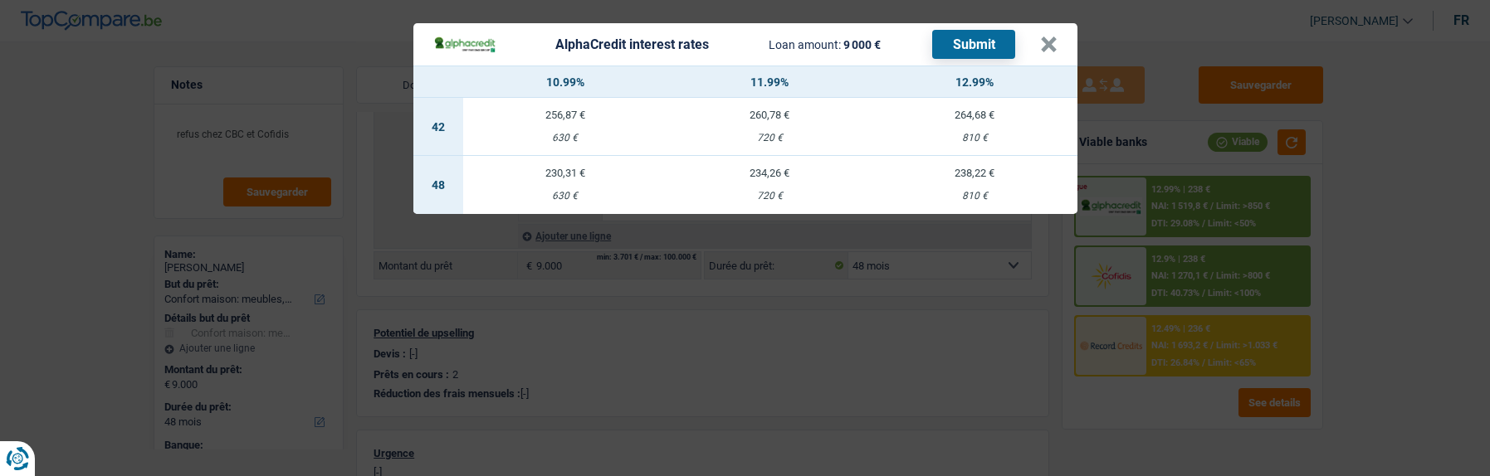
drag, startPoint x: 554, startPoint y: 178, endPoint x: 572, endPoint y: 173, distance: 18.1
click at [554, 178] on td "230,31 € 630 €" at bounding box center [565, 185] width 205 height 58
select select "alphacredit"
type input "10,99"
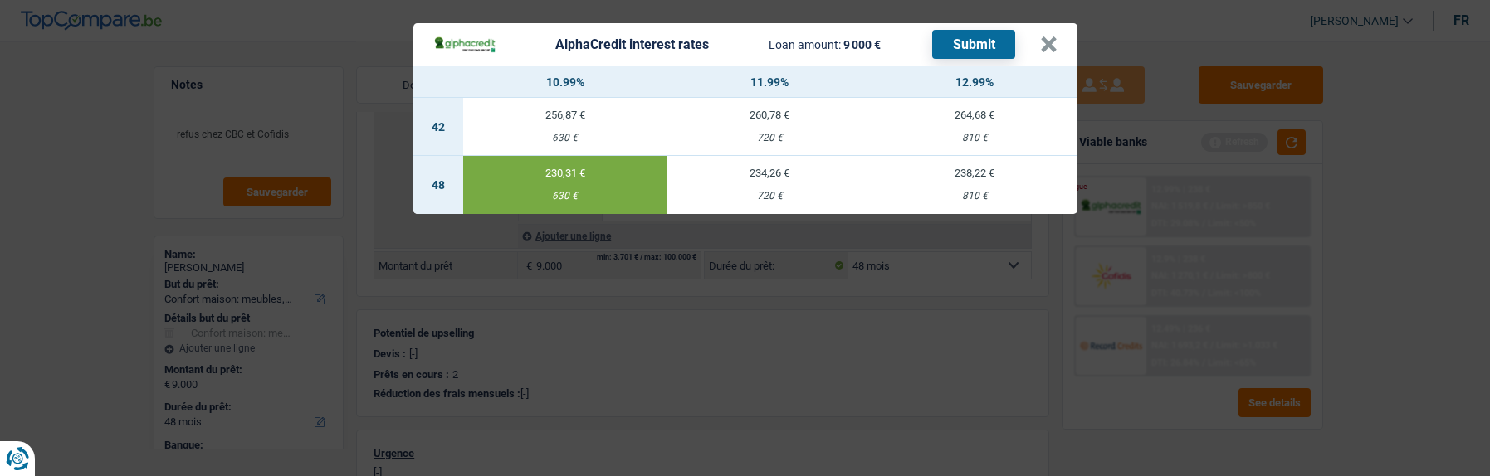
click at [1002, 37] on button "Submit" at bounding box center [973, 44] width 83 height 29
click at [1054, 37] on button "×" at bounding box center [1048, 45] width 17 height 17
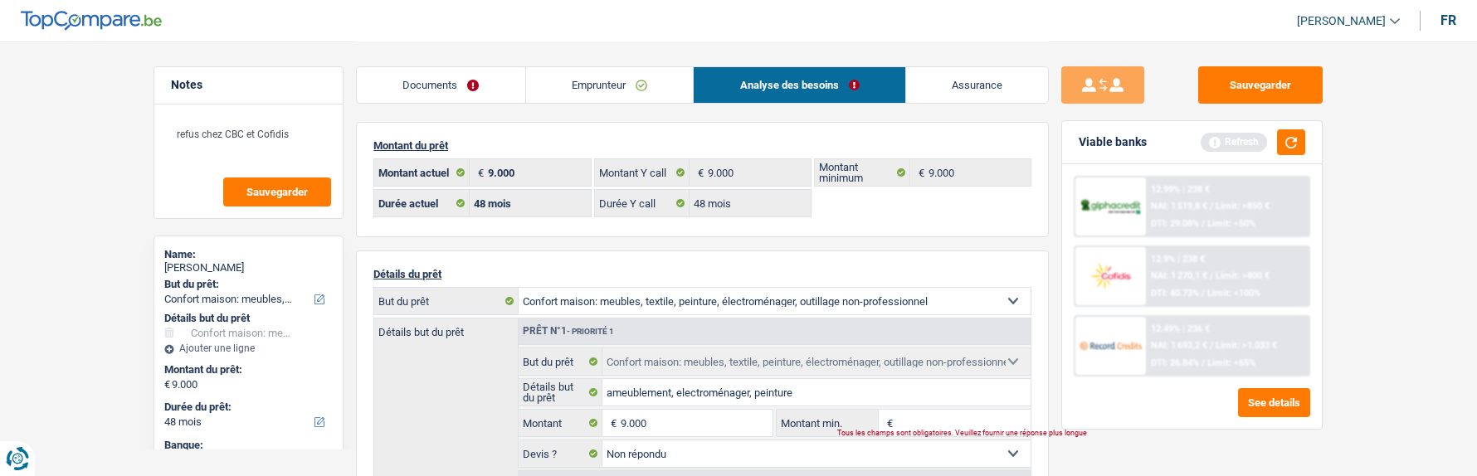
scroll to position [0, 0]
click at [1299, 136] on button "button" at bounding box center [1291, 142] width 28 height 26
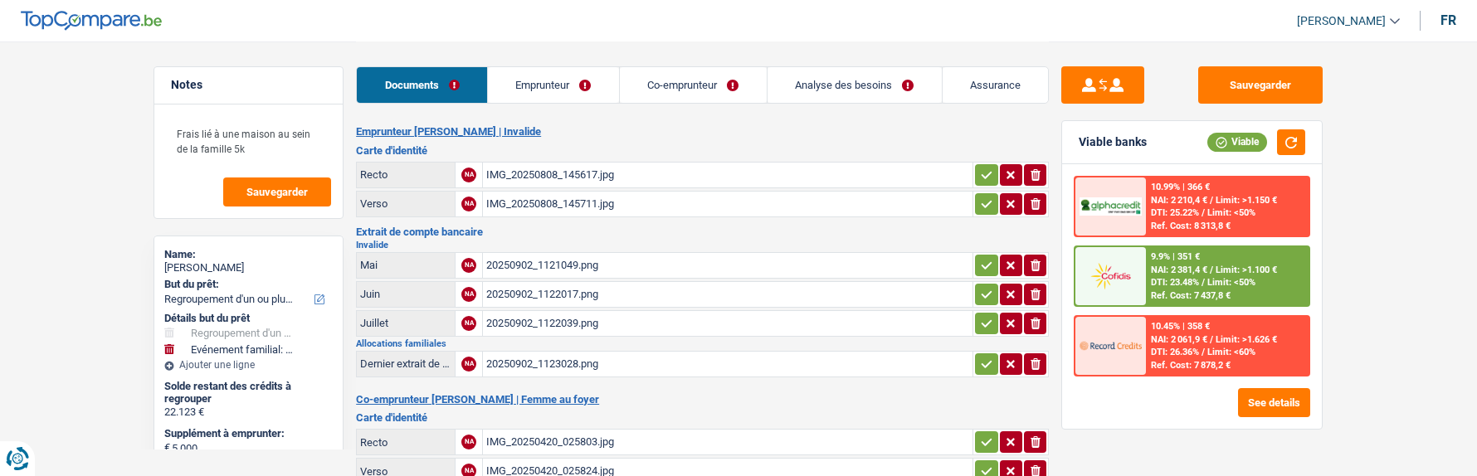
select select "refinancing"
select select "familyEvent"
select select "120"
select select "cofidis"
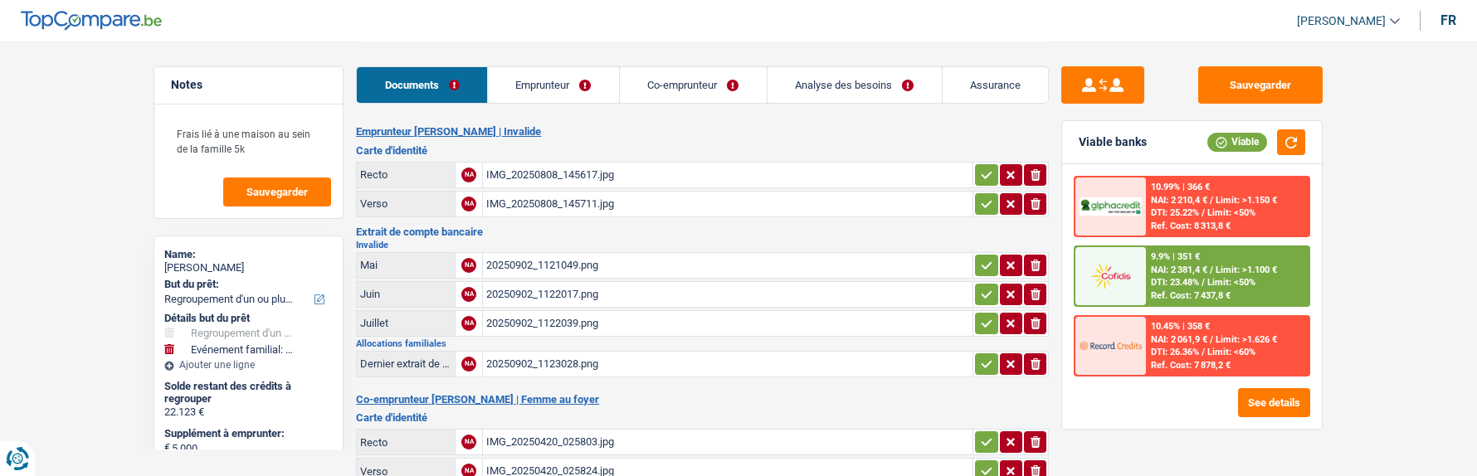
click at [579, 80] on link "Emprunteur" at bounding box center [553, 85] width 131 height 36
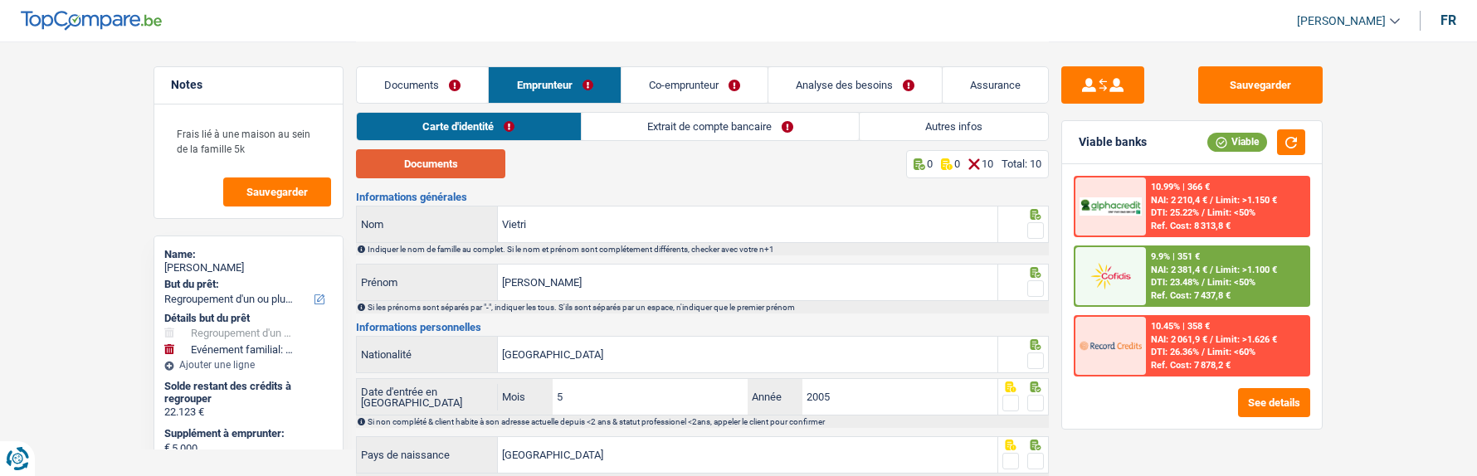
click at [442, 164] on button "Documents" at bounding box center [430, 163] width 149 height 29
click at [1035, 222] on span at bounding box center [1036, 230] width 17 height 17
click at [0, 0] on input "radio" at bounding box center [0, 0] width 0 height 0
click at [1030, 279] on div at bounding box center [1036, 289] width 17 height 21
click at [1029, 279] on div at bounding box center [1036, 289] width 17 height 21
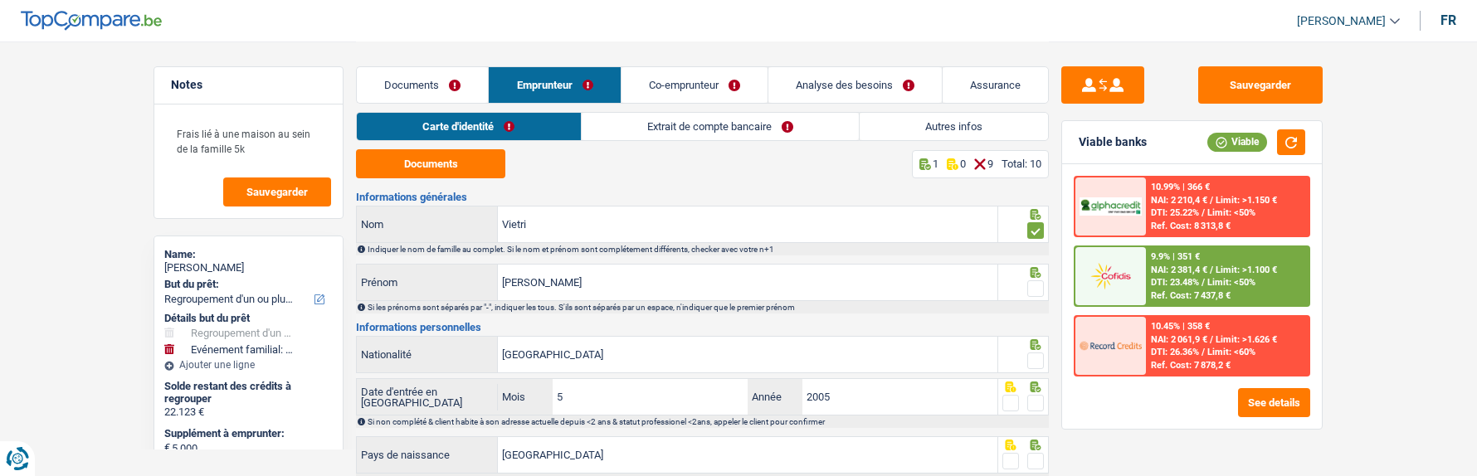
click at [1036, 286] on span at bounding box center [1036, 289] width 17 height 17
click at [0, 0] on input "radio" at bounding box center [0, 0] width 0 height 0
click at [1042, 354] on span at bounding box center [1036, 361] width 17 height 17
click at [0, 0] on input "radio" at bounding box center [0, 0] width 0 height 0
click at [1042, 395] on span at bounding box center [1036, 403] width 17 height 17
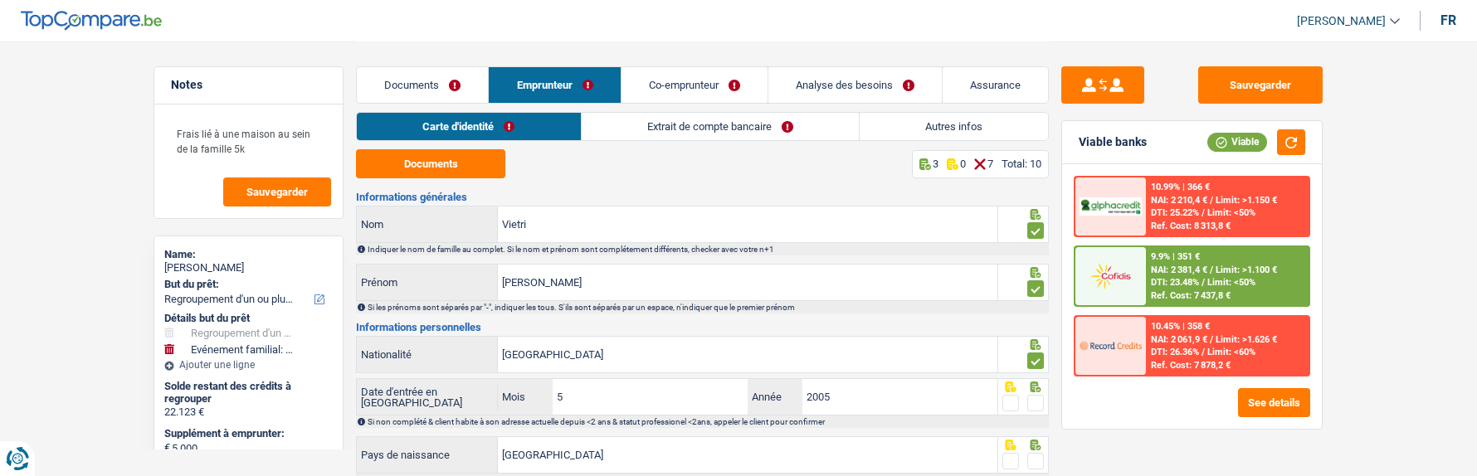
click at [0, 0] on input "radio" at bounding box center [0, 0] width 0 height 0
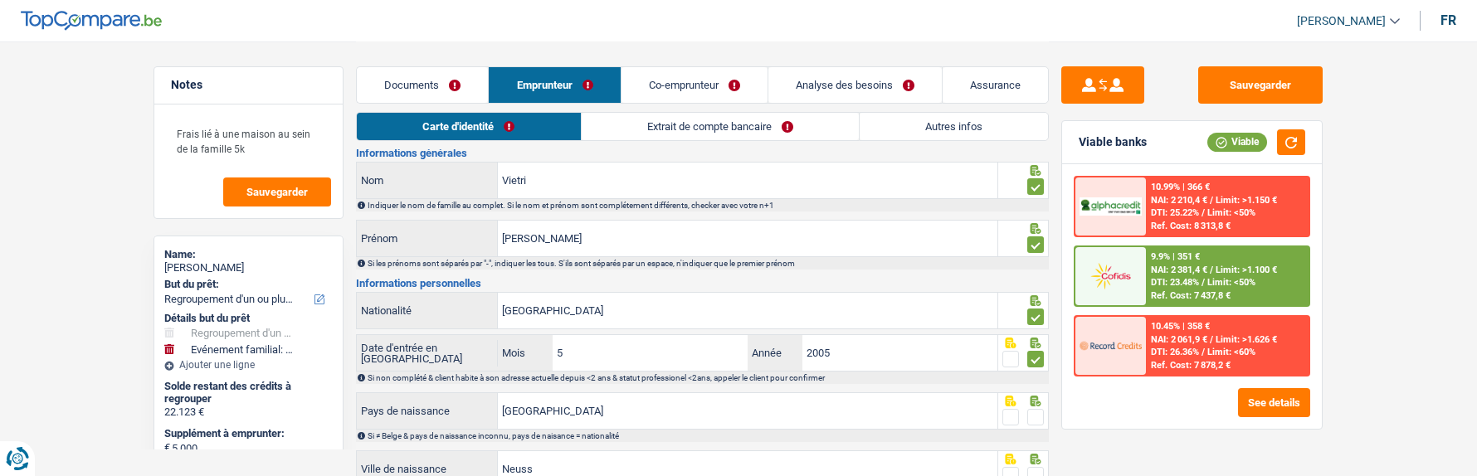
scroll to position [83, 0]
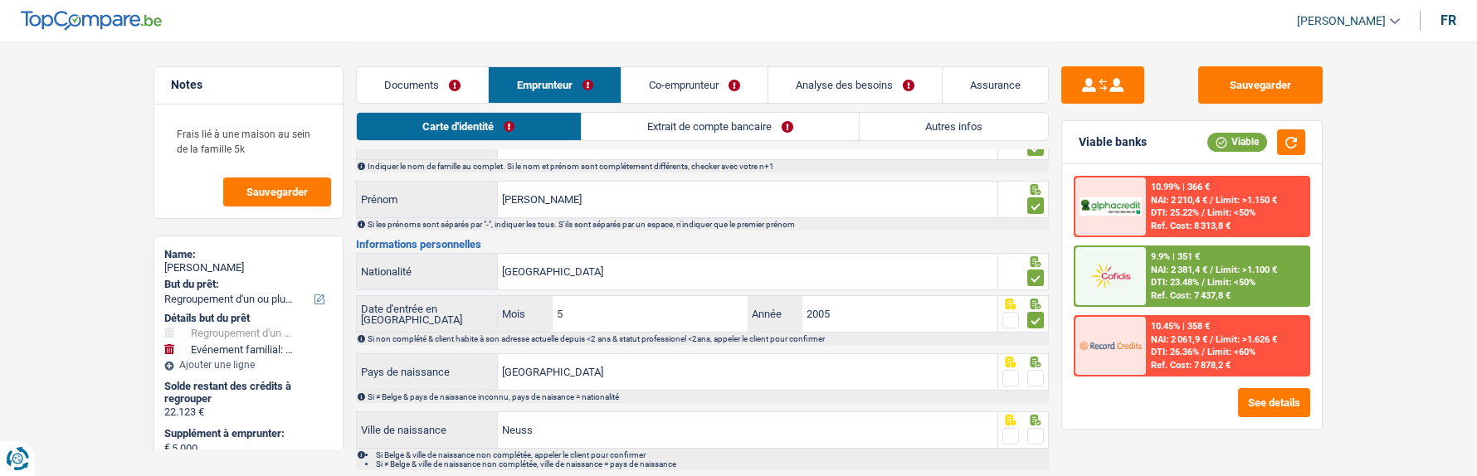
drag, startPoint x: 1033, startPoint y: 371, endPoint x: 1031, endPoint y: 383, distance: 11.9
click at [1033, 370] on span at bounding box center [1036, 378] width 17 height 17
click at [0, 0] on input "radio" at bounding box center [0, 0] width 0 height 0
click at [1033, 428] on span at bounding box center [1036, 436] width 17 height 17
click at [0, 0] on input "radio" at bounding box center [0, 0] width 0 height 0
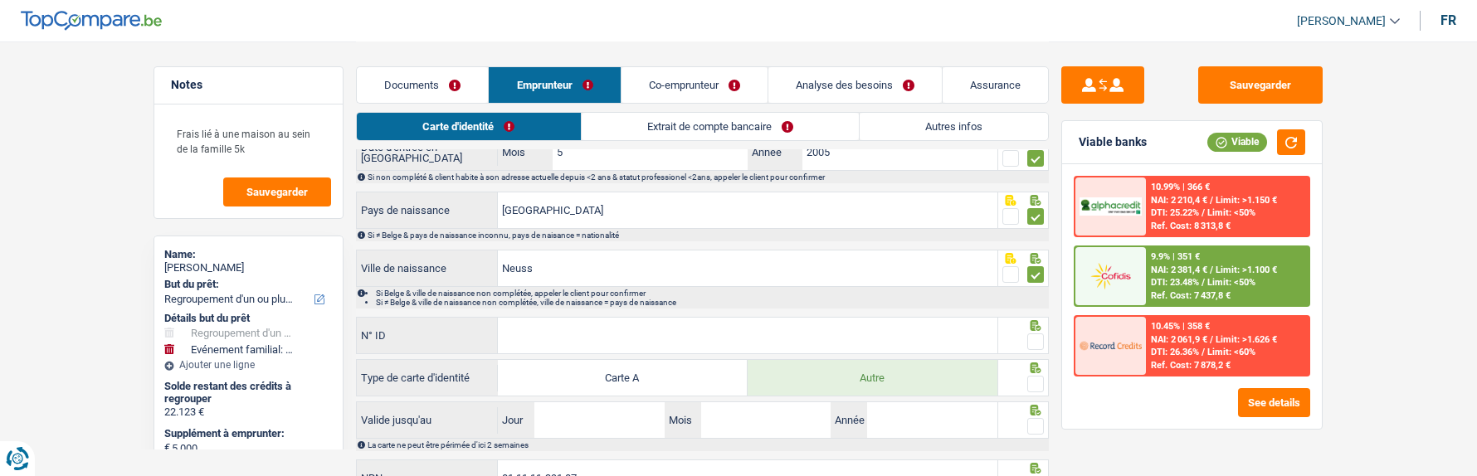
scroll to position [249, 0]
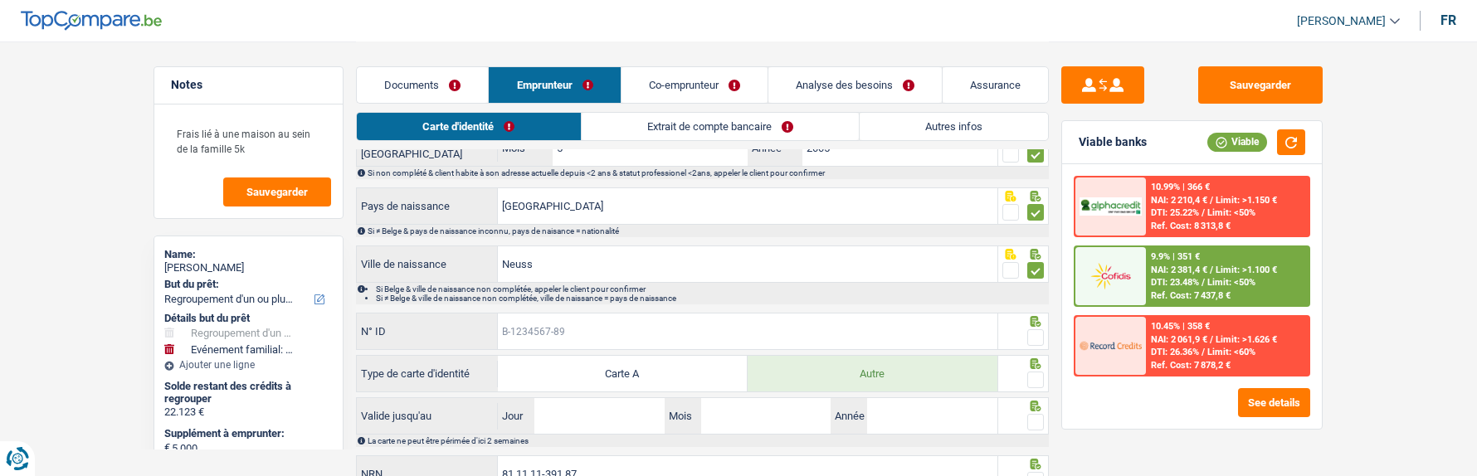
click at [743, 332] on input "N° ID" at bounding box center [748, 332] width 500 height 36
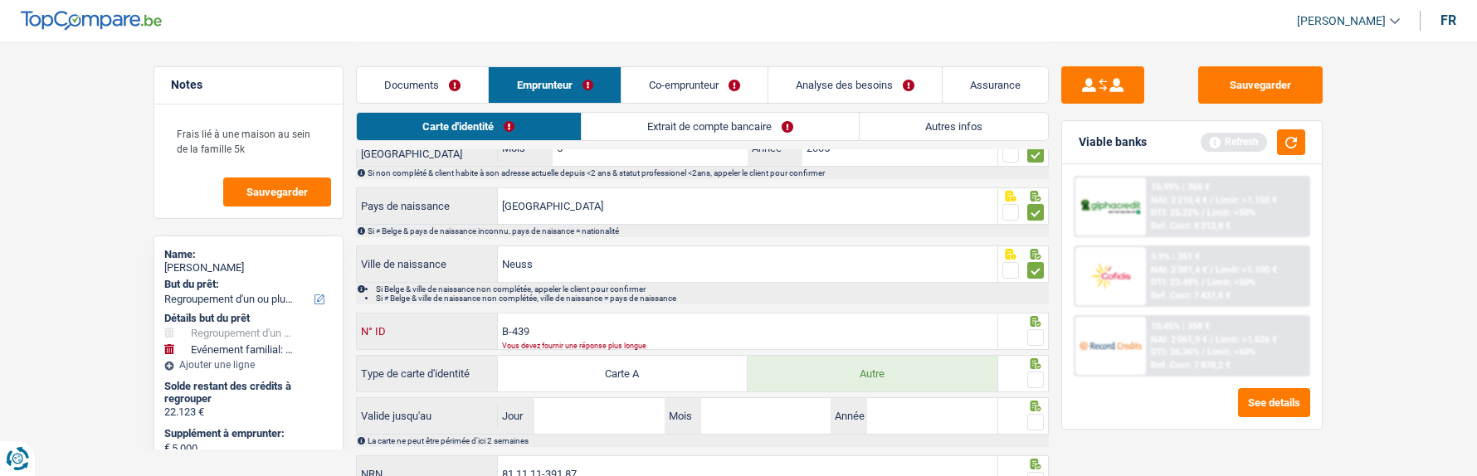
click at [619, 330] on input "B-439" at bounding box center [748, 332] width 500 height 36
type input "B-4395657-05"
click at [1037, 333] on span at bounding box center [1036, 338] width 17 height 17
click at [0, 0] on input "radio" at bounding box center [0, 0] width 0 height 0
click at [1033, 372] on span at bounding box center [1036, 380] width 17 height 17
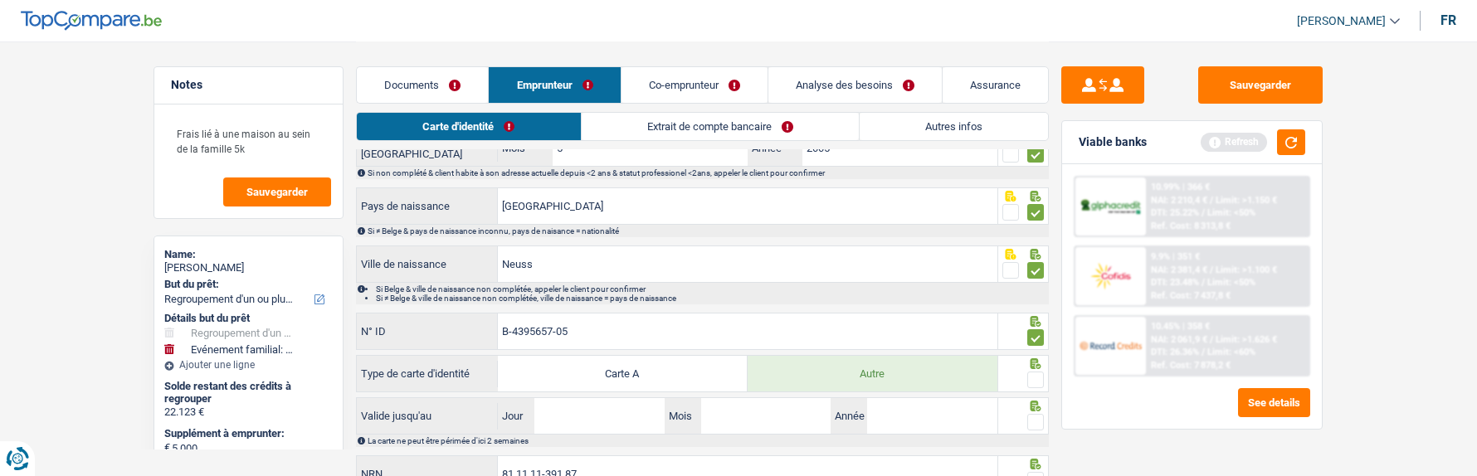
click at [0, 0] on input "radio" at bounding box center [0, 0] width 0 height 0
click at [607, 417] on input "Jour" at bounding box center [599, 416] width 129 height 36
type input "19"
type input "01"
type input "2026"
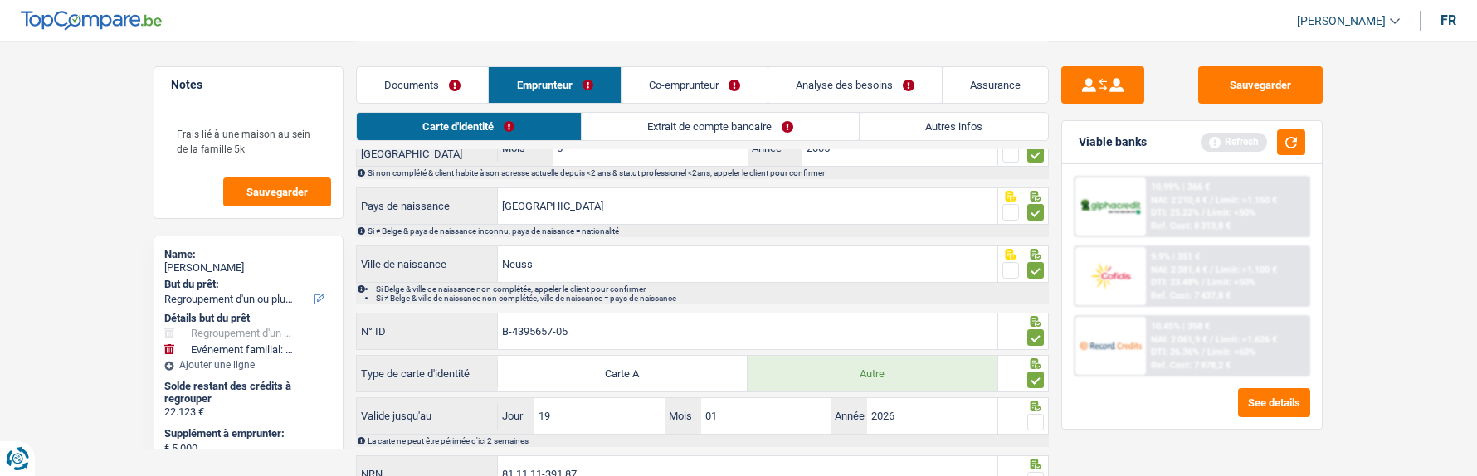
click at [1039, 422] on span at bounding box center [1036, 422] width 17 height 17
click at [0, 0] on input "radio" at bounding box center [0, 0] width 0 height 0
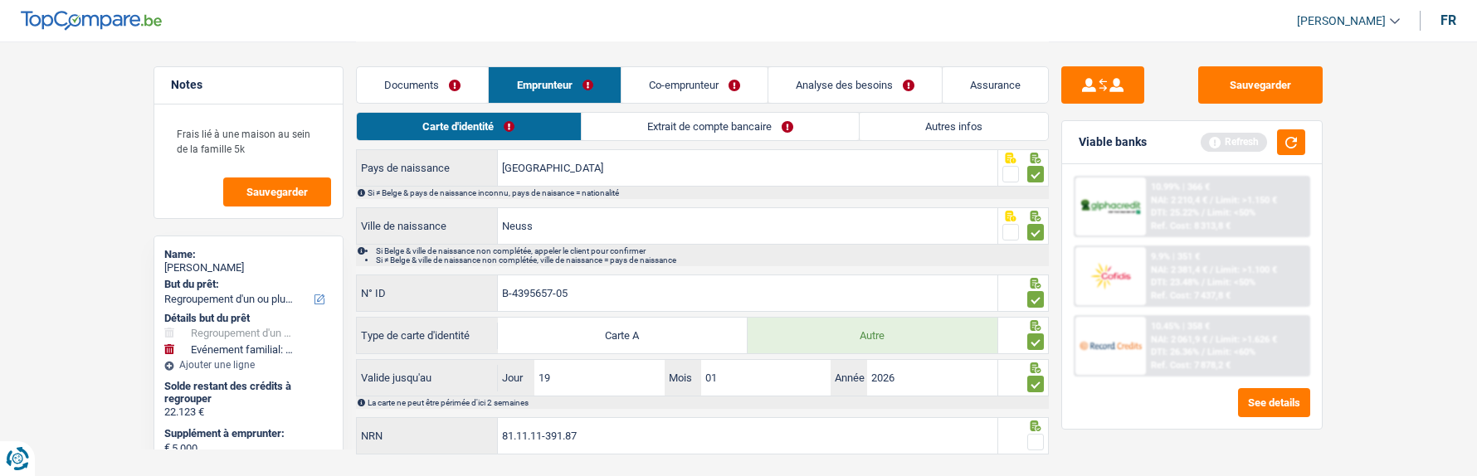
scroll to position [321, 0]
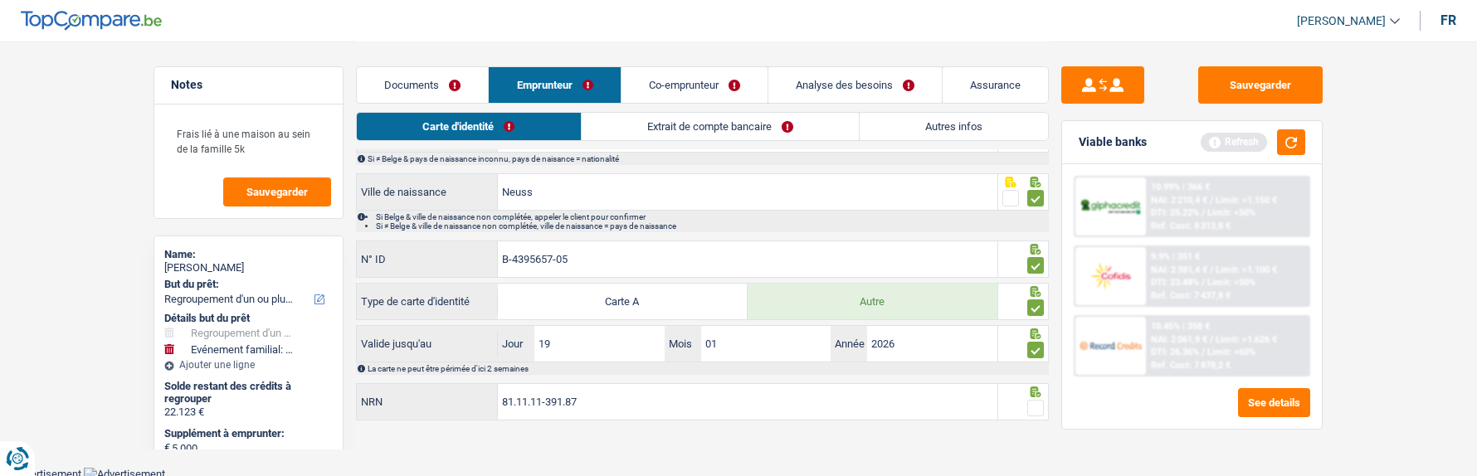
click at [1035, 400] on span at bounding box center [1036, 408] width 17 height 17
click at [0, 0] on input "radio" at bounding box center [0, 0] width 0 height 0
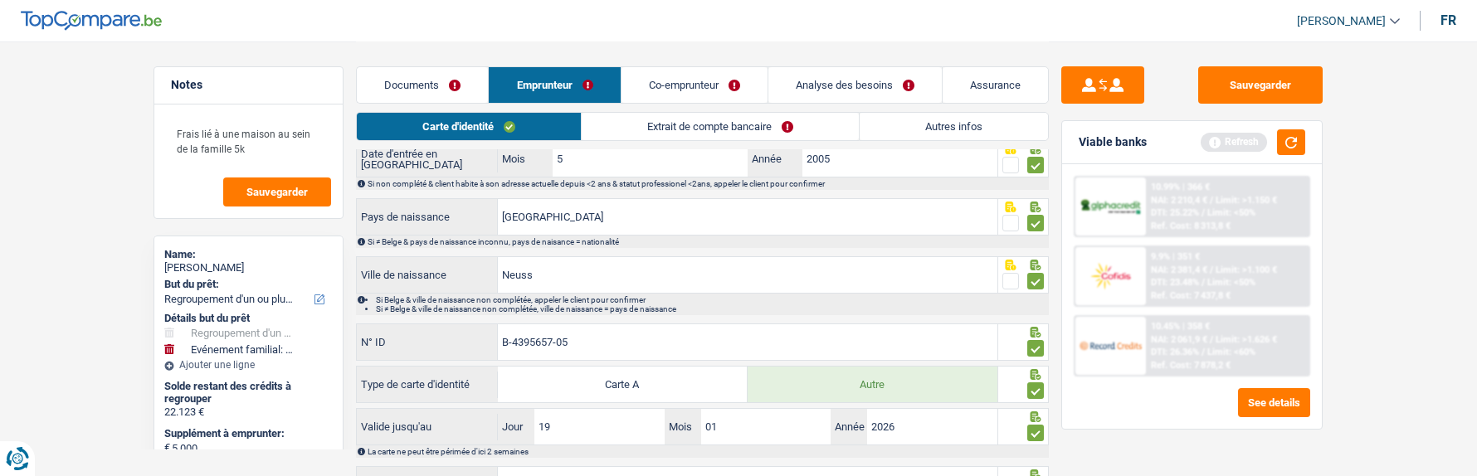
click at [747, 122] on link "Extrait de compte bancaire" at bounding box center [720, 126] width 277 height 27
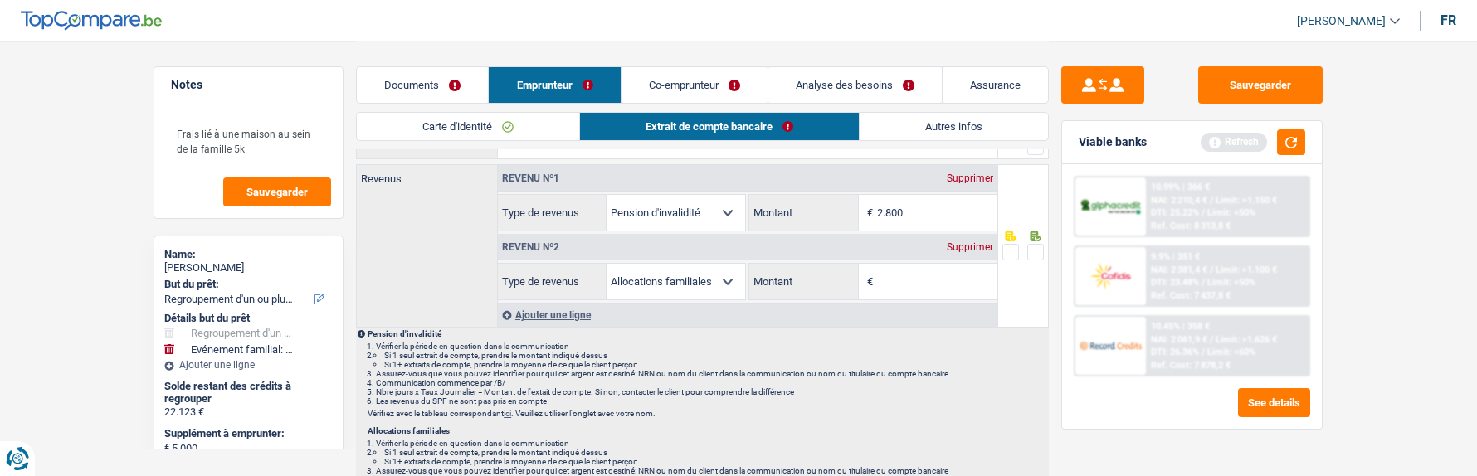
scroll to position [0, 0]
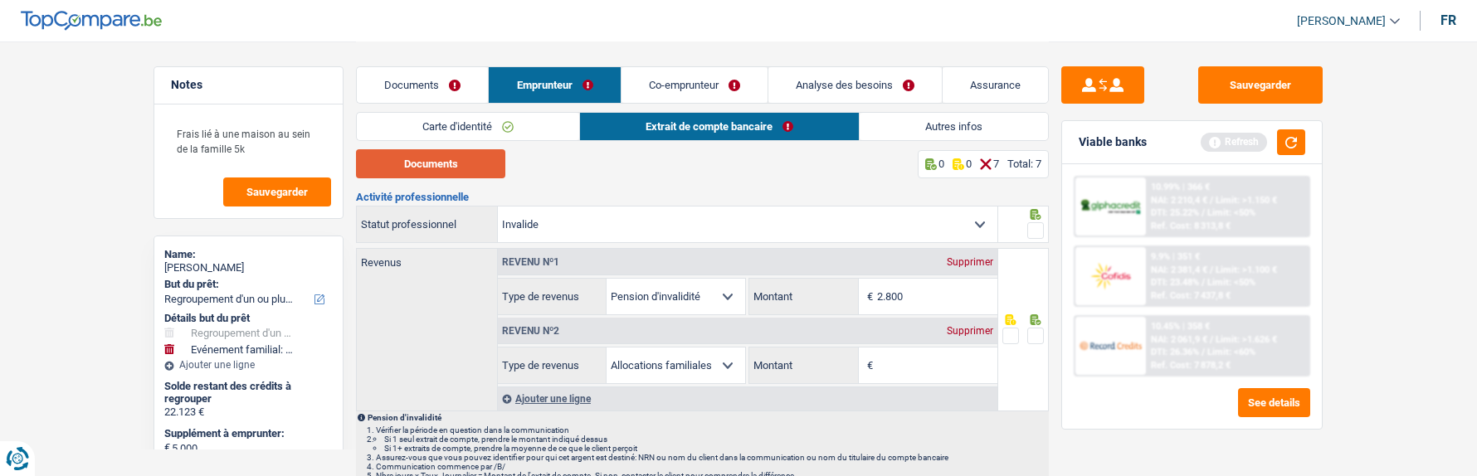
click at [491, 165] on button "Documents" at bounding box center [430, 163] width 149 height 29
click at [916, 301] on input "2.800" at bounding box center [937, 297] width 120 height 36
click at [1035, 227] on span at bounding box center [1036, 230] width 17 height 17
click at [0, 0] on input "radio" at bounding box center [0, 0] width 0 height 0
click at [1038, 332] on span at bounding box center [1036, 336] width 17 height 17
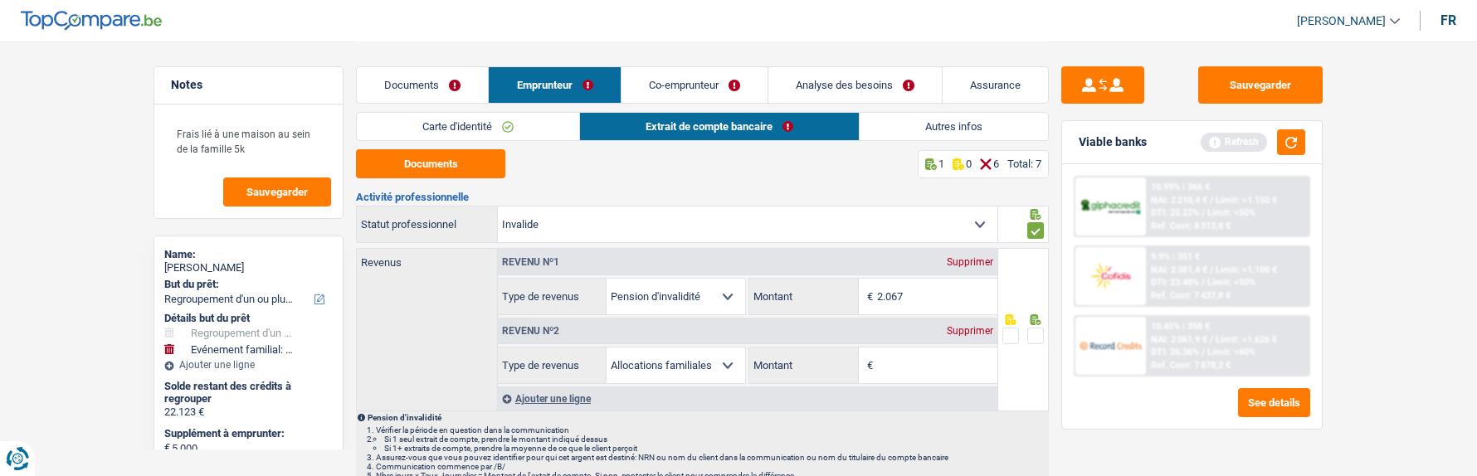
click at [0, 0] on input "radio" at bounding box center [0, 0] width 0 height 0
click at [908, 295] on input "2.067" at bounding box center [937, 297] width 120 height 36
type input "2.093"
click at [1002, 382] on div at bounding box center [1023, 330] width 51 height 164
click at [915, 359] on input "Montant" at bounding box center [937, 366] width 120 height 36
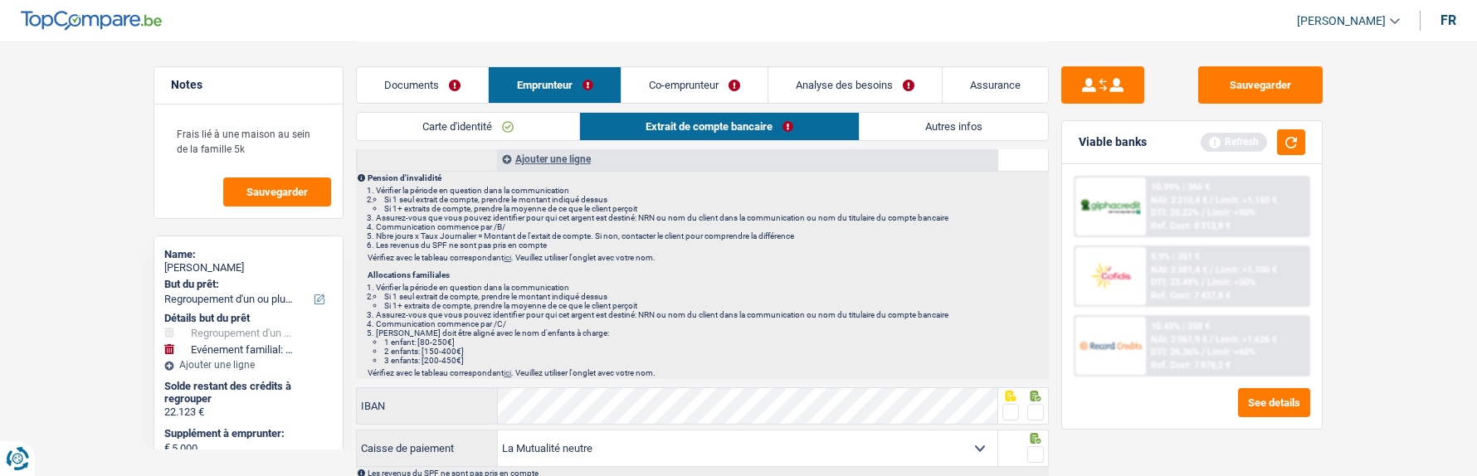
scroll to position [249, 0]
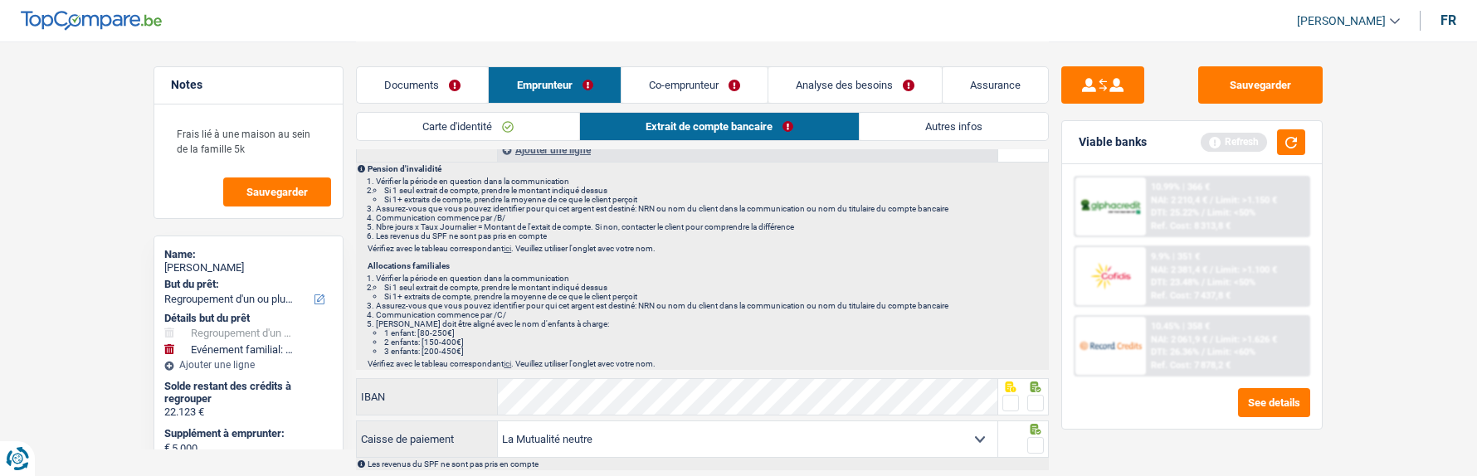
type input "421"
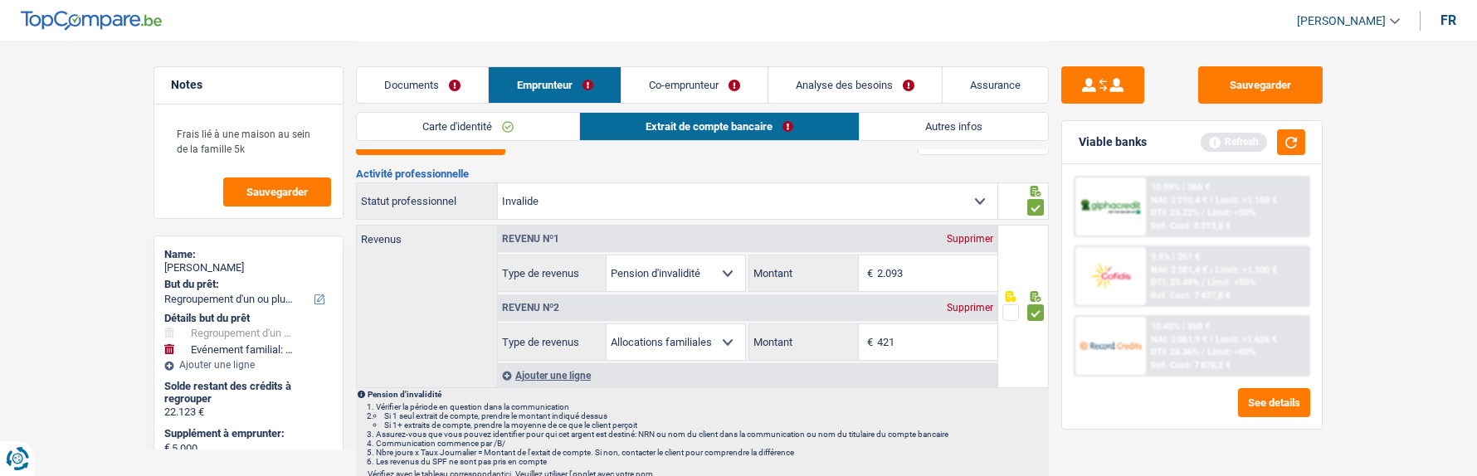
scroll to position [0, 0]
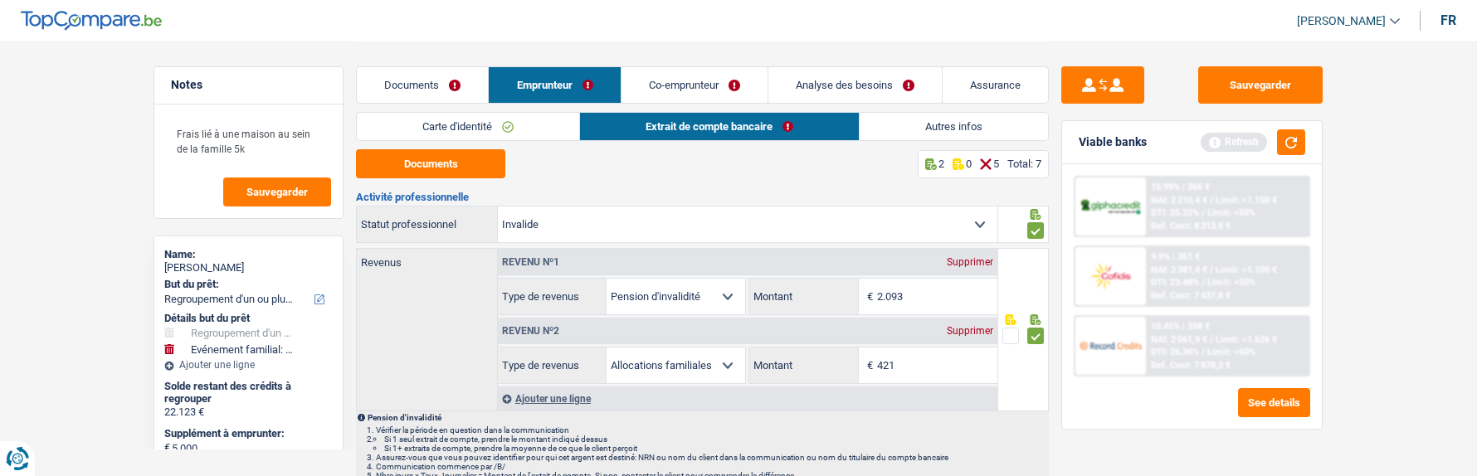
click at [968, 327] on div "Supprimer" at bounding box center [970, 331] width 55 height 10
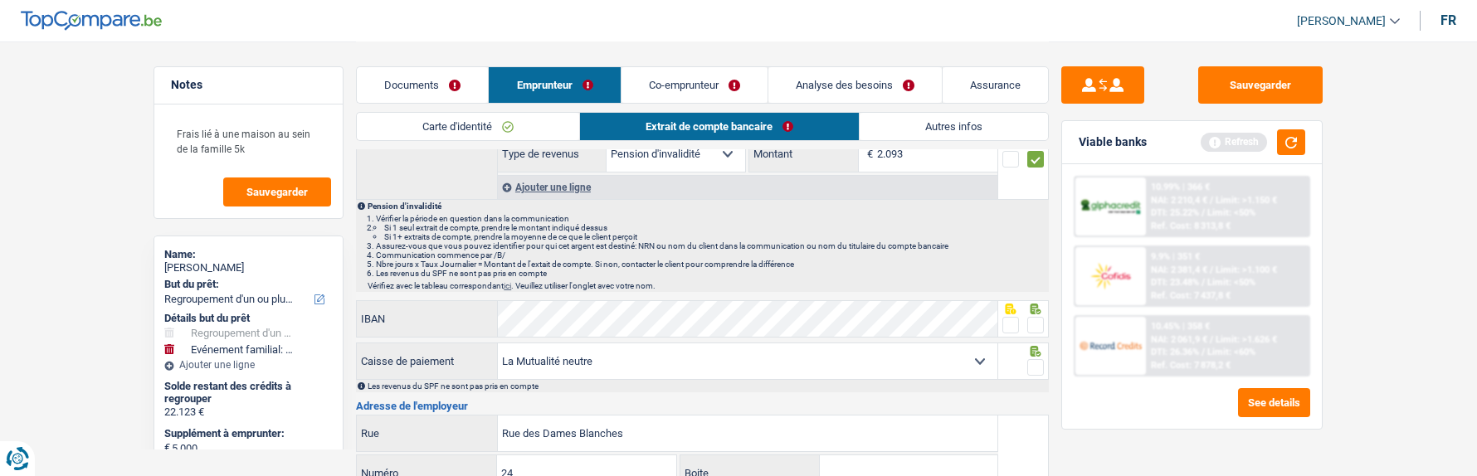
scroll to position [166, 0]
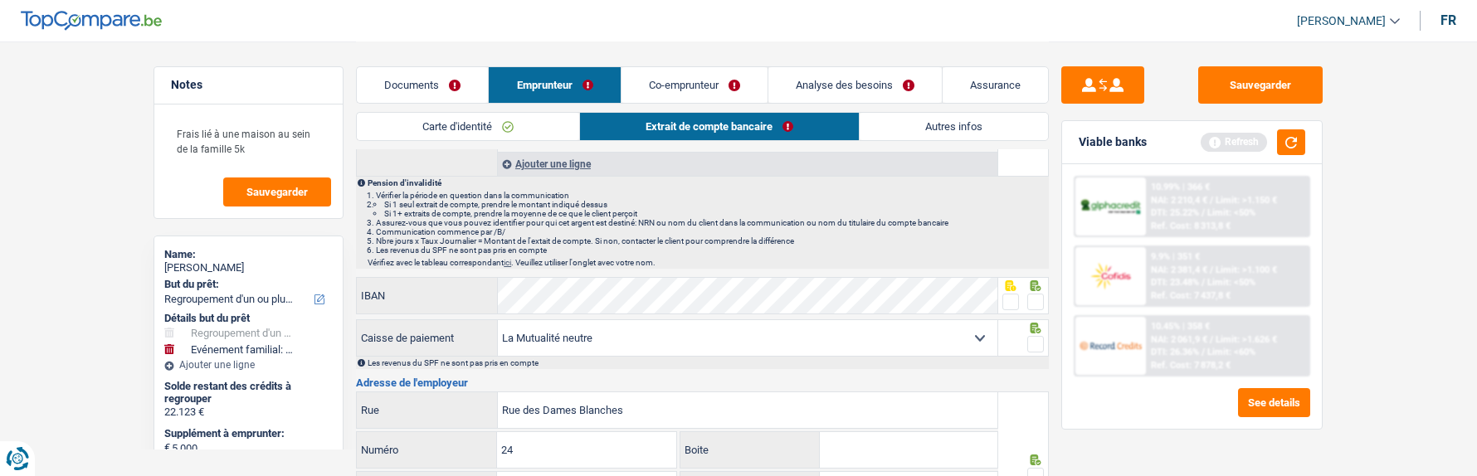
drag, startPoint x: 1032, startPoint y: 300, endPoint x: 1034, endPoint y: 315, distance: 15.1
click at [1032, 305] on span at bounding box center [1036, 302] width 17 height 17
click at [0, 0] on input "radio" at bounding box center [0, 0] width 0 height 0
click at [1036, 336] on span at bounding box center [1036, 344] width 17 height 17
click at [0, 0] on input "radio" at bounding box center [0, 0] width 0 height 0
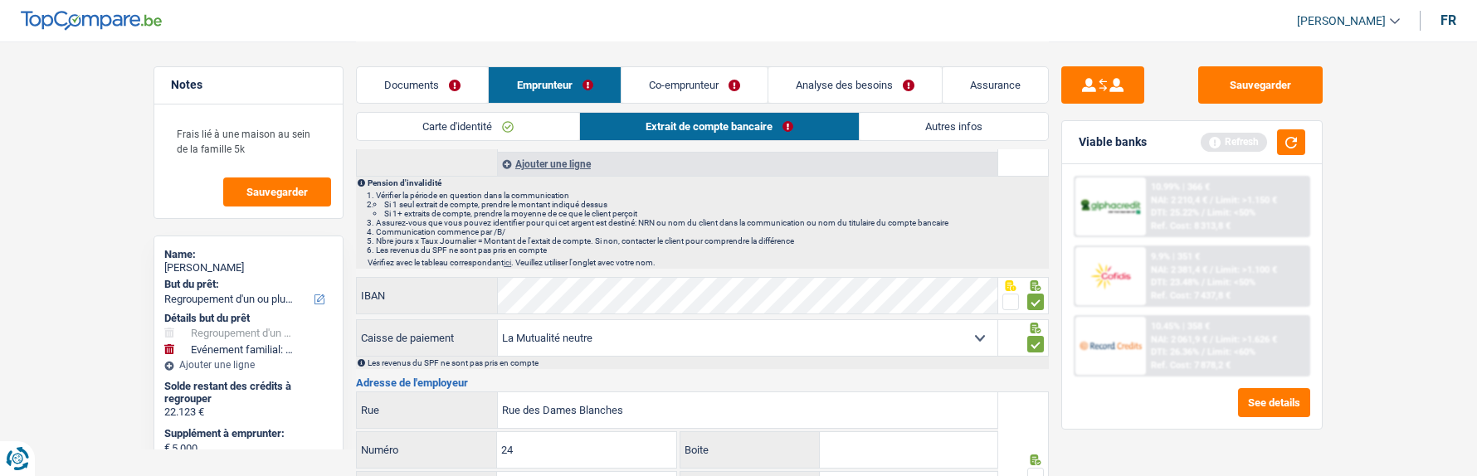
click at [936, 333] on select "Mutualité Chrétienne Mutualité Socialiste (Solidaris) SPF Sécurité Sociale Unio…" at bounding box center [748, 338] width 500 height 36
select select "partenamut"
click at [498, 320] on select "Mutualité Chrétienne Mutualité Socialiste (Solidaris) SPF Sécurité Sociale Unio…" at bounding box center [748, 338] width 500 height 36
type input "Boulevard Louis Mettewie"
type input "74-76"
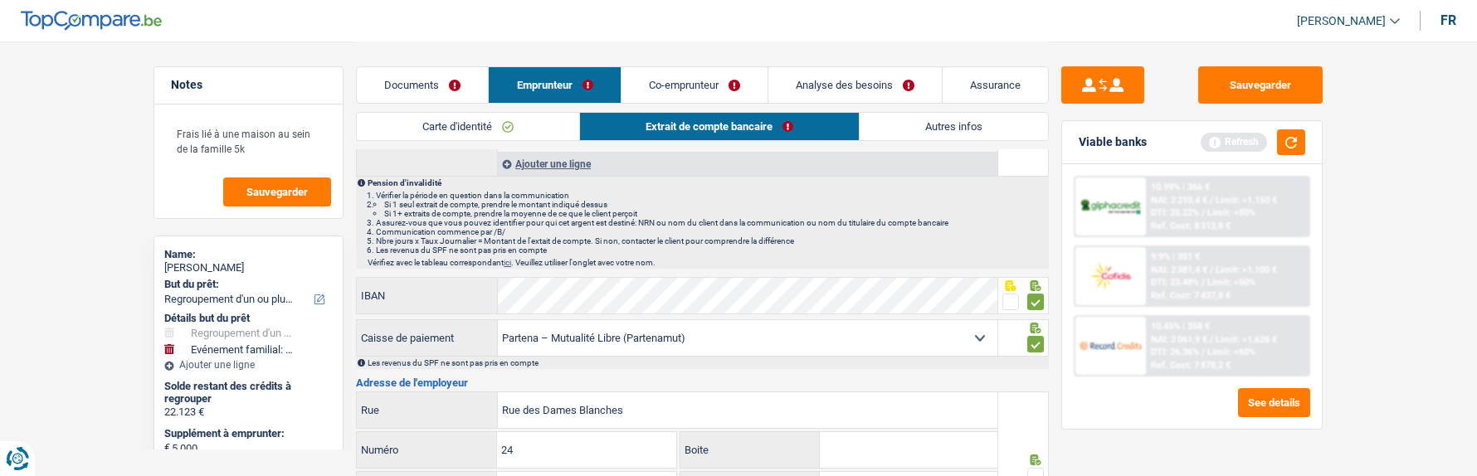
type input "1080"
type input "Bruxelles"
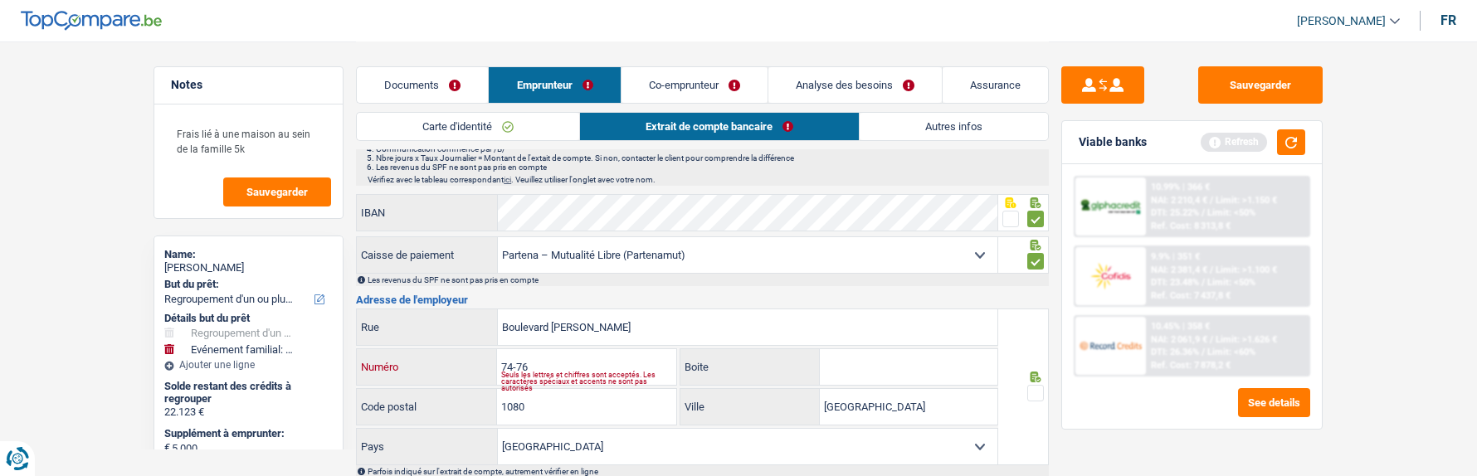
click at [518, 364] on input "74-76" at bounding box center [586, 367] width 178 height 36
click at [555, 364] on input "74-76" at bounding box center [586, 367] width 178 height 36
type input "74"
click at [1035, 386] on span at bounding box center [1036, 393] width 17 height 17
click at [0, 0] on input "radio" at bounding box center [0, 0] width 0 height 0
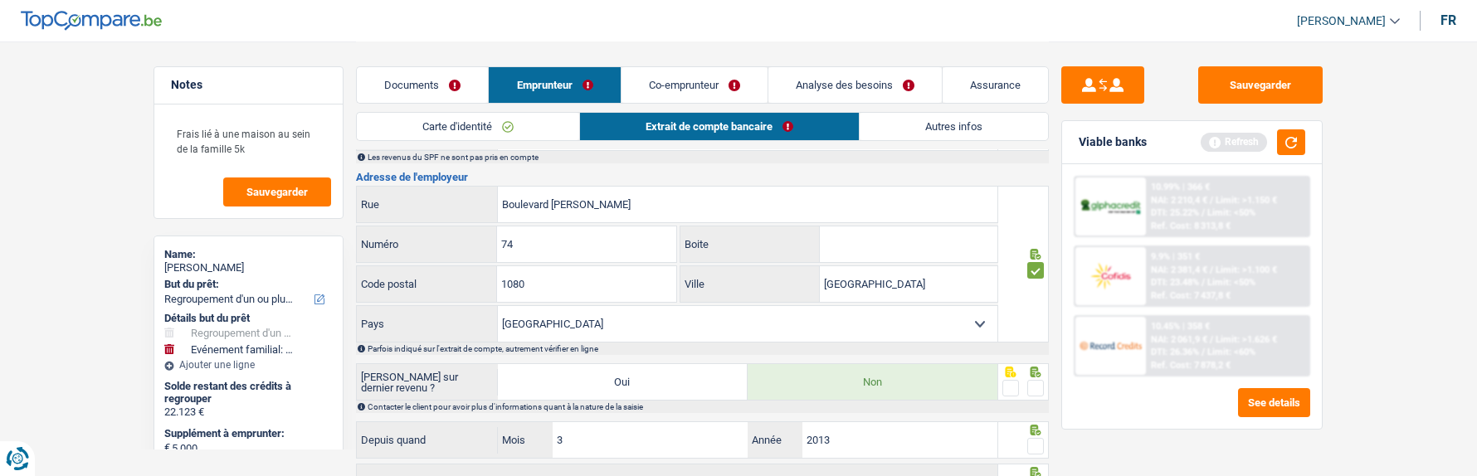
scroll to position [415, 0]
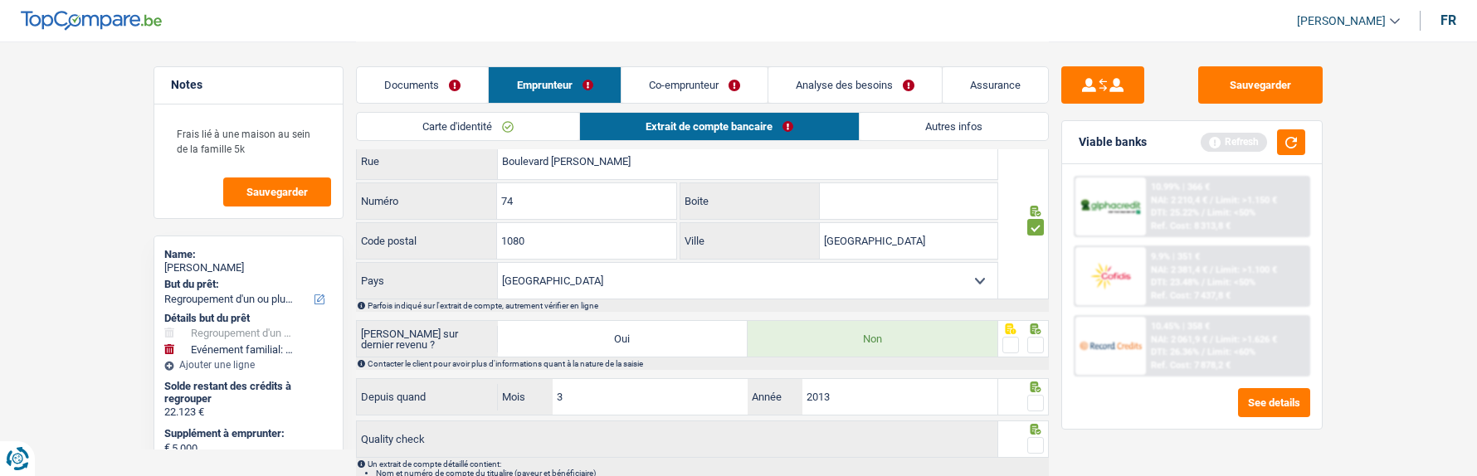
drag, startPoint x: 1033, startPoint y: 338, endPoint x: 1037, endPoint y: 354, distance: 17.1
click at [1033, 341] on span at bounding box center [1036, 345] width 17 height 17
click at [0, 0] on input "radio" at bounding box center [0, 0] width 0 height 0
drag, startPoint x: 1034, startPoint y: 394, endPoint x: 1038, endPoint y: 424, distance: 30.2
click at [1032, 398] on span at bounding box center [1036, 403] width 17 height 17
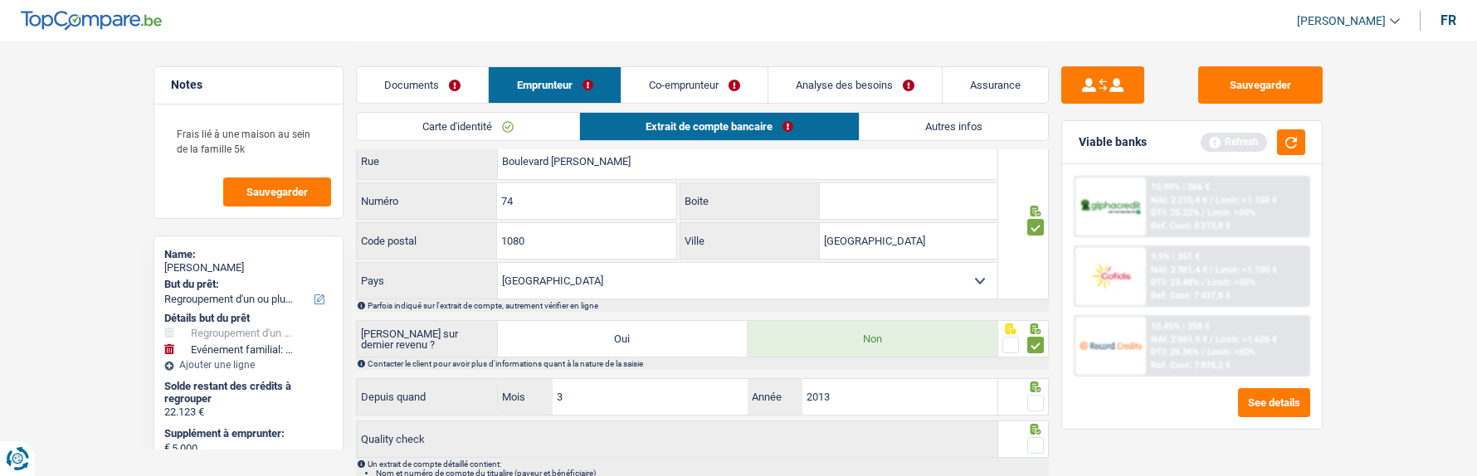
click at [0, 0] on input "radio" at bounding box center [0, 0] width 0 height 0
click at [1044, 439] on div at bounding box center [1023, 439] width 51 height 37
click at [1041, 442] on span at bounding box center [1036, 445] width 17 height 17
click at [0, 0] on input "radio" at bounding box center [0, 0] width 0 height 0
click at [710, 85] on link "Co-emprunteur" at bounding box center [695, 85] width 146 height 36
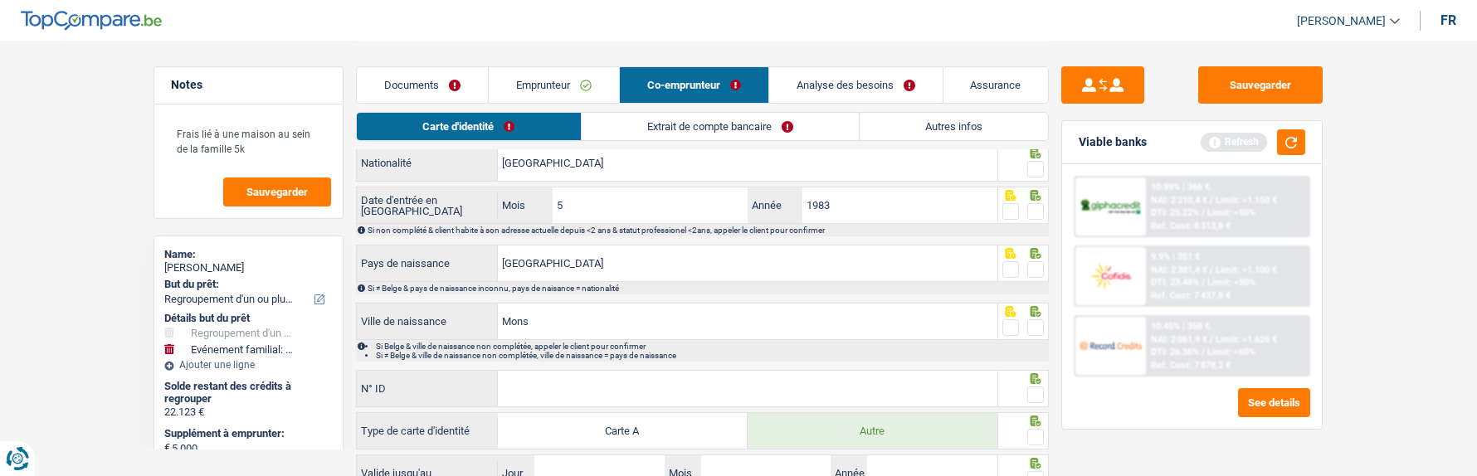
scroll to position [0, 0]
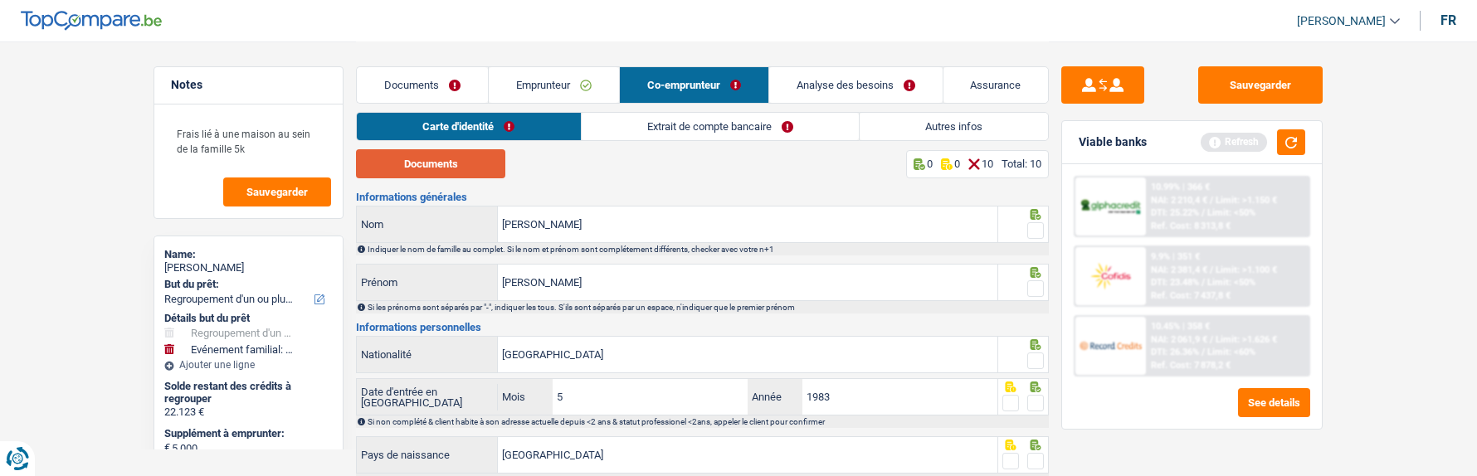
click at [481, 167] on button "Documents" at bounding box center [430, 163] width 149 height 29
drag, startPoint x: 1028, startPoint y: 228, endPoint x: 1015, endPoint y: 242, distance: 19.4
click at [1028, 229] on span at bounding box center [1036, 230] width 17 height 17
click at [0, 0] on input "radio" at bounding box center [0, 0] width 0 height 0
click at [606, 286] on input "Rosa Irma" at bounding box center [748, 283] width 500 height 36
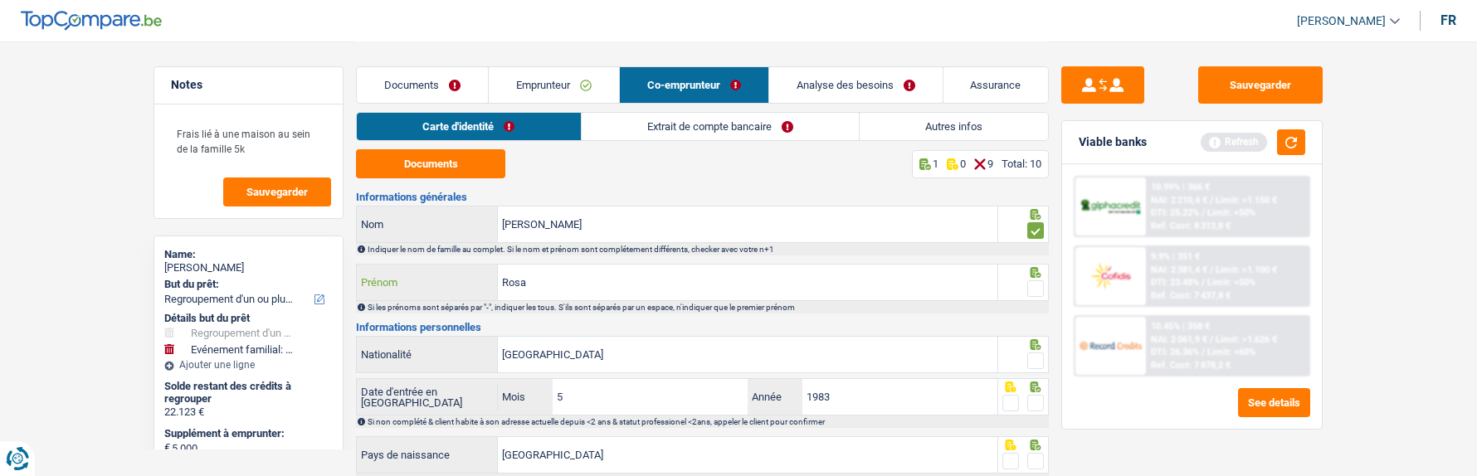
type input "Rosa"
click at [1033, 285] on span at bounding box center [1036, 289] width 17 height 17
click at [0, 0] on input "radio" at bounding box center [0, 0] width 0 height 0
click at [1039, 354] on span at bounding box center [1036, 361] width 17 height 17
click at [0, 0] on input "radio" at bounding box center [0, 0] width 0 height 0
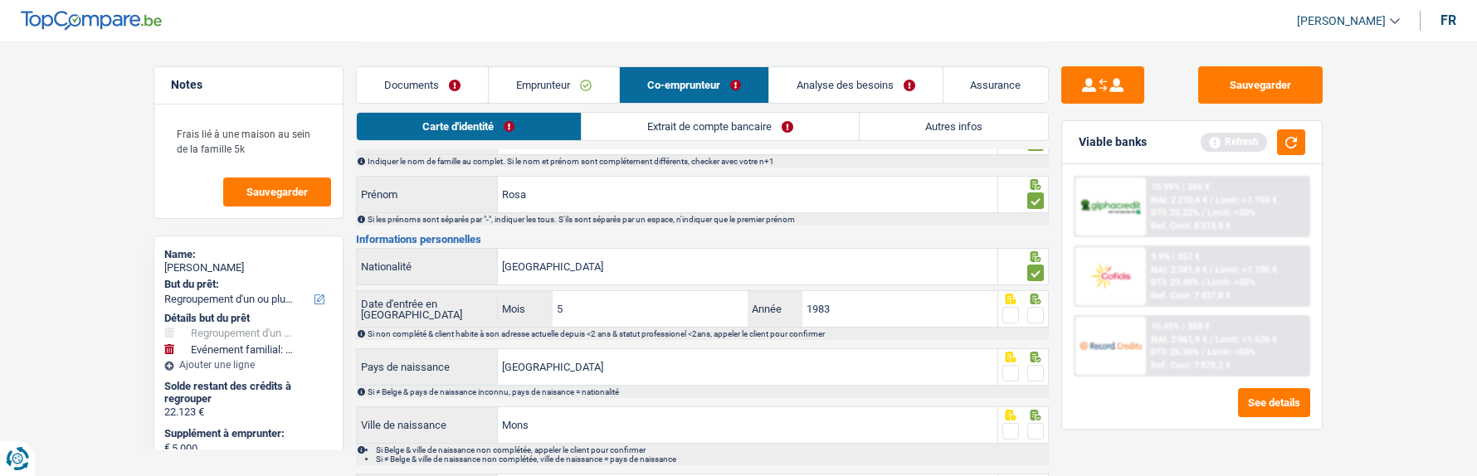
scroll to position [72, 0]
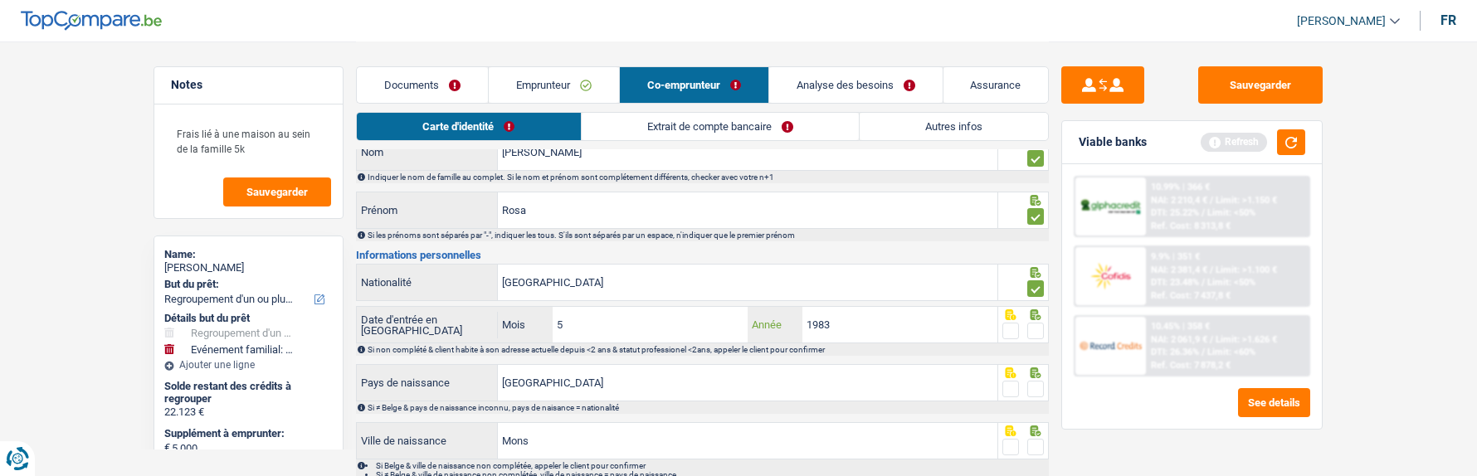
click at [848, 311] on input "1983" at bounding box center [900, 325] width 195 height 36
type input "1"
type input "2018"
click at [1013, 325] on span at bounding box center [1011, 331] width 17 height 17
click at [0, 0] on input "radio" at bounding box center [0, 0] width 0 height 0
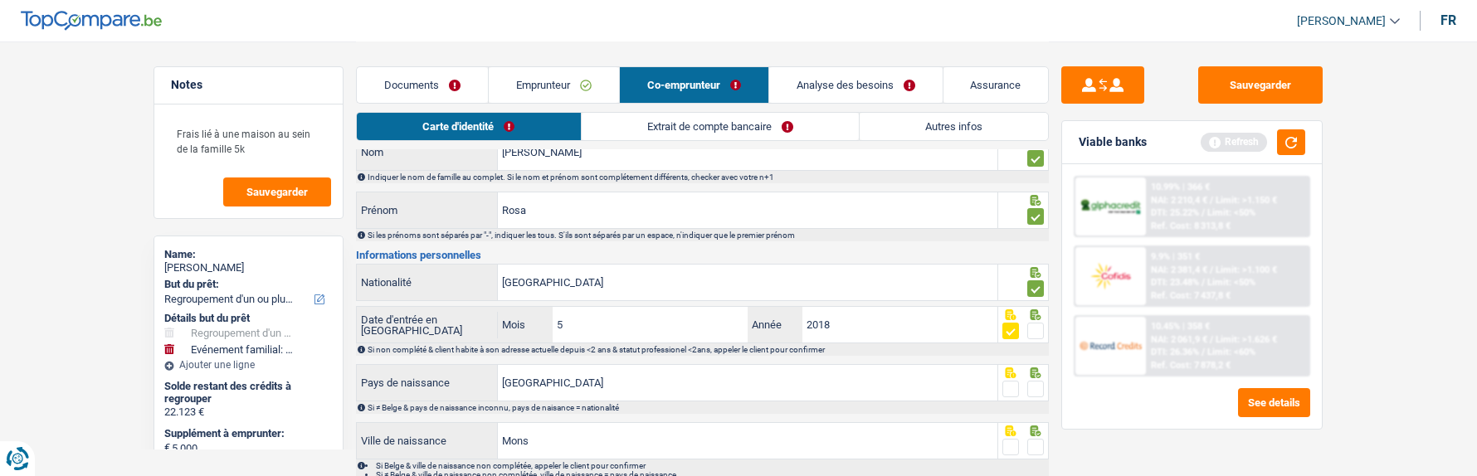
click at [1033, 387] on span at bounding box center [1036, 389] width 17 height 17
click at [0, 0] on input "radio" at bounding box center [0, 0] width 0 height 0
click at [1042, 439] on span at bounding box center [1036, 447] width 17 height 17
click at [0, 0] on input "radio" at bounding box center [0, 0] width 0 height 0
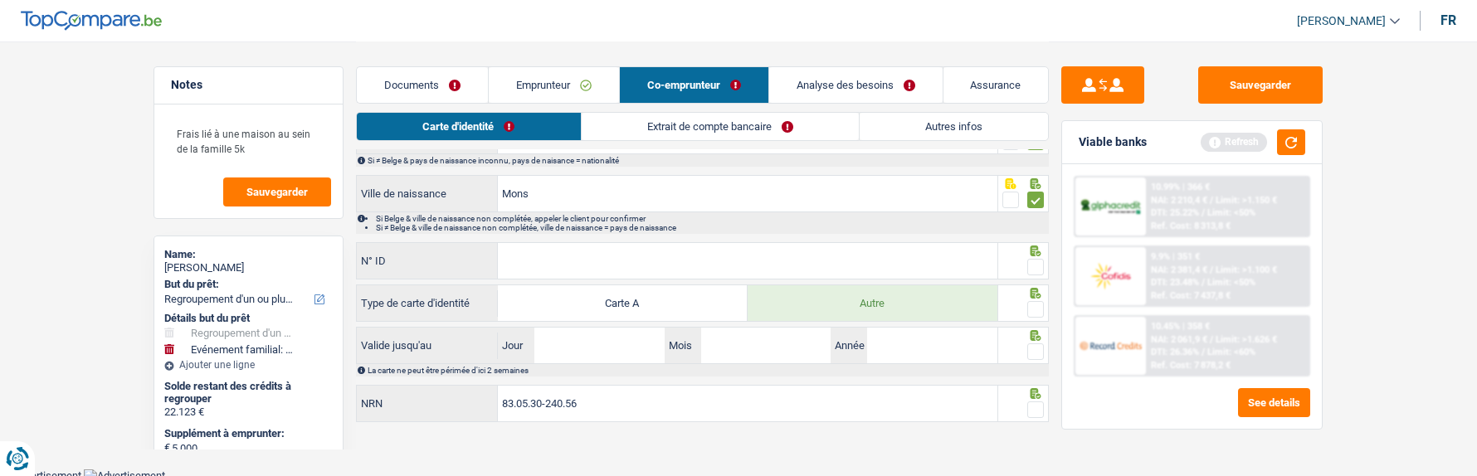
scroll to position [321, 0]
click at [798, 253] on input "N° ID" at bounding box center [748, 260] width 500 height 36
type input "B-4395646-91"
click at [1035, 261] on span at bounding box center [1036, 265] width 17 height 17
click at [0, 0] on input "radio" at bounding box center [0, 0] width 0 height 0
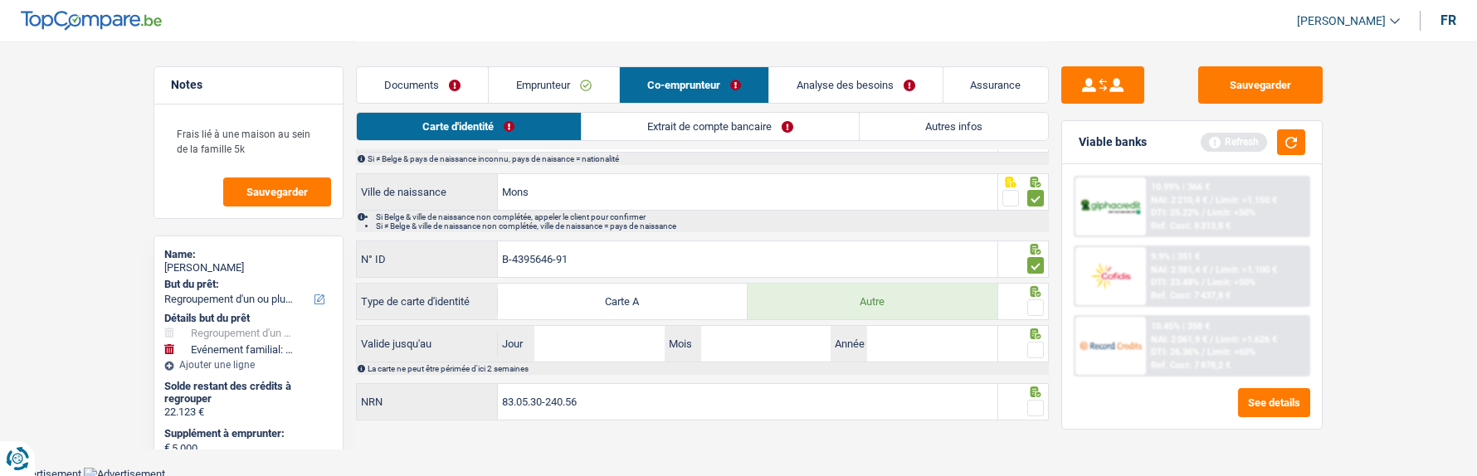
click at [1032, 300] on span at bounding box center [1036, 308] width 17 height 17
click at [0, 0] on input "radio" at bounding box center [0, 0] width 0 height 0
click at [593, 343] on input "Jour" at bounding box center [599, 344] width 129 height 36
type input "19"
type input "01"
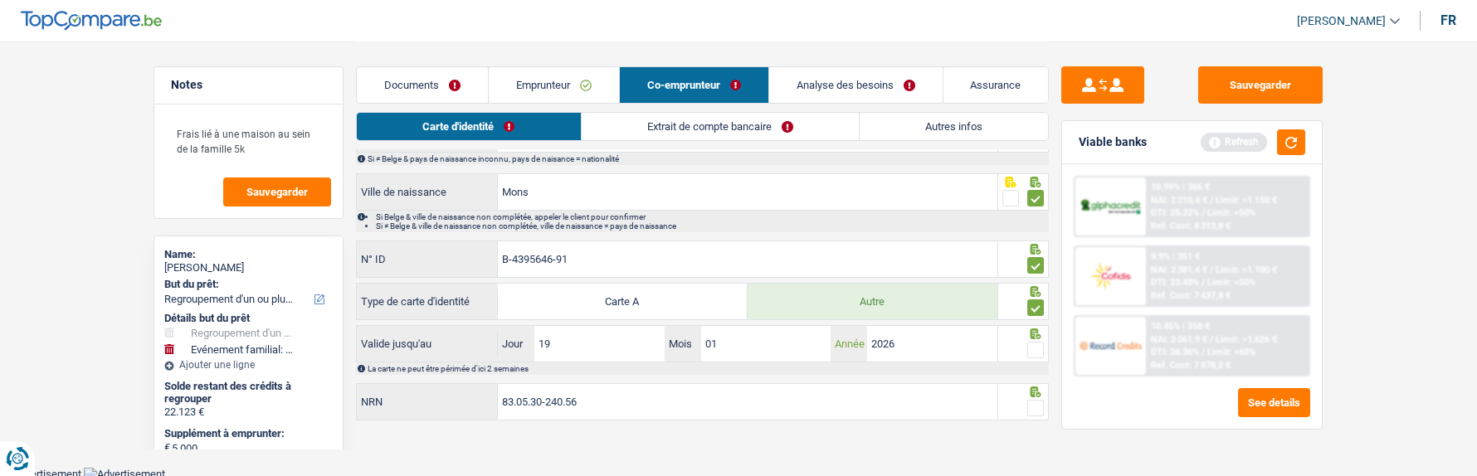
type input "2026"
click at [1033, 351] on span at bounding box center [1036, 350] width 17 height 17
click at [0, 0] on input "radio" at bounding box center [0, 0] width 0 height 0
click at [1042, 400] on span at bounding box center [1036, 408] width 17 height 17
click at [0, 0] on input "radio" at bounding box center [0, 0] width 0 height 0
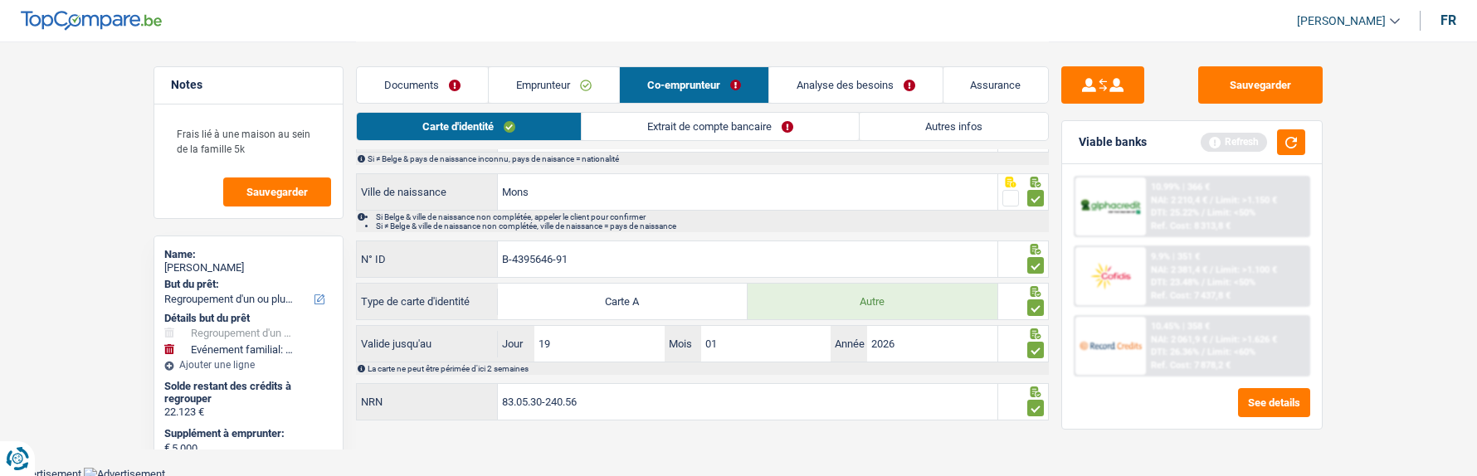
click at [717, 126] on link "Extrait de compte bancaire" at bounding box center [720, 126] width 277 height 27
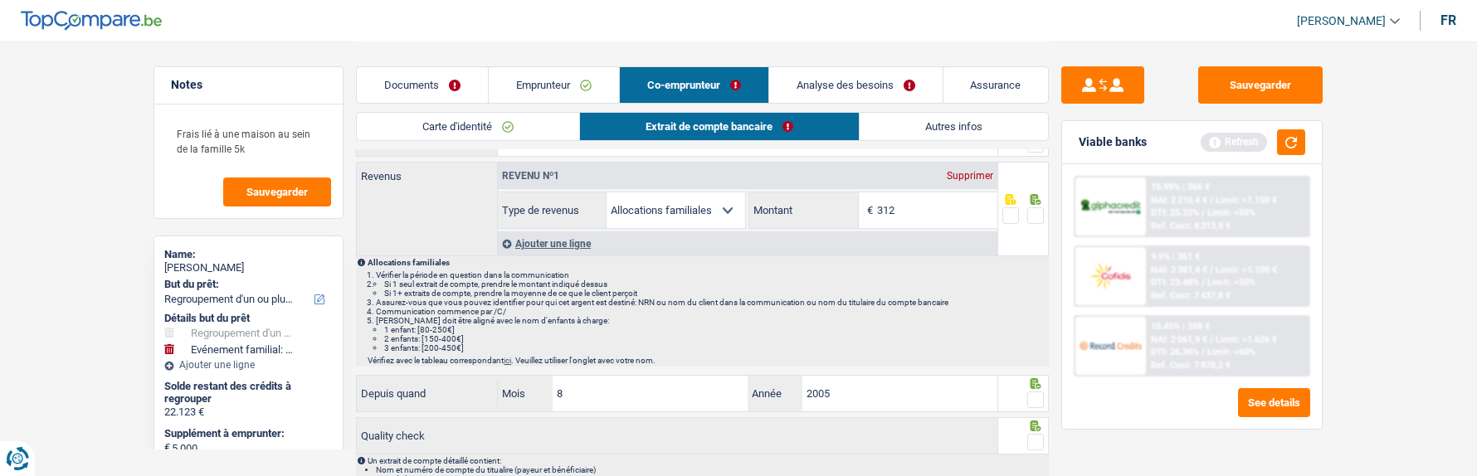
scroll to position [0, 0]
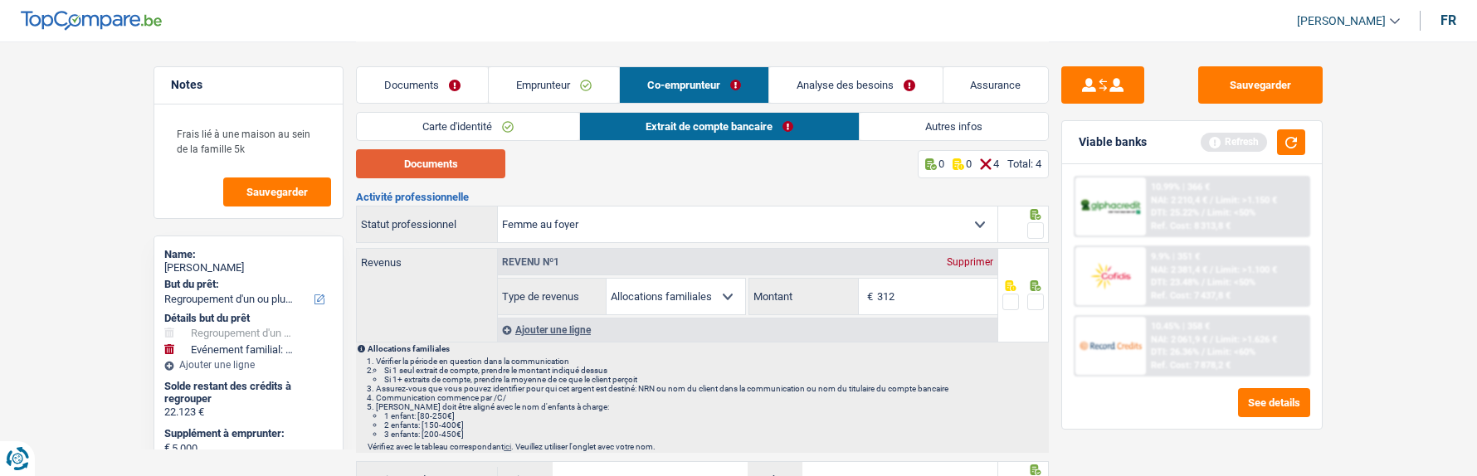
click at [483, 169] on button "Documents" at bounding box center [430, 163] width 149 height 29
click at [954, 300] on input "312" at bounding box center [937, 297] width 120 height 36
type input "3"
type input "421"
click at [1041, 296] on span at bounding box center [1036, 302] width 17 height 17
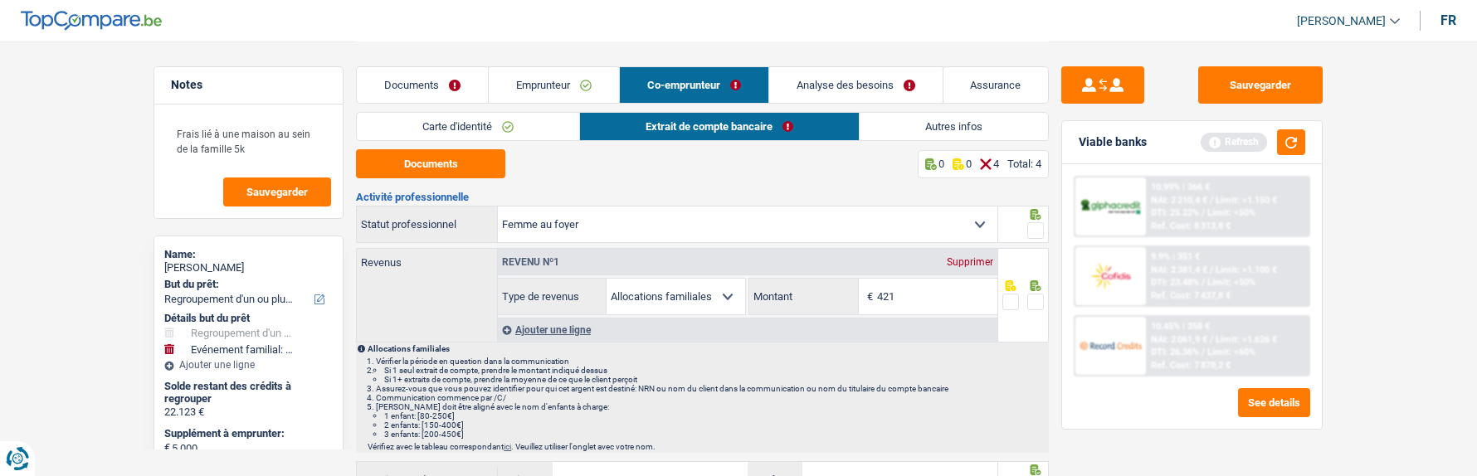
click at [0, 0] on input "radio" at bounding box center [0, 0] width 0 height 0
click at [1038, 224] on span at bounding box center [1036, 230] width 17 height 17
click at [0, 0] on input "radio" at bounding box center [0, 0] width 0 height 0
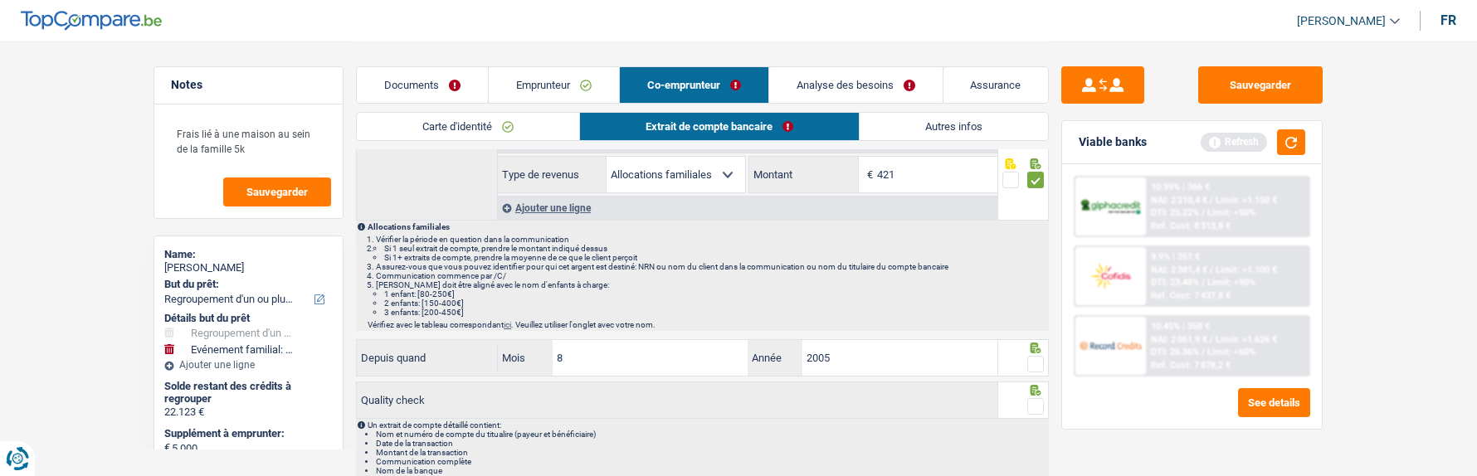
scroll to position [166, 0]
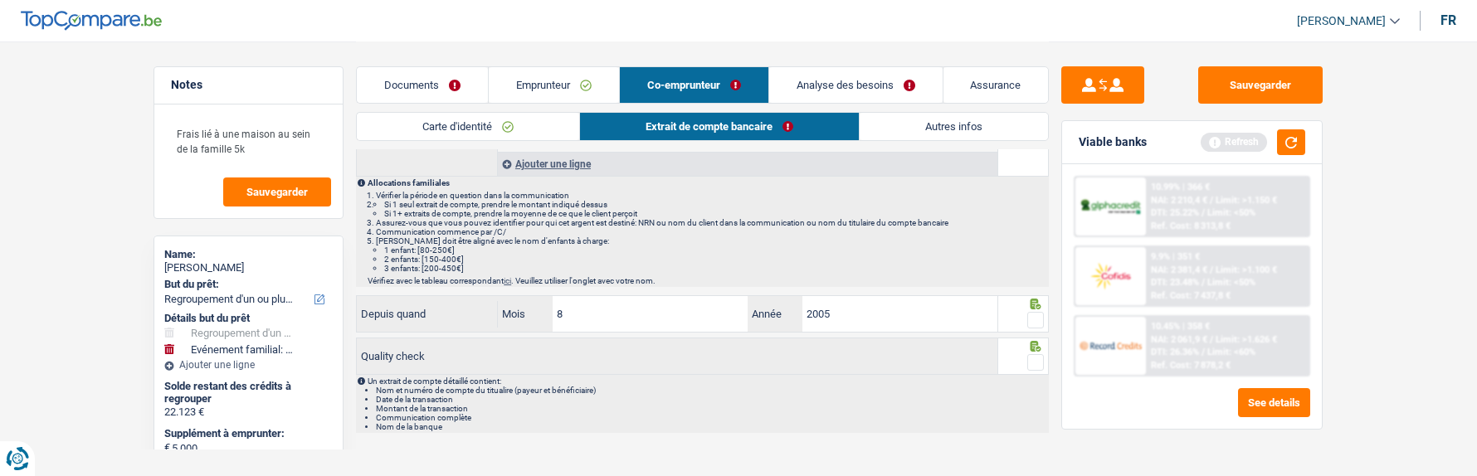
click at [1039, 315] on span at bounding box center [1036, 320] width 17 height 17
click at [0, 0] on input "radio" at bounding box center [0, 0] width 0 height 0
click at [1034, 353] on div at bounding box center [1036, 363] width 17 height 21
click at [1034, 360] on span at bounding box center [1036, 362] width 17 height 17
click at [0, 0] on input "radio" at bounding box center [0, 0] width 0 height 0
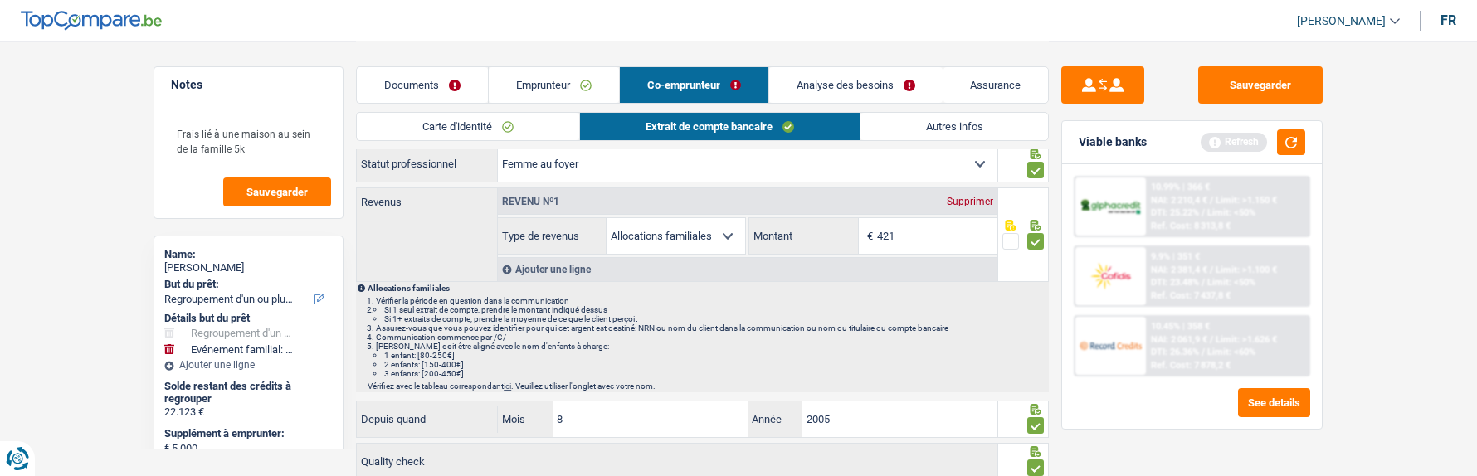
scroll to position [0, 0]
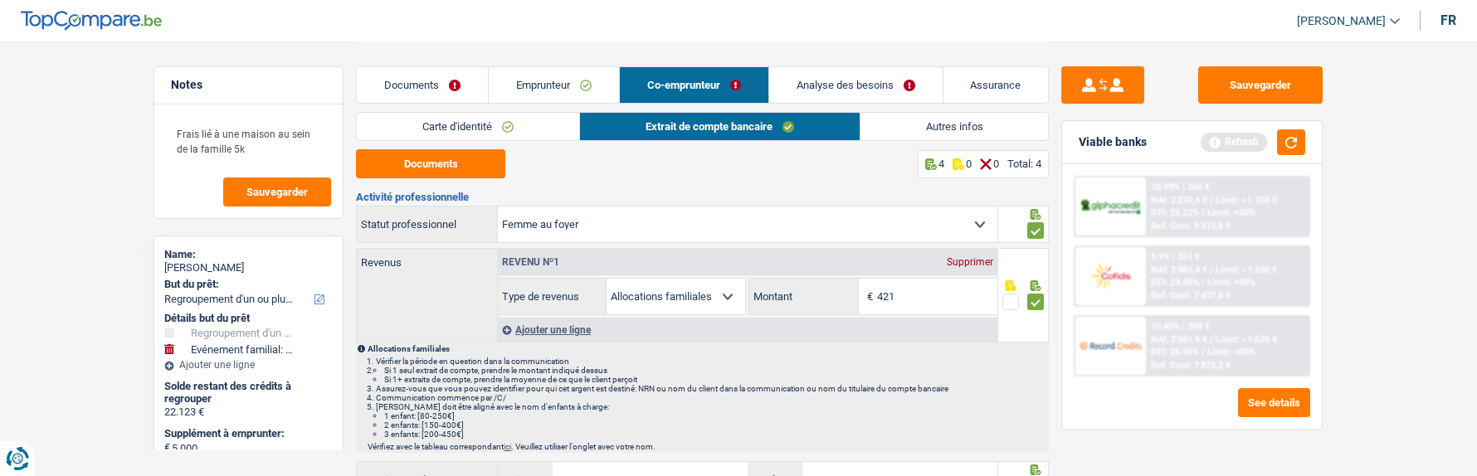
click at [908, 120] on link "Autres infos" at bounding box center [955, 126] width 188 height 27
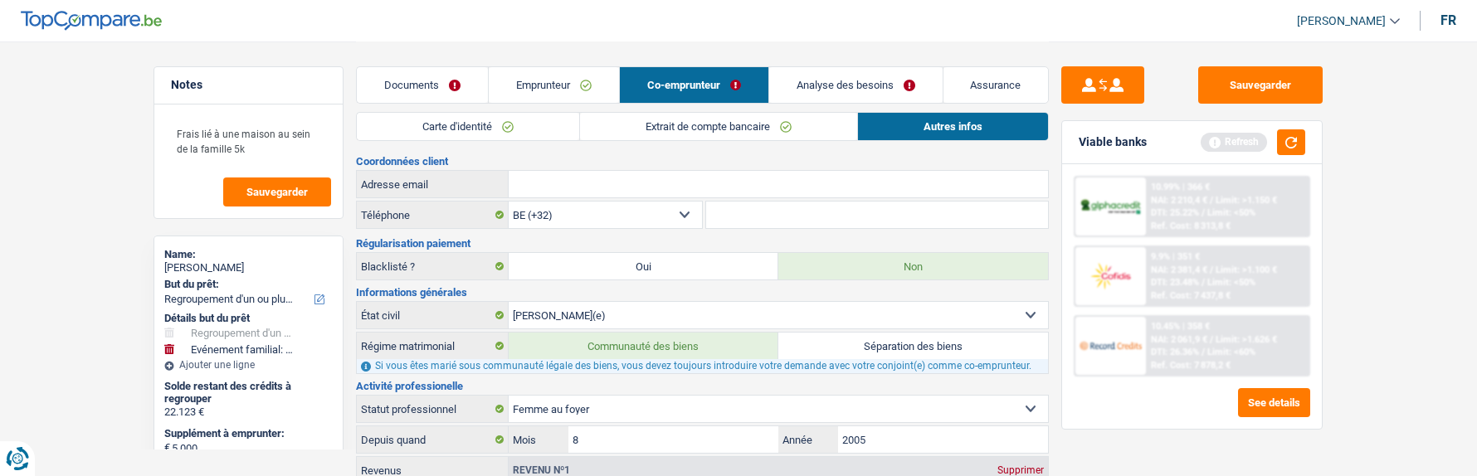
click at [574, 71] on link "Emprunteur" at bounding box center [554, 85] width 130 height 36
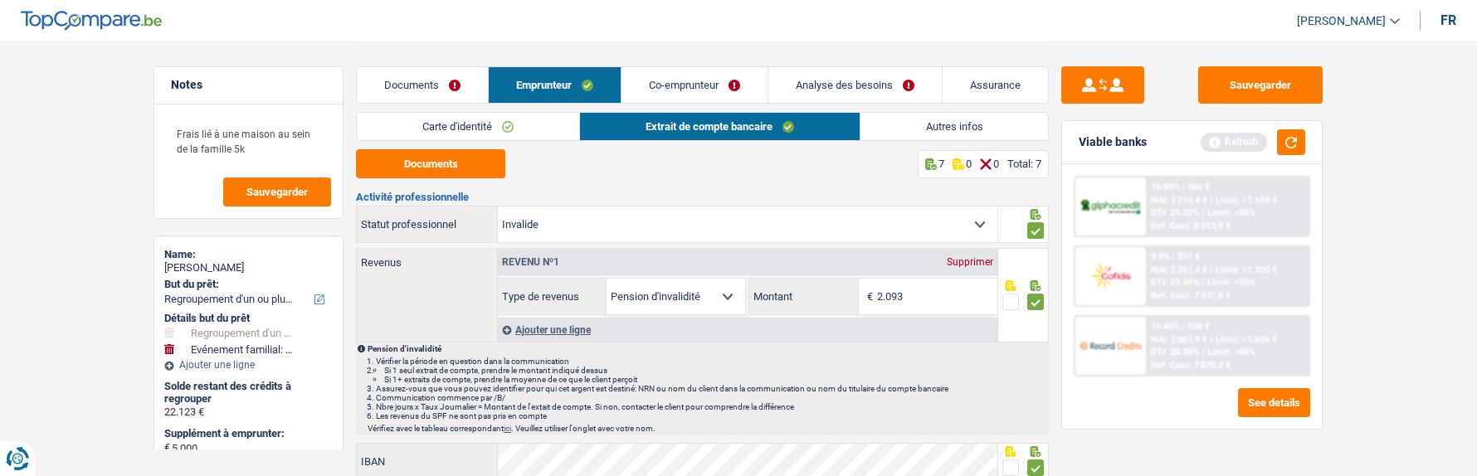
click at [923, 122] on link "Autres infos" at bounding box center [955, 126] width 188 height 27
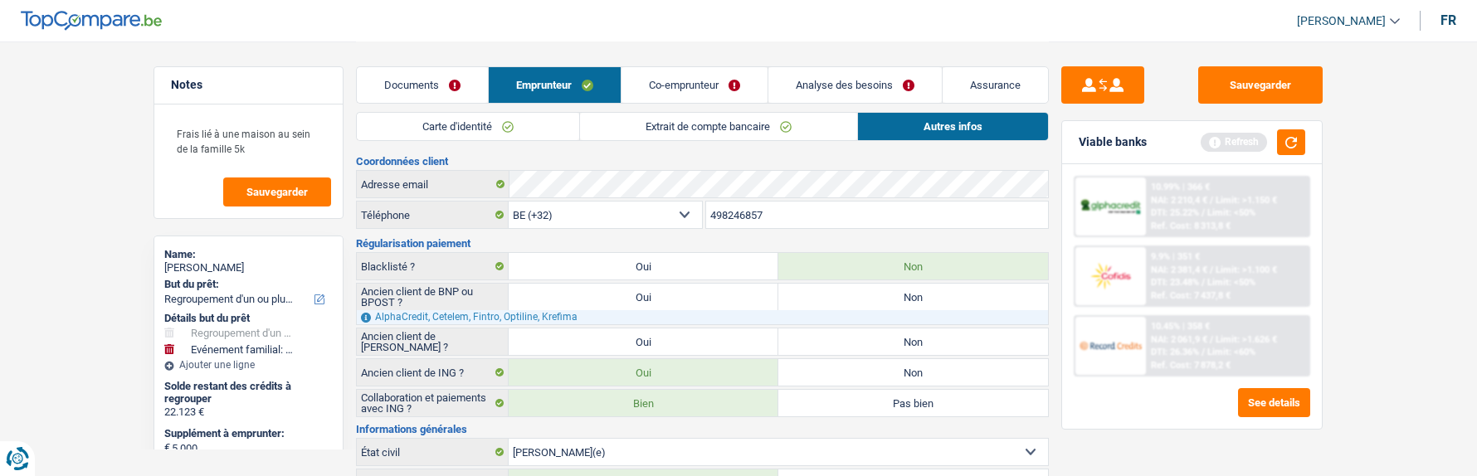
click at [735, 81] on link "Co-emprunteur" at bounding box center [695, 85] width 146 height 36
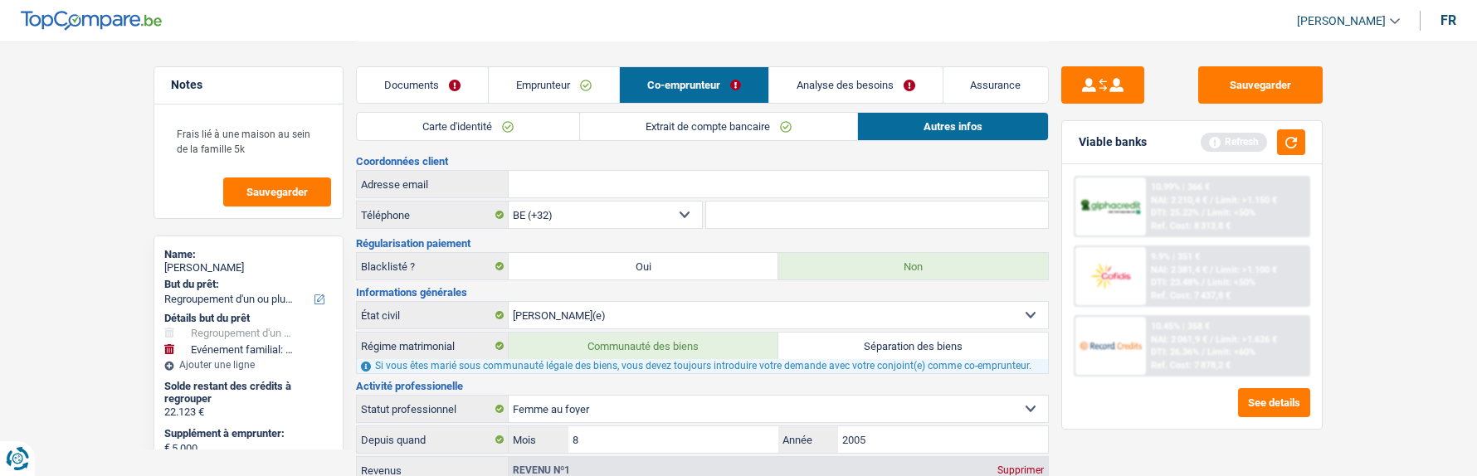
click at [757, 188] on input "Adresse email" at bounding box center [779, 184] width 540 height 27
paste input "vietrioreste@gmail.com"
type input "vietrioreste@gmail.com"
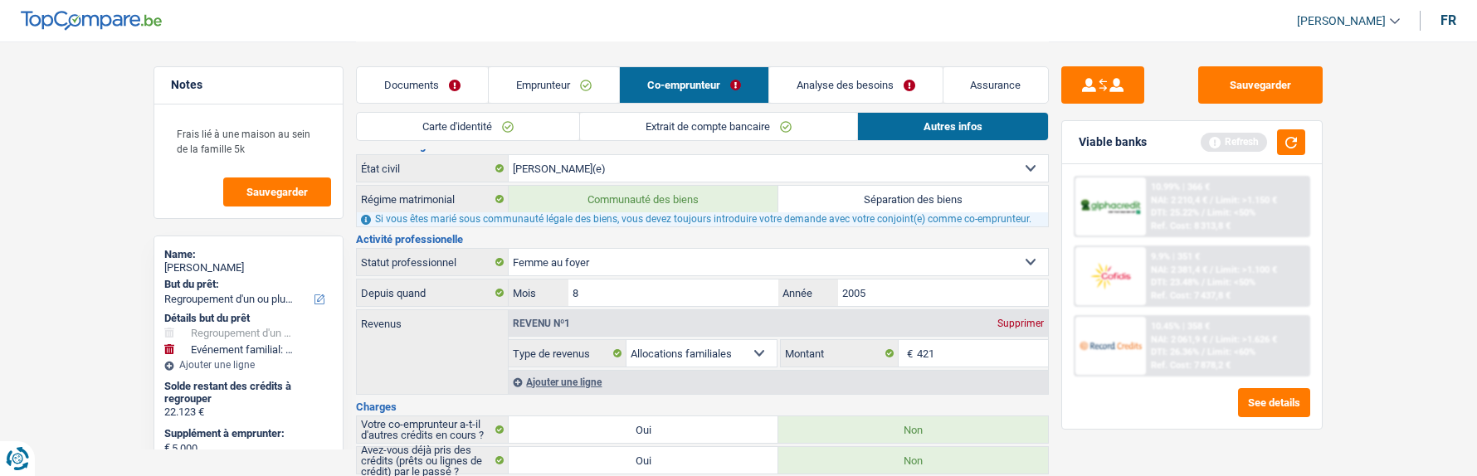
scroll to position [58, 0]
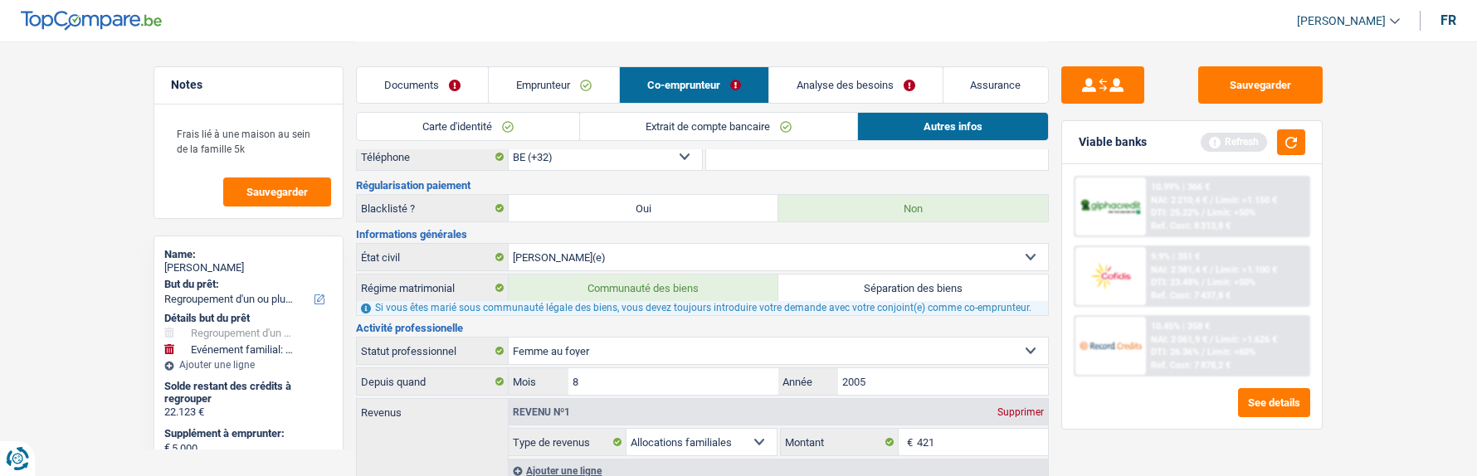
click at [838, 93] on link "Analyse des besoins" at bounding box center [855, 85] width 173 height 36
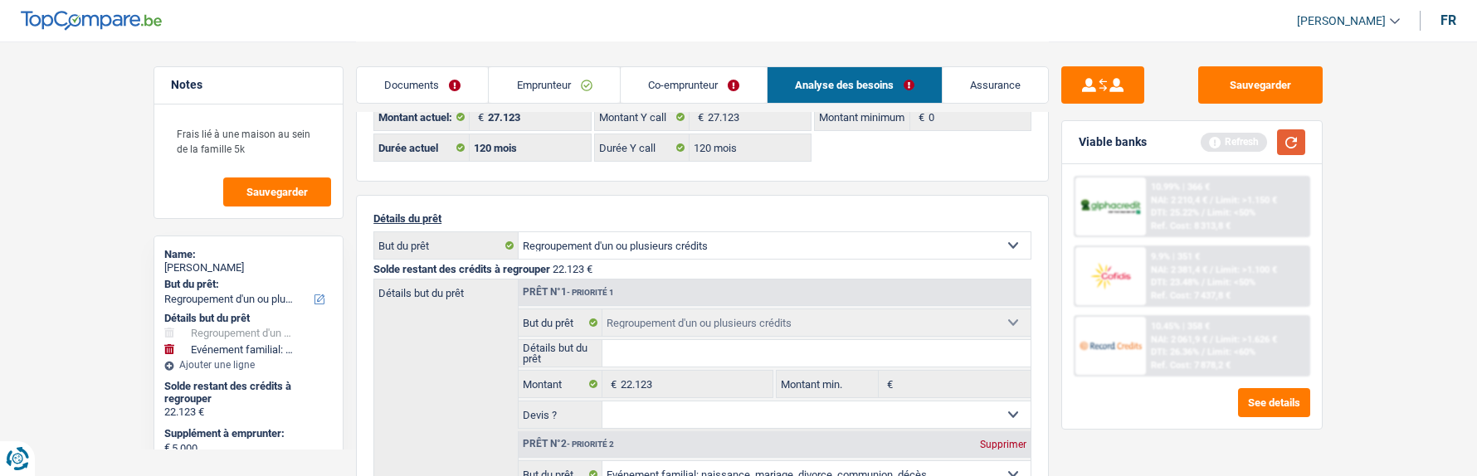
click at [1291, 144] on button "button" at bounding box center [1291, 142] width 28 height 26
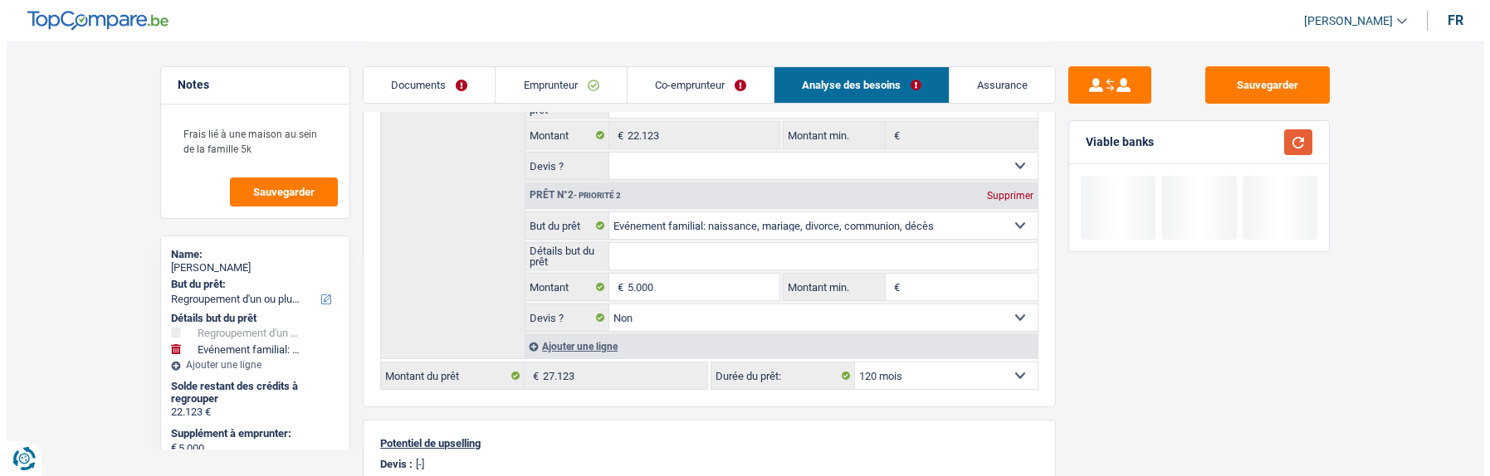
scroll to position [224, 0]
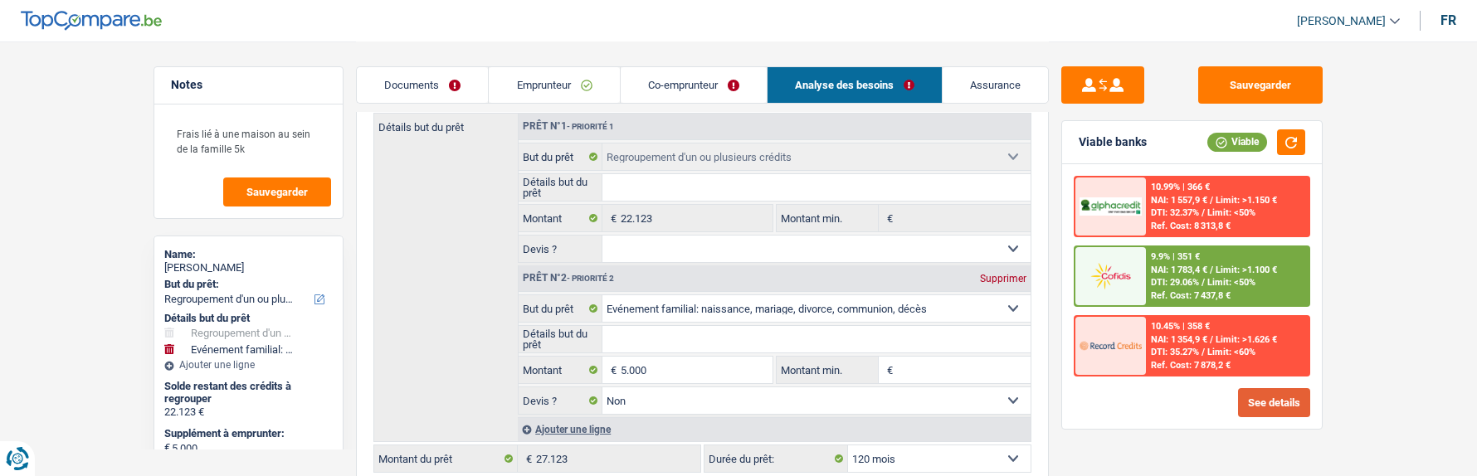
click at [1284, 405] on button "See details" at bounding box center [1274, 402] width 72 height 29
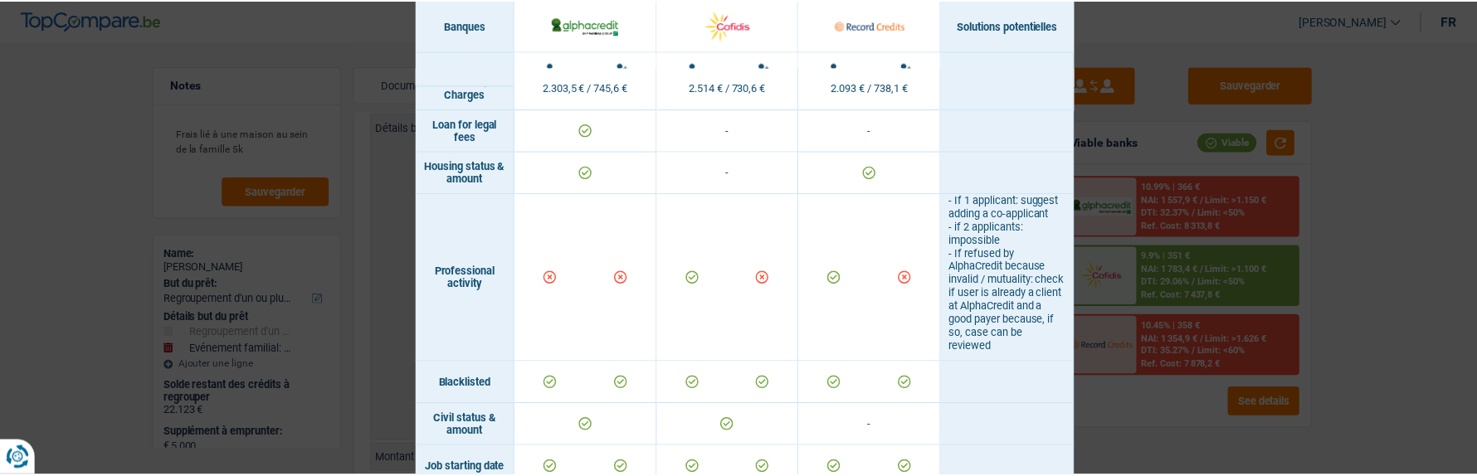
scroll to position [68, 0]
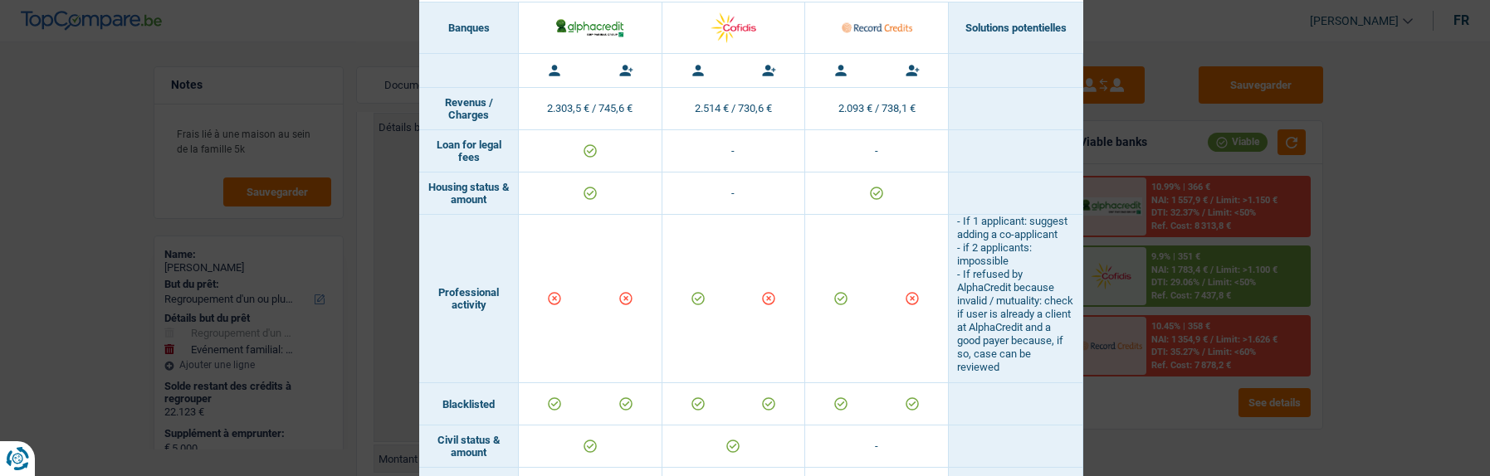
click at [1233, 32] on div "Banks conditions × Banques Solutions potentielles Revenus / Charges 2.303,5 € /…" at bounding box center [745, 238] width 1490 height 476
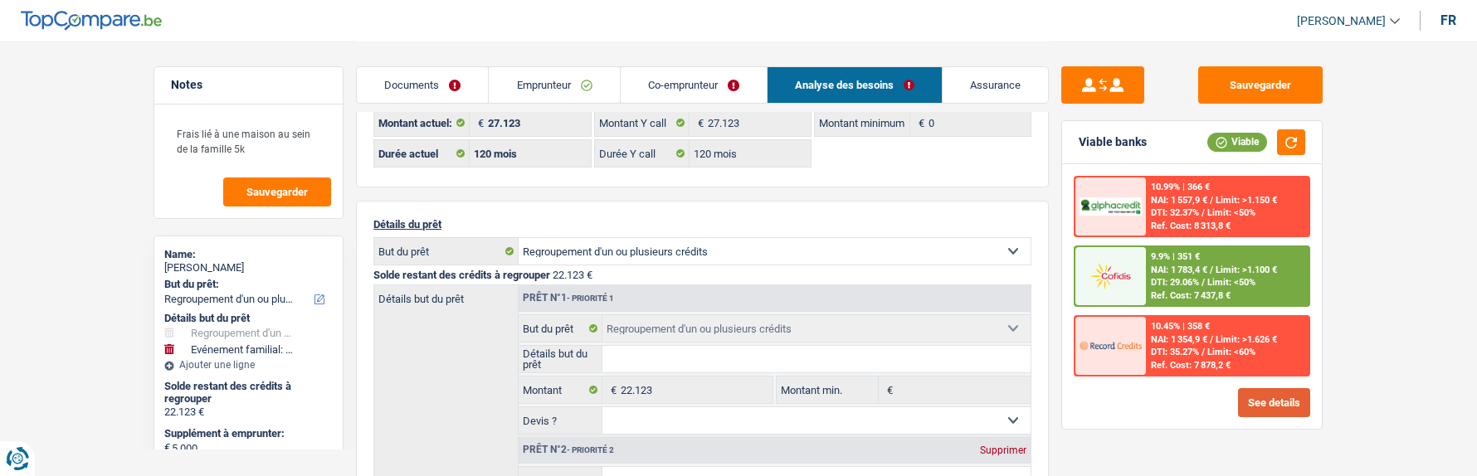
scroll to position [0, 0]
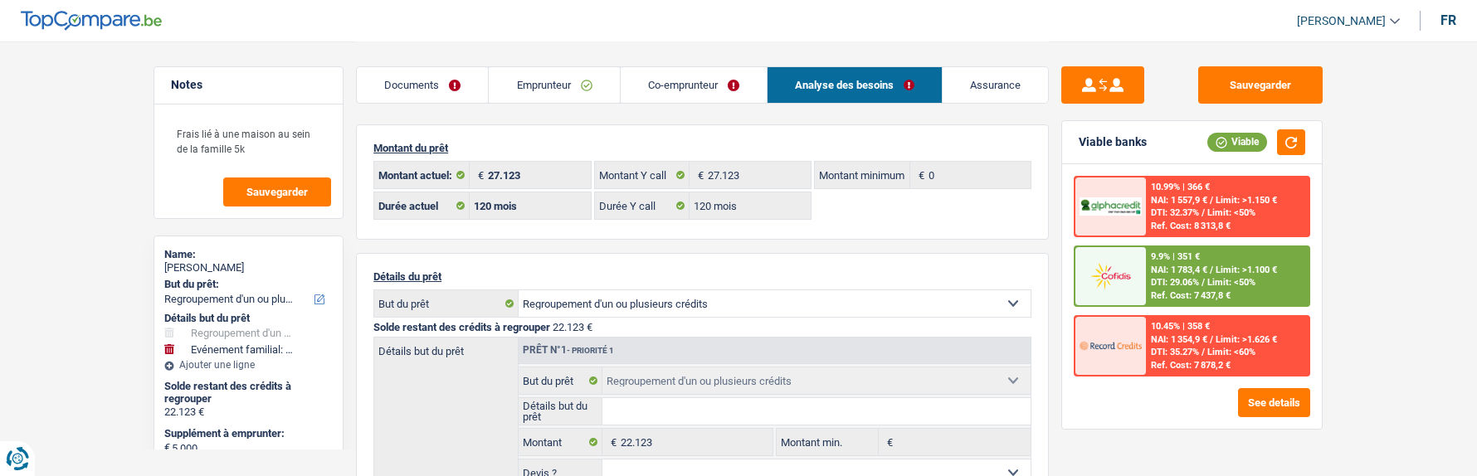
click at [1251, 266] on div "9.9% | 351 € NAI: 1 783,4 € / Limit: >1.100 € DTI: 29.06% / Limit: <50% Ref. Co…" at bounding box center [1228, 276] width 164 height 58
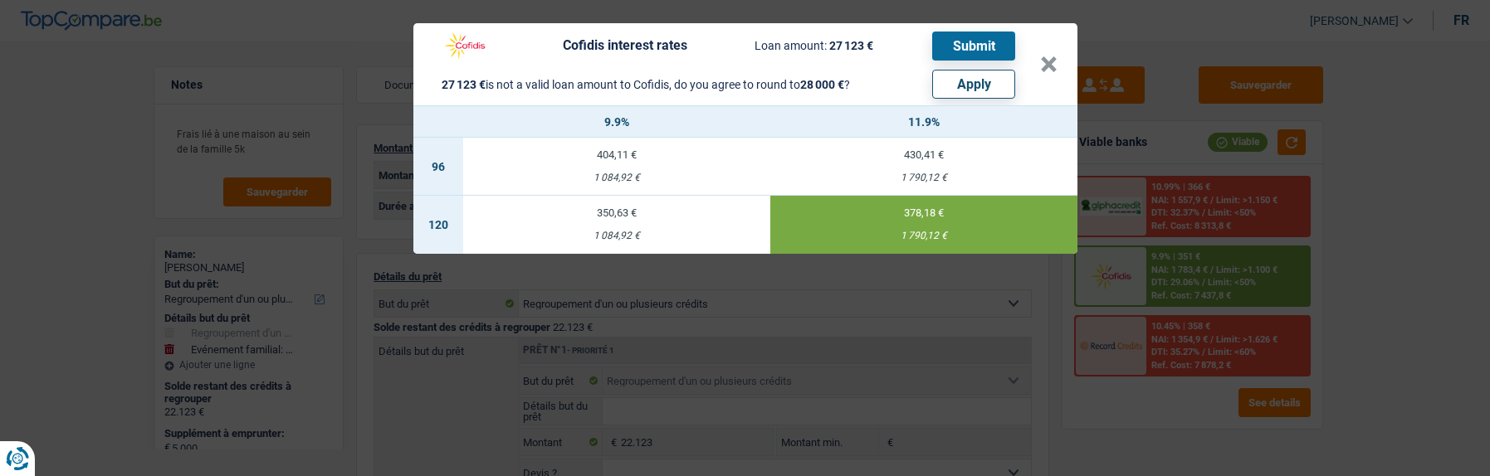
click at [1065, 63] on header "Cofidis interest rates Loan amount: 27 123 € Submit 27 123 € is not a valid loa…" at bounding box center [745, 64] width 664 height 82
click at [1057, 60] on button "×" at bounding box center [1048, 64] width 17 height 17
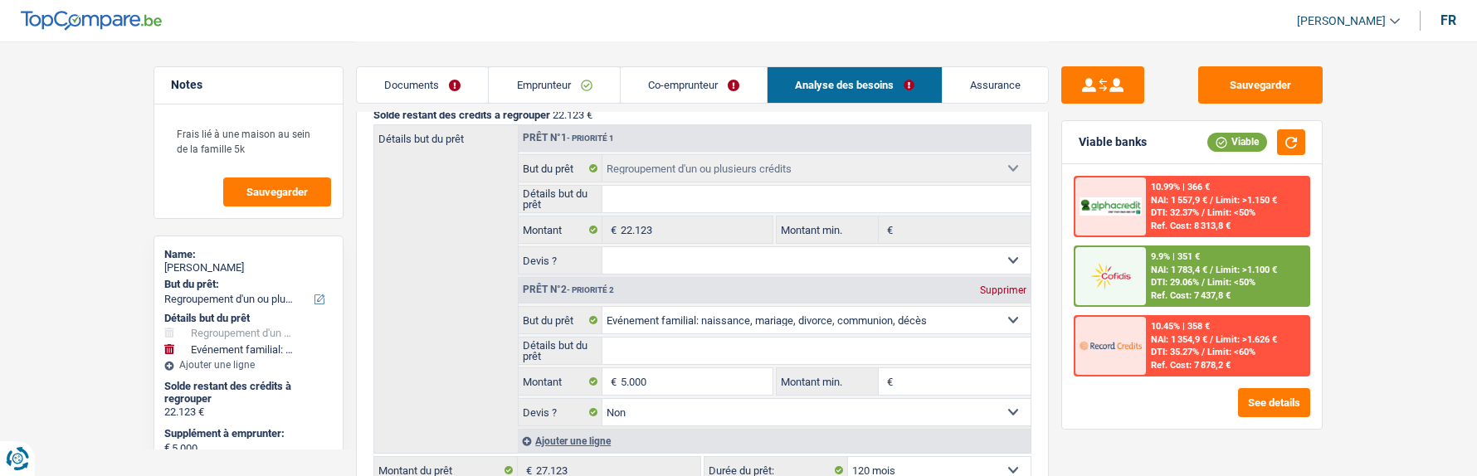
scroll to position [249, 0]
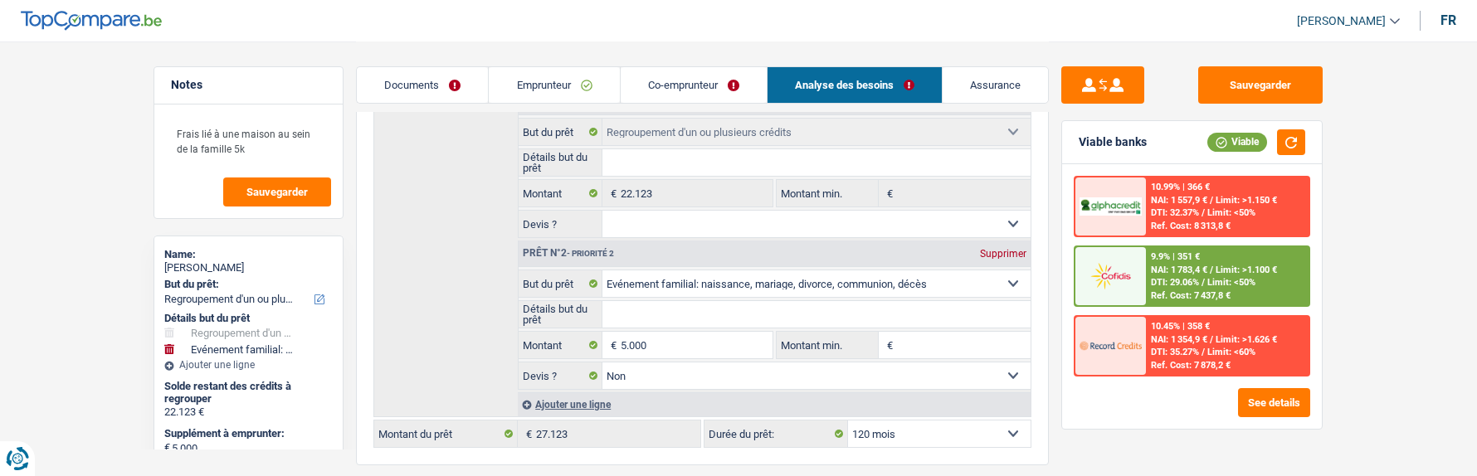
click at [1003, 249] on div "Supprimer" at bounding box center [1003, 254] width 55 height 10
type input "0"
type input "22.123"
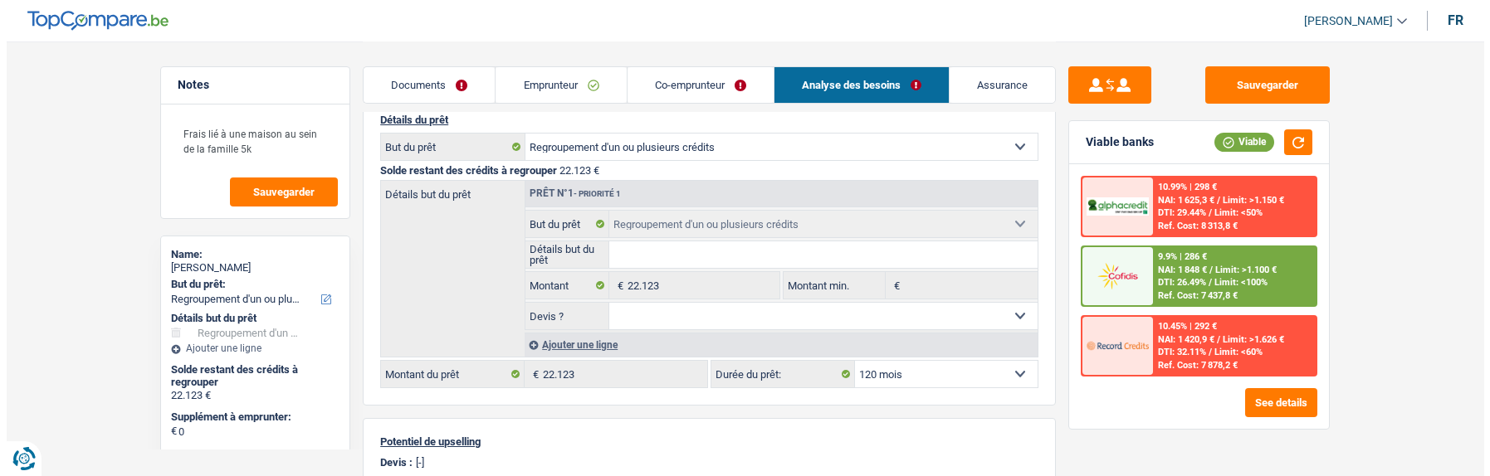
scroll to position [166, 0]
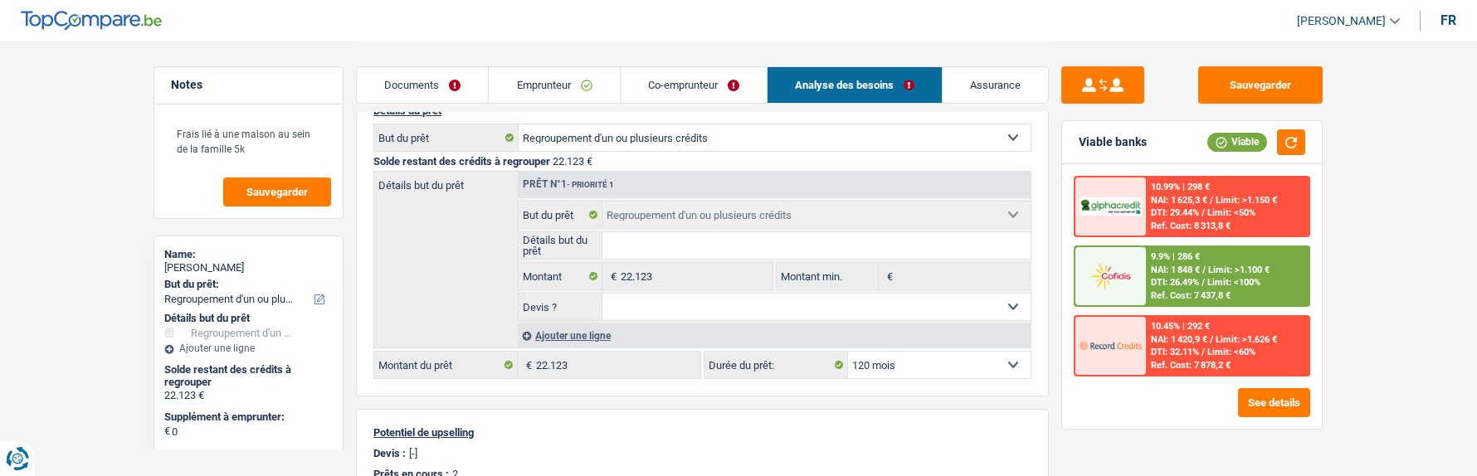
click at [924, 361] on select "12 mois 18 mois 24 mois 30 mois 36 mois 42 mois 48 mois 60 mois 72 mois 84 mois…" at bounding box center [939, 365] width 183 height 27
select select "84"
click at [848, 352] on select "12 mois 18 mois 24 mois 30 mois 36 mois 42 mois 48 mois 60 mois 72 mois 84 mois…" at bounding box center [939, 365] width 183 height 27
select select "84"
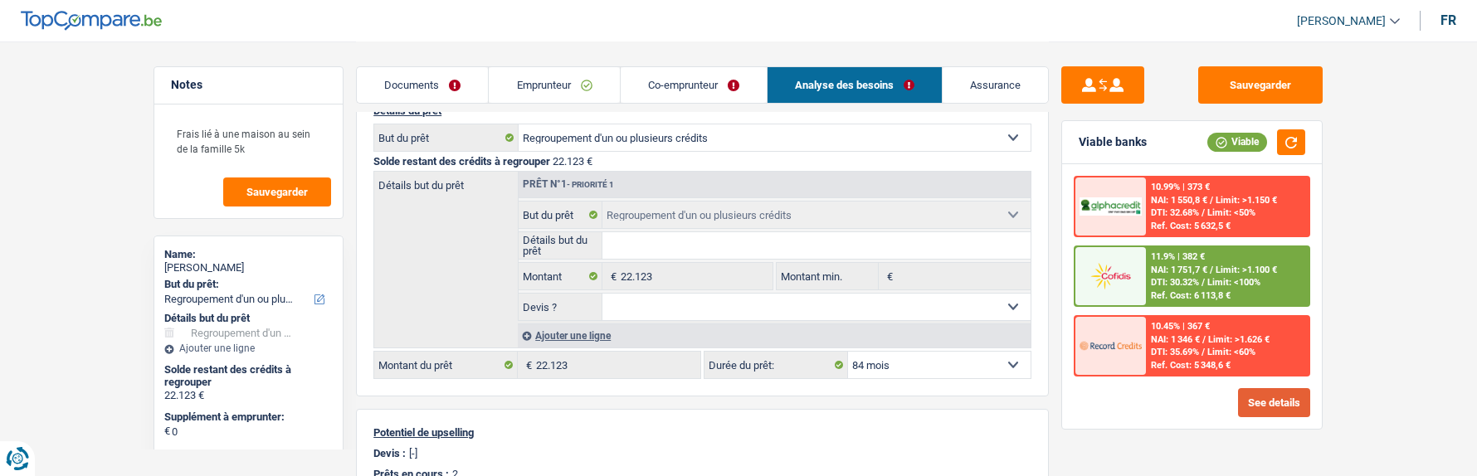
click at [1277, 404] on button "See details" at bounding box center [1274, 402] width 72 height 29
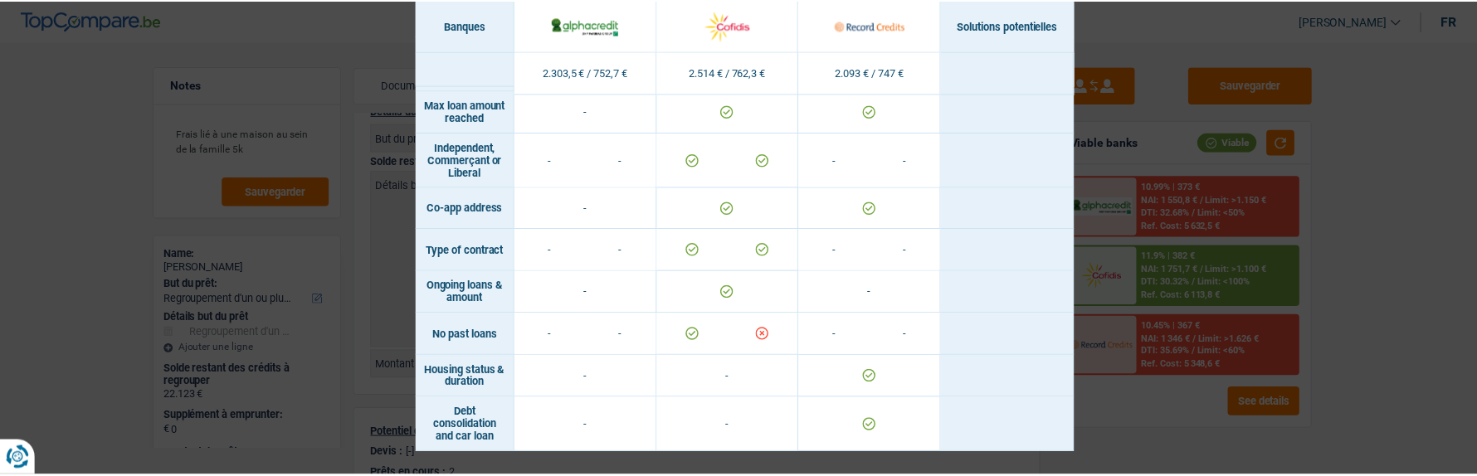
scroll to position [1396, 0]
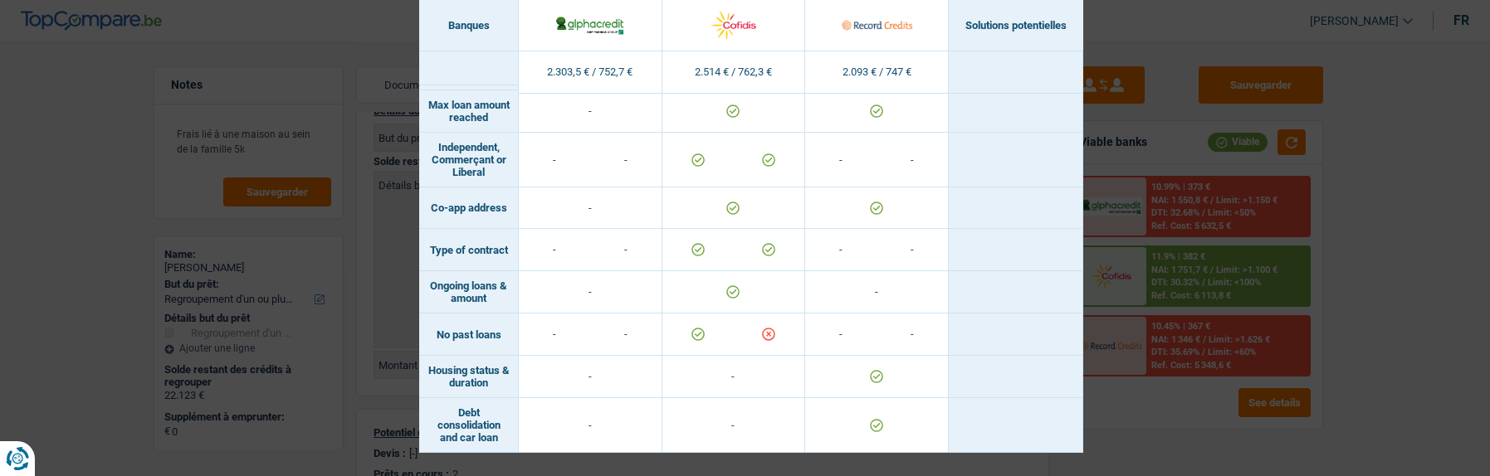
click at [1157, 310] on div "Banks conditions × Banques Solutions potentielles Revenus / Charges 2.303,5 € /…" at bounding box center [745, 238] width 1490 height 476
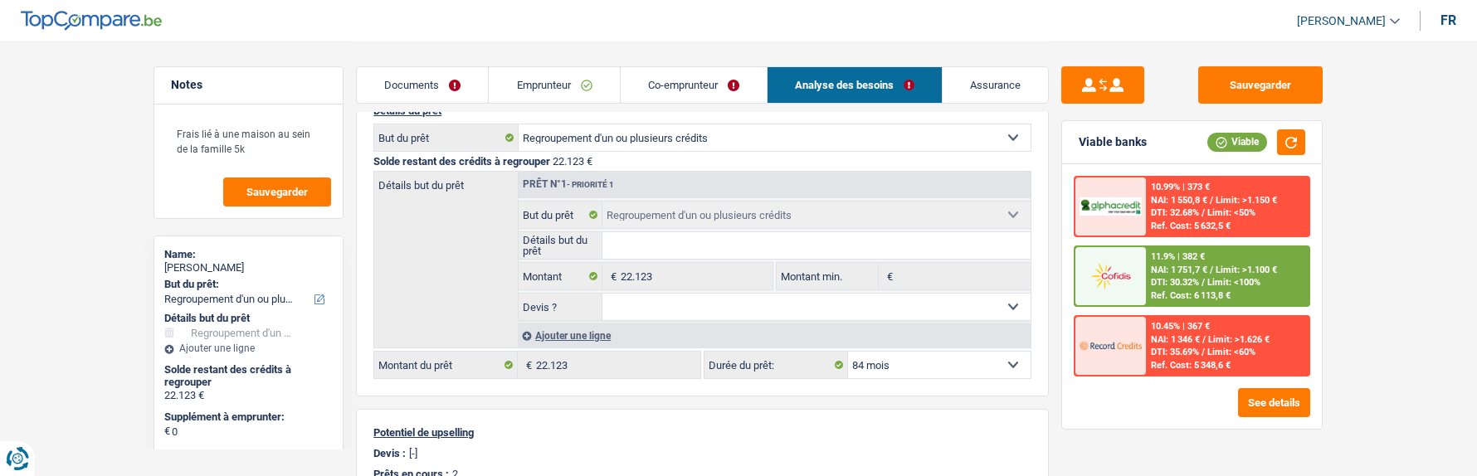
click at [1216, 260] on div "11.9% | 382 € NAI: 1 751,7 € / Limit: >1.100 € DTI: 30.32% / Limit: <100% Ref. …" at bounding box center [1228, 276] width 164 height 58
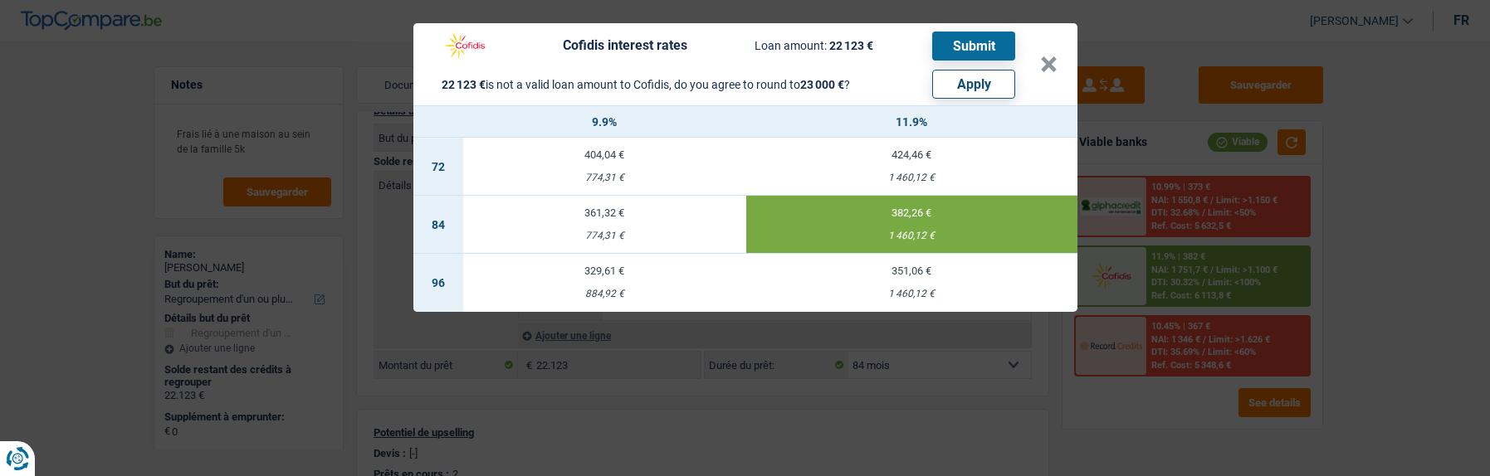
click at [982, 72] on button "Apply" at bounding box center [973, 84] width 83 height 29
type input "877"
type input "23.000"
select select "120"
type input "23.000"
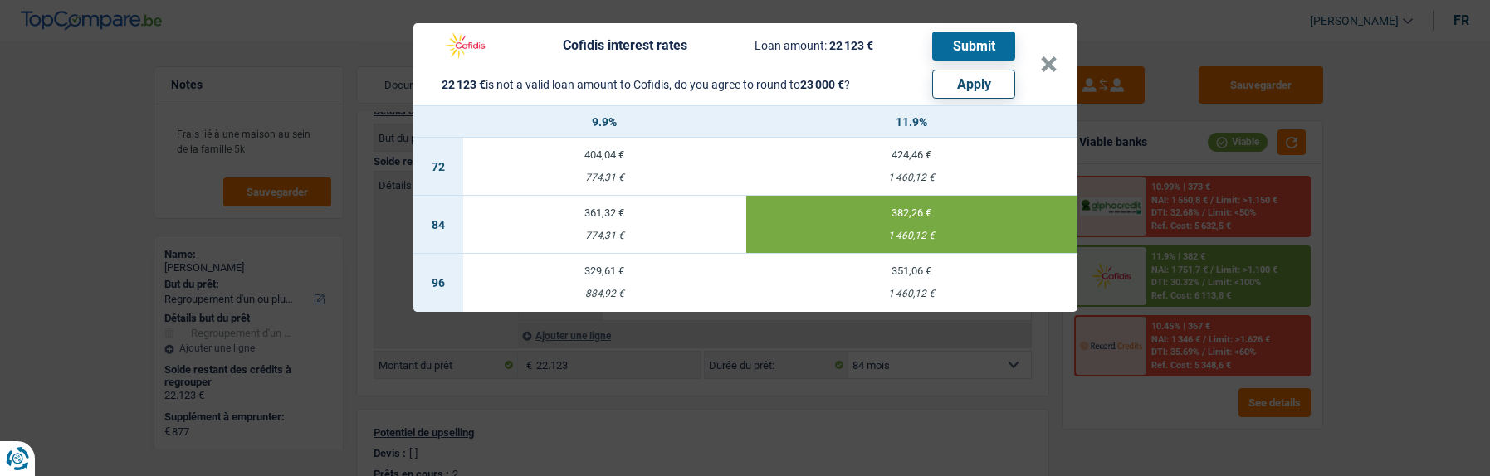
select select "120"
type input "23.000"
select select "120"
select select "other"
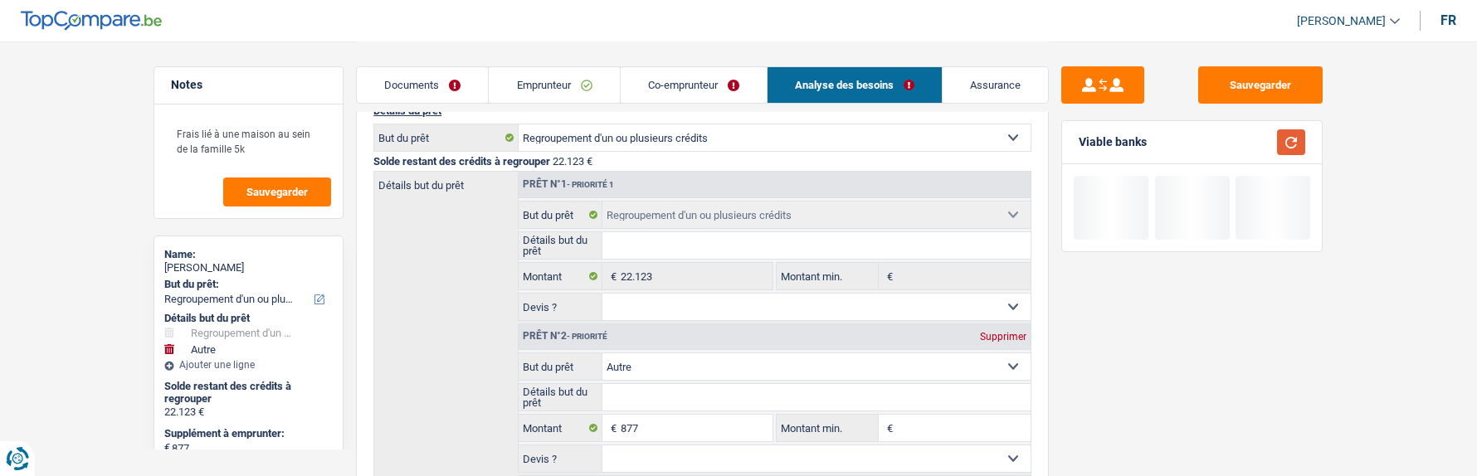
click at [1294, 148] on button "button" at bounding box center [1291, 142] width 28 height 26
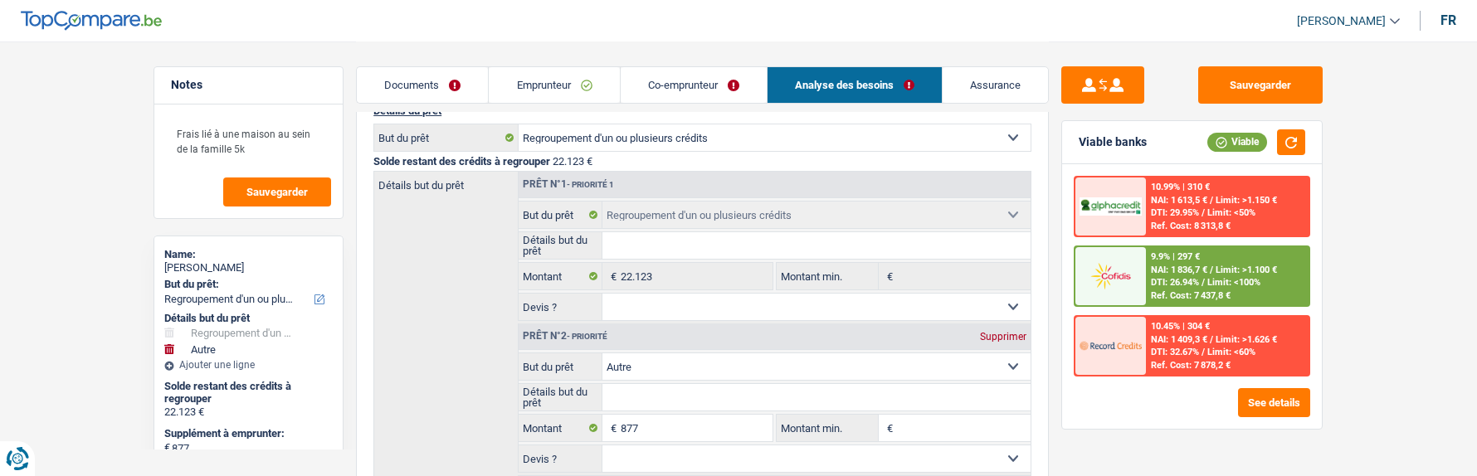
click at [1144, 276] on div at bounding box center [1111, 276] width 70 height 58
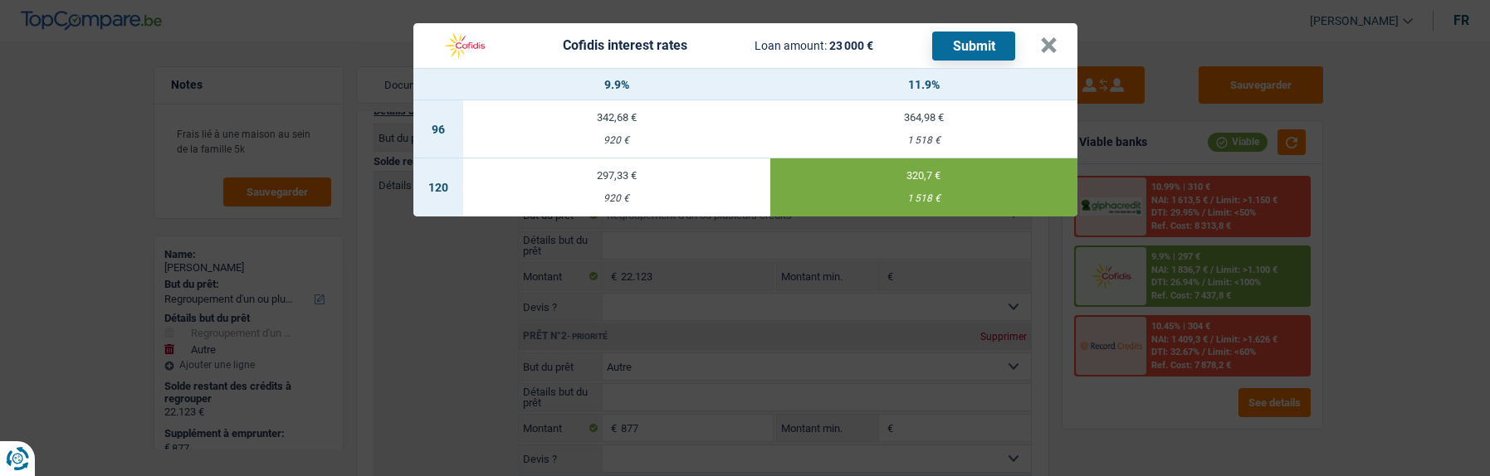
click at [984, 43] on button "Submit" at bounding box center [973, 46] width 83 height 29
click at [1057, 45] on button "×" at bounding box center [1048, 45] width 17 height 17
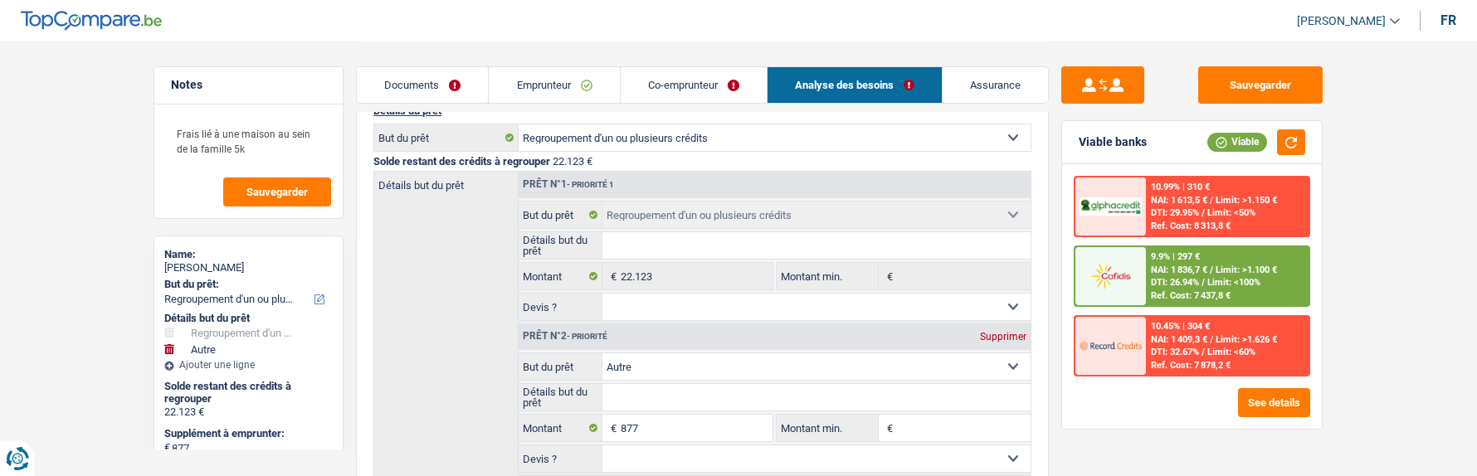
click at [733, 92] on link "Co-emprunteur" at bounding box center [694, 85] width 146 height 36
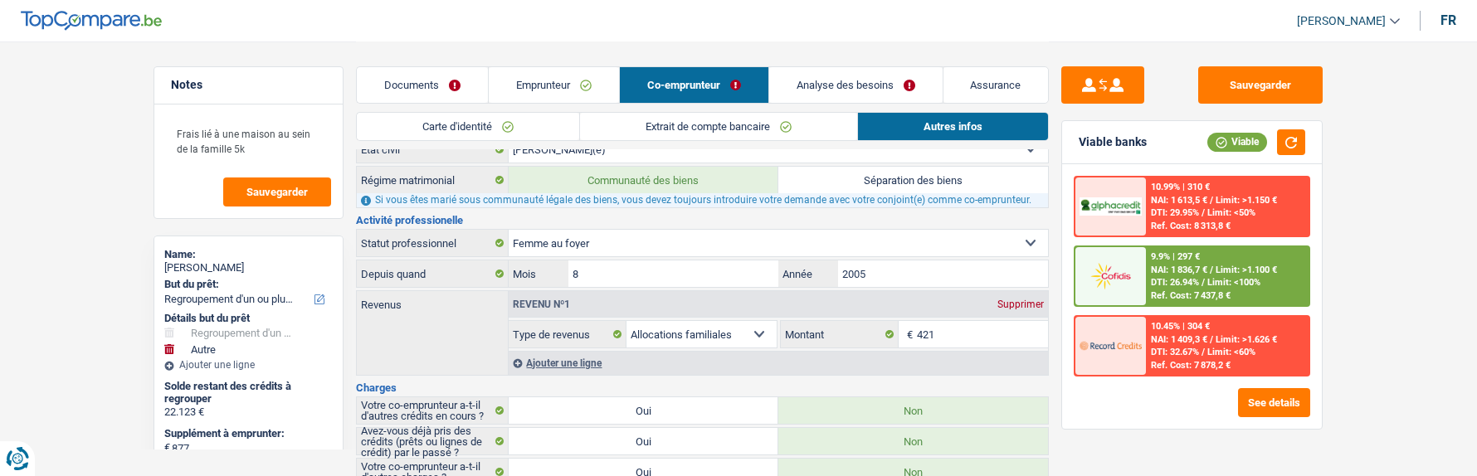
click at [592, 88] on link "Emprunteur" at bounding box center [554, 85] width 130 height 36
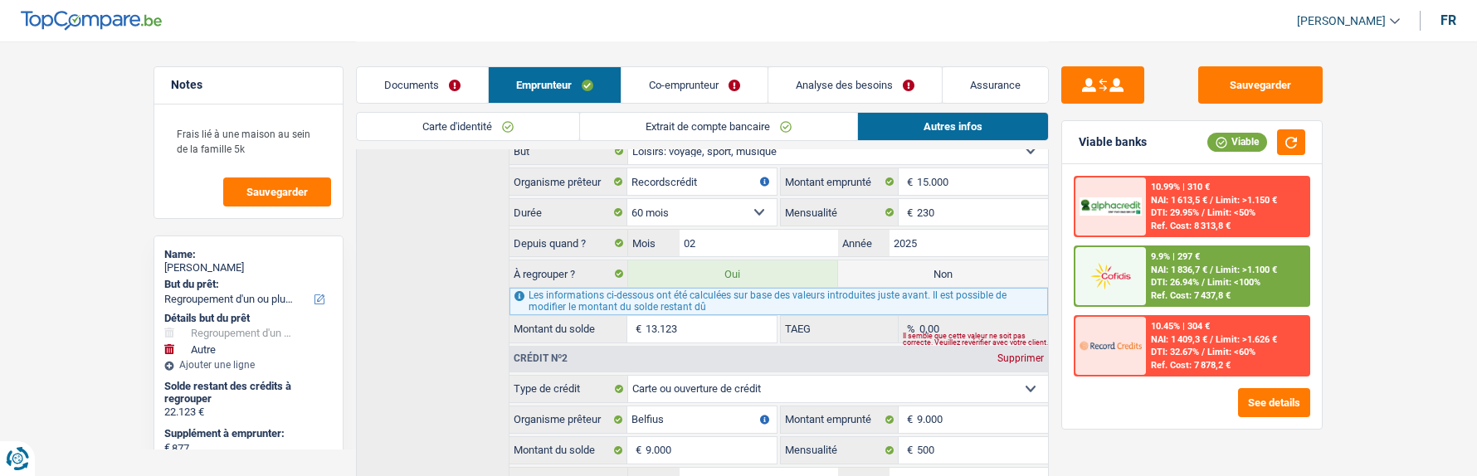
scroll to position [883, 0]
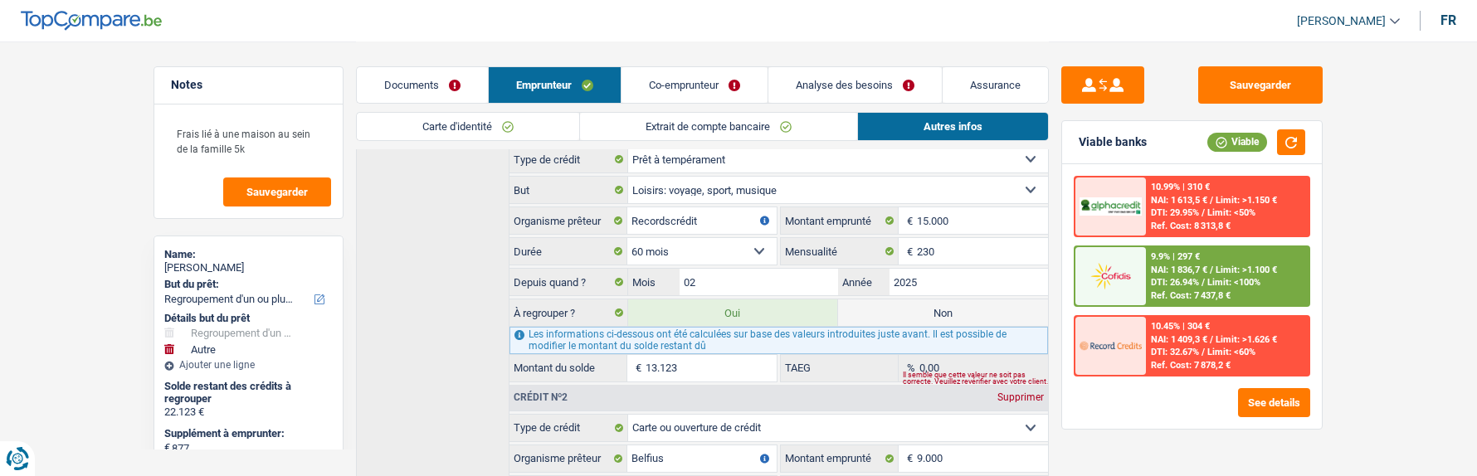
click at [957, 301] on label "Non" at bounding box center [943, 313] width 210 height 27
click at [957, 301] on input "Non" at bounding box center [943, 313] width 210 height 27
radio input "true"
type input "9.877"
select select "48"
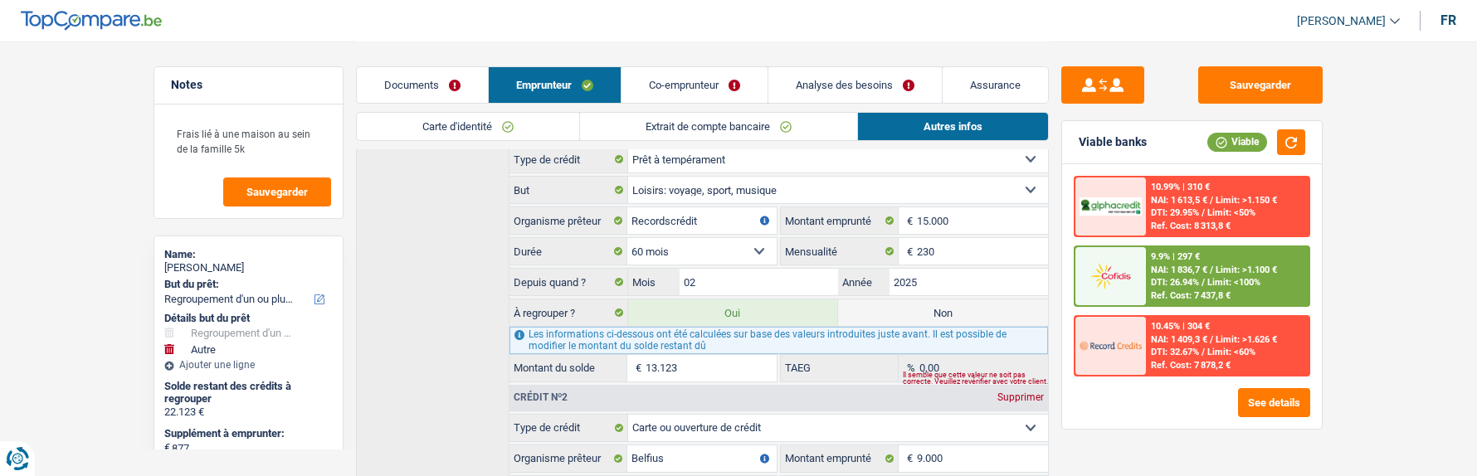
radio input "false"
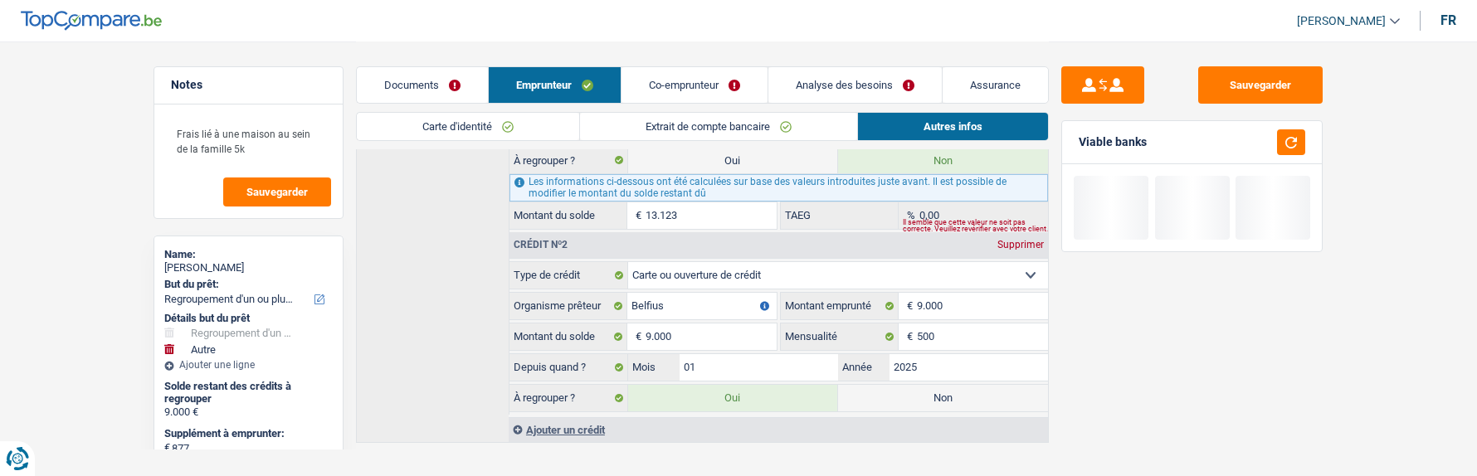
scroll to position [1049, 0]
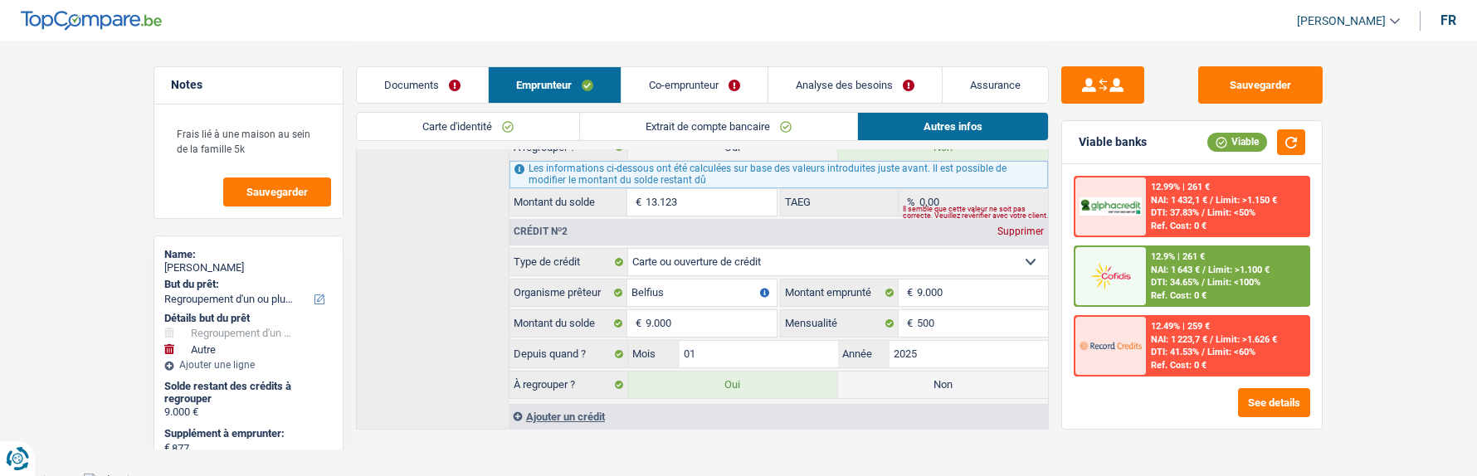
click at [968, 373] on label "Non" at bounding box center [943, 385] width 210 height 27
click at [968, 373] on input "Non" at bounding box center [943, 385] width 210 height 27
radio input "true"
select select "other"
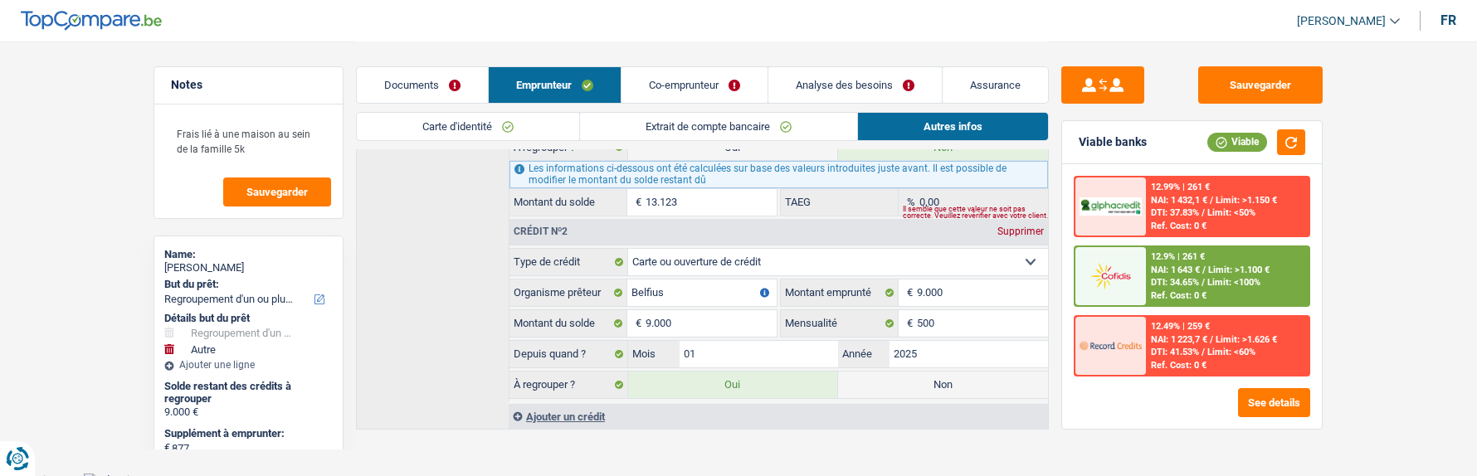
select select "24"
radio input "false"
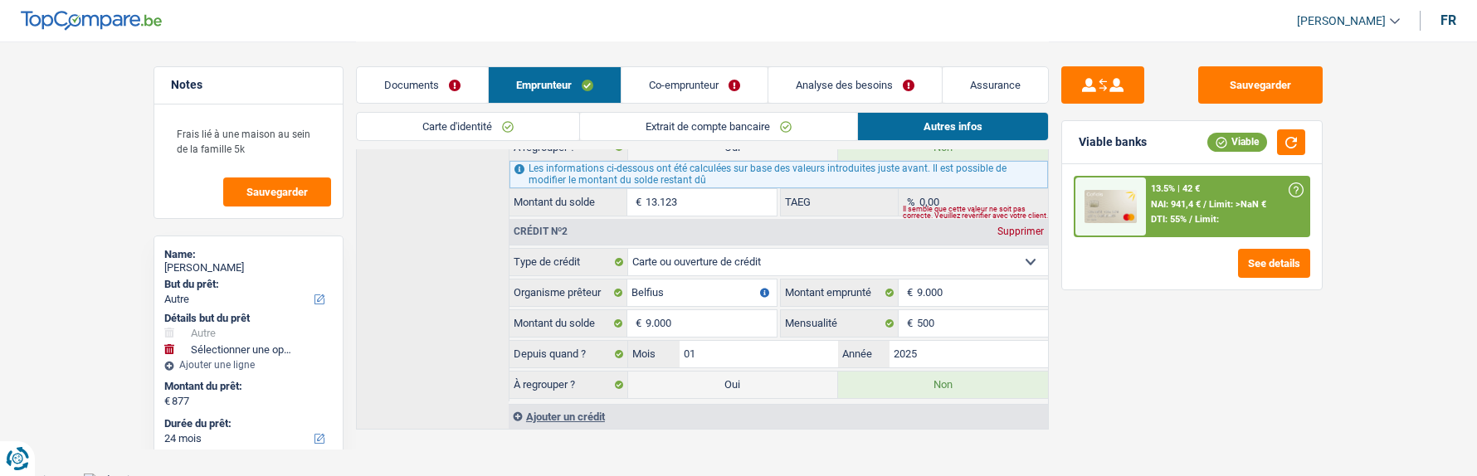
click at [880, 85] on link "Analyse des besoins" at bounding box center [855, 85] width 173 height 36
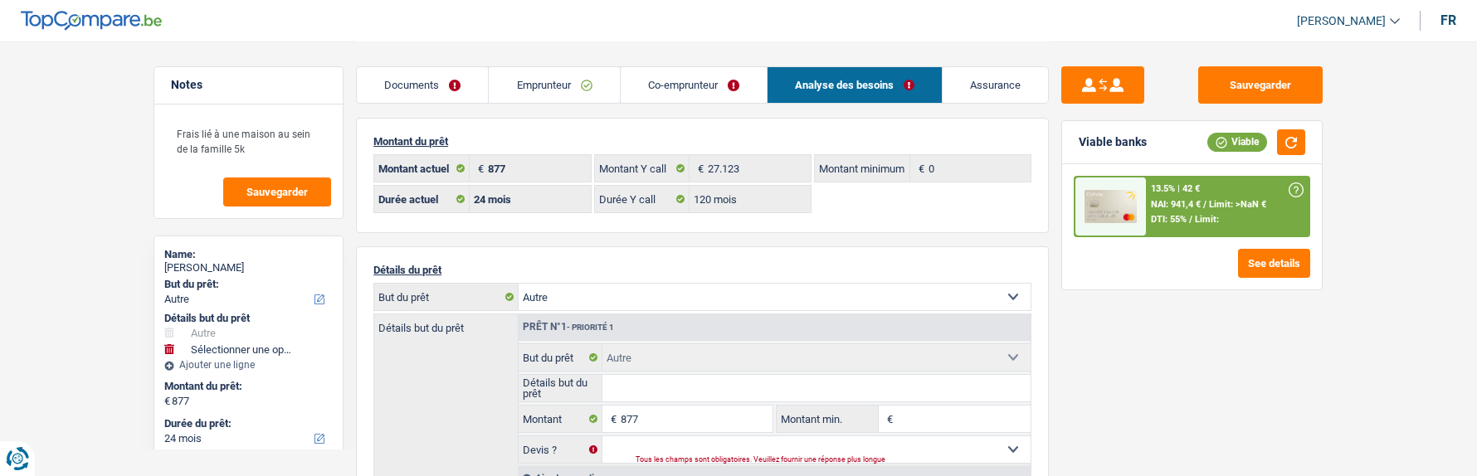
scroll to position [0, 0]
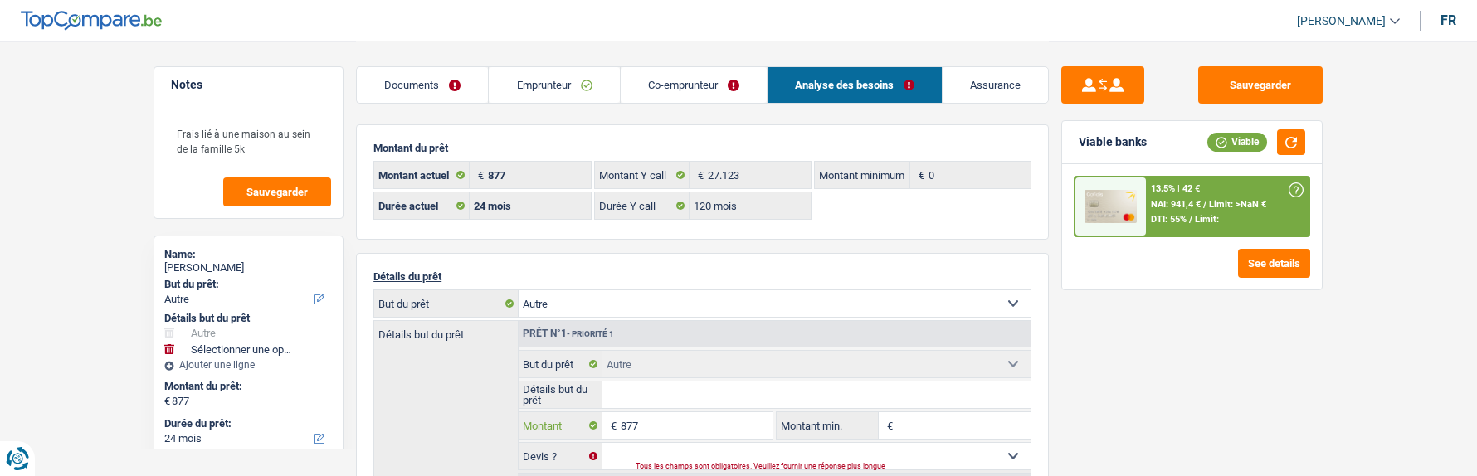
click at [665, 419] on input "877" at bounding box center [697, 426] width 152 height 27
type input "87"
select select
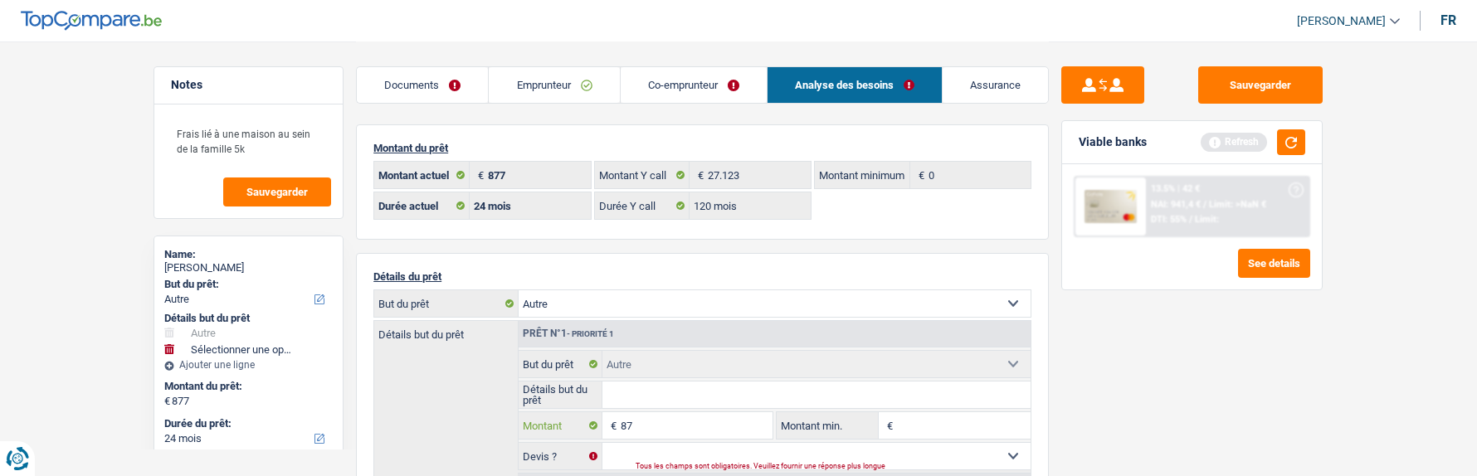
type input "8"
select select
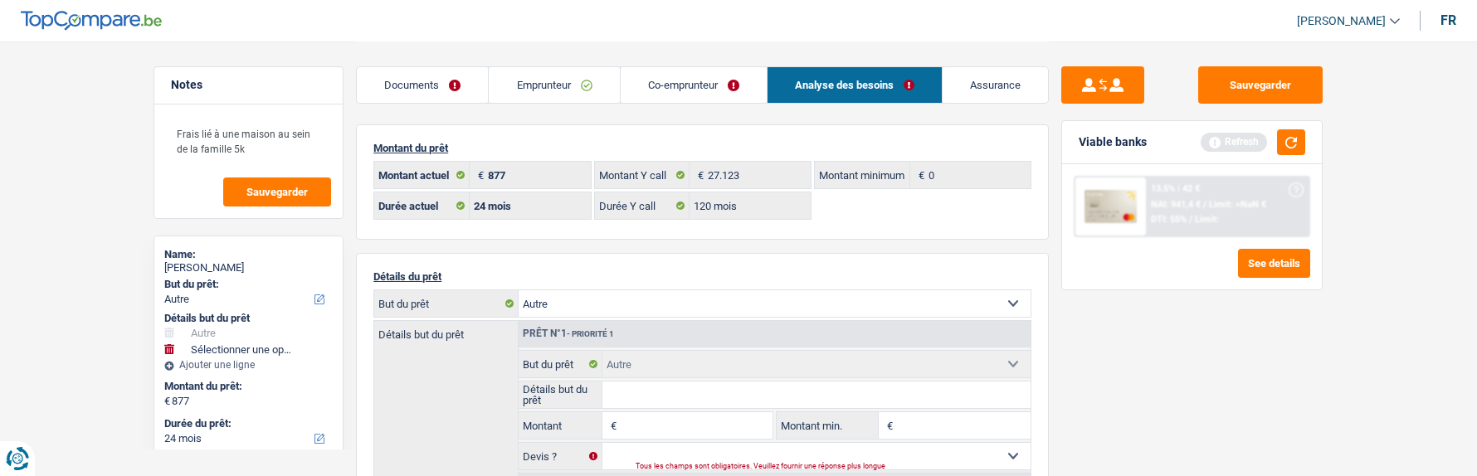
select select
type input "1"
select select
type input "18"
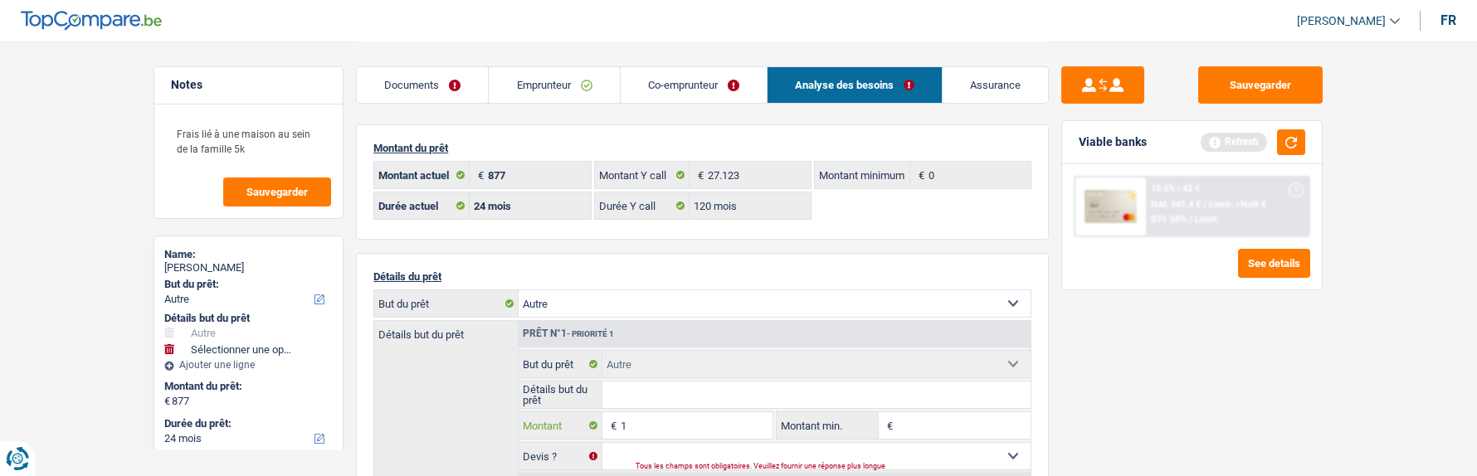
select select
type input "180"
select select
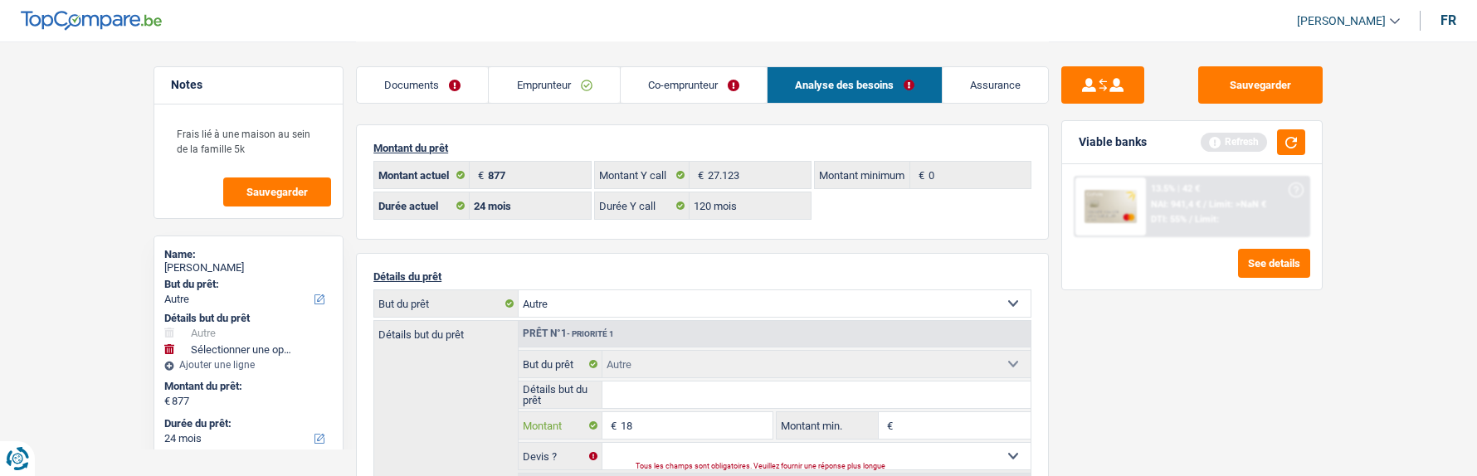
select select
type input "1.800"
select select
type input "18.000"
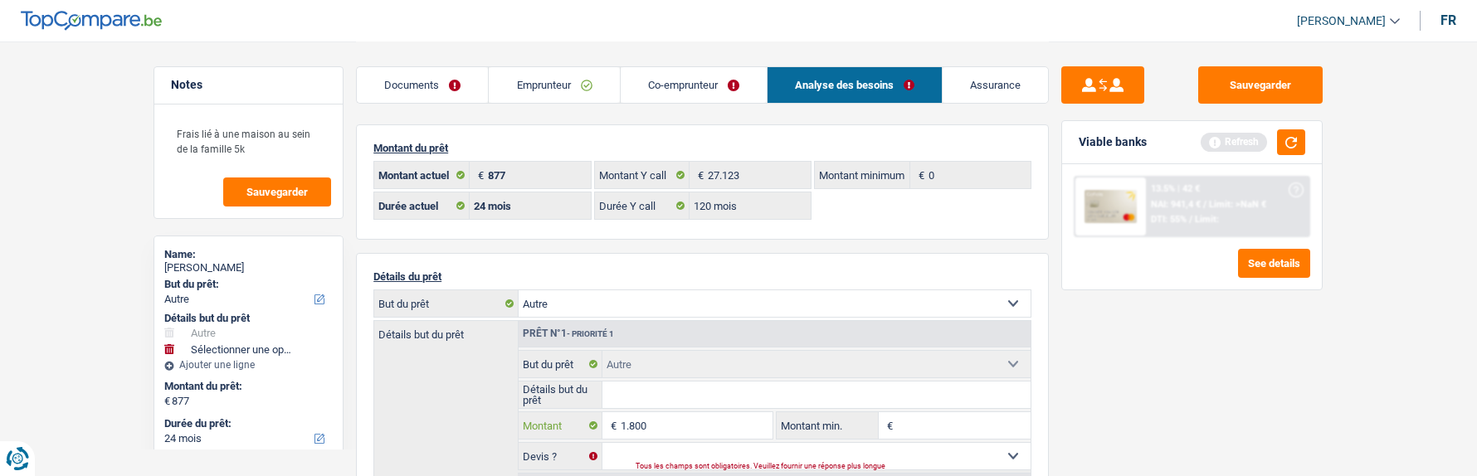
select select
type input "18.000"
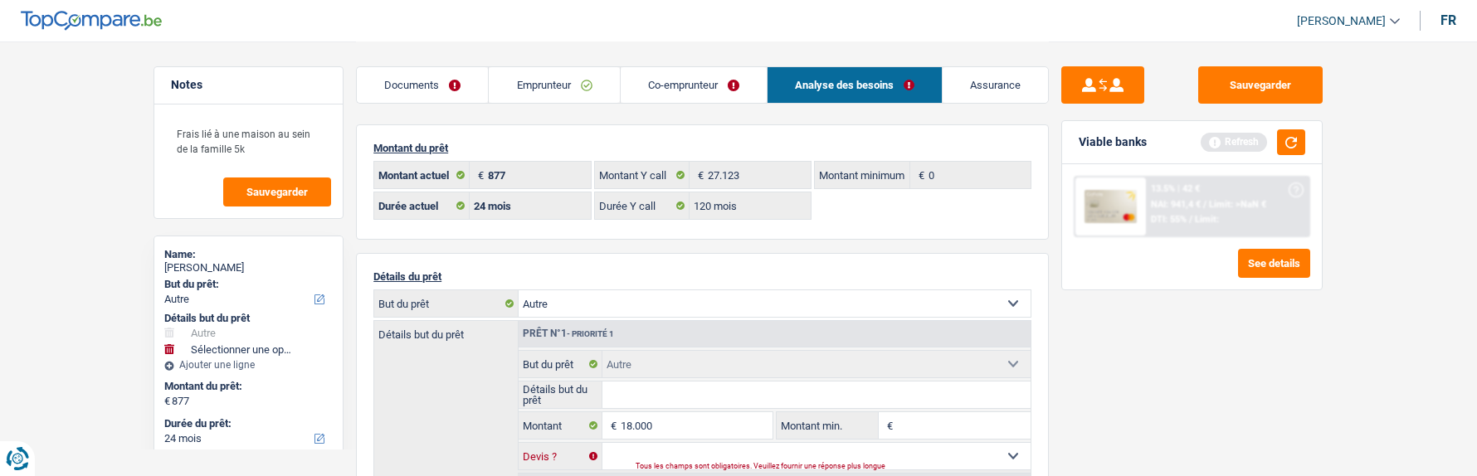
select select "84"
type input "18.000"
click at [819, 453] on select "Oui Non Non répondu Sélectionner une option" at bounding box center [817, 456] width 429 height 27
select select "84"
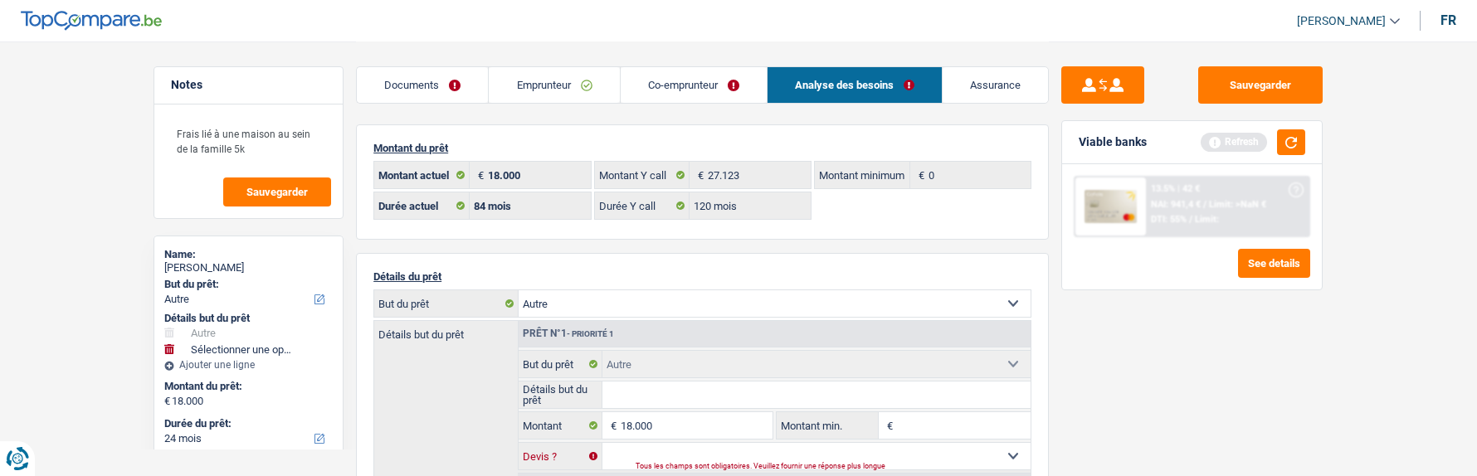
select select "84"
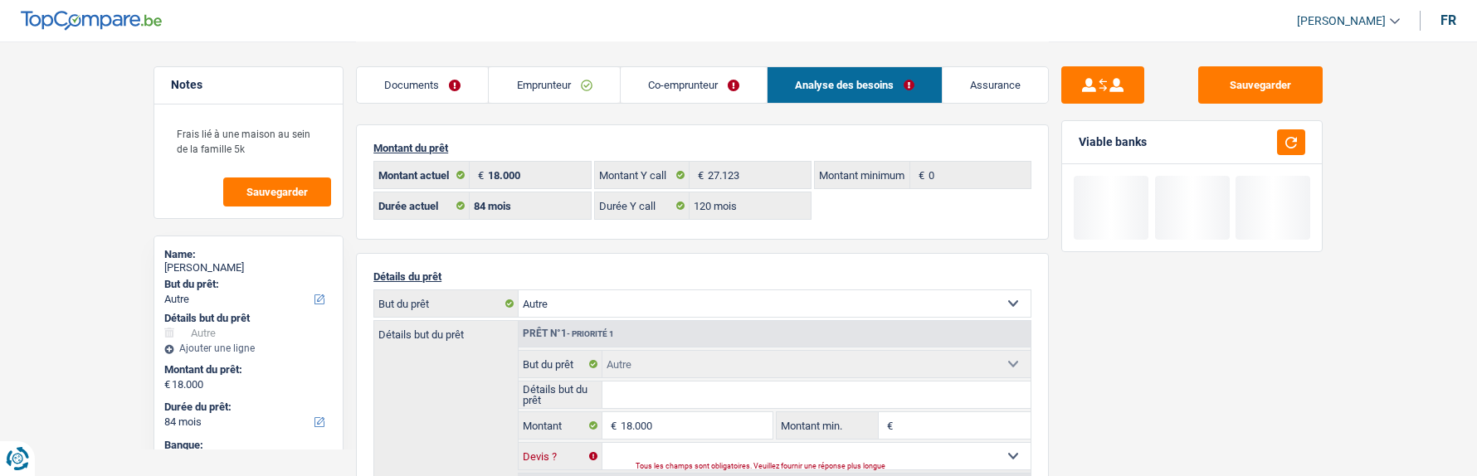
select select "not_answered"
click at [603, 443] on select "Oui Non Non répondu Sélectionner une option" at bounding box center [817, 456] width 429 height 27
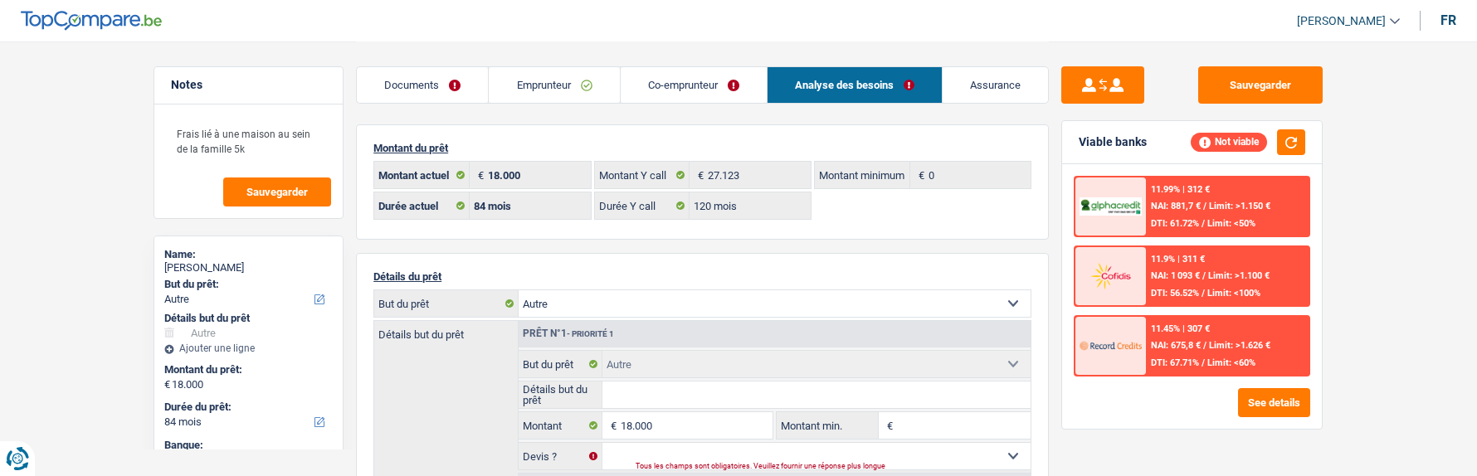
click at [712, 306] on select "Confort maison: meubles, textile, peinture, électroménager, outillage non-profe…" at bounding box center [775, 304] width 512 height 27
select select "household"
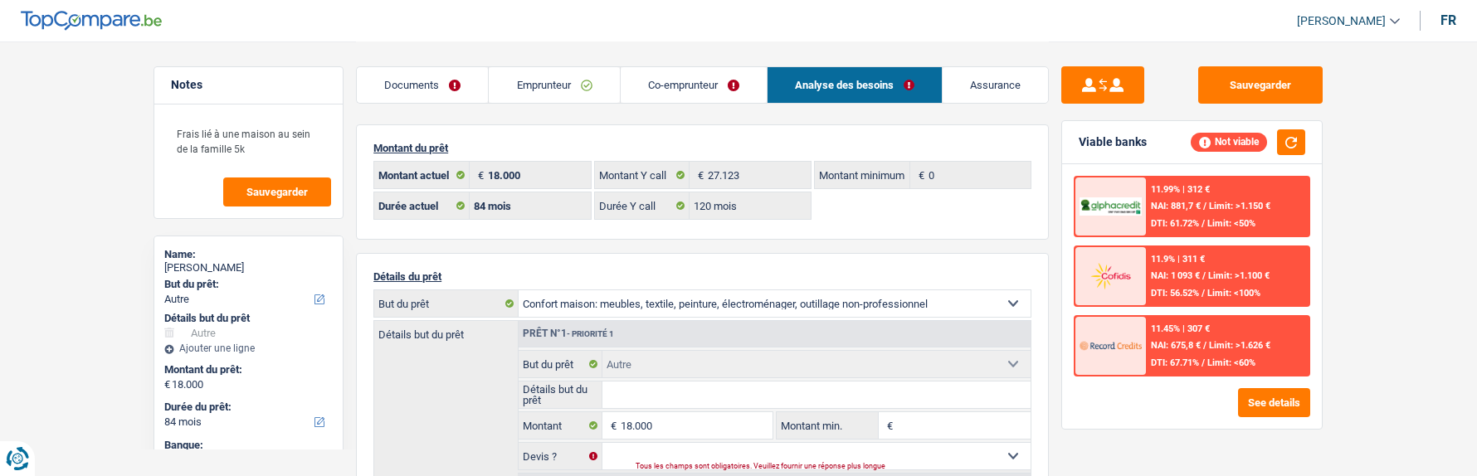
click at [519, 291] on select "Confort maison: meubles, textile, peinture, électroménager, outillage non-profe…" at bounding box center [775, 304] width 512 height 27
select select "household"
select select
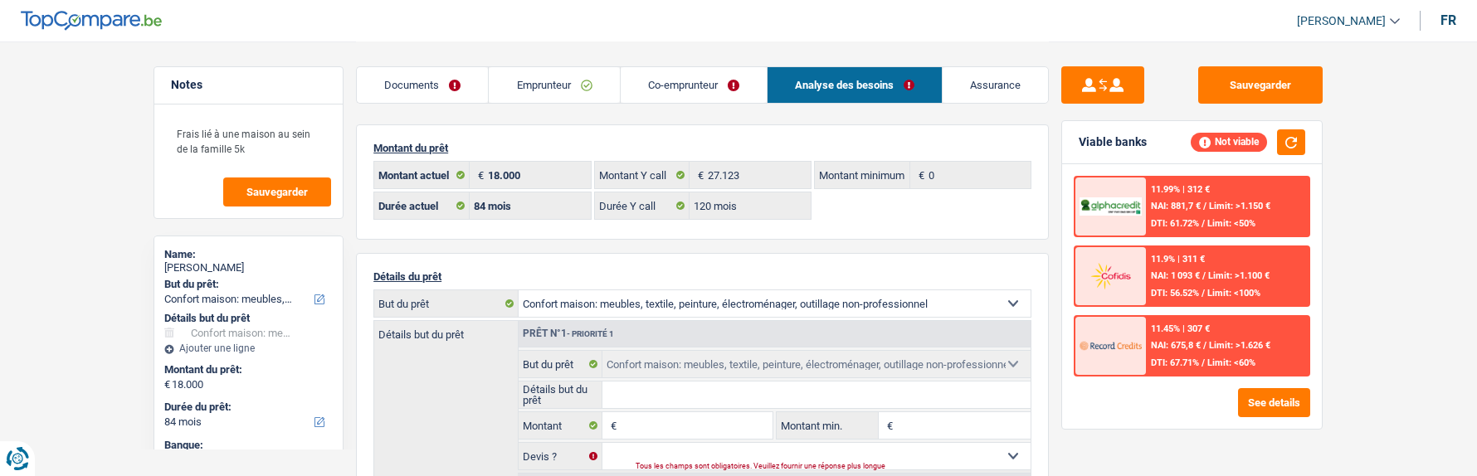
select select "other"
select select "not_answered"
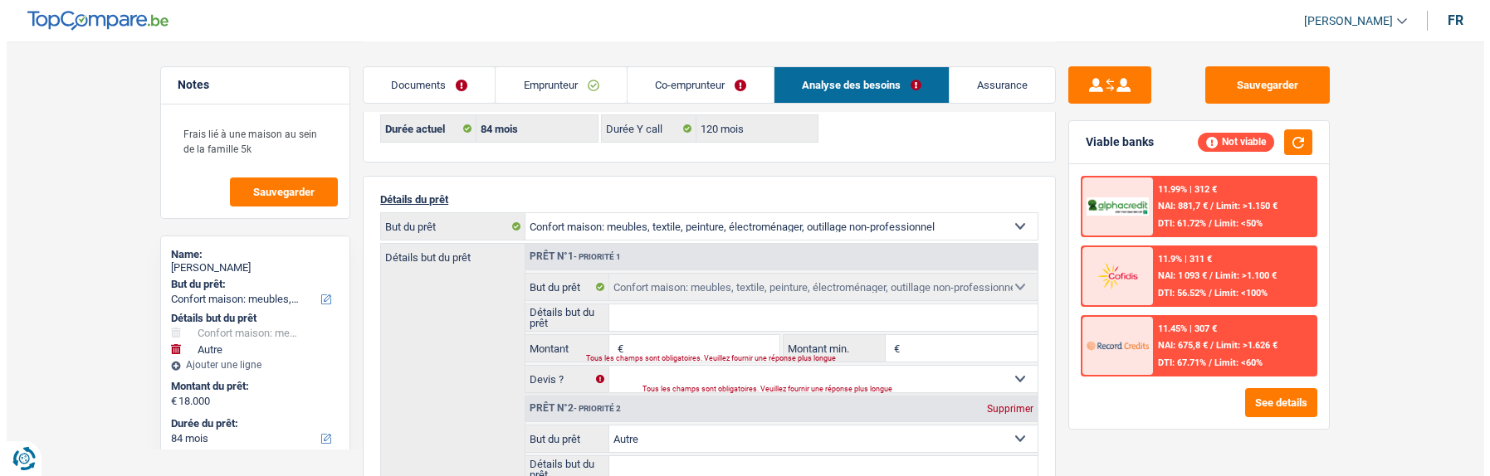
scroll to position [166, 0]
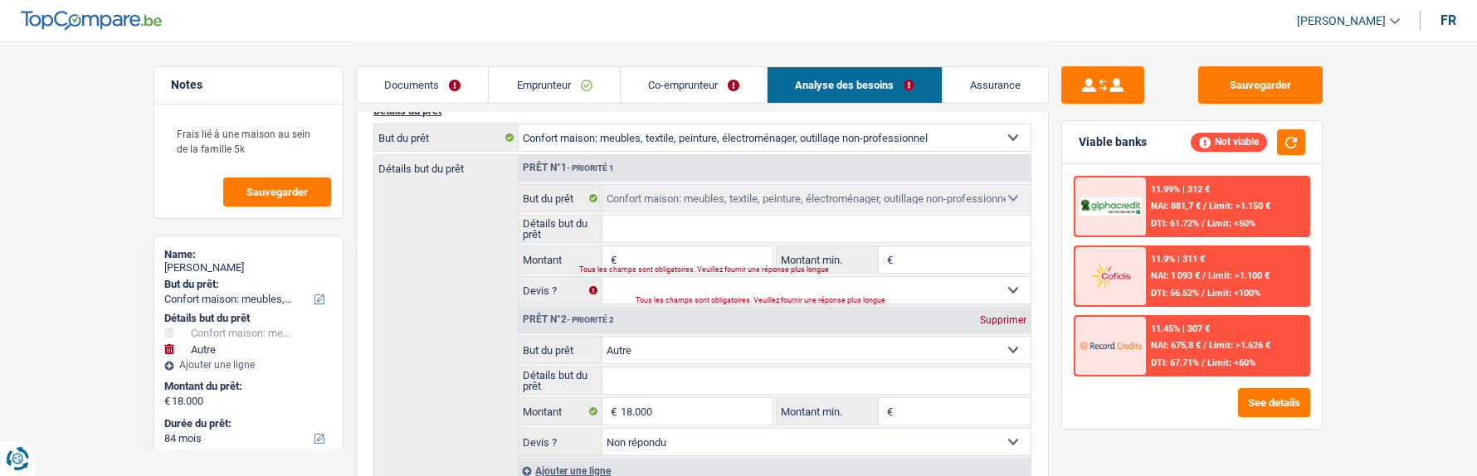
click at [652, 255] on input "Montant" at bounding box center [697, 260] width 152 height 27
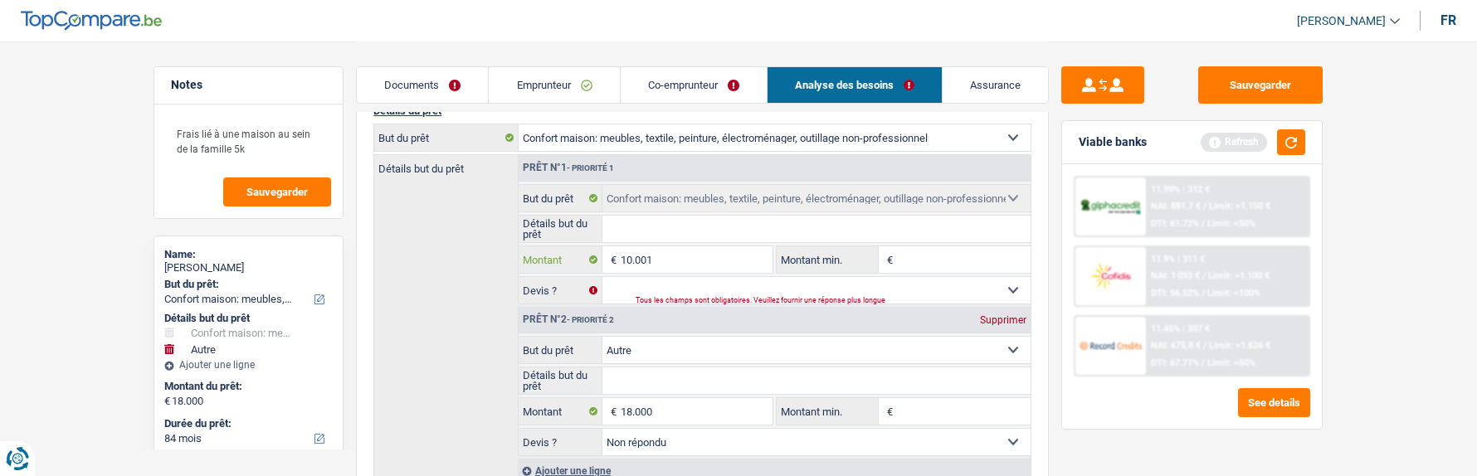
type input "10.001"
type input "28.001"
select select "120"
type input "28.001"
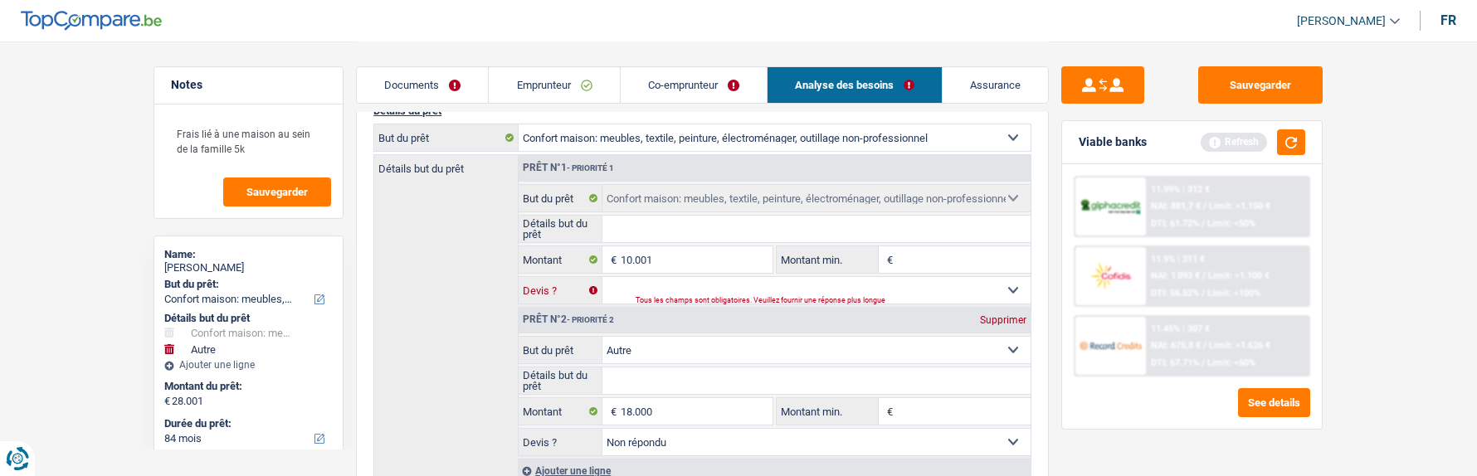
click at [830, 283] on select "Oui Non Non répondu Sélectionner une option" at bounding box center [817, 290] width 429 height 27
select select "120"
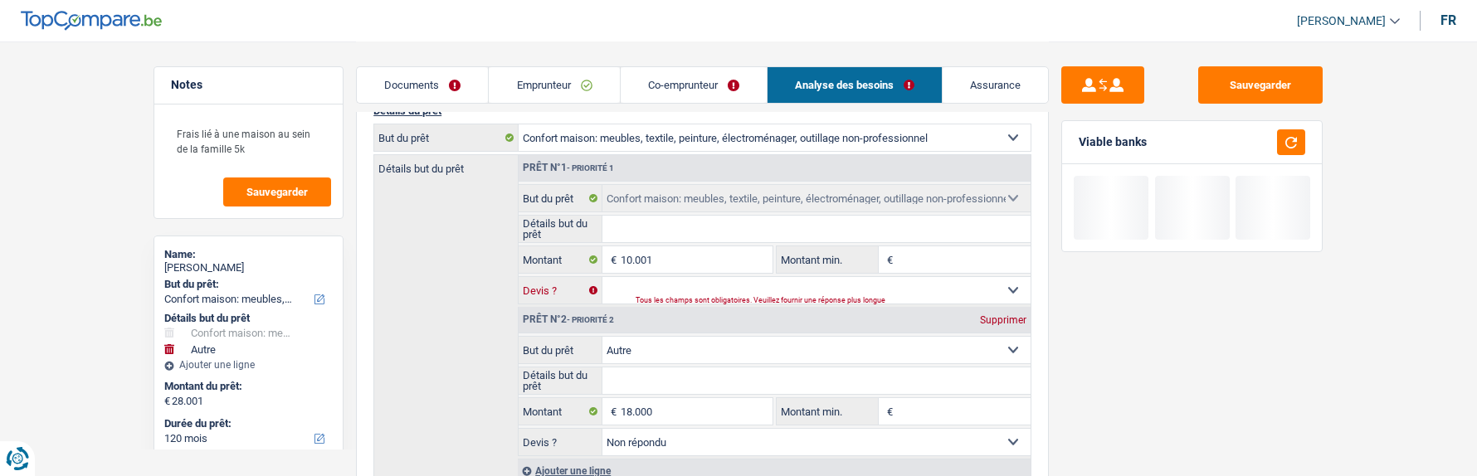
select select "not_answered"
click at [603, 277] on select "Oui Non Non répondu Sélectionner une option" at bounding box center [817, 290] width 429 height 27
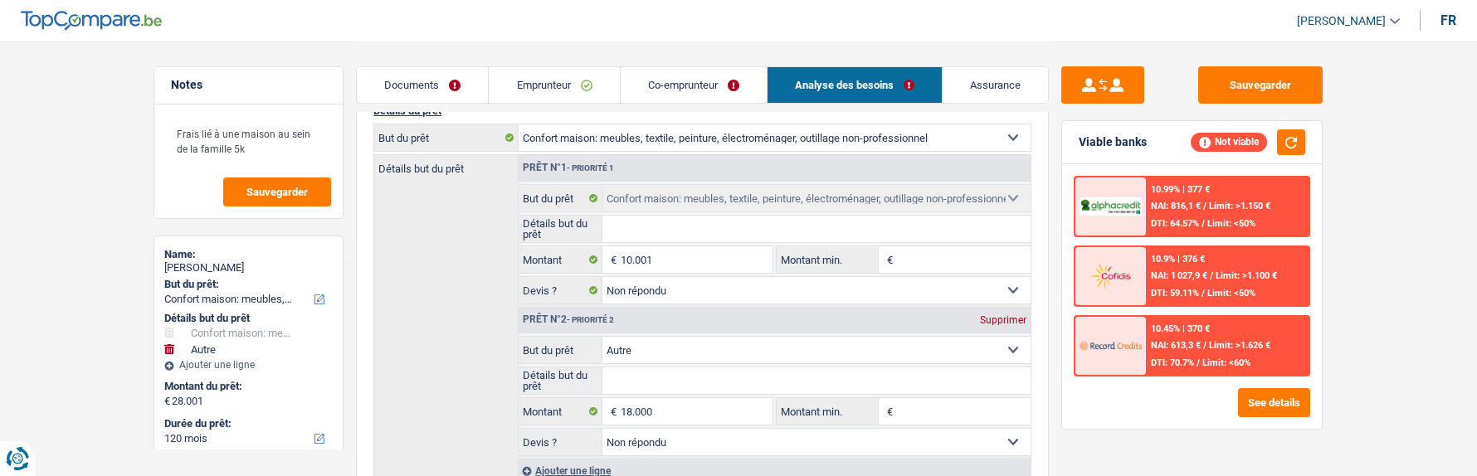
click at [1006, 317] on div "Supprimer" at bounding box center [1003, 320] width 55 height 10
select select "60"
type input "10.001"
select select "60"
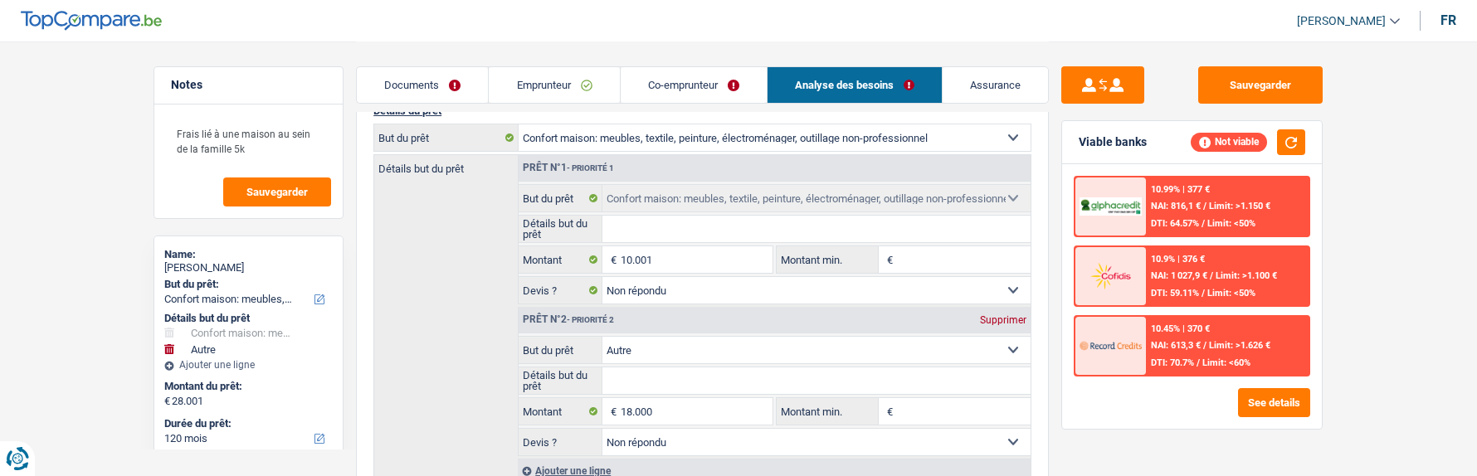
type input "10.001"
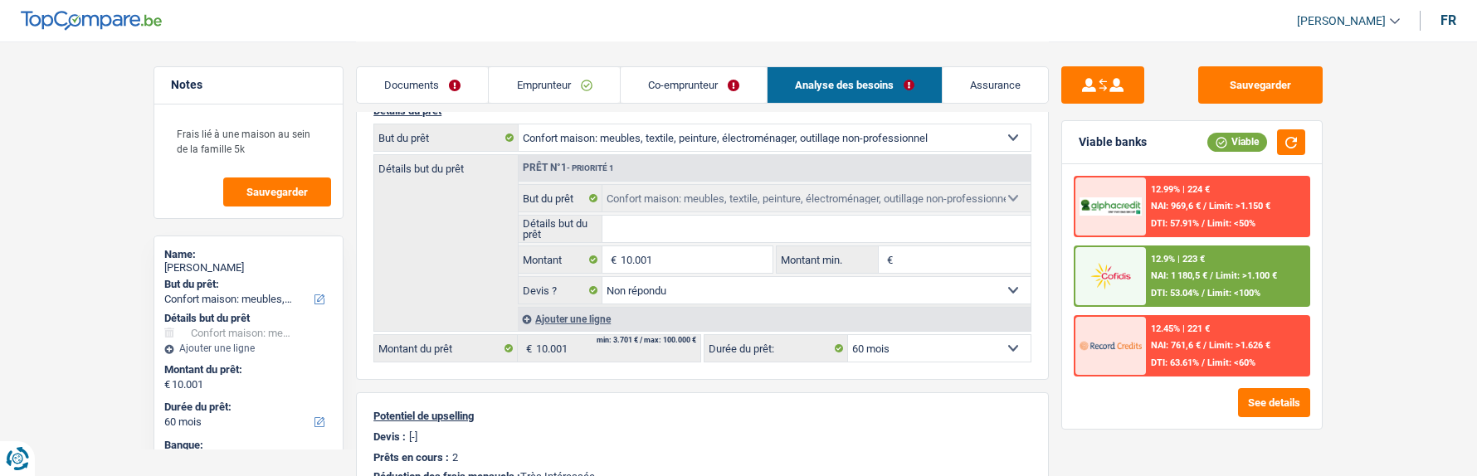
click at [989, 353] on select "12 mois 18 mois 24 mois 30 mois 36 mois 42 mois 48 mois 60 mois Sélectionner un…" at bounding box center [939, 348] width 183 height 27
click at [1217, 417] on div "See details" at bounding box center [1192, 402] width 237 height 29
click at [1277, 400] on button "See details" at bounding box center [1274, 402] width 72 height 29
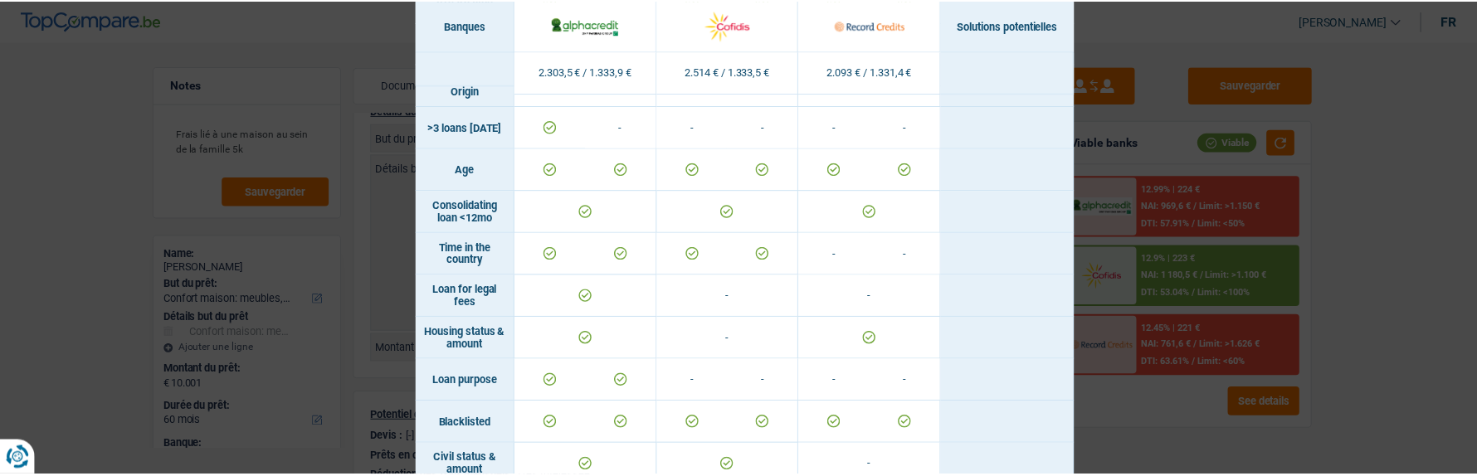
scroll to position [275, 0]
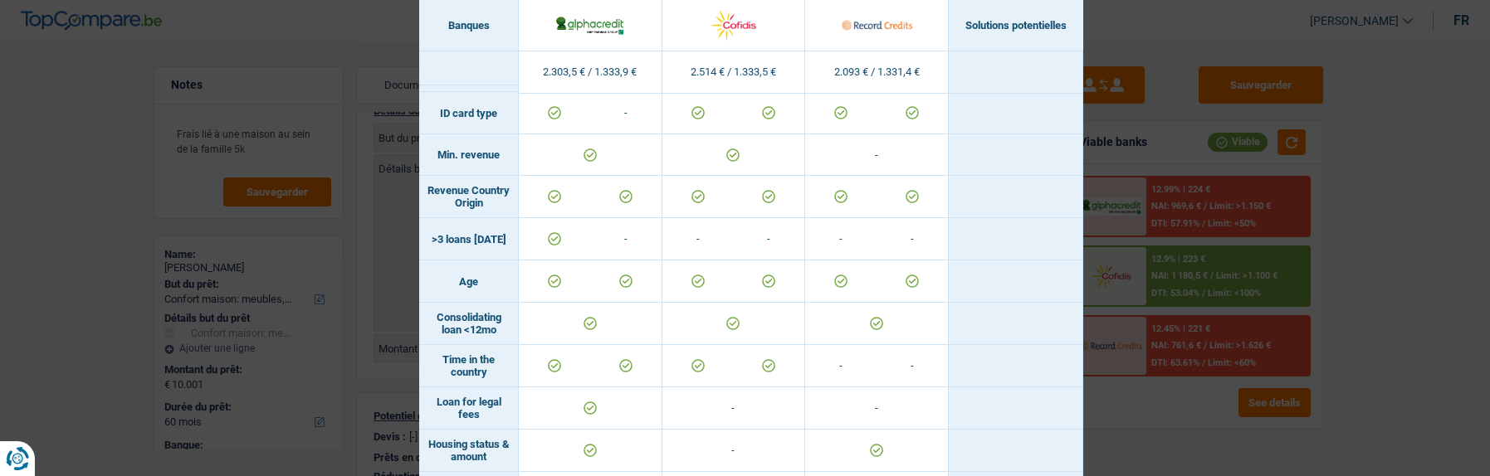
click at [1178, 395] on div "Banks conditions × Banques Solutions potentielles Revenus / Charges 2.303,5 € /…" at bounding box center [745, 238] width 1490 height 476
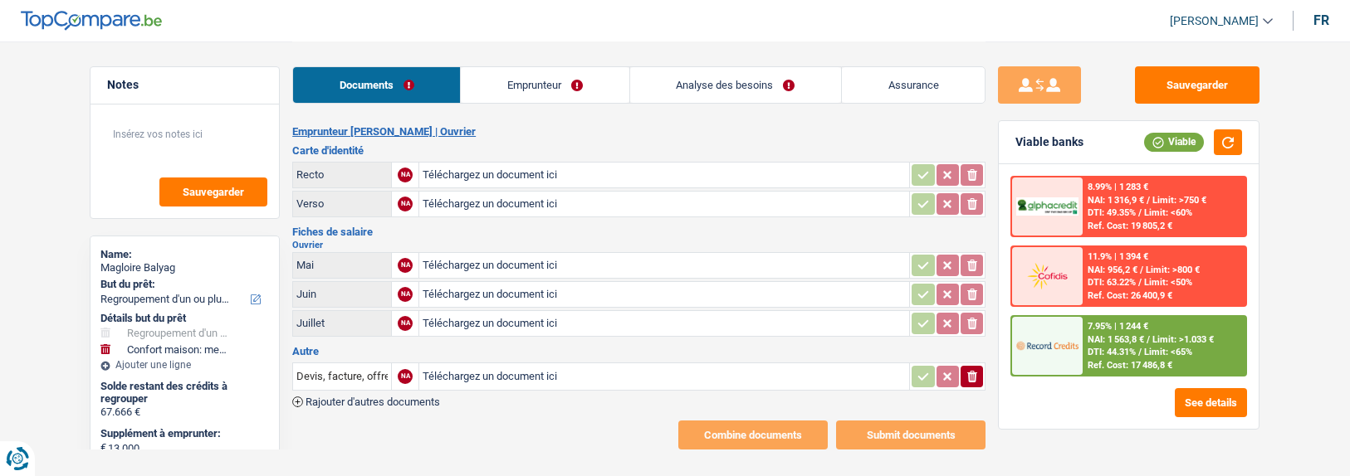
select select "refinancing"
select select "household"
select select "84"
select select "record credits"
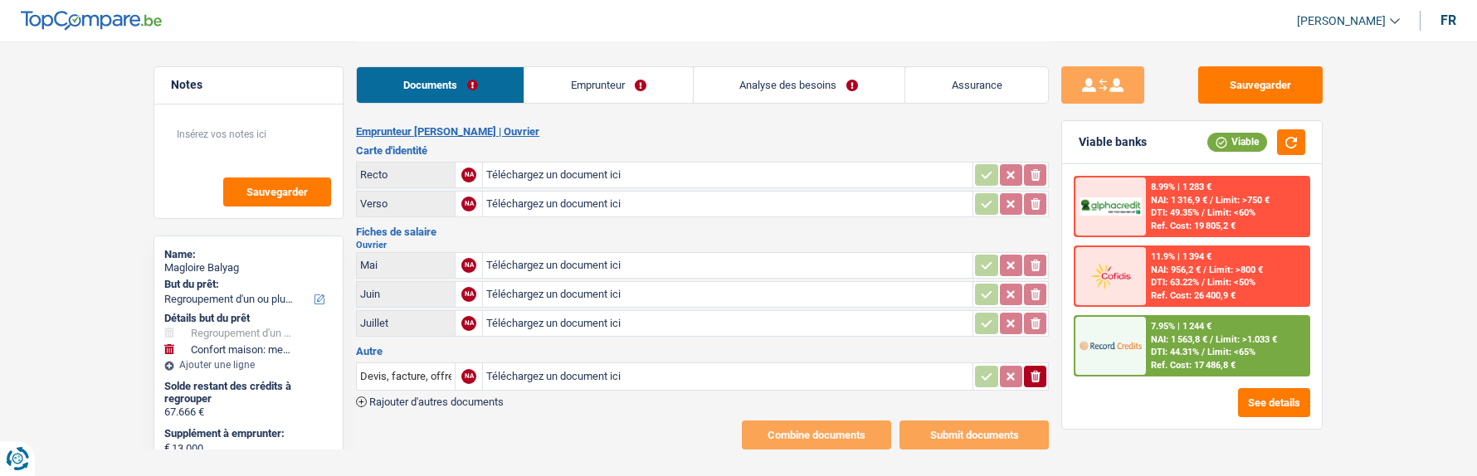
type input "C:\fakepath\ID rec magloire.jpg"
type input "C:\fakepath\ID ver magloire.jpg"
type input "C:\fakepath\[GENISTA (O) HVAC] - Fiches de salaire- BALYAG Magloire - 2025-05.p…"
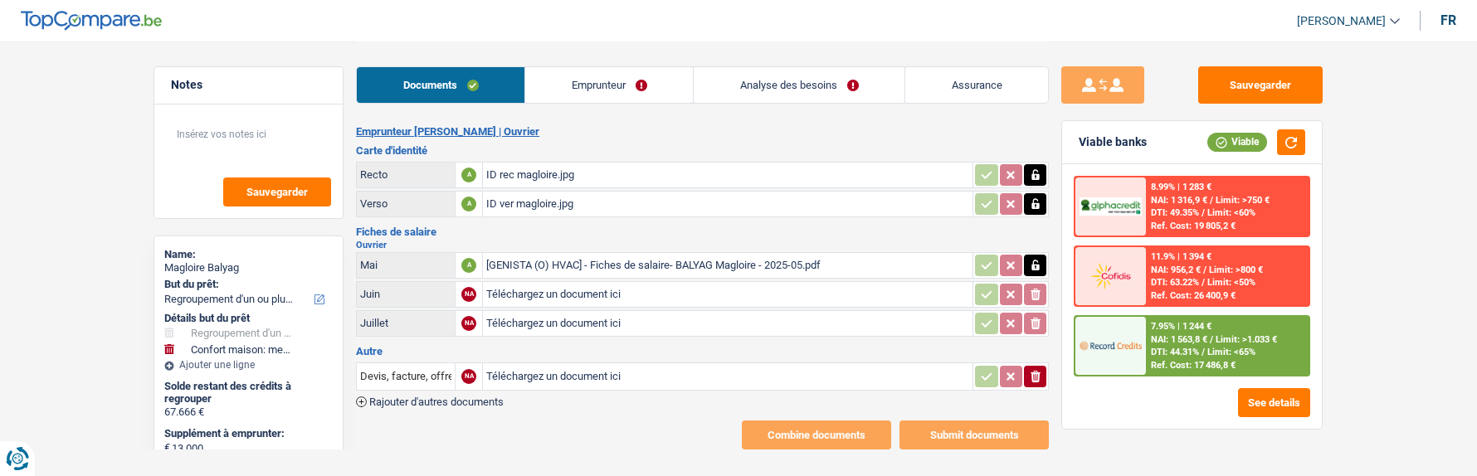
type input "C:\fakepath\[GENISTA (O) HVAC] - Fiches de salaire- BALYAG Magloire - 2025-07.p…"
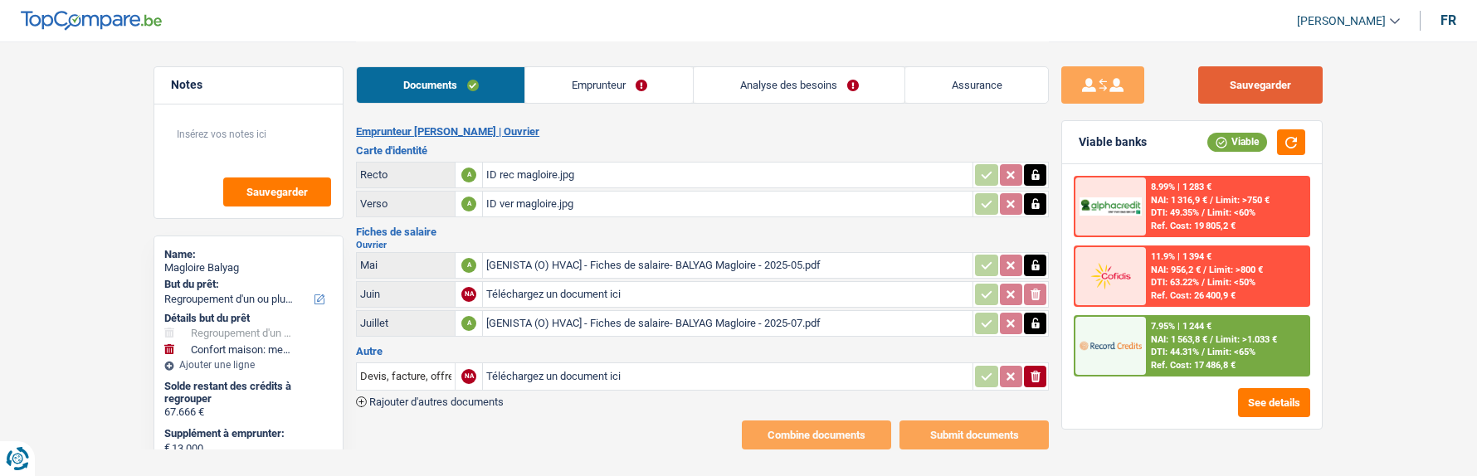
click at [1294, 94] on button "Sauvegarder" at bounding box center [1261, 84] width 125 height 37
click at [1038, 371] on icon "button" at bounding box center [1036, 377] width 10 height 12
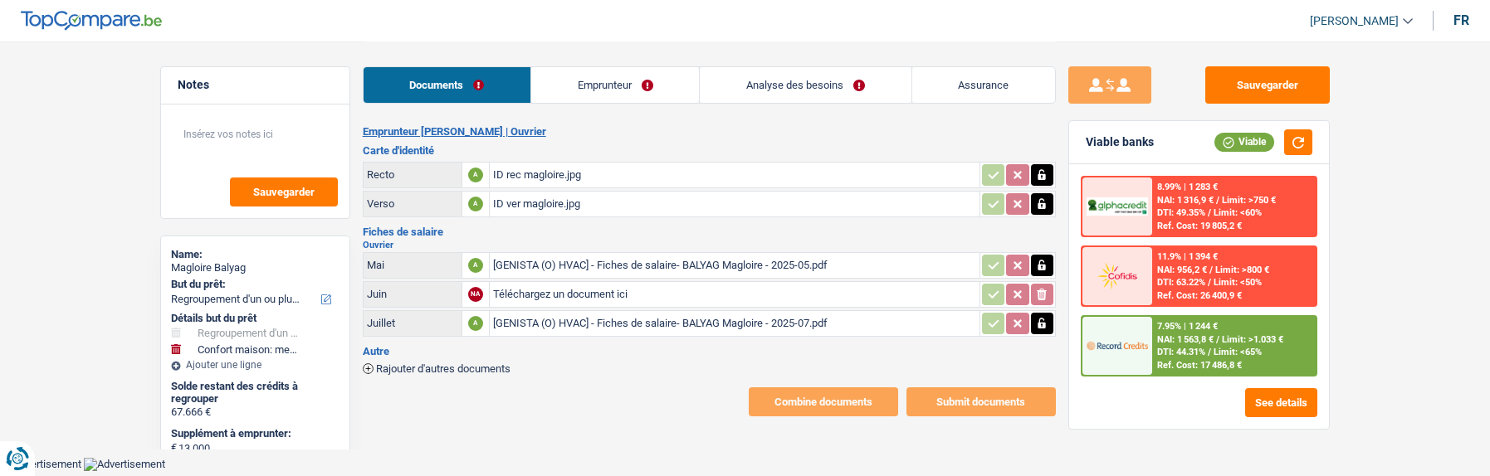
click at [418, 364] on span "Rajouter d'autres documents" at bounding box center [443, 369] width 134 height 11
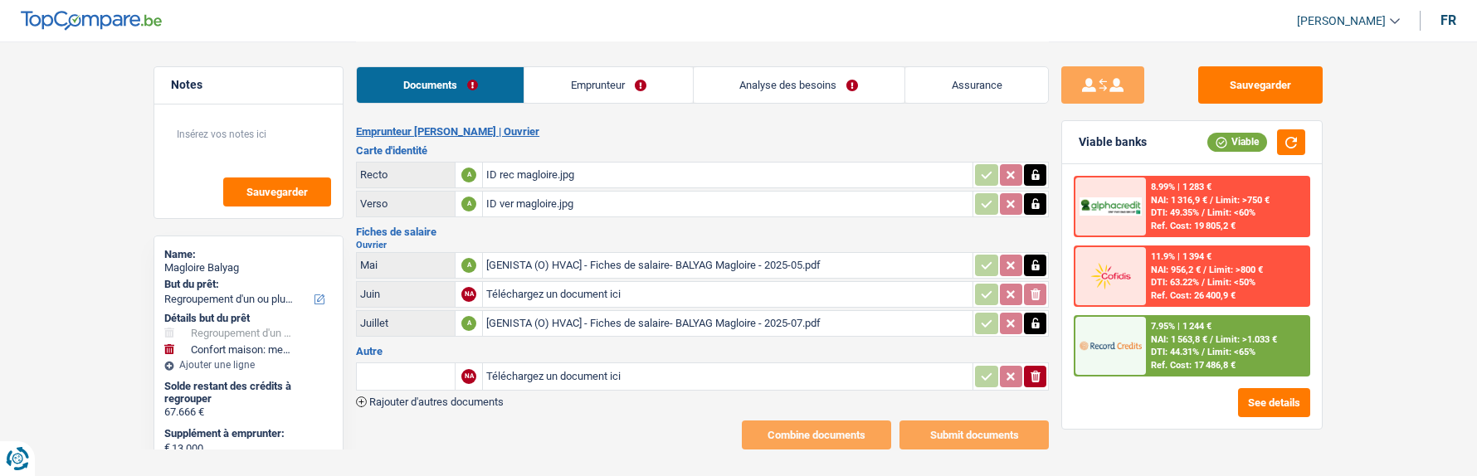
click at [418, 367] on input "text" at bounding box center [405, 377] width 91 height 27
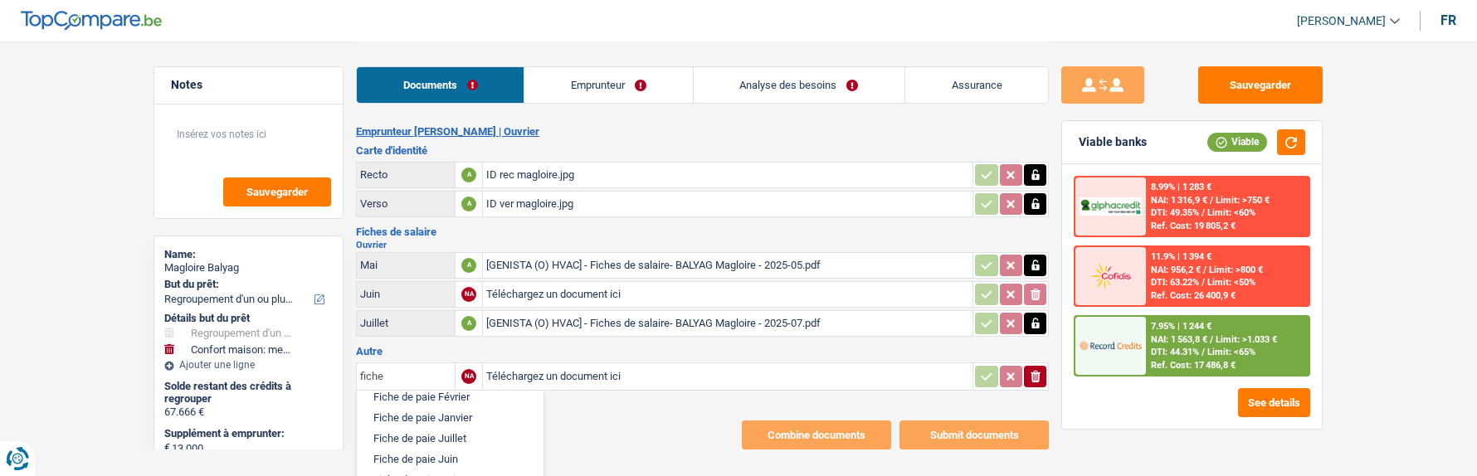
scroll to position [123, 0]
click at [454, 470] on li "Fiche de paie Mai" at bounding box center [450, 480] width 170 height 21
type input "Fiche de paie Mai"
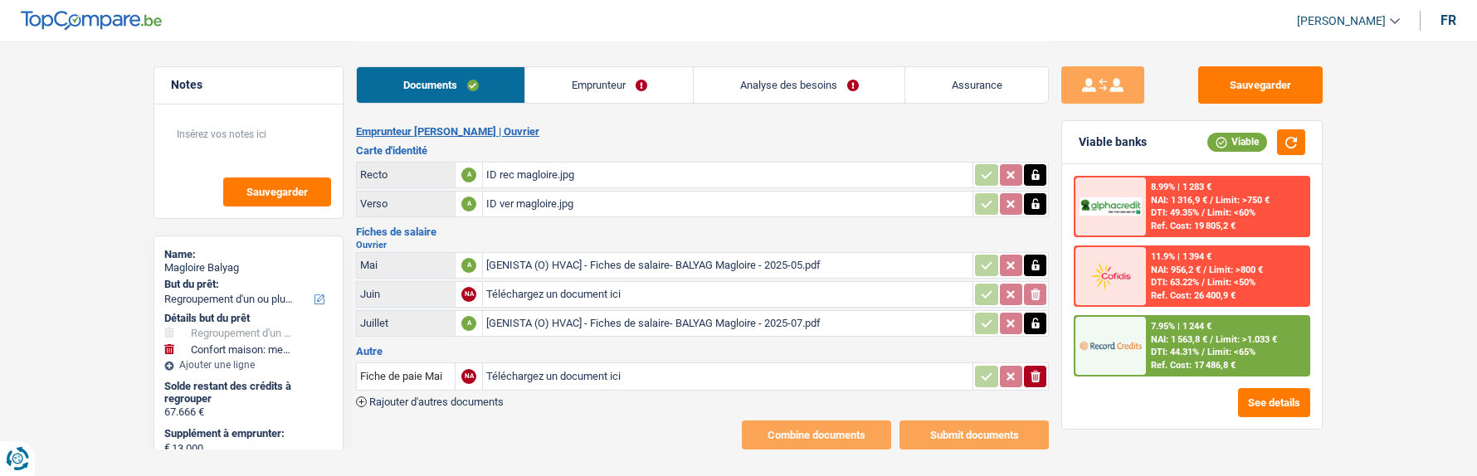
type input "C:\fakepath\[GENISTA (O) HVAC] - Fiches de salaire- BALYAG Magloire - 2025-05 (…"
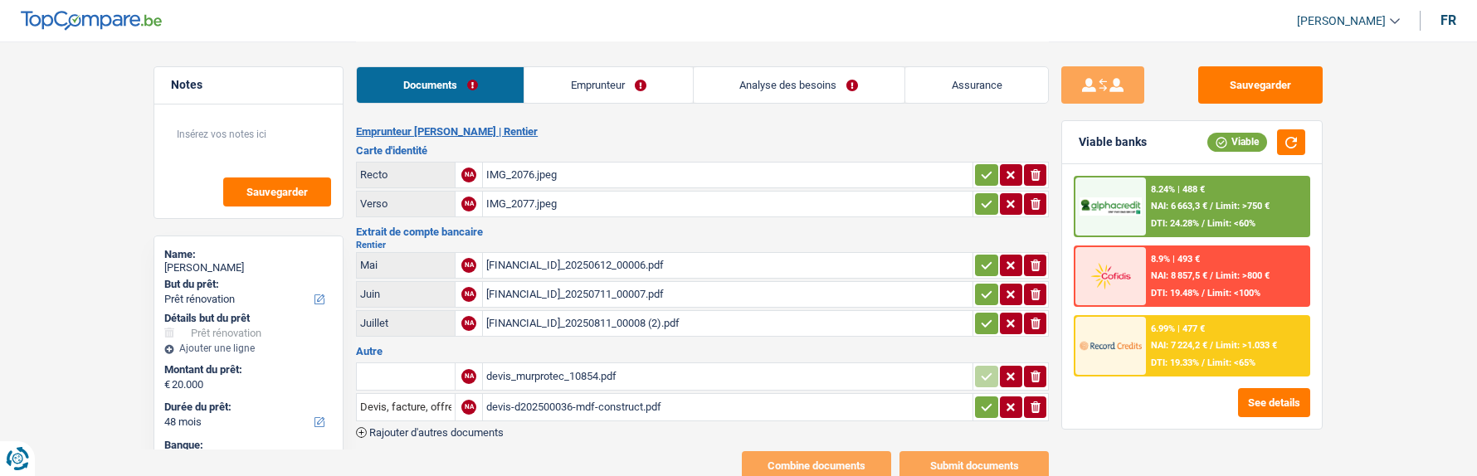
select select "renovation"
select select "48"
select select "record credits"
